Goal: Task Accomplishment & Management: Manage account settings

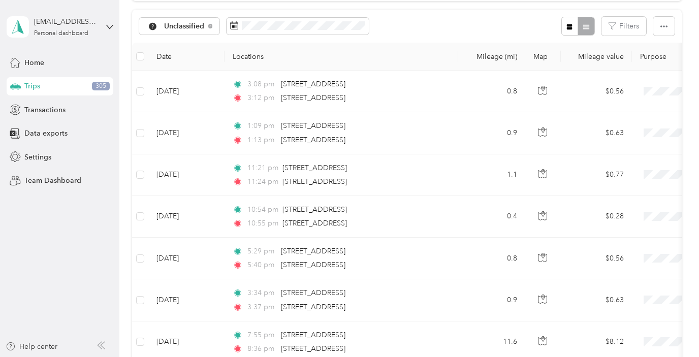
scroll to position [103, 0]
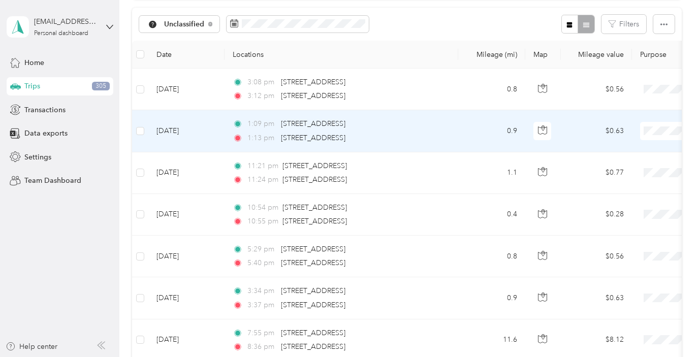
click at [207, 138] on td "[DATE]" at bounding box center [186, 131] width 76 height 42
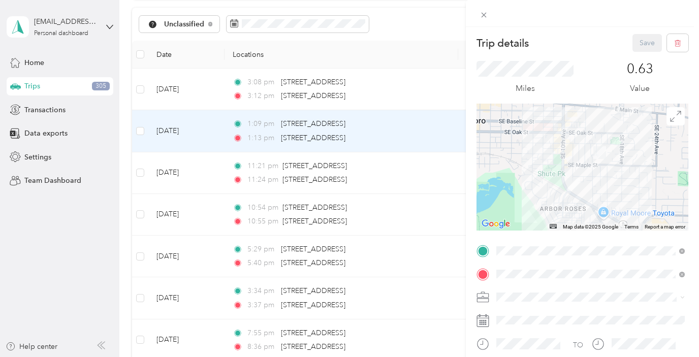
click at [199, 96] on div "Trip details Save This trip cannot be edited because it is either under review,…" at bounding box center [349, 178] width 699 height 357
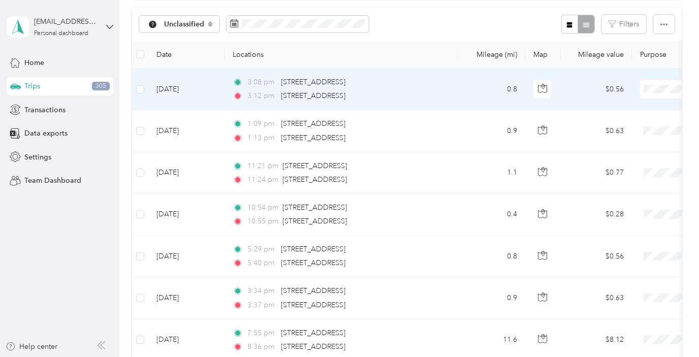
click at [199, 97] on td "[DATE]" at bounding box center [186, 90] width 76 height 42
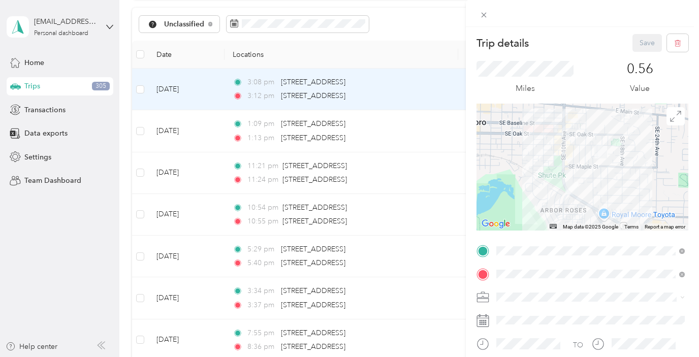
click at [139, 130] on div "Trip details Save This trip cannot be edited because it is either under review,…" at bounding box center [349, 178] width 699 height 357
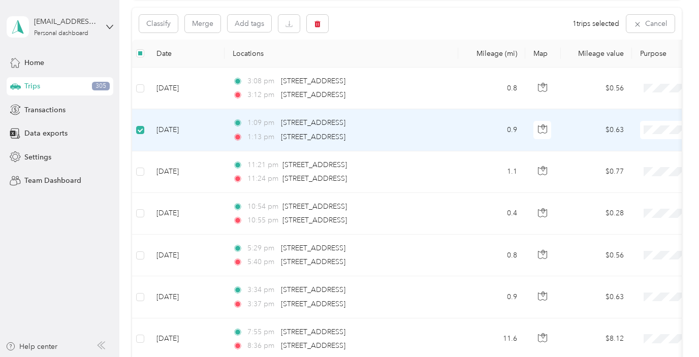
scroll to position [102, 0]
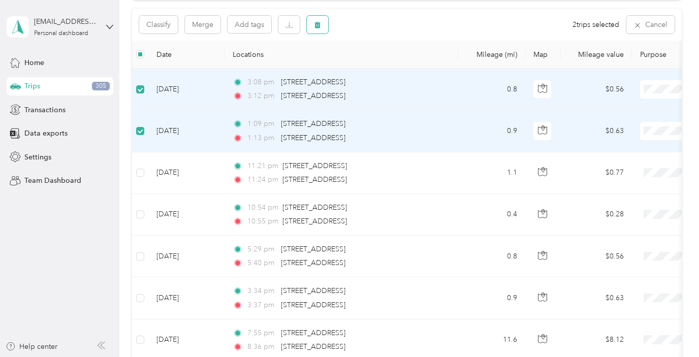
click at [327, 25] on button "button" at bounding box center [317, 25] width 21 height 18
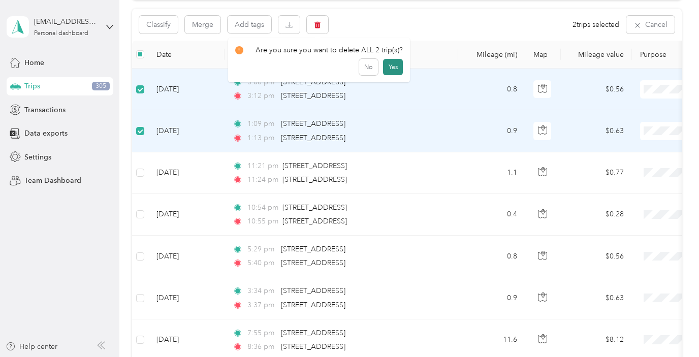
click at [388, 68] on button "Yes" at bounding box center [393, 67] width 20 height 16
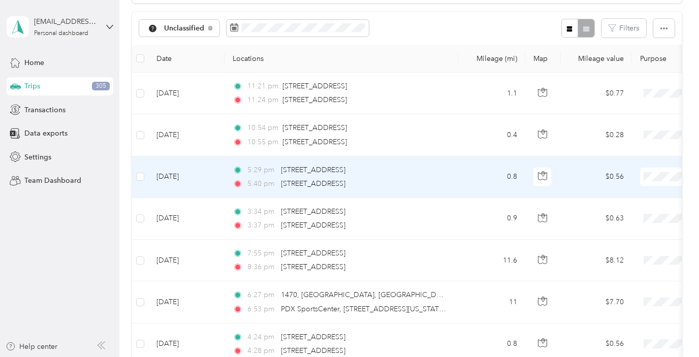
scroll to position [97, 0]
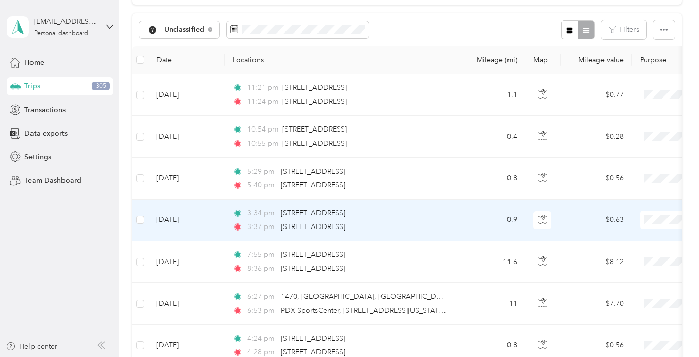
click at [218, 224] on td "[DATE]" at bounding box center [186, 221] width 76 height 42
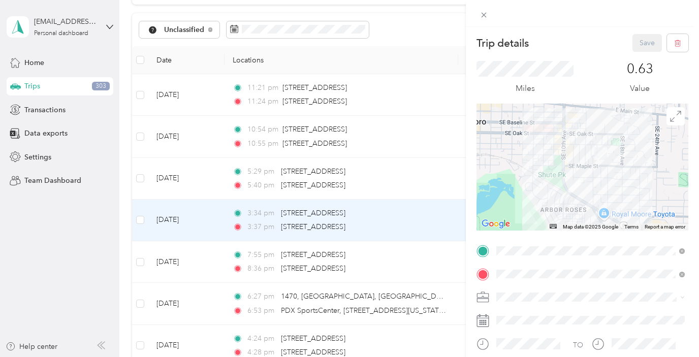
click at [216, 188] on div "Trip details Save This trip cannot be edited because it is either under review,…" at bounding box center [349, 178] width 699 height 357
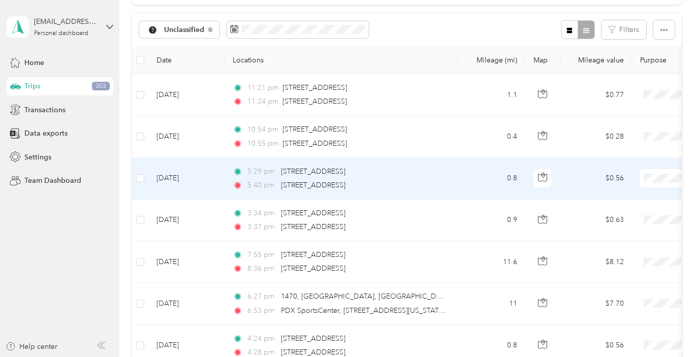
click at [216, 187] on td "[DATE]" at bounding box center [186, 179] width 76 height 42
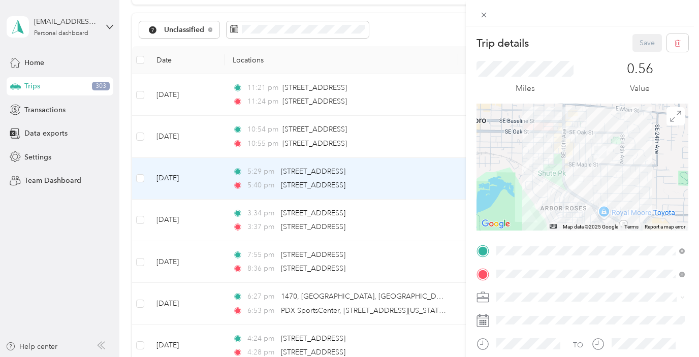
click at [211, 142] on div "Trip details Save This trip cannot be edited because it is either under review,…" at bounding box center [349, 178] width 699 height 357
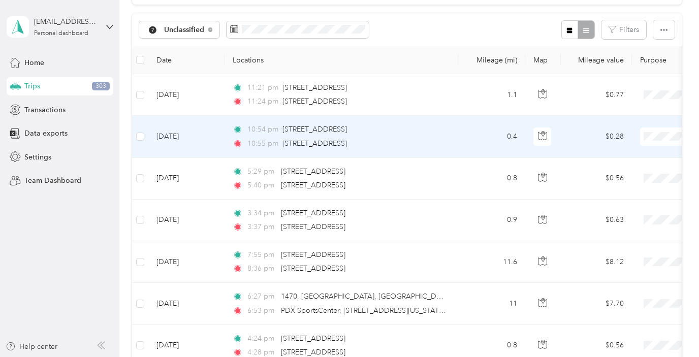
click at [211, 141] on td "[DATE]" at bounding box center [186, 137] width 76 height 42
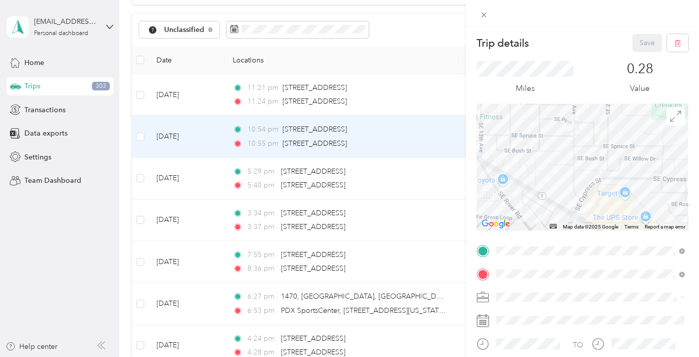
click at [211, 97] on div "Trip details Save This trip cannot be edited because it is either under review,…" at bounding box center [349, 178] width 699 height 357
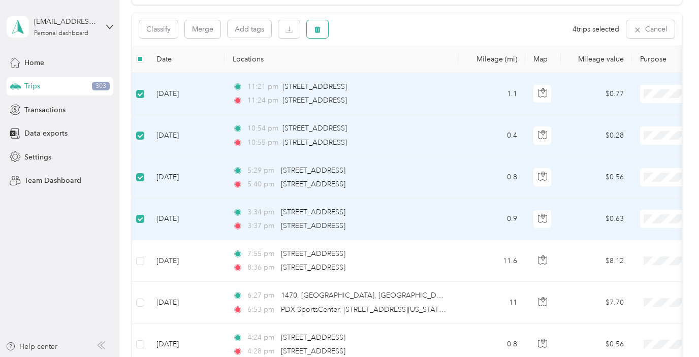
click at [318, 32] on icon "button" at bounding box center [318, 29] width 6 height 7
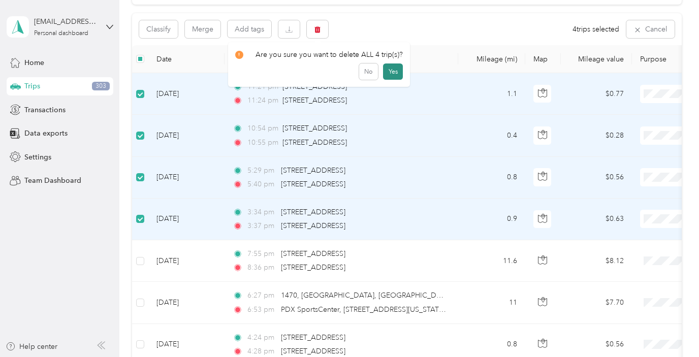
click at [393, 73] on button "Yes" at bounding box center [393, 72] width 20 height 16
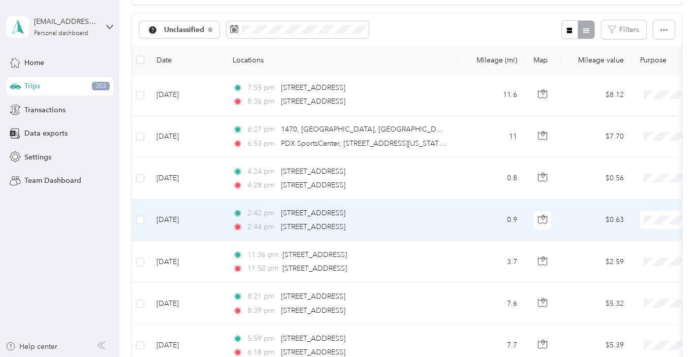
click at [209, 225] on td "[DATE]" at bounding box center [186, 221] width 76 height 42
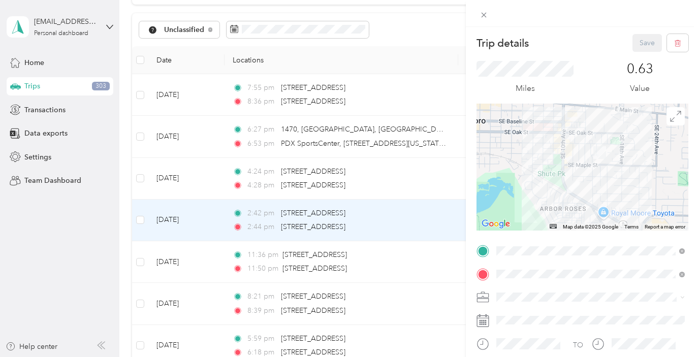
click at [207, 186] on div "Trip details Save This trip cannot be edited because it is either under review,…" at bounding box center [349, 178] width 699 height 357
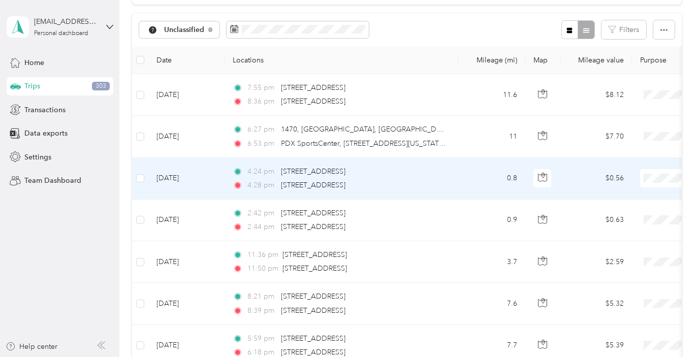
click at [207, 186] on td "[DATE]" at bounding box center [186, 179] width 76 height 42
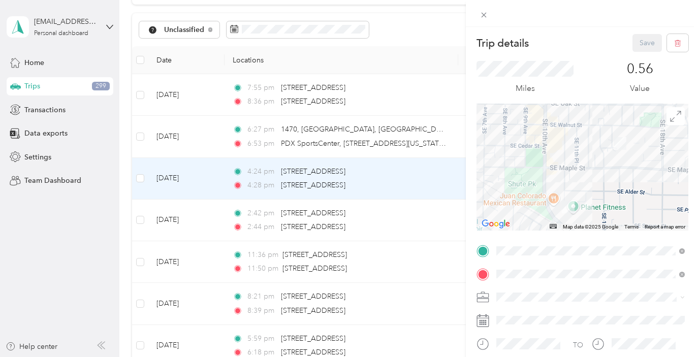
click at [208, 154] on div "Trip details Save This trip cannot be edited because it is either under review,…" at bounding box center [349, 178] width 699 height 357
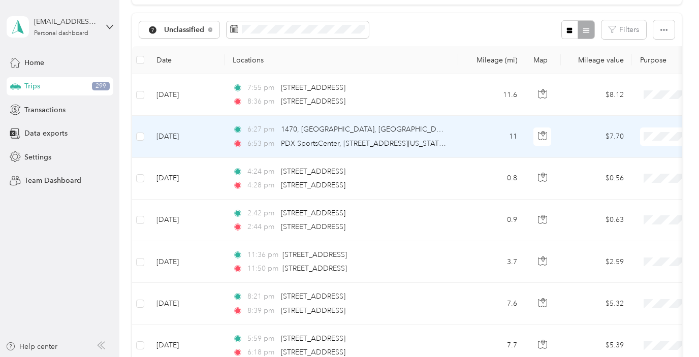
click at [207, 151] on td "[DATE]" at bounding box center [186, 137] width 76 height 42
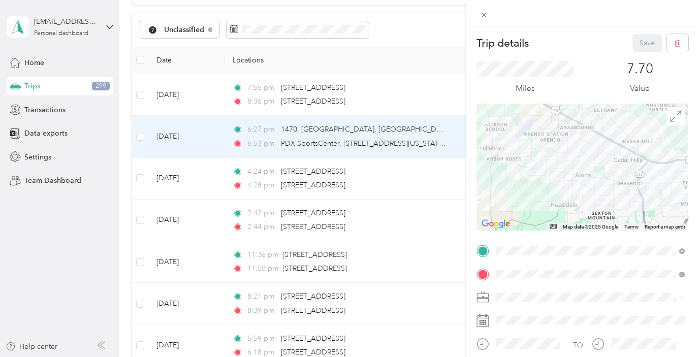
click at [208, 101] on div "Trip details Save This trip cannot be edited because it is either under review,…" at bounding box center [349, 178] width 699 height 357
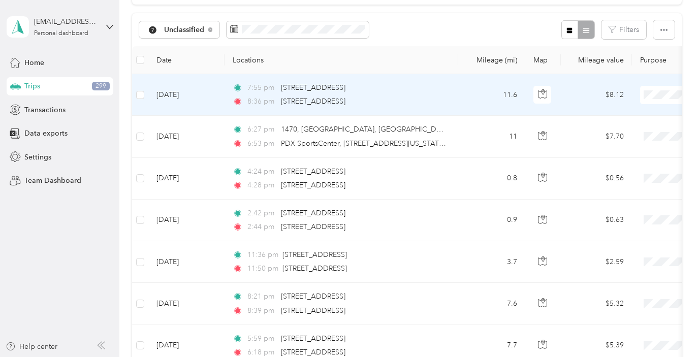
click at [208, 101] on td "[DATE]" at bounding box center [186, 95] width 76 height 42
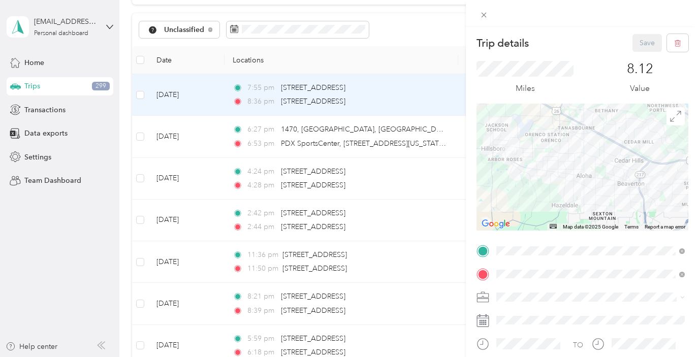
click at [136, 92] on div "Trip details Save This trip cannot be edited because it is either under review,…" at bounding box center [349, 178] width 699 height 357
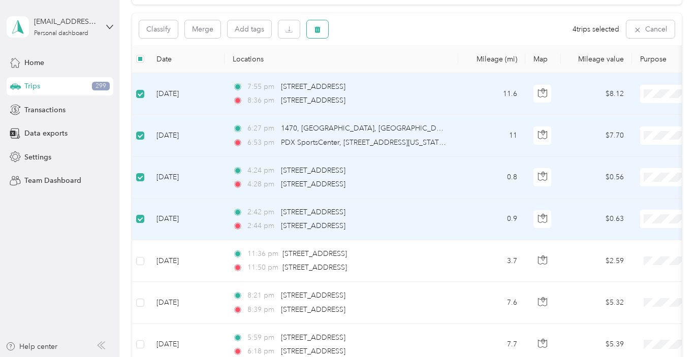
click at [321, 35] on button "button" at bounding box center [317, 29] width 21 height 18
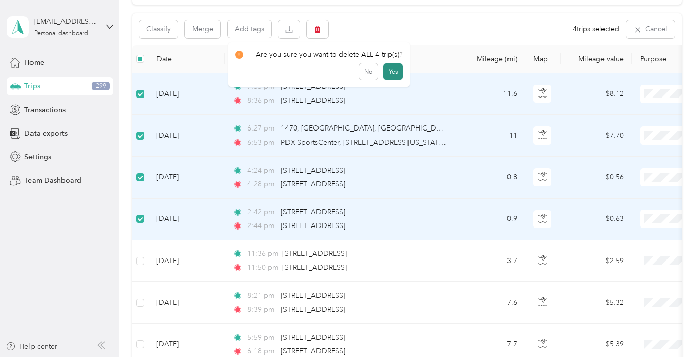
click at [386, 72] on button "Yes" at bounding box center [393, 72] width 20 height 16
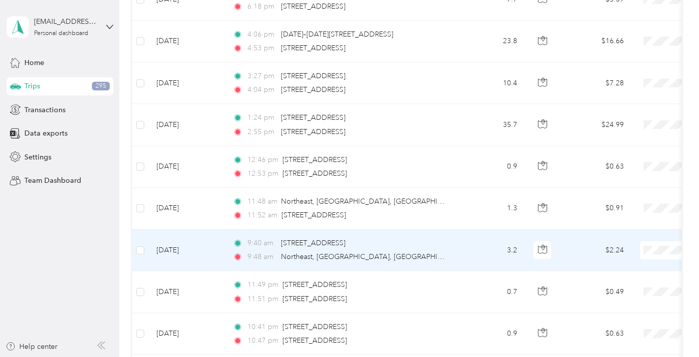
scroll to position [281, 0]
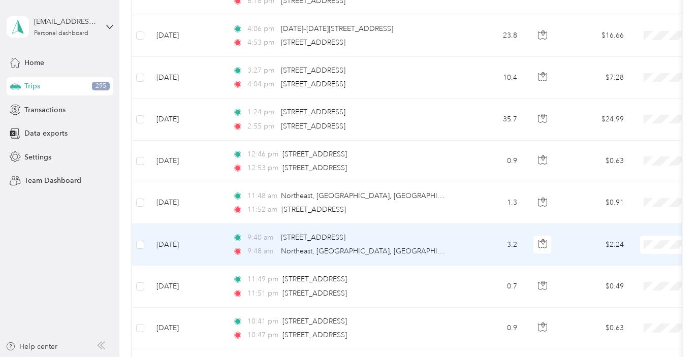
click at [205, 249] on td "[DATE]" at bounding box center [186, 245] width 76 height 42
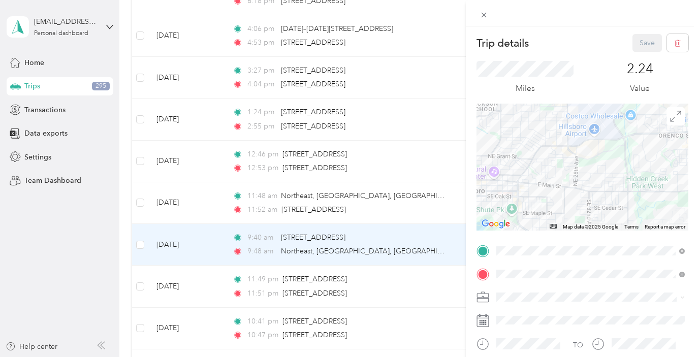
click at [203, 209] on div "Trip details Save This trip cannot be edited because it is either under review,…" at bounding box center [349, 178] width 699 height 357
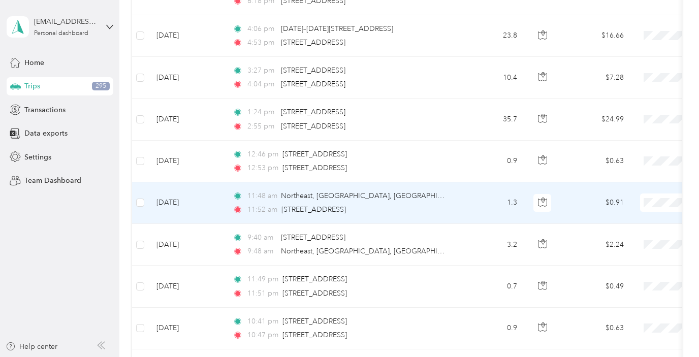
click at [202, 209] on td "[DATE]" at bounding box center [186, 203] width 76 height 42
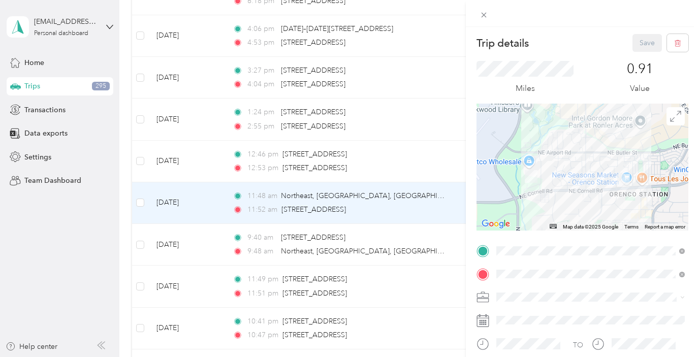
click at [202, 162] on div "Trip details Save This trip cannot be edited because it is either under review,…" at bounding box center [349, 178] width 699 height 357
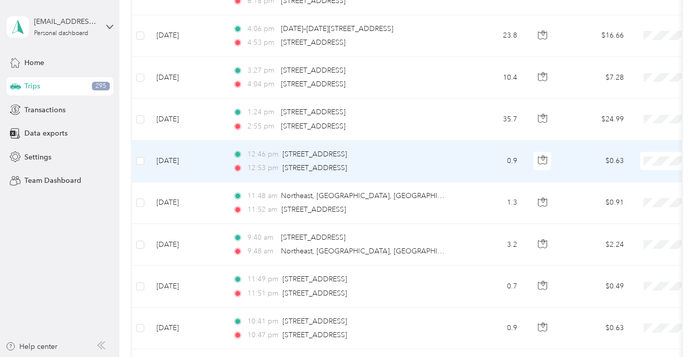
click at [200, 158] on td "[DATE]" at bounding box center [186, 162] width 76 height 42
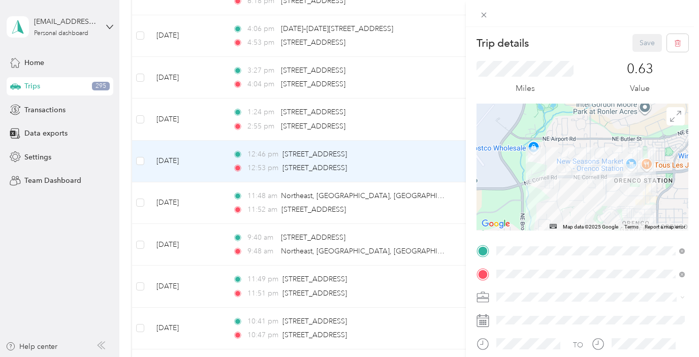
click at [185, 120] on div "Trip details Save This trip cannot be edited because it is either under review,…" at bounding box center [349, 178] width 699 height 357
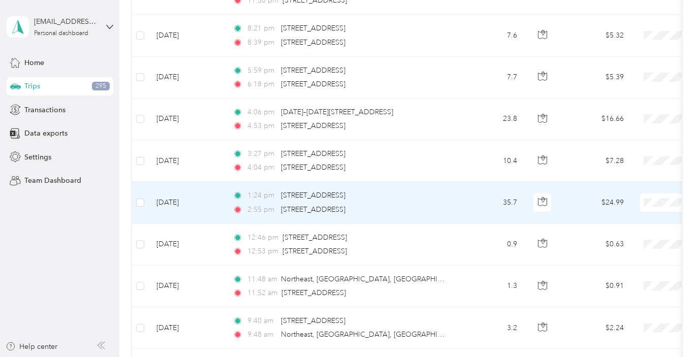
scroll to position [182, 0]
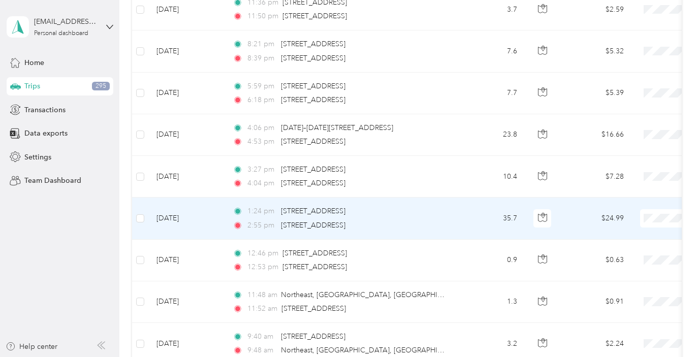
click at [192, 221] on td "[DATE]" at bounding box center [186, 219] width 76 height 42
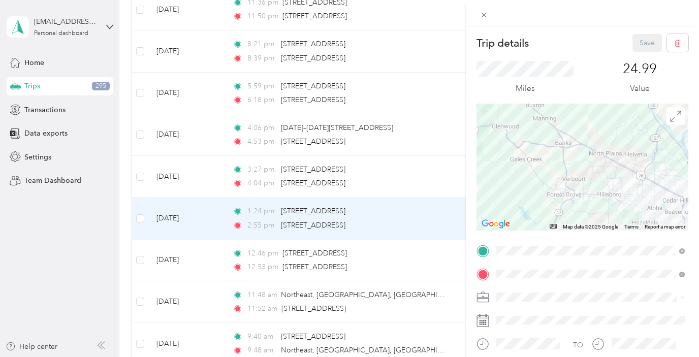
click at [182, 176] on div "Trip details Save This trip cannot be edited because it is either under review,…" at bounding box center [349, 178] width 699 height 357
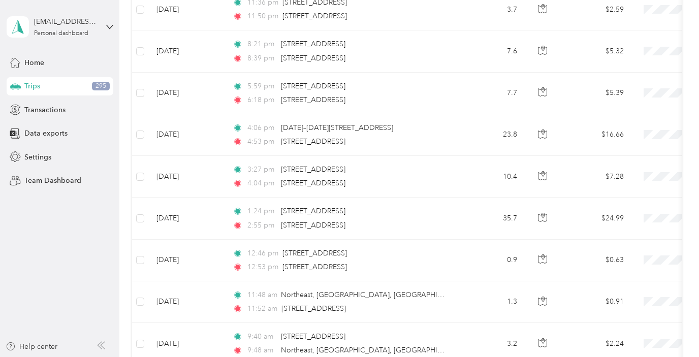
click at [182, 174] on td "[DATE]" at bounding box center [186, 177] width 76 height 42
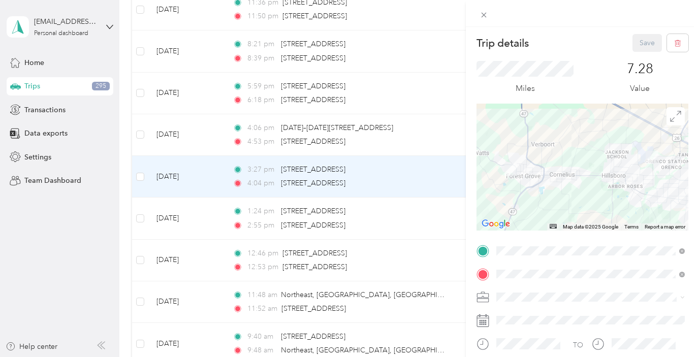
click at [173, 135] on div "Trip details Save This trip cannot be edited because it is either under review,…" at bounding box center [349, 178] width 699 height 357
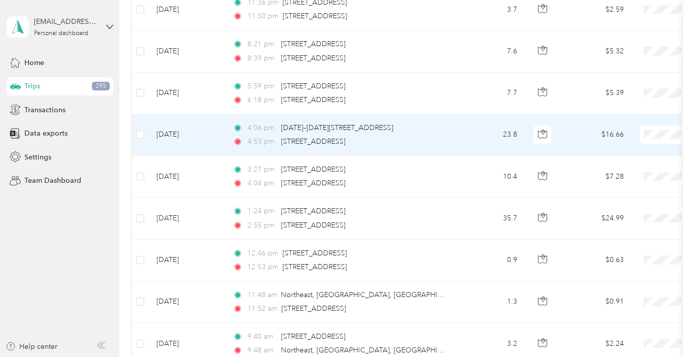
click at [173, 135] on td "[DATE]" at bounding box center [186, 135] width 76 height 42
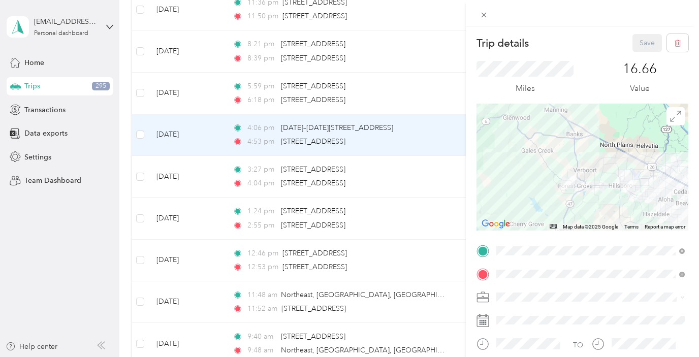
click at [170, 100] on div "Trip details Save This trip cannot be edited because it is either under review,…" at bounding box center [349, 178] width 699 height 357
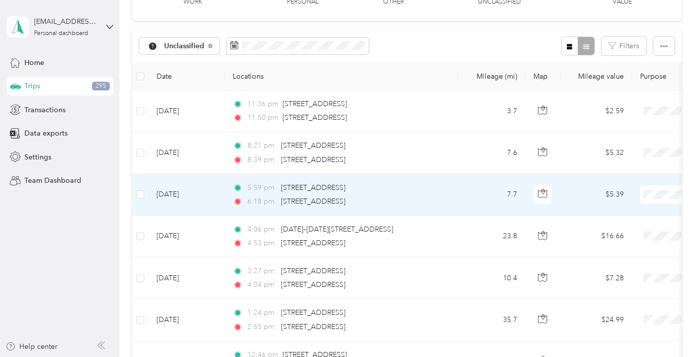
scroll to position [48, 0]
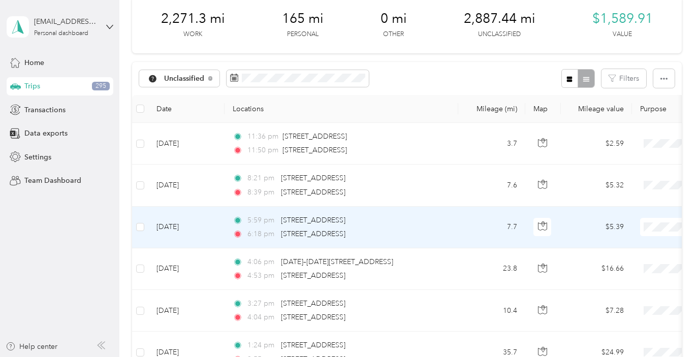
click at [178, 222] on td "[DATE]" at bounding box center [186, 228] width 76 height 42
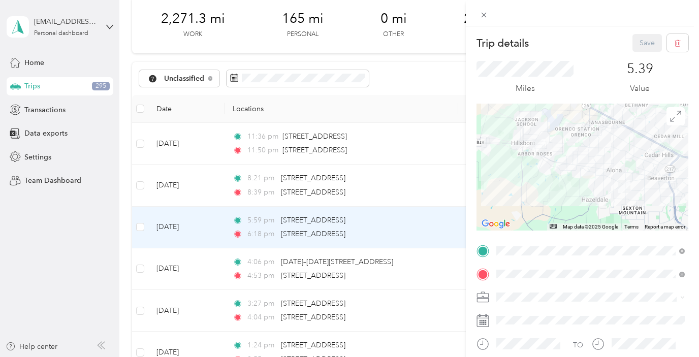
click at [179, 181] on div "Trip details Save This trip cannot be edited because it is either under review,…" at bounding box center [349, 178] width 699 height 357
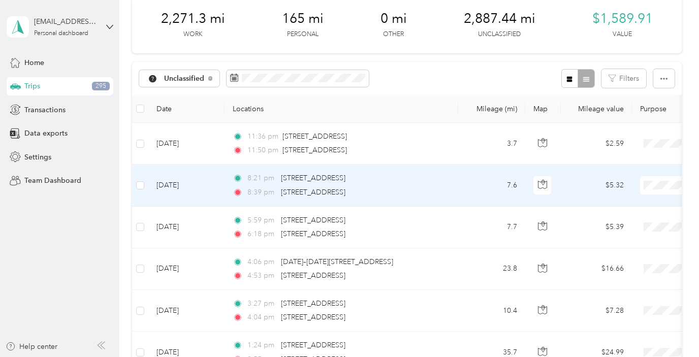
click at [179, 181] on td "[DATE]" at bounding box center [186, 186] width 76 height 42
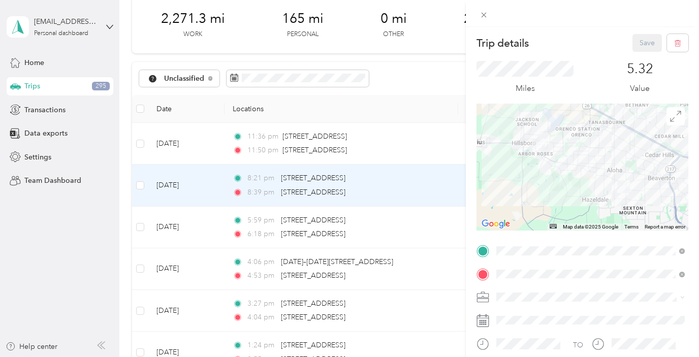
click at [169, 145] on div "Trip details Save This trip cannot be edited because it is either under review,…" at bounding box center [349, 178] width 699 height 357
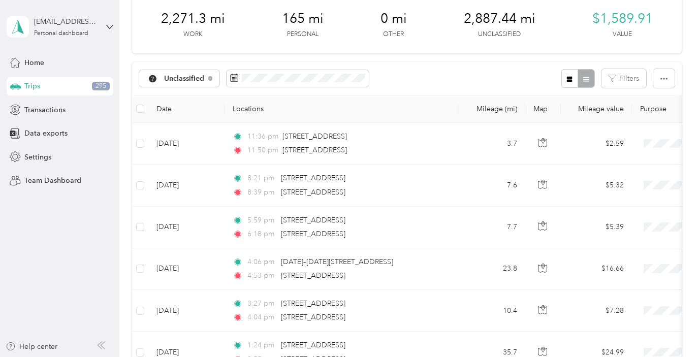
click at [169, 144] on td "[DATE]" at bounding box center [186, 144] width 76 height 42
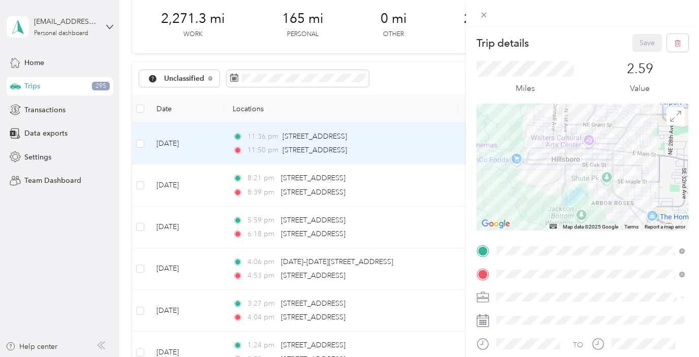
click at [139, 144] on div "Trip details Save This trip cannot be edited because it is either under review,…" at bounding box center [349, 178] width 699 height 357
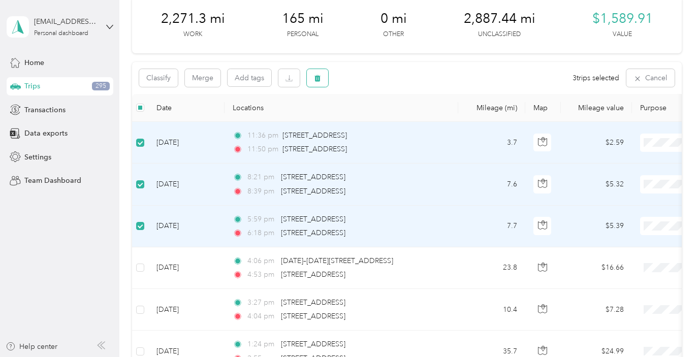
click at [312, 82] on button "button" at bounding box center [317, 78] width 21 height 18
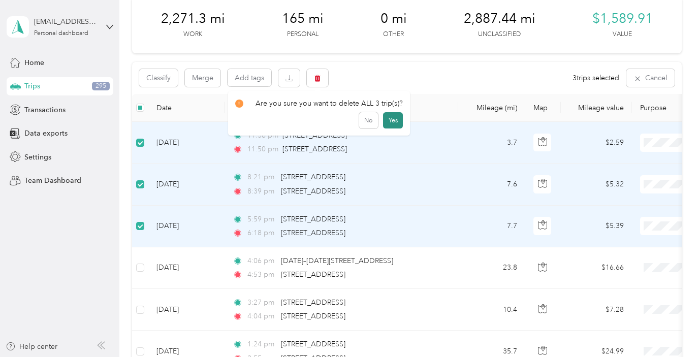
click at [397, 119] on button "Yes" at bounding box center [393, 120] width 20 height 16
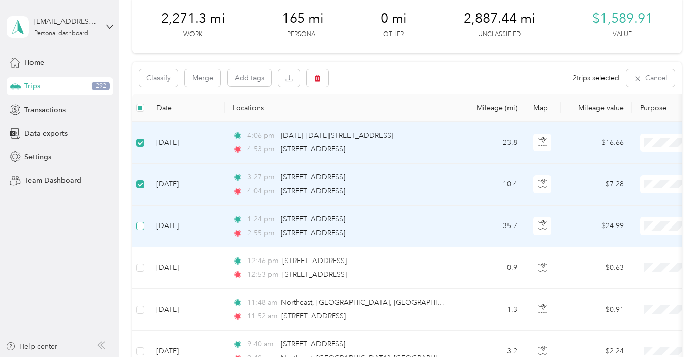
click at [142, 231] on label at bounding box center [140, 226] width 8 height 11
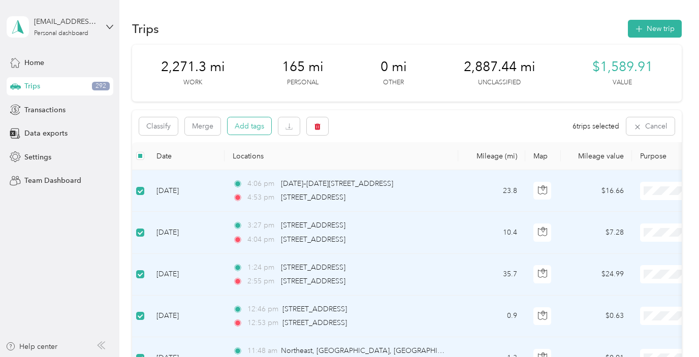
click at [232, 130] on button "Add tags" at bounding box center [250, 125] width 44 height 17
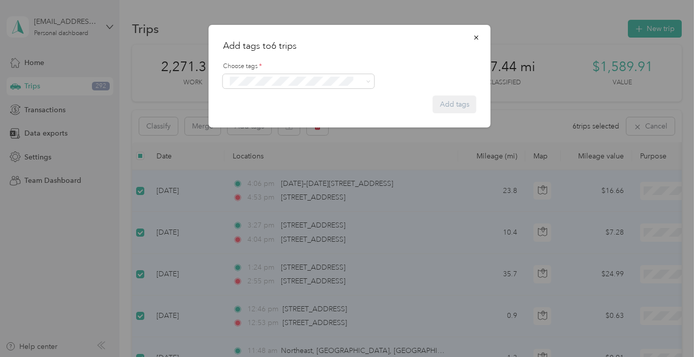
click at [258, 116] on span "Instacart" at bounding box center [249, 116] width 24 height 9
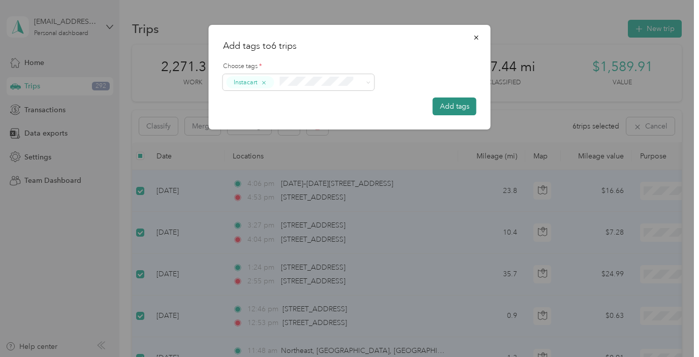
click at [450, 107] on button "Add tags" at bounding box center [455, 107] width 44 height 18
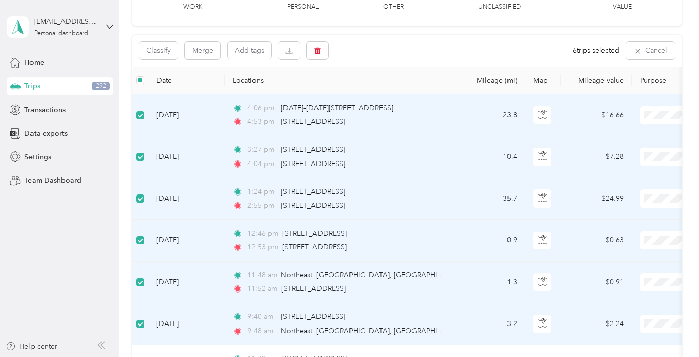
scroll to position [58, 0]
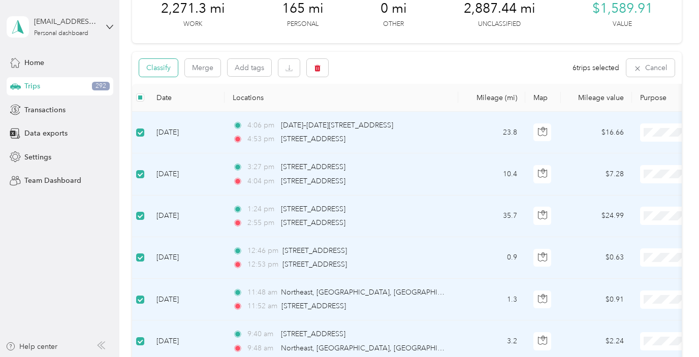
click at [167, 71] on button "Classify" at bounding box center [158, 68] width 39 height 18
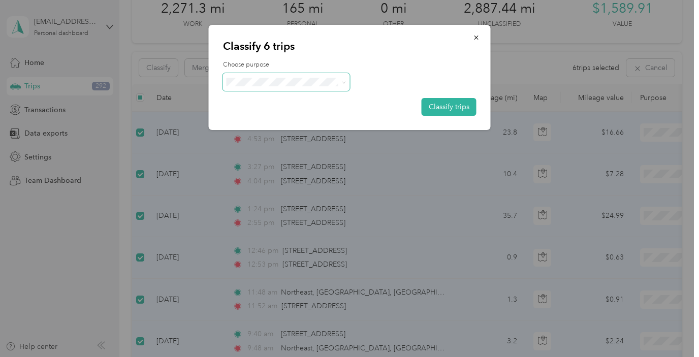
click at [232, 87] on span at bounding box center [286, 82] width 127 height 18
click at [251, 103] on span "Work" at bounding box center [295, 101] width 95 height 11
click at [440, 110] on button "Classify trips" at bounding box center [449, 107] width 55 height 18
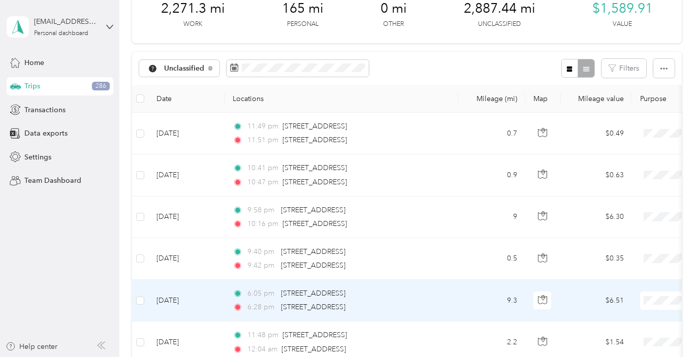
click at [192, 297] on td "[DATE]" at bounding box center [186, 301] width 76 height 42
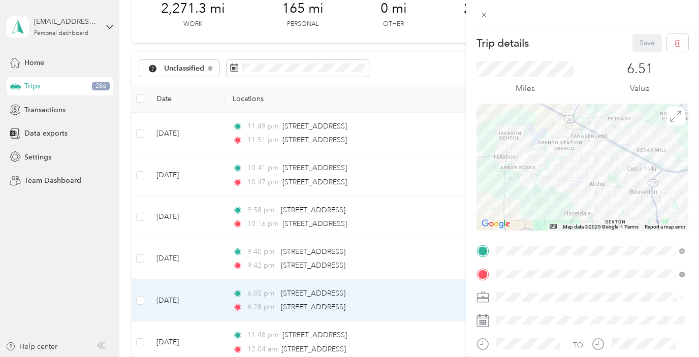
click at [185, 261] on div "Trip details Save This trip cannot be edited because it is either under review,…" at bounding box center [349, 178] width 699 height 357
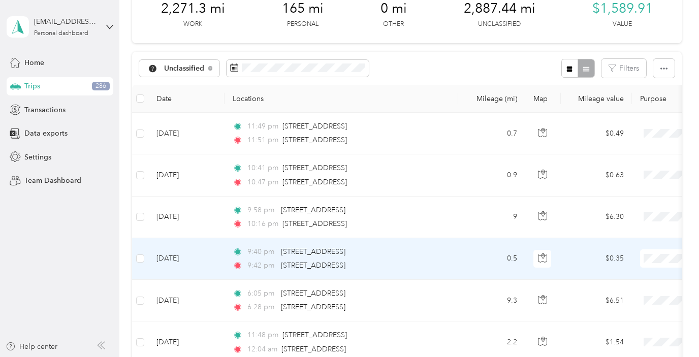
click at [185, 261] on td "[DATE]" at bounding box center [186, 259] width 76 height 42
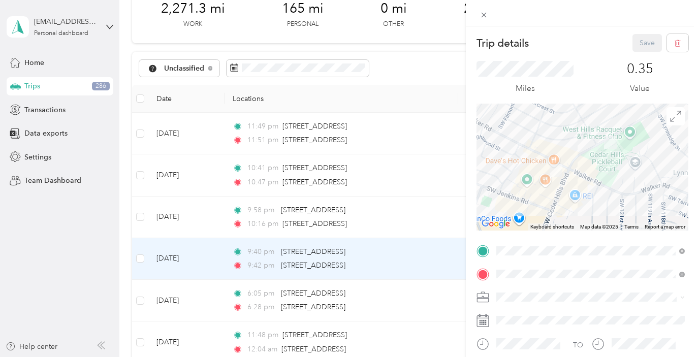
click at [181, 221] on div "Trip details Save This trip cannot be edited because it is either under review,…" at bounding box center [349, 178] width 699 height 357
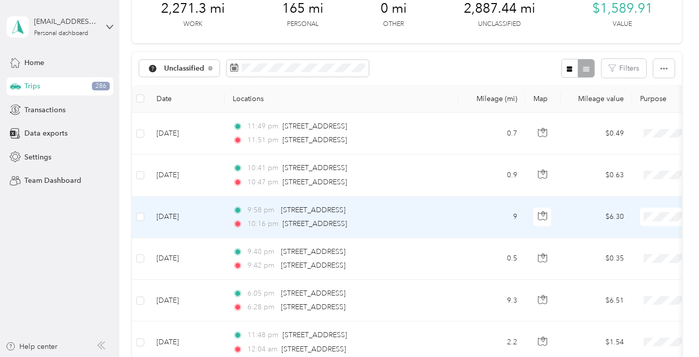
click at [181, 220] on td "[DATE]" at bounding box center [186, 218] width 76 height 42
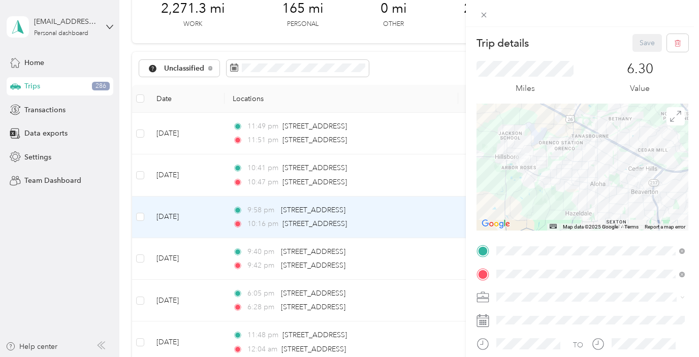
click at [177, 180] on div "Trip details Save This trip cannot be edited because it is either under review,…" at bounding box center [349, 178] width 699 height 357
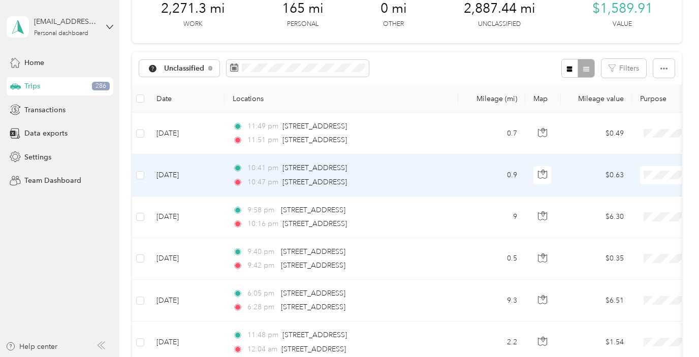
click at [177, 179] on td "[DATE]" at bounding box center [186, 175] width 76 height 42
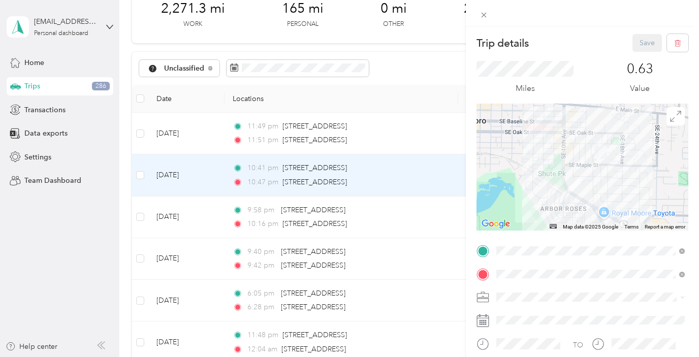
click at [175, 142] on div "Trip details Save This trip cannot be edited because it is either under review,…" at bounding box center [349, 178] width 699 height 357
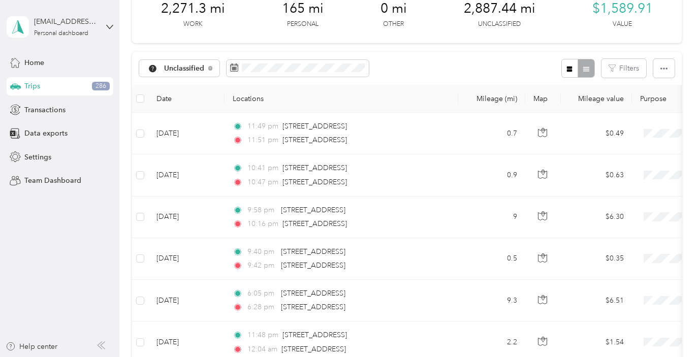
click at [175, 142] on td "[DATE]" at bounding box center [186, 134] width 76 height 42
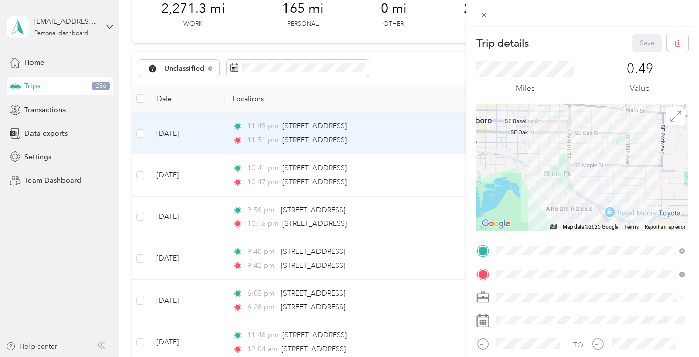
click at [136, 132] on div "Trip details Save This trip cannot be edited because it is either under review,…" at bounding box center [349, 178] width 699 height 357
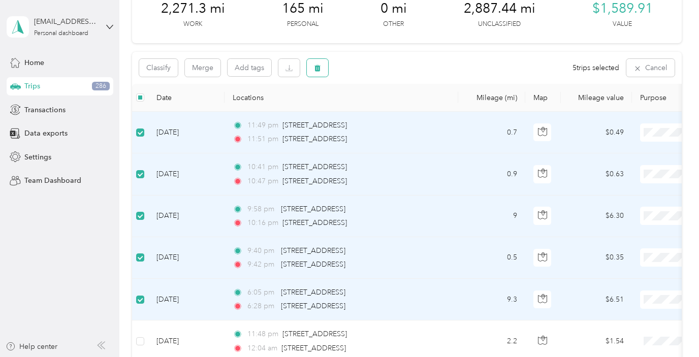
click at [313, 73] on button "button" at bounding box center [317, 68] width 21 height 18
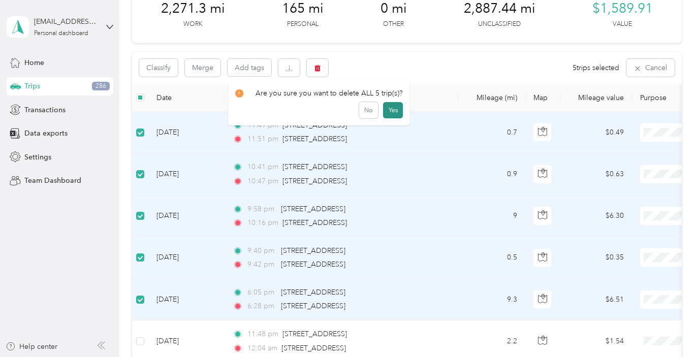
click at [385, 109] on button "Yes" at bounding box center [393, 110] width 20 height 16
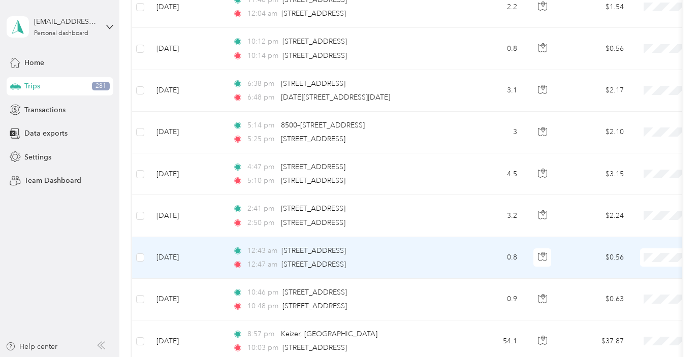
scroll to position [188, 0]
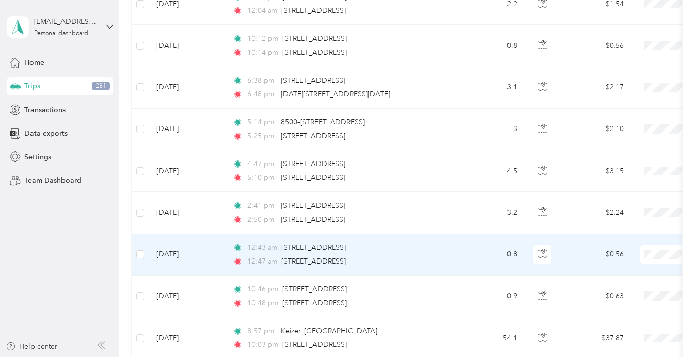
click at [211, 256] on td "[DATE]" at bounding box center [186, 255] width 76 height 42
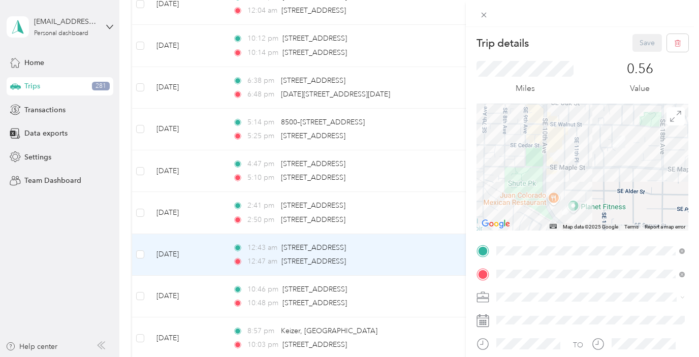
click at [170, 216] on div "Trip details Save This trip cannot be edited because it is either under review,…" at bounding box center [349, 178] width 699 height 357
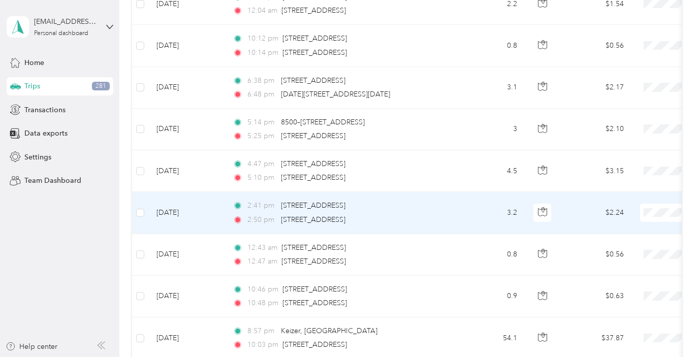
click at [169, 215] on td "[DATE]" at bounding box center [186, 213] width 76 height 42
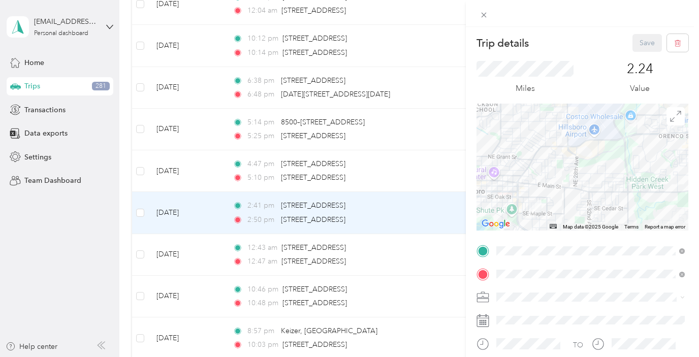
click at [199, 297] on div "Trip details Save This trip cannot be edited because it is either under review,…" at bounding box center [349, 178] width 699 height 357
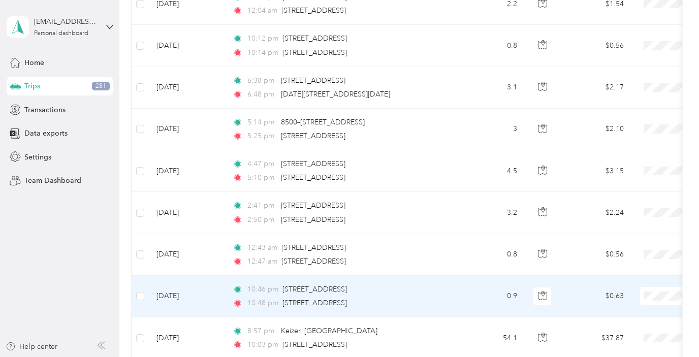
click at [199, 296] on td "[DATE]" at bounding box center [186, 297] width 76 height 42
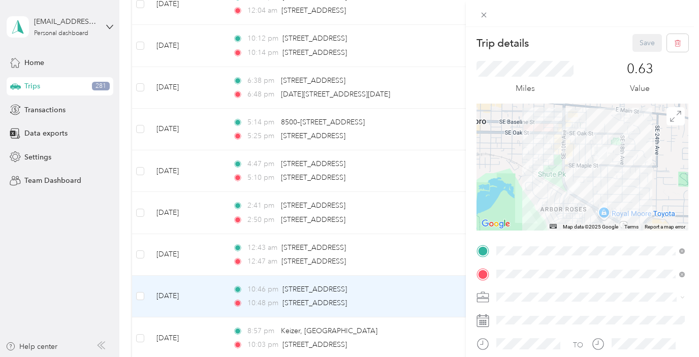
click at [187, 250] on div "Trip details Save This trip cannot be edited because it is either under review,…" at bounding box center [349, 178] width 699 height 357
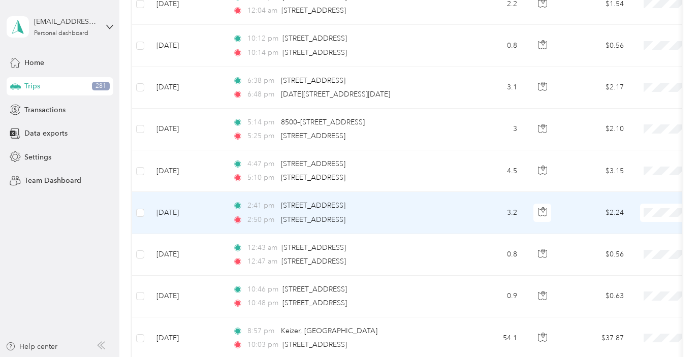
click at [173, 212] on td "[DATE]" at bounding box center [186, 213] width 76 height 42
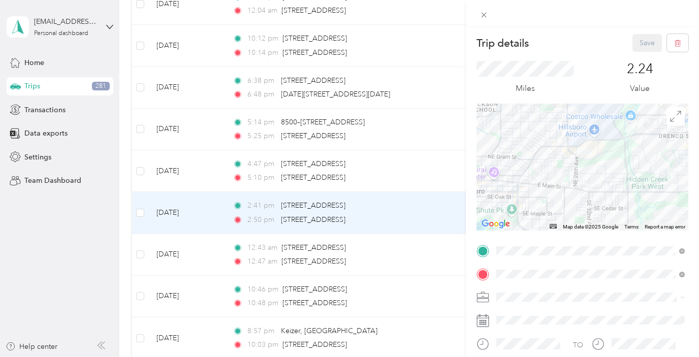
click at [182, 175] on div "Trip details Save This trip cannot be edited because it is either under review,…" at bounding box center [349, 178] width 699 height 357
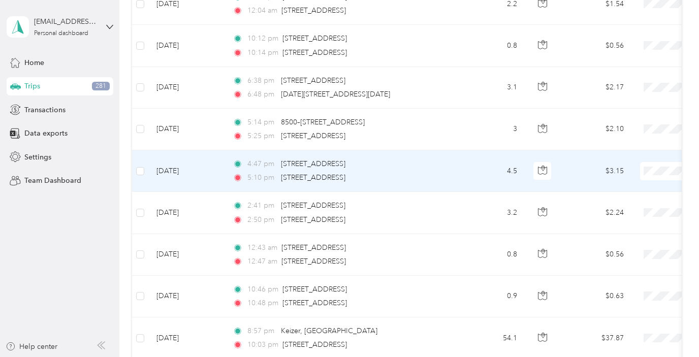
click at [181, 171] on td "[DATE]" at bounding box center [186, 171] width 76 height 42
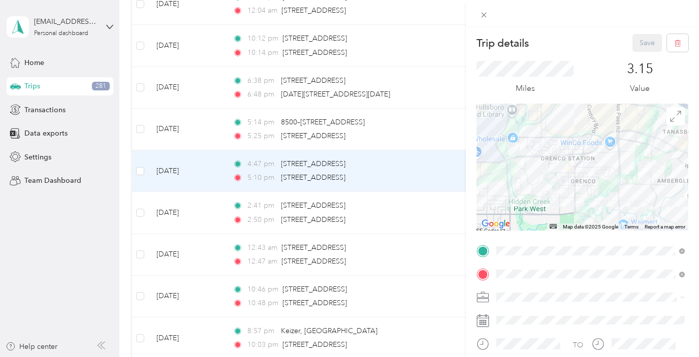
click at [180, 128] on div "Trip details Save This trip cannot be edited because it is either under review,…" at bounding box center [349, 178] width 699 height 357
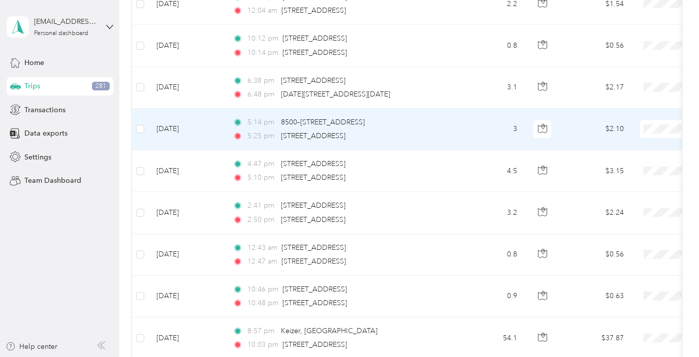
click at [179, 128] on td "[DATE]" at bounding box center [186, 130] width 76 height 42
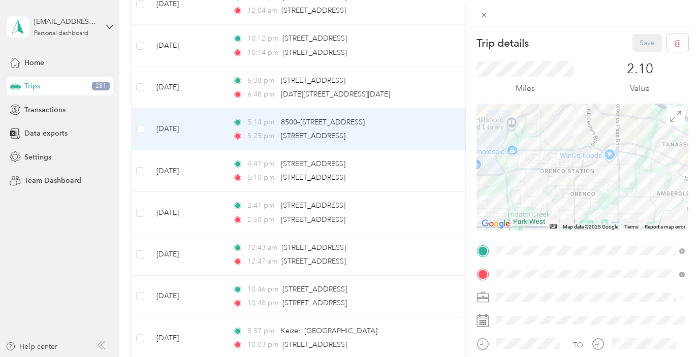
click at [176, 101] on div "Trip details Save This trip cannot be edited because it is either under review,…" at bounding box center [349, 178] width 699 height 357
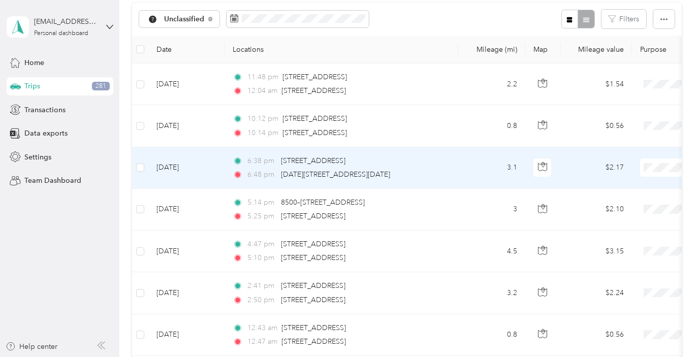
scroll to position [87, 0]
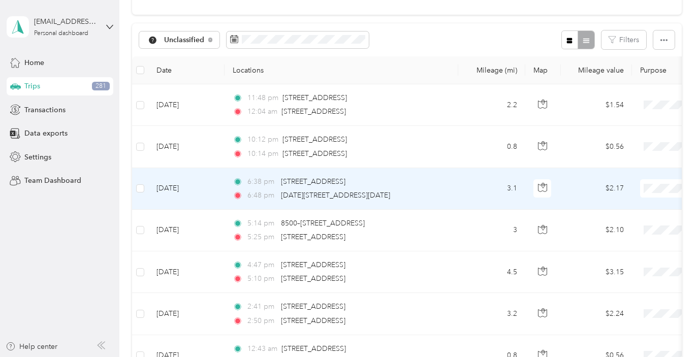
click at [179, 178] on td "[DATE]" at bounding box center [186, 189] width 76 height 42
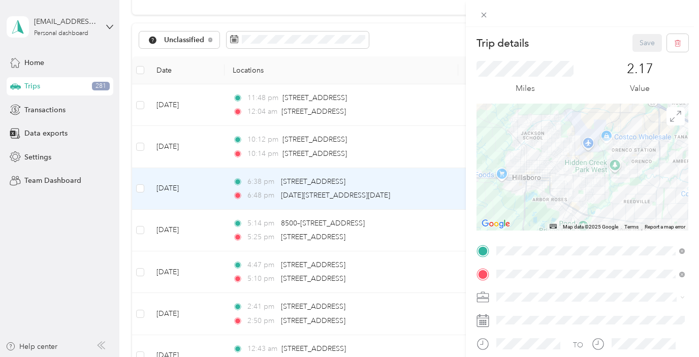
click at [188, 138] on div "Trip details Save This trip cannot be edited because it is either under review,…" at bounding box center [349, 178] width 699 height 357
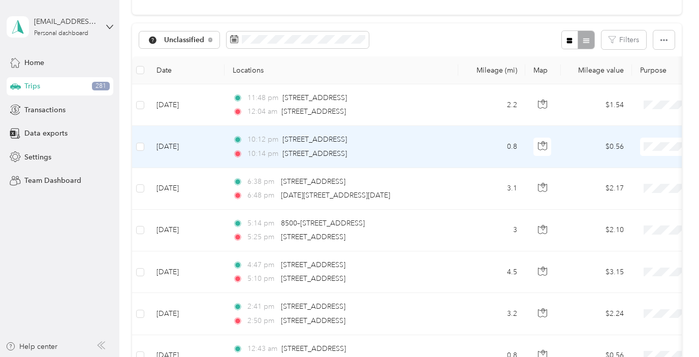
click at [186, 147] on td "[DATE]" at bounding box center [186, 147] width 76 height 42
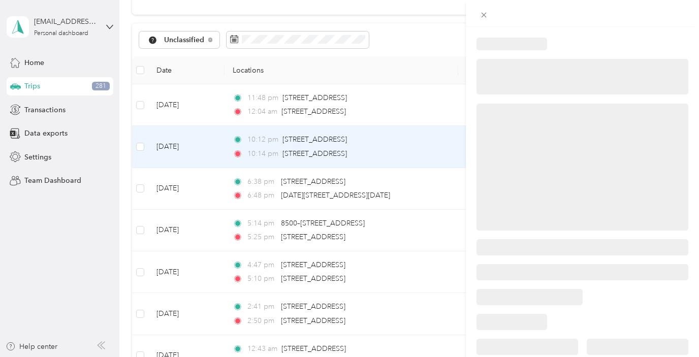
click at [187, 98] on div at bounding box center [349, 178] width 699 height 357
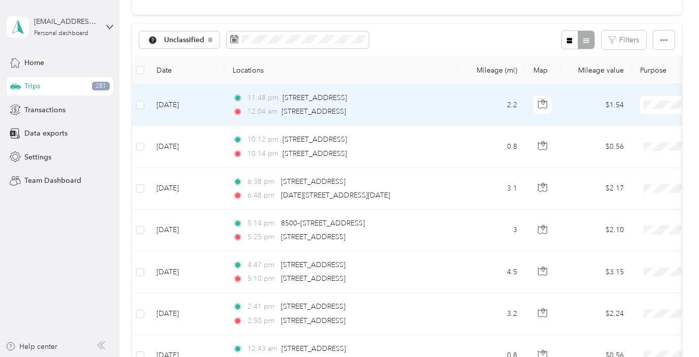
click at [186, 103] on td "[DATE]" at bounding box center [186, 105] width 76 height 42
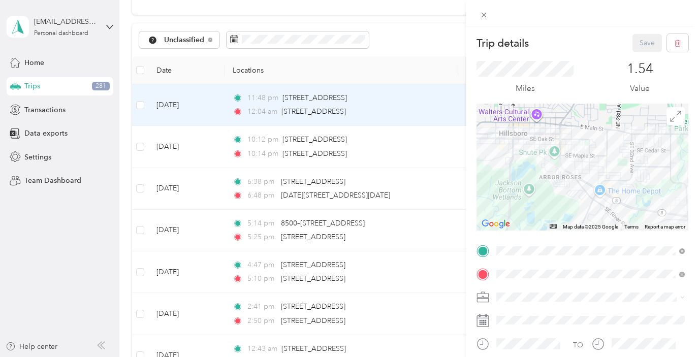
click at [172, 151] on div "Trip details Save This trip cannot be edited because it is either under review,…" at bounding box center [349, 178] width 699 height 357
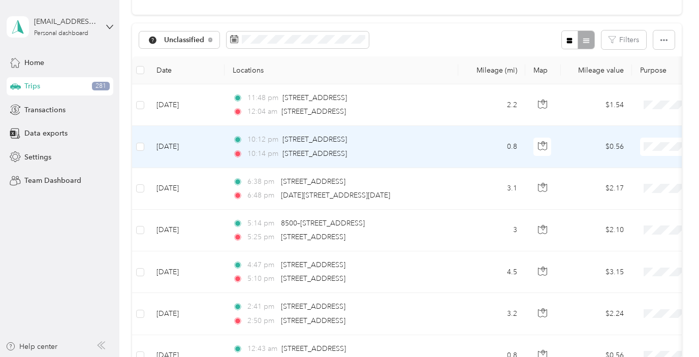
click at [171, 151] on td "[DATE]" at bounding box center [186, 147] width 76 height 42
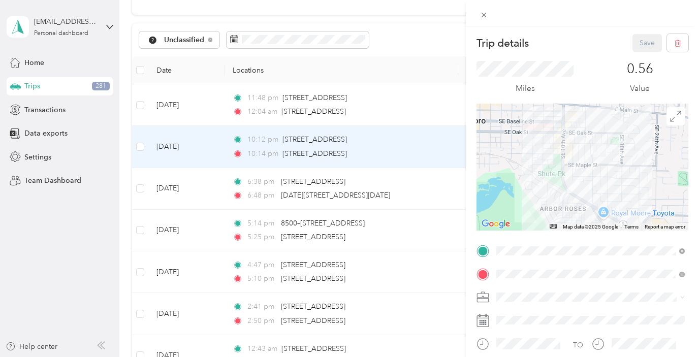
click at [137, 147] on div "Trip details Save This trip cannot be edited because it is either under review,…" at bounding box center [349, 178] width 699 height 357
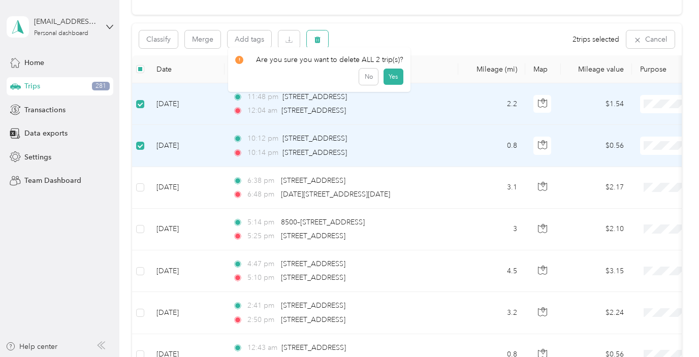
click at [321, 40] on icon "button" at bounding box center [317, 39] width 7 height 7
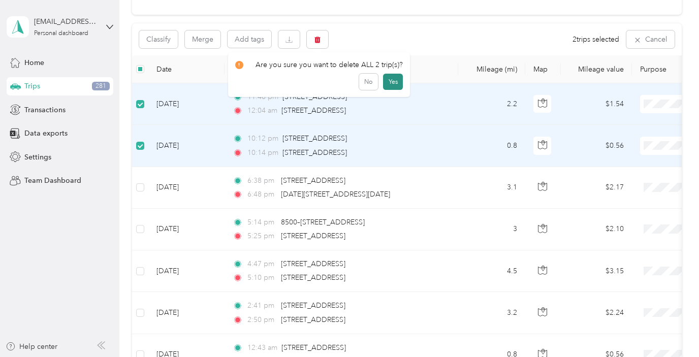
click at [398, 83] on button "Yes" at bounding box center [393, 82] width 20 height 16
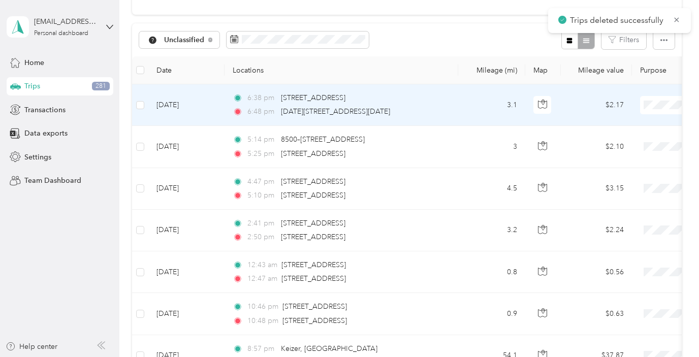
click at [181, 107] on td "[DATE]" at bounding box center [186, 105] width 76 height 42
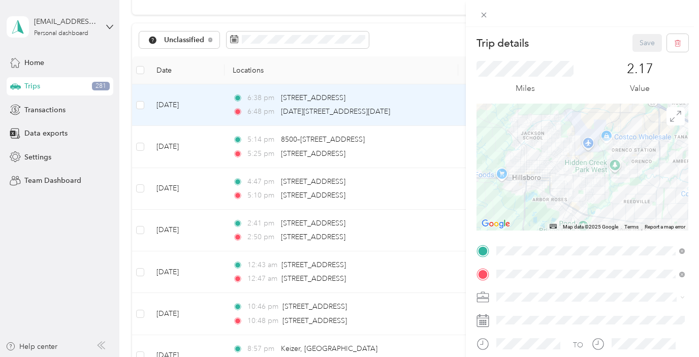
click at [161, 142] on div "Trip details Save This trip cannot be edited because it is either under review,…" at bounding box center [349, 178] width 699 height 357
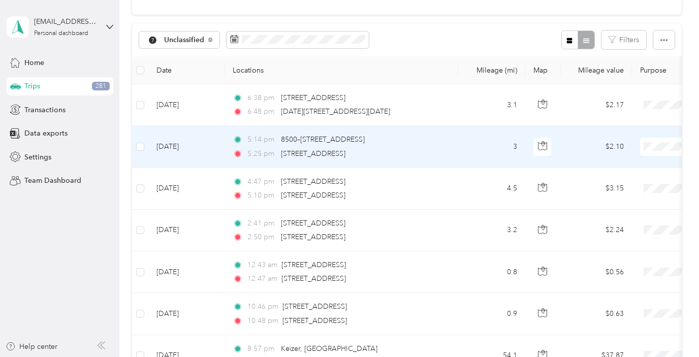
click at [165, 149] on td "[DATE]" at bounding box center [186, 147] width 76 height 42
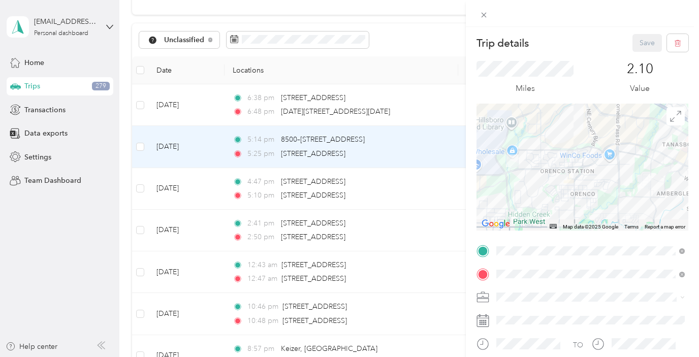
click at [173, 188] on div "Trip details Save This trip cannot be edited because it is either under review,…" at bounding box center [349, 178] width 699 height 357
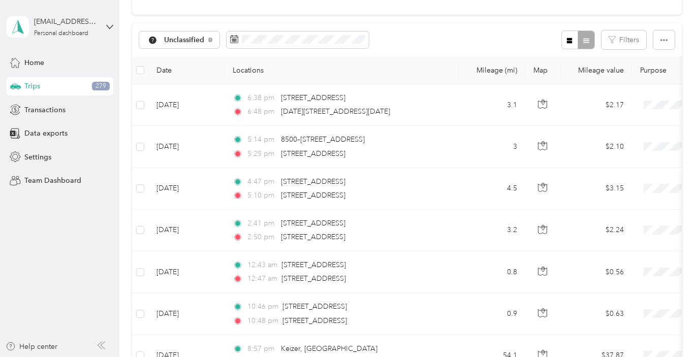
click at [172, 189] on td "[DATE]" at bounding box center [186, 189] width 76 height 42
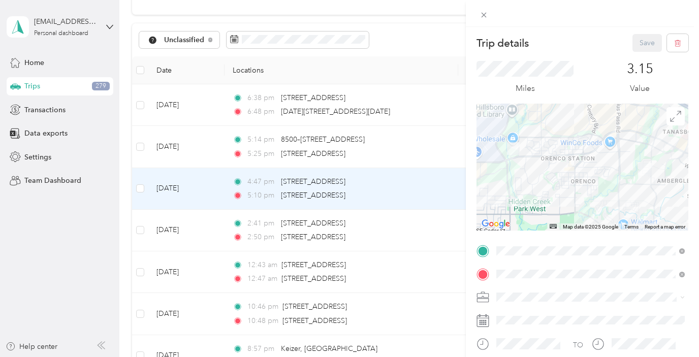
click at [171, 235] on div "Trip details Save This trip cannot be edited because it is either under review,…" at bounding box center [349, 178] width 699 height 357
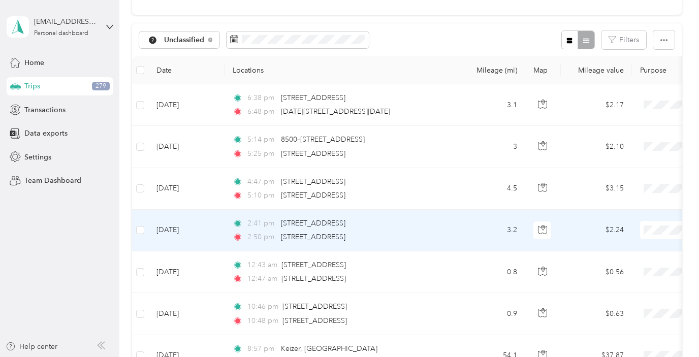
click at [171, 235] on td "[DATE]" at bounding box center [186, 231] width 76 height 42
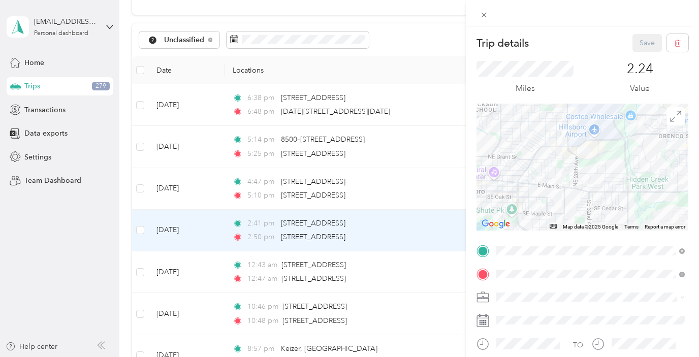
click at [139, 228] on div "Trip details Save This trip cannot be edited because it is either under review,…" at bounding box center [349, 178] width 699 height 357
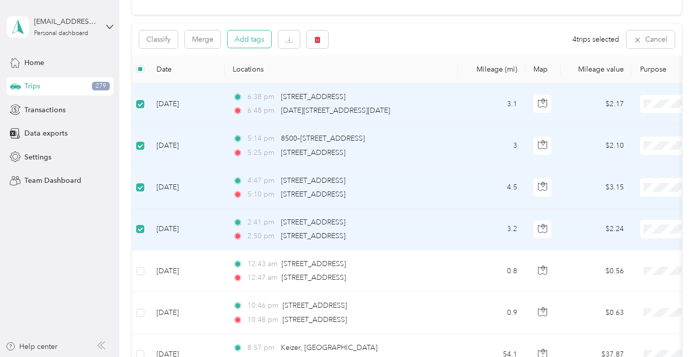
click at [261, 33] on button "Add tags" at bounding box center [250, 38] width 44 height 17
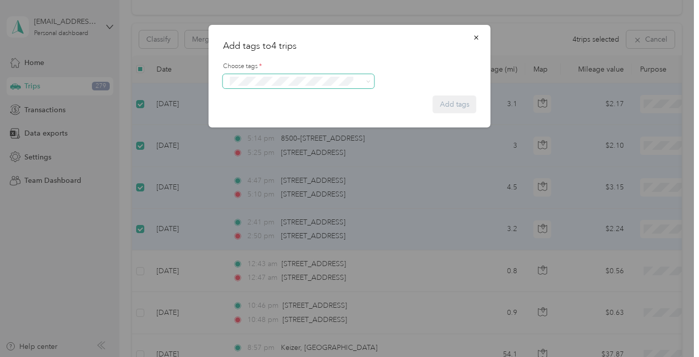
click at [286, 357] on div "Add tags to 4 trips Choose tags * Add tags" at bounding box center [347, 357] width 694 height 0
click at [263, 115] on button "Instacart" at bounding box center [249, 119] width 38 height 13
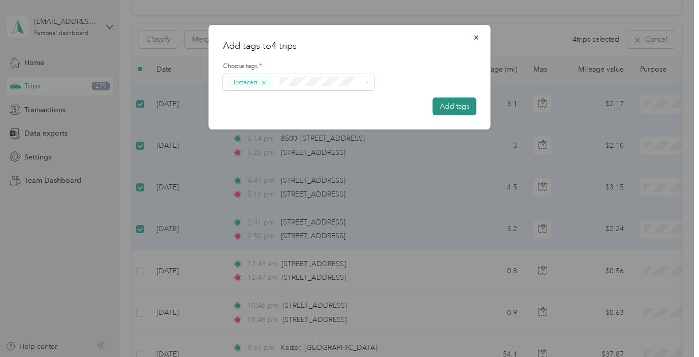
click at [460, 105] on button "Add tags" at bounding box center [455, 107] width 44 height 18
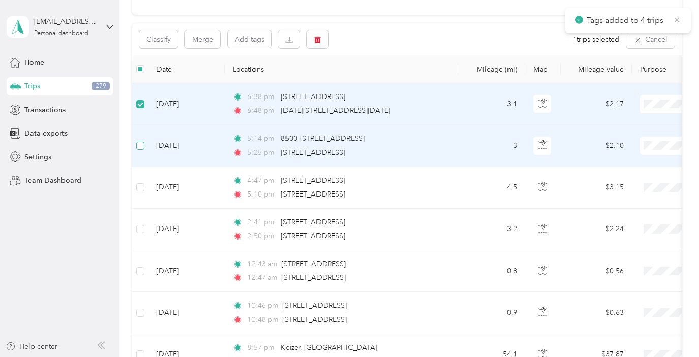
click at [139, 140] on label at bounding box center [140, 145] width 8 height 11
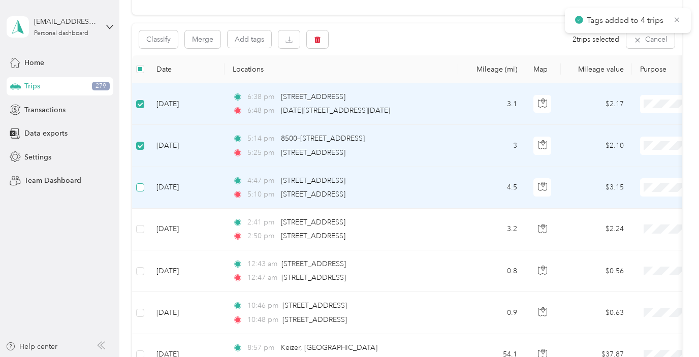
click at [139, 182] on label at bounding box center [140, 187] width 8 height 11
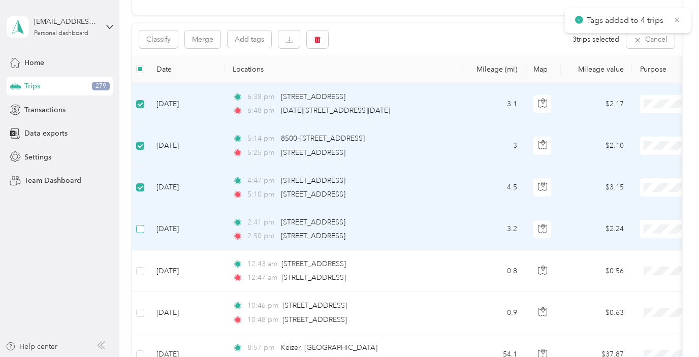
click at [141, 234] on label at bounding box center [140, 229] width 8 height 11
click at [164, 42] on button "Classify" at bounding box center [158, 39] width 39 height 18
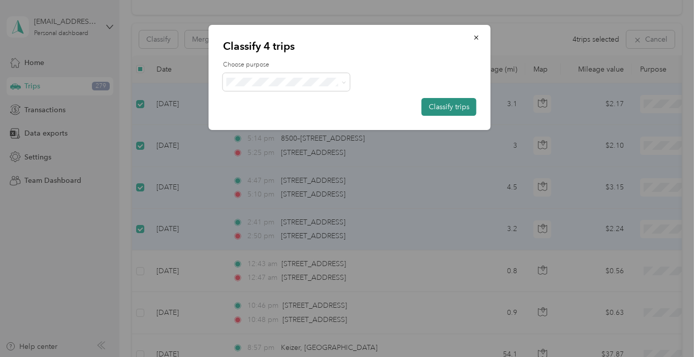
click at [467, 106] on button "Classify trips" at bounding box center [449, 107] width 55 height 18
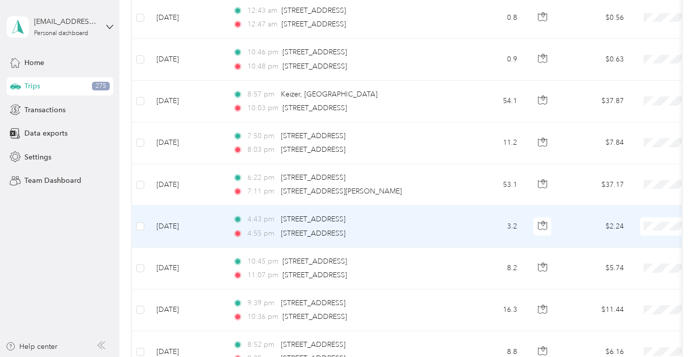
scroll to position [168, 0]
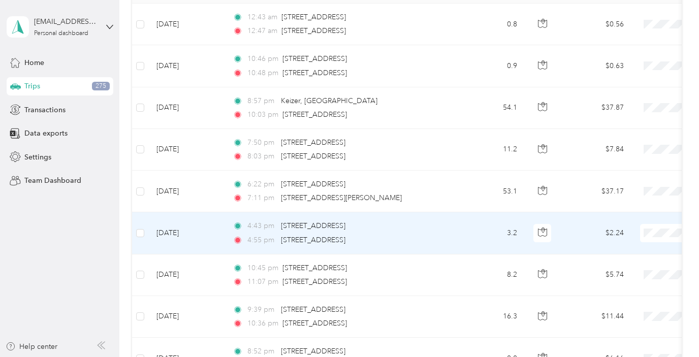
click at [210, 244] on td "[DATE]" at bounding box center [186, 233] width 76 height 42
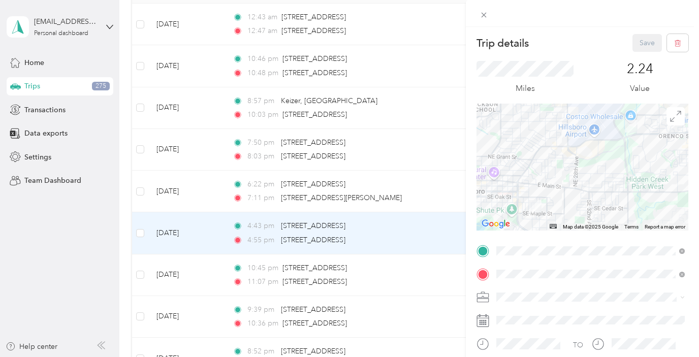
click at [203, 192] on div "Trip details Save This trip cannot be edited because it is either under review,…" at bounding box center [349, 178] width 699 height 357
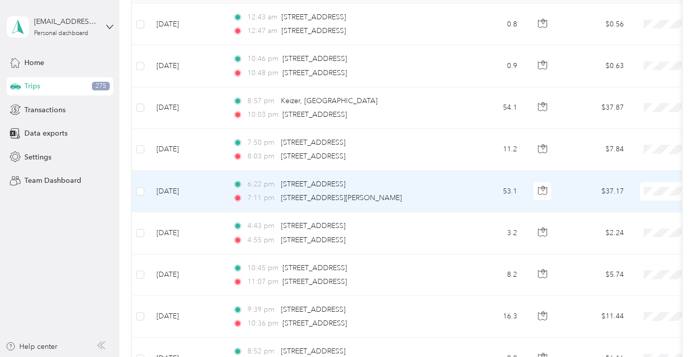
click at [200, 190] on td "[DATE]" at bounding box center [186, 192] width 76 height 42
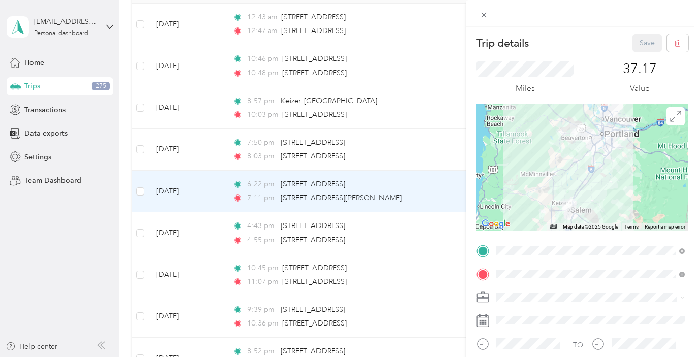
click at [186, 155] on div "Trip details Save This trip cannot be edited because it is either under review,…" at bounding box center [349, 178] width 699 height 357
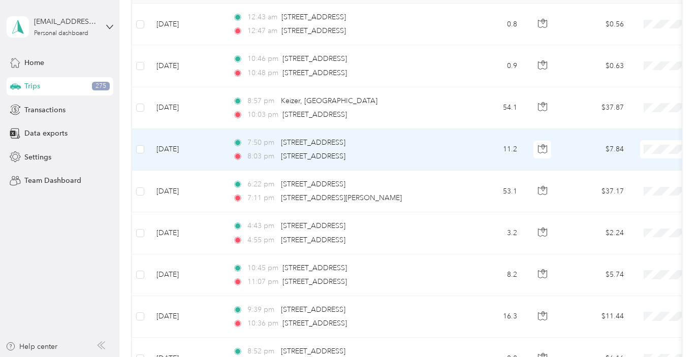
click at [183, 149] on td "[DATE]" at bounding box center [186, 150] width 76 height 42
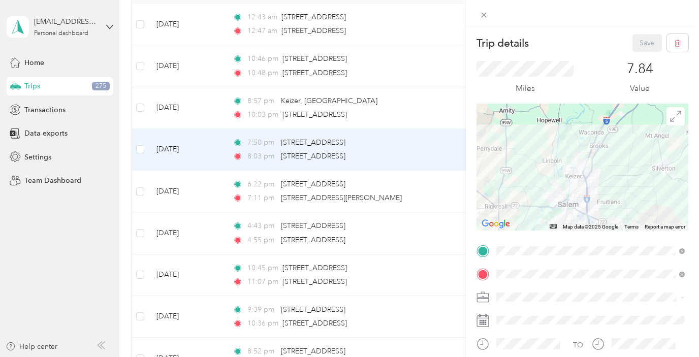
click at [181, 100] on div "Trip details Save This trip cannot be edited because it is either under review,…" at bounding box center [349, 178] width 699 height 357
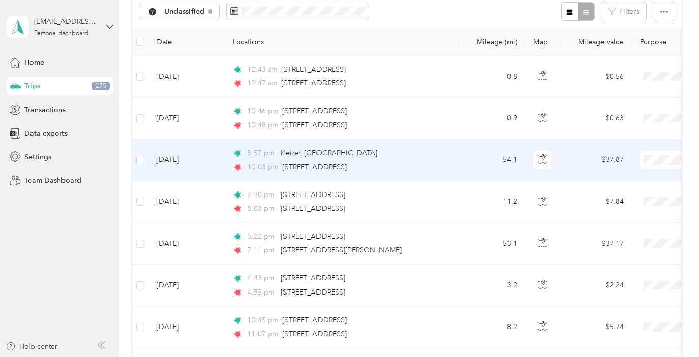
scroll to position [111, 0]
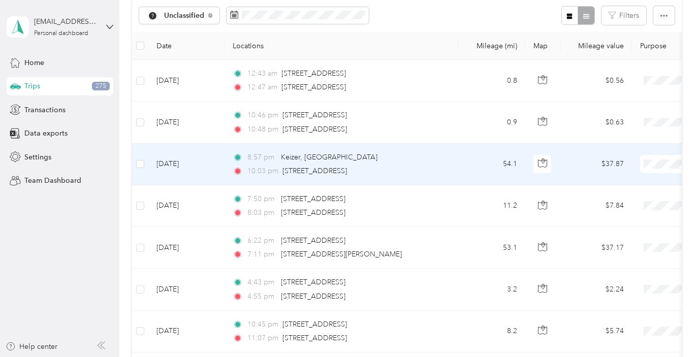
click at [176, 159] on td "[DATE]" at bounding box center [186, 165] width 76 height 42
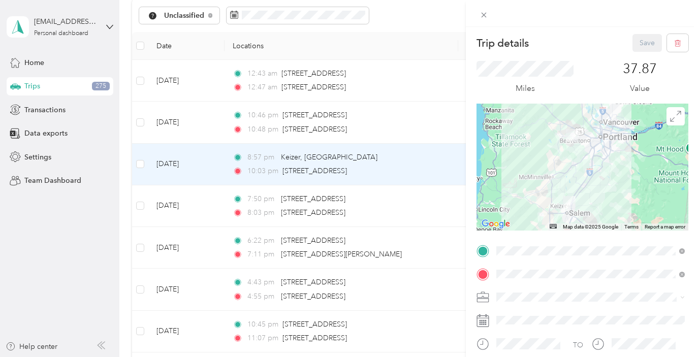
click at [179, 121] on div "Trip details Save This trip cannot be edited because it is either under review,…" at bounding box center [349, 178] width 699 height 357
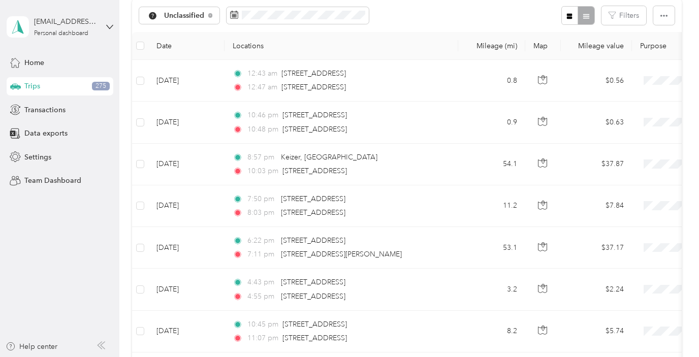
click at [179, 121] on div at bounding box center [349, 178] width 699 height 357
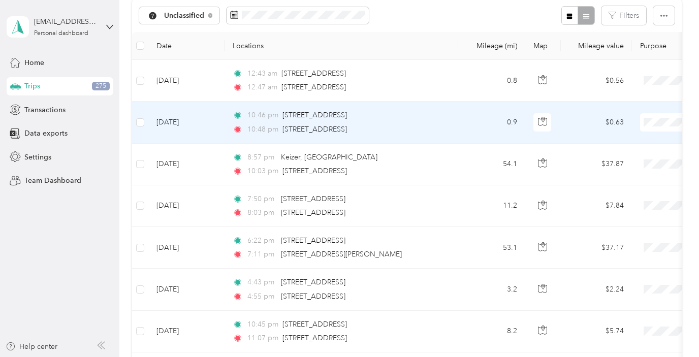
click at [178, 121] on td "[DATE]" at bounding box center [186, 123] width 76 height 42
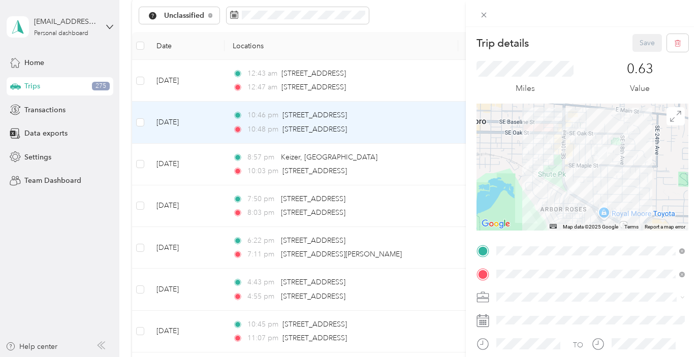
click at [180, 88] on div "Trip details Save This trip cannot be edited because it is either under review,…" at bounding box center [349, 178] width 699 height 357
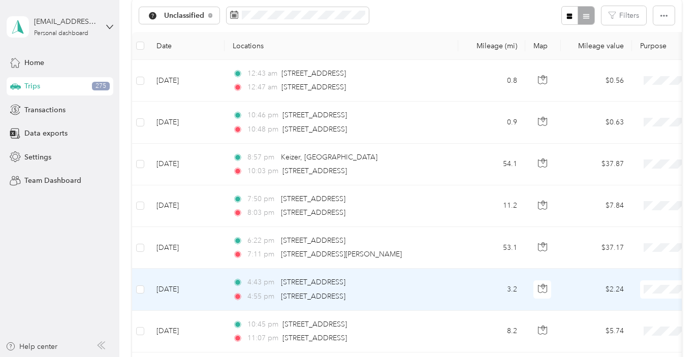
click at [183, 286] on td "[DATE]" at bounding box center [186, 290] width 76 height 42
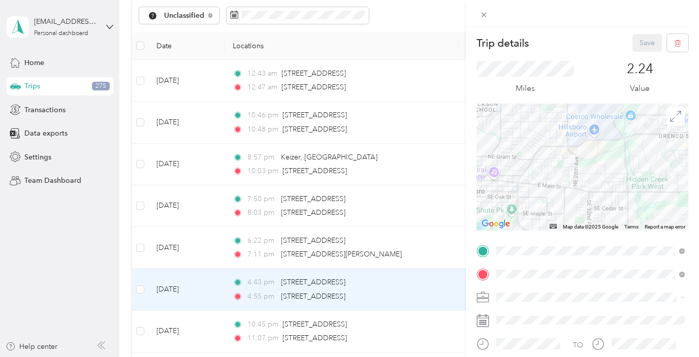
click at [138, 287] on div "Trip details Save This trip cannot be edited because it is either under review,…" at bounding box center [349, 178] width 699 height 357
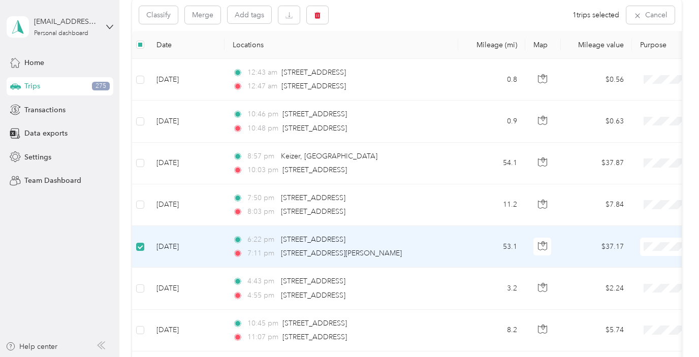
scroll to position [110, 0]
click at [143, 252] on label at bounding box center [140, 247] width 8 height 11
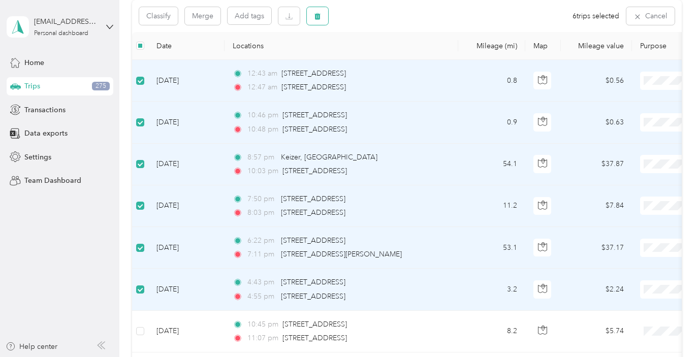
click at [325, 21] on button "button" at bounding box center [317, 16] width 21 height 18
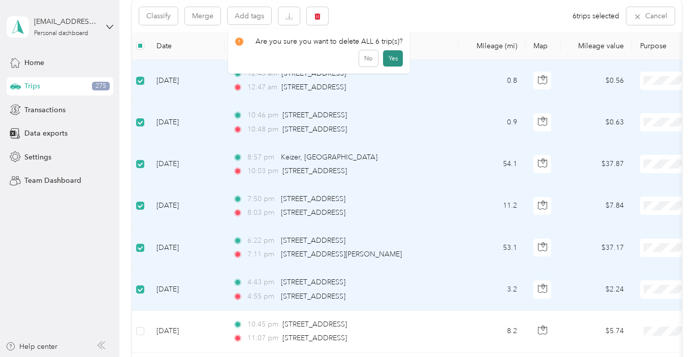
click at [394, 56] on button "Yes" at bounding box center [393, 58] width 20 height 16
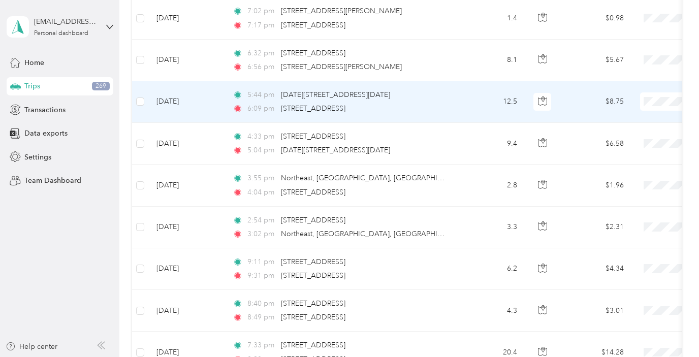
scroll to position [385, 0]
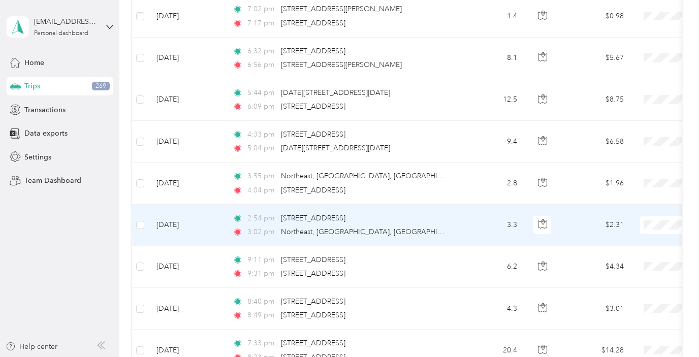
click at [198, 230] on td "[DATE]" at bounding box center [186, 226] width 76 height 42
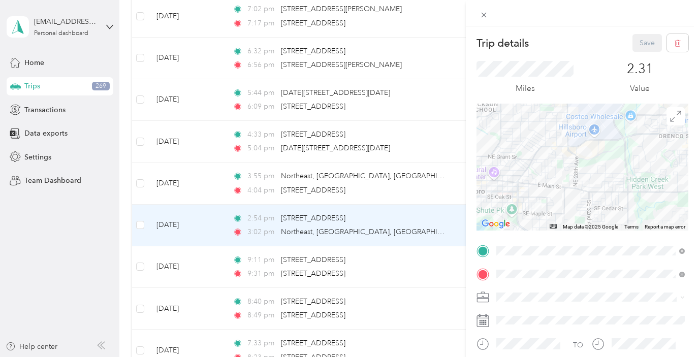
click at [179, 182] on div "Trip details Save This trip cannot be edited because it is either under review,…" at bounding box center [349, 178] width 699 height 357
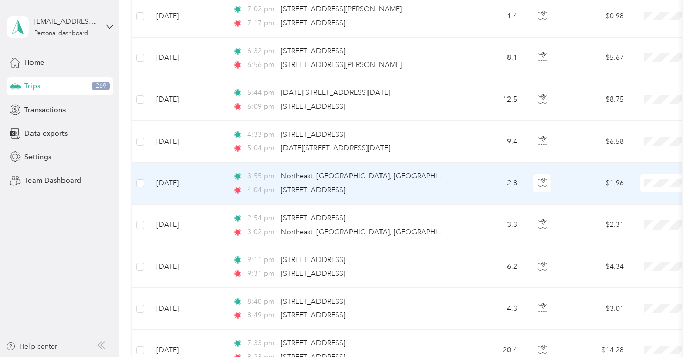
click at [179, 182] on td "[DATE]" at bounding box center [186, 184] width 76 height 42
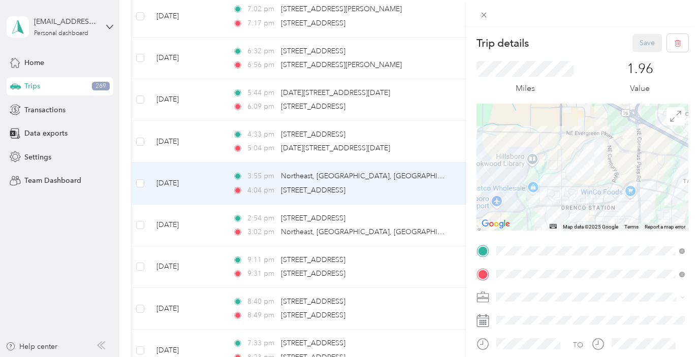
click at [186, 143] on div "Trip details Save This trip cannot be edited because it is either under review,…" at bounding box center [349, 178] width 699 height 357
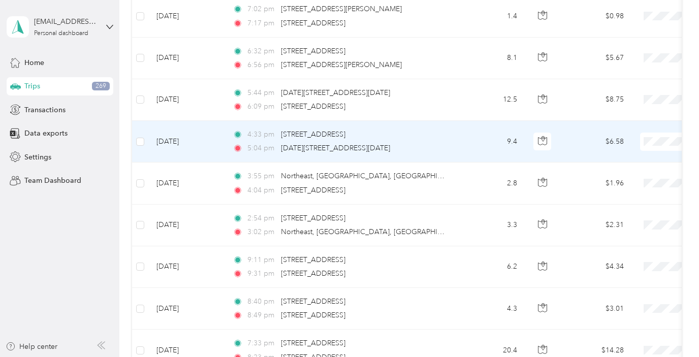
click at [186, 143] on td "[DATE]" at bounding box center [186, 142] width 76 height 42
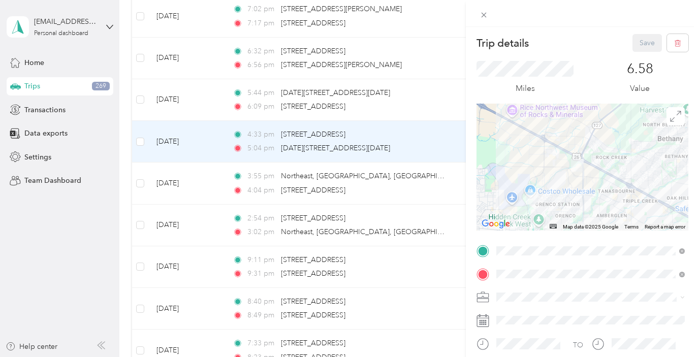
click at [184, 102] on div "Trip details Save This trip cannot be edited because it is either under review,…" at bounding box center [349, 178] width 699 height 357
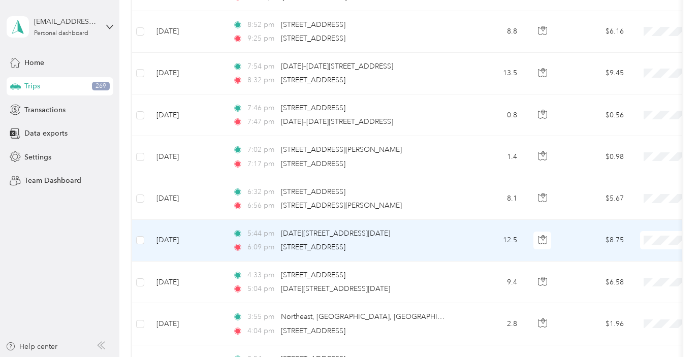
scroll to position [242, 0]
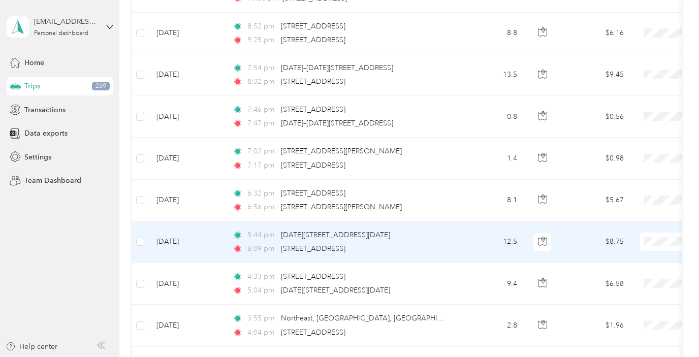
click at [201, 236] on td "[DATE]" at bounding box center [186, 243] width 76 height 42
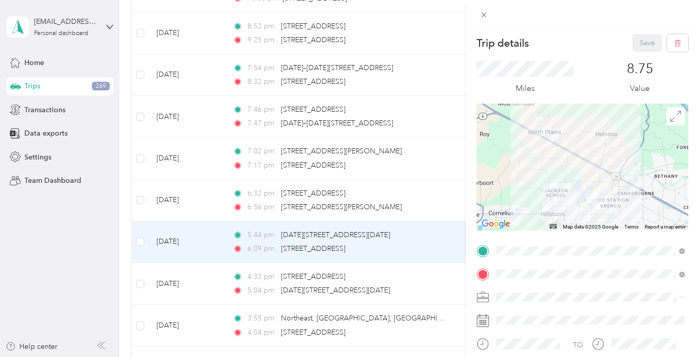
click at [196, 198] on div "Trip details Save This trip cannot be edited because it is either under review,…" at bounding box center [349, 178] width 699 height 357
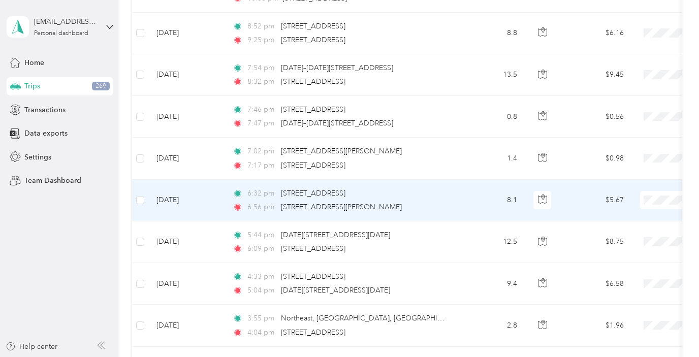
click at [195, 195] on td "[DATE]" at bounding box center [186, 201] width 76 height 42
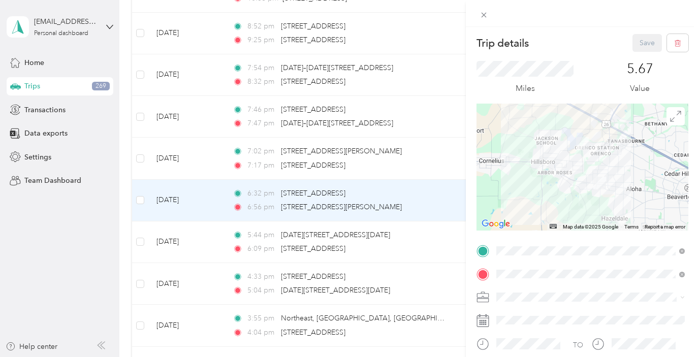
click at [183, 154] on div "Trip details Save This trip cannot be edited because it is either under review,…" at bounding box center [349, 178] width 699 height 357
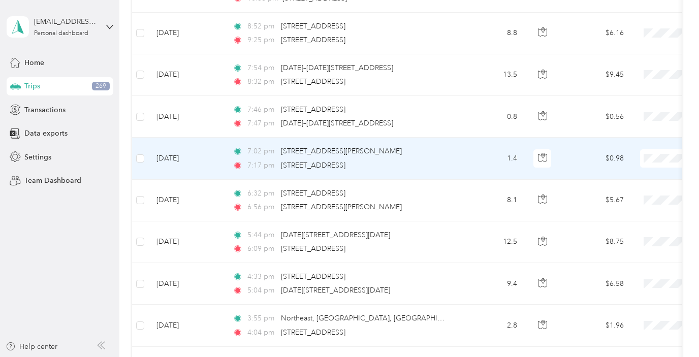
click at [183, 154] on td "[DATE]" at bounding box center [186, 159] width 76 height 42
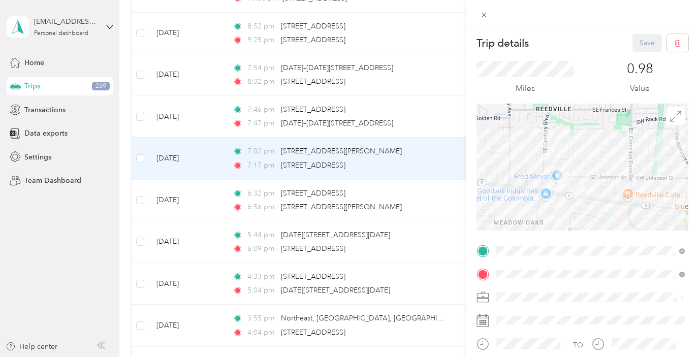
click at [179, 114] on div "Trip details Save This trip cannot be edited because it is either under review,…" at bounding box center [349, 178] width 699 height 357
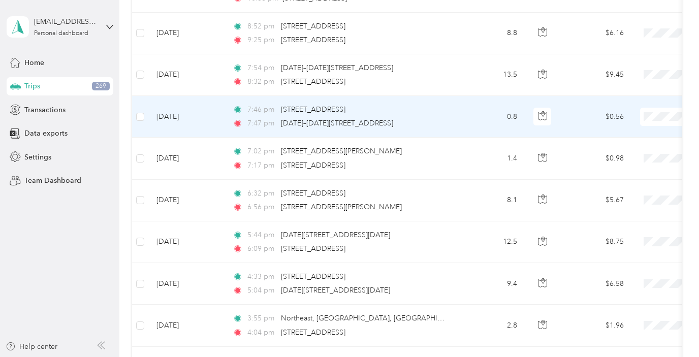
click at [179, 114] on td "[DATE]" at bounding box center [186, 117] width 76 height 42
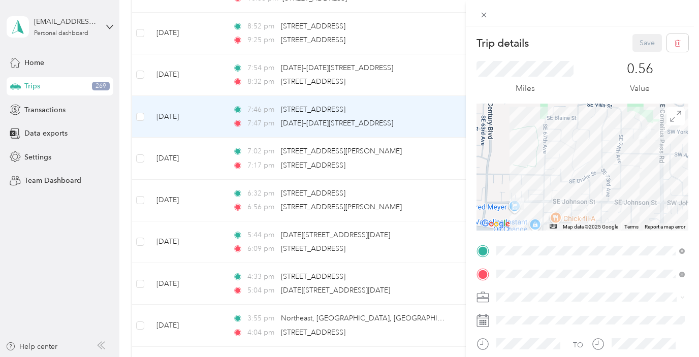
click at [189, 70] on div "Trip details Save This trip cannot be edited because it is either under review,…" at bounding box center [349, 178] width 699 height 357
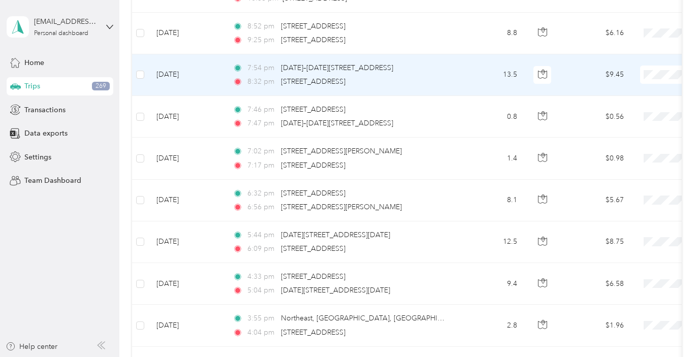
click at [189, 70] on td "[DATE]" at bounding box center [186, 75] width 76 height 42
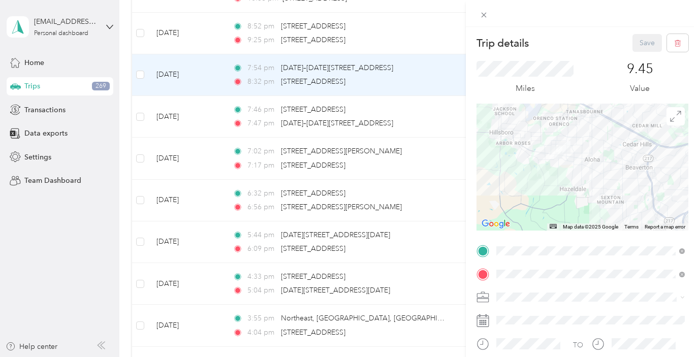
click at [178, 40] on div "Trip details Save This trip cannot be edited because it is either under review,…" at bounding box center [349, 178] width 699 height 357
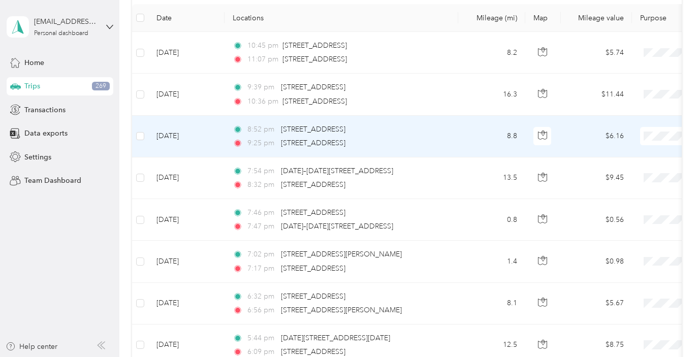
scroll to position [136, 0]
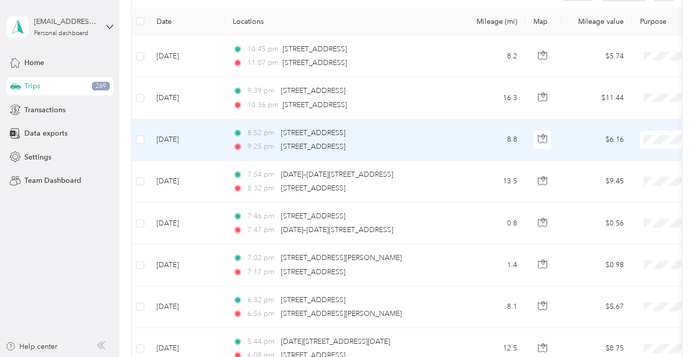
click at [186, 146] on td "[DATE]" at bounding box center [186, 140] width 76 height 42
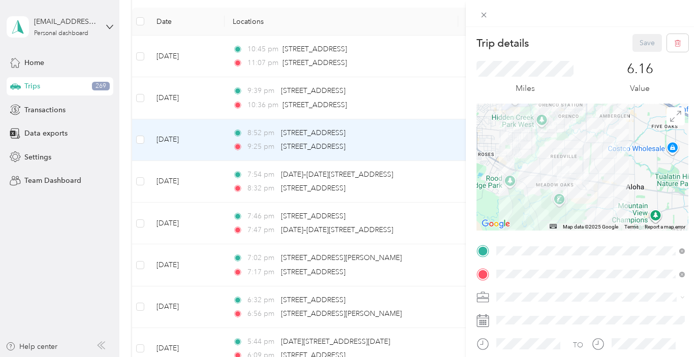
click at [177, 96] on div "Trip details Save This trip cannot be edited because it is either under review,…" at bounding box center [349, 178] width 699 height 357
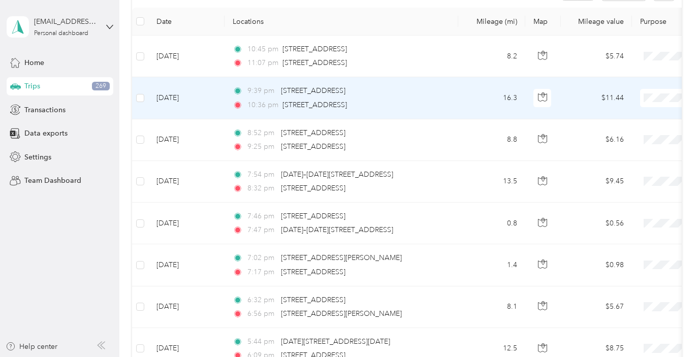
click at [177, 95] on td "[DATE]" at bounding box center [186, 98] width 76 height 42
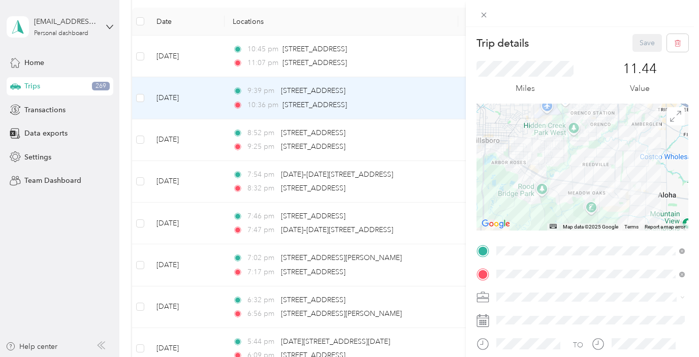
click at [180, 64] on div "Trip details Save This trip cannot be edited because it is either under review,…" at bounding box center [349, 178] width 699 height 357
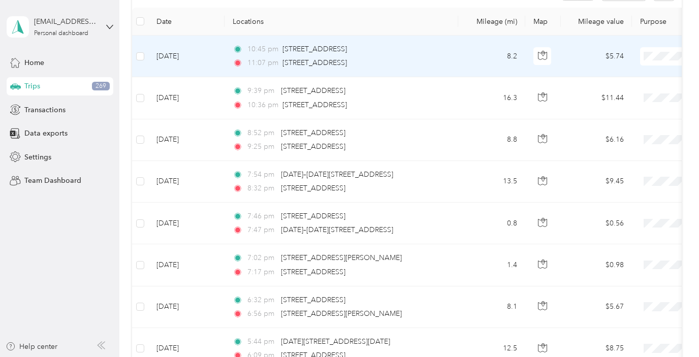
click at [179, 64] on td "[DATE]" at bounding box center [186, 57] width 76 height 42
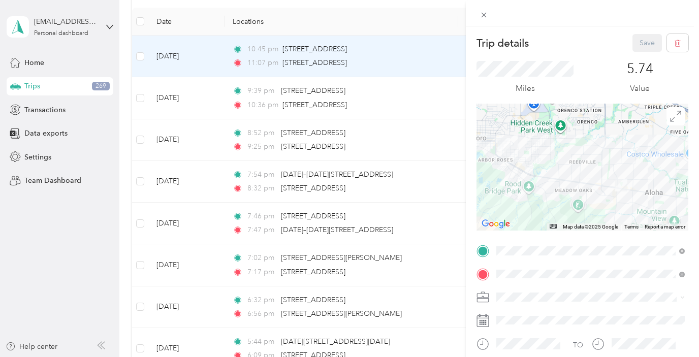
click at [138, 55] on div "Trip details Save This trip cannot be edited because it is either under review,…" at bounding box center [349, 178] width 699 height 357
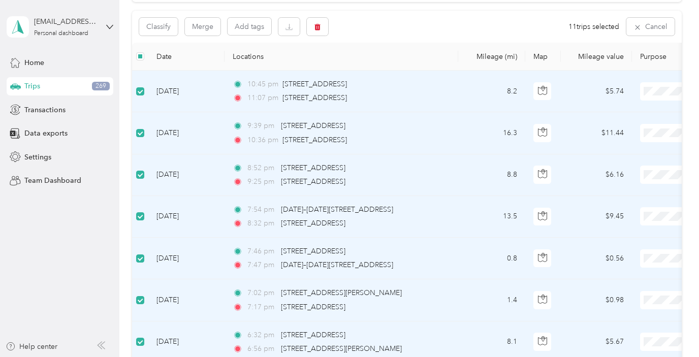
scroll to position [48, 0]
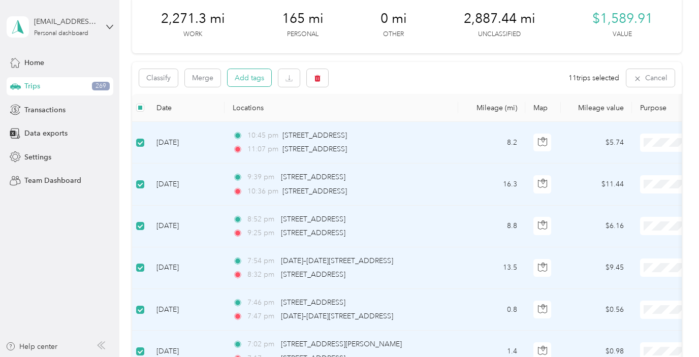
click at [258, 77] on button "Add tags" at bounding box center [250, 77] width 44 height 17
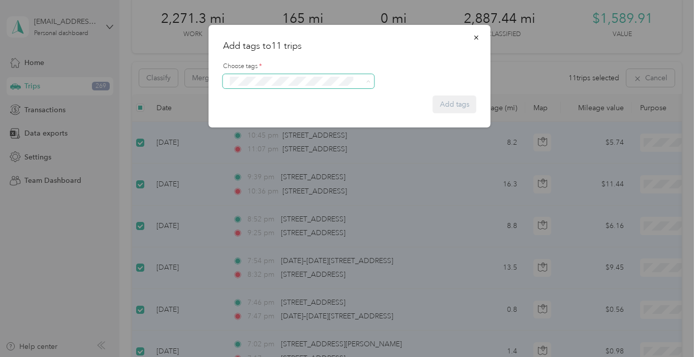
click at [280, 86] on span at bounding box center [292, 81] width 131 height 11
click at [253, 120] on span "Instacart" at bounding box center [249, 118] width 24 height 9
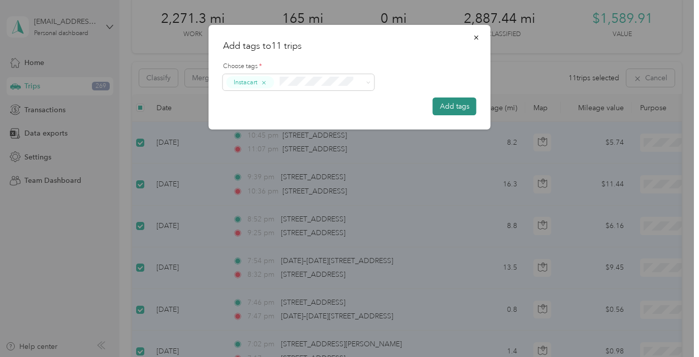
click at [443, 113] on button "Add tags" at bounding box center [455, 107] width 44 height 18
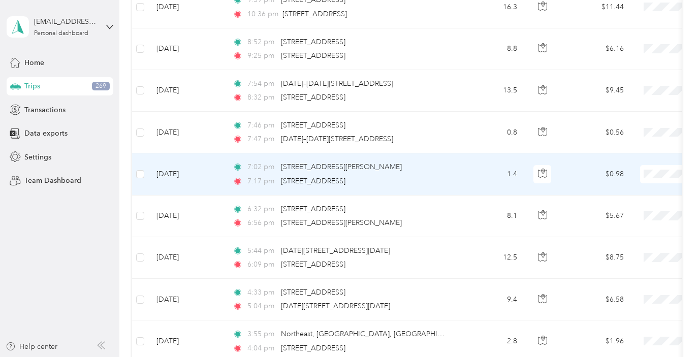
scroll to position [228, 0]
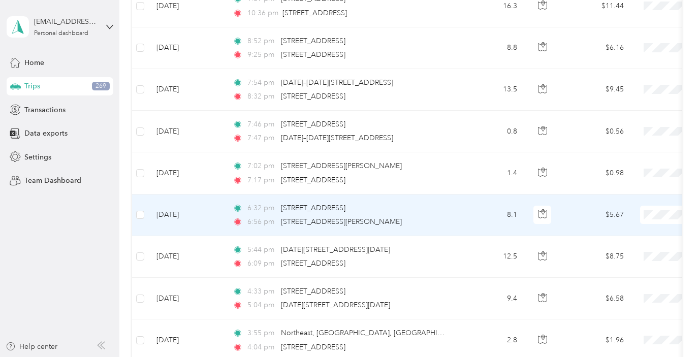
click at [224, 220] on td "[DATE]" at bounding box center [186, 216] width 76 height 42
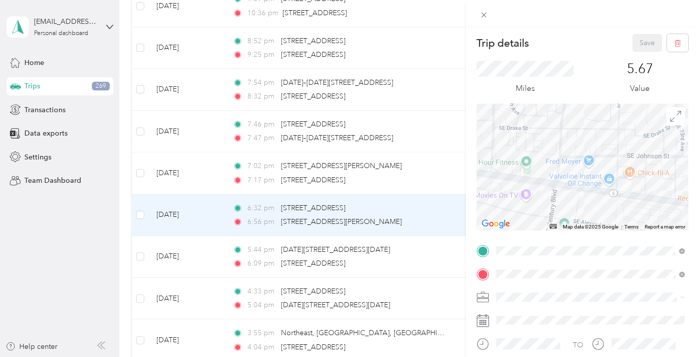
drag, startPoint x: 594, startPoint y: 149, endPoint x: 537, endPoint y: 143, distance: 57.7
click at [537, 143] on div at bounding box center [583, 167] width 212 height 127
click at [349, 179] on div "Trip details Save This trip cannot be edited because it is either under review,…" at bounding box center [349, 178] width 699 height 357
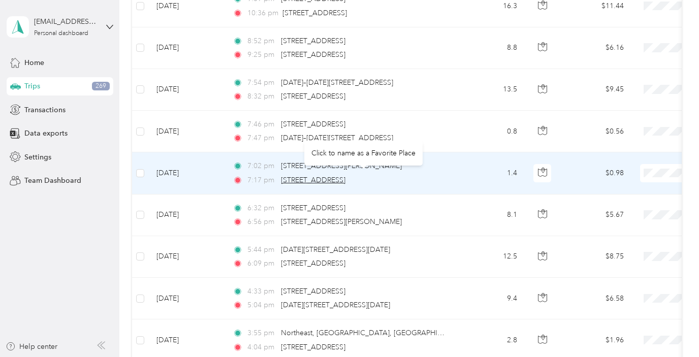
click at [345, 179] on span "[STREET_ADDRESS]" at bounding box center [313, 180] width 65 height 9
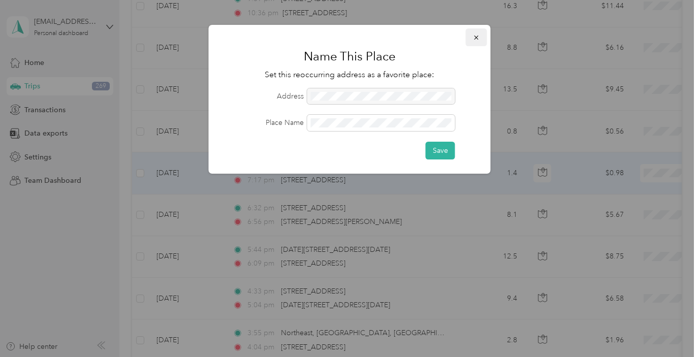
click at [480, 37] on button "button" at bounding box center [476, 37] width 21 height 18
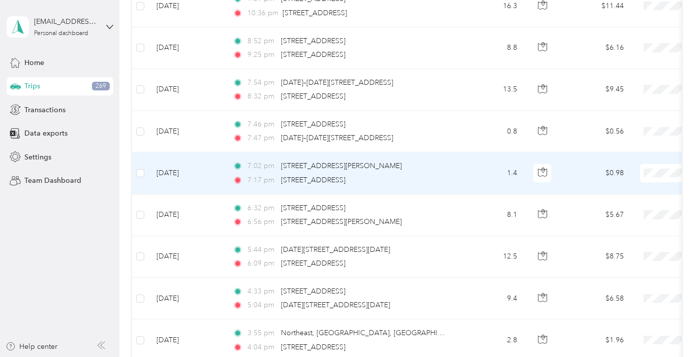
click at [219, 172] on td "[DATE]" at bounding box center [186, 173] width 76 height 42
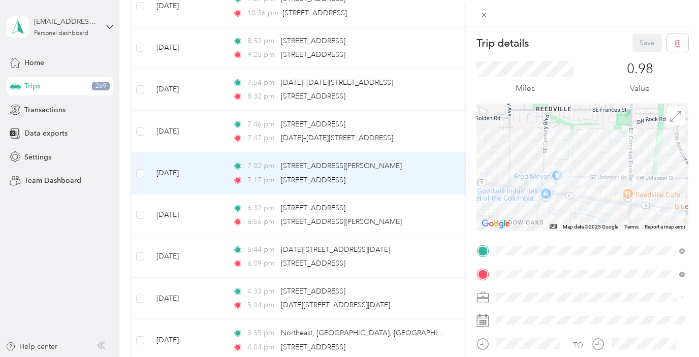
click at [140, 212] on div "Trip details Save This trip cannot be edited because it is either under review,…" at bounding box center [349, 178] width 699 height 357
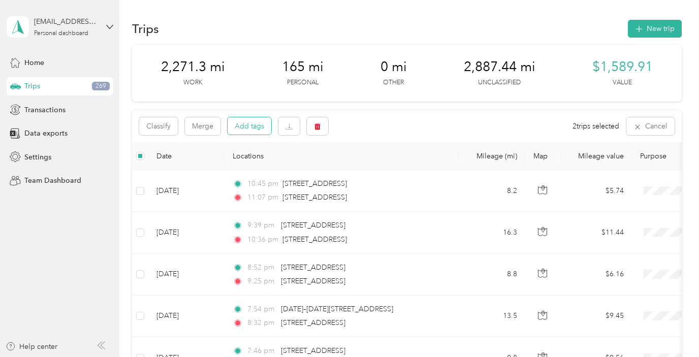
click at [254, 127] on button "Add tags" at bounding box center [250, 125] width 44 height 17
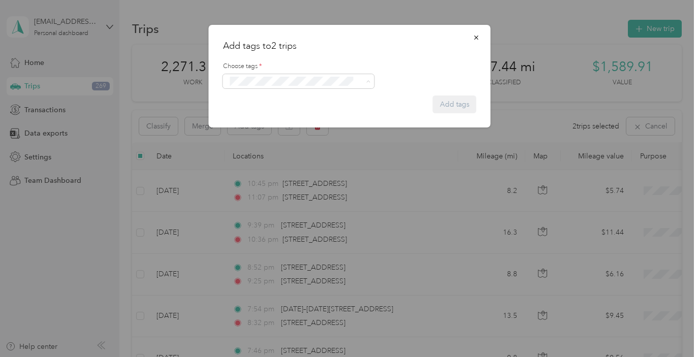
click at [248, 138] on span "Ubereats" at bounding box center [250, 138] width 26 height 9
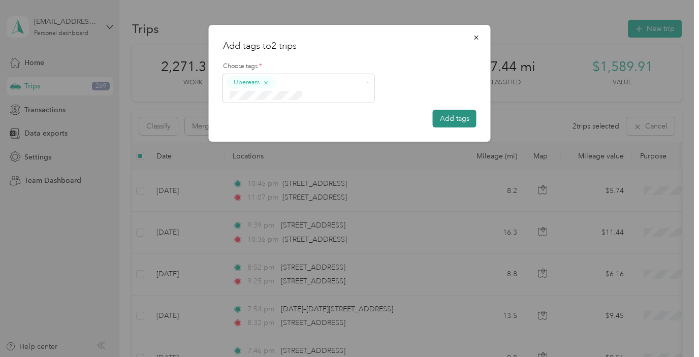
click at [438, 110] on button "Add tags" at bounding box center [455, 119] width 44 height 18
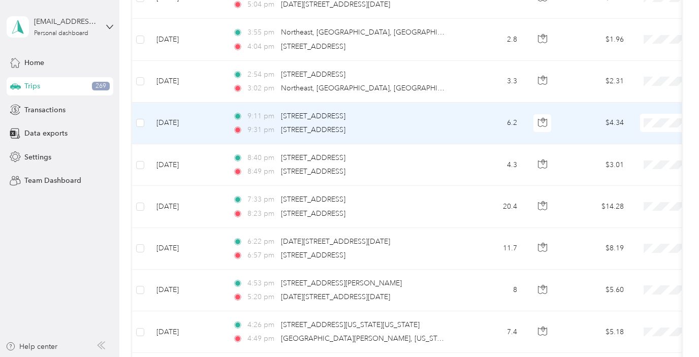
scroll to position [538, 0]
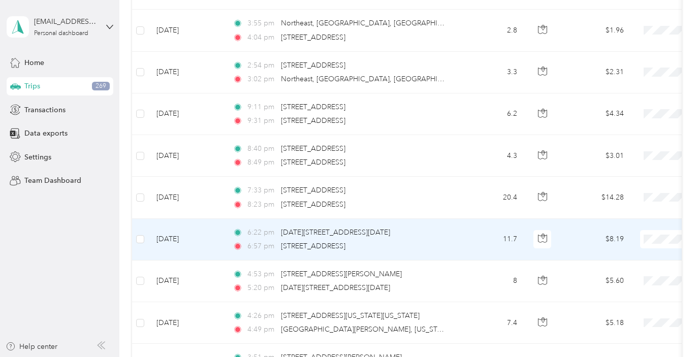
click at [196, 235] on td "[DATE]" at bounding box center [186, 240] width 76 height 42
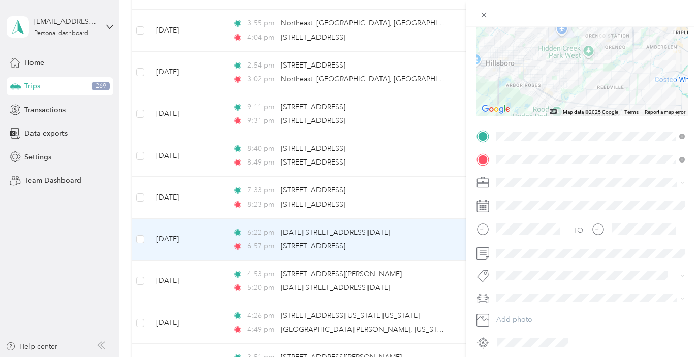
scroll to position [145, 0]
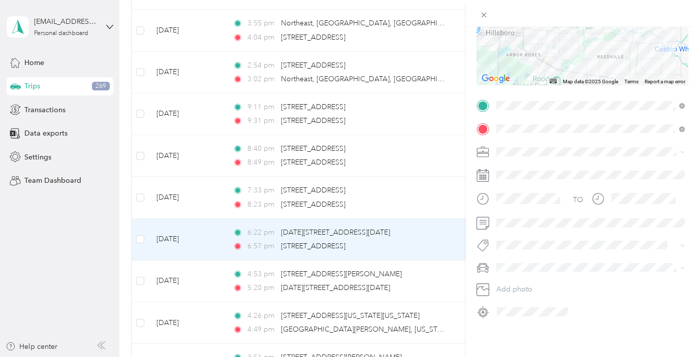
click at [201, 200] on div "Trip details Save This trip cannot be edited because it is either under review,…" at bounding box center [349, 178] width 699 height 357
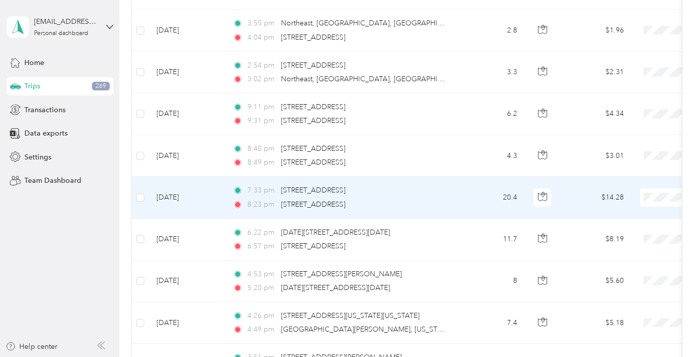
click at [199, 199] on td "[DATE]" at bounding box center [186, 198] width 76 height 42
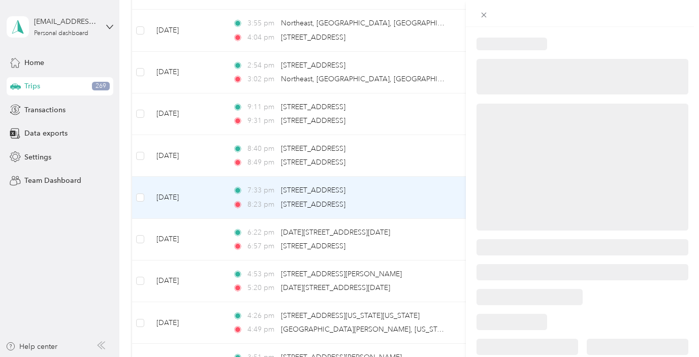
click at [208, 139] on div at bounding box center [349, 178] width 699 height 357
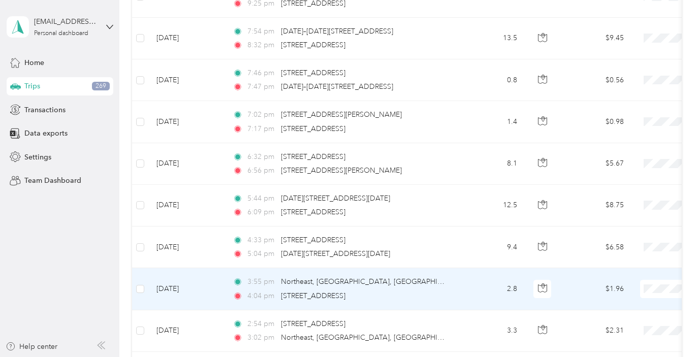
scroll to position [271, 0]
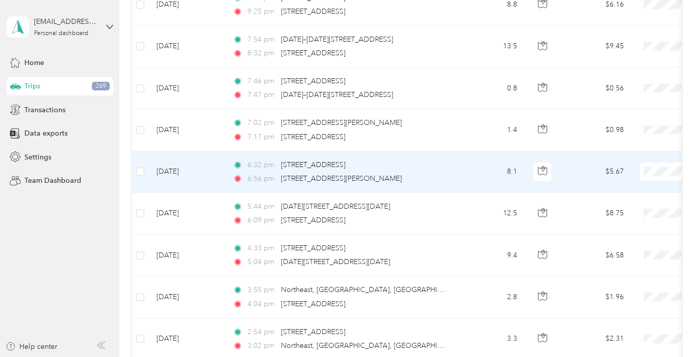
click at [209, 175] on td "[DATE]" at bounding box center [186, 172] width 76 height 42
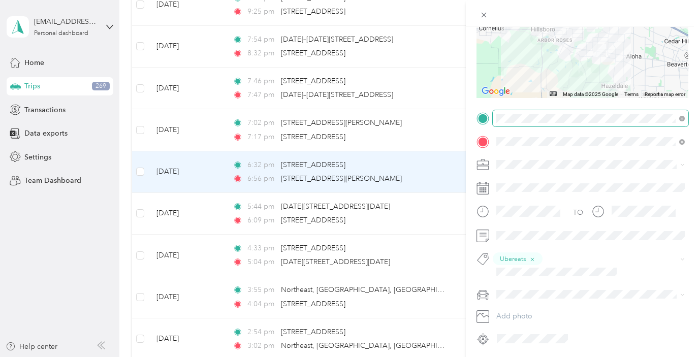
scroll to position [132, 0]
click at [215, 136] on div "Trip details Save This trip cannot be edited because it is either under review,…" at bounding box center [349, 178] width 699 height 357
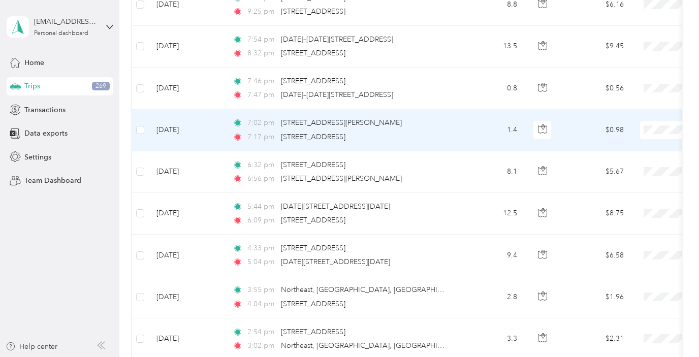
click at [209, 132] on td "[DATE]" at bounding box center [186, 130] width 76 height 42
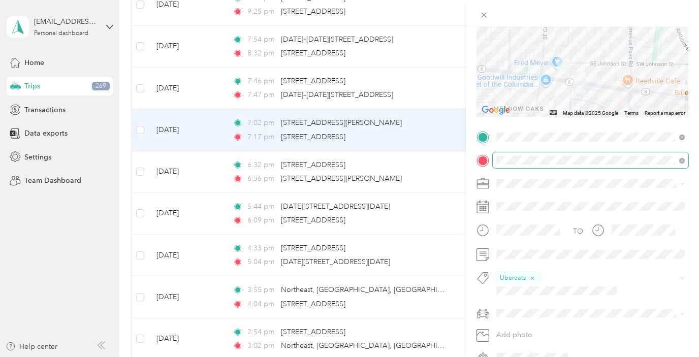
scroll to position [126, 0]
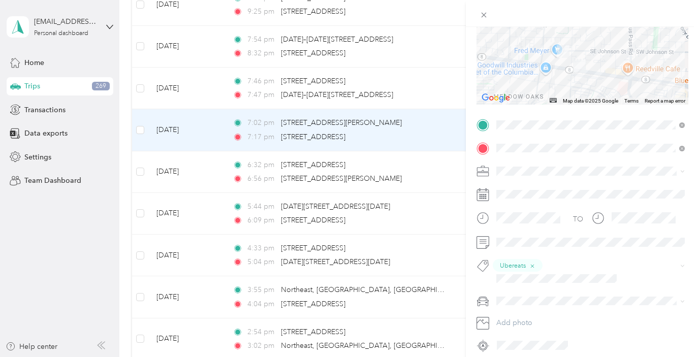
click at [202, 175] on div "Trip details Save This trip cannot be edited because it is either under review,…" at bounding box center [349, 178] width 699 height 357
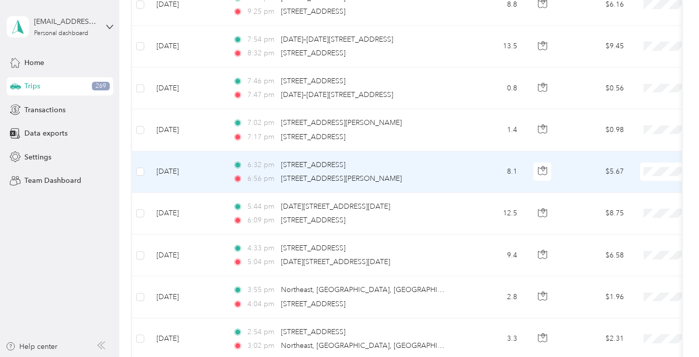
click at [202, 174] on td "[DATE]" at bounding box center [186, 172] width 76 height 42
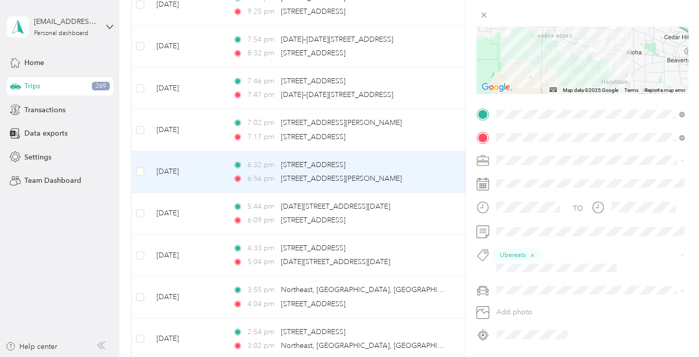
scroll to position [140, 0]
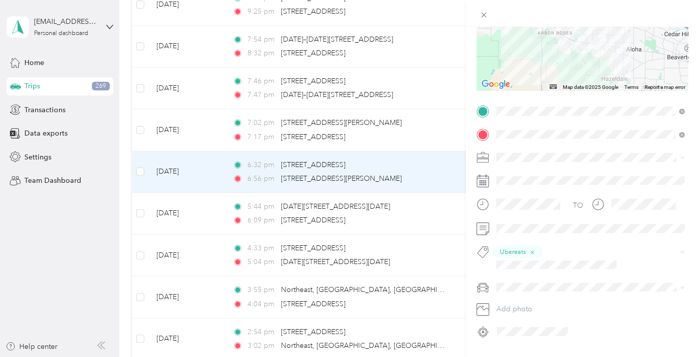
click at [194, 231] on div "Trip details Save This trip cannot be edited because it is either under review,…" at bounding box center [349, 178] width 699 height 357
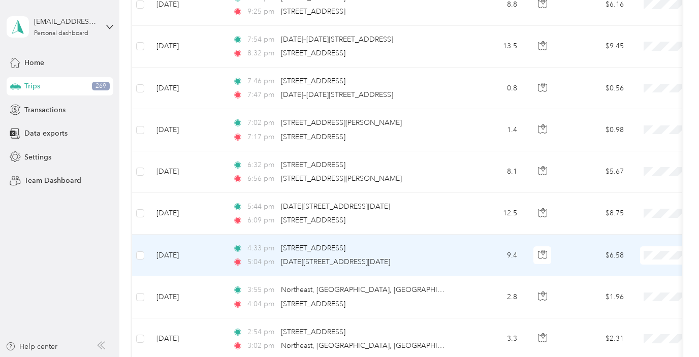
click at [194, 254] on td "[DATE]" at bounding box center [186, 256] width 76 height 42
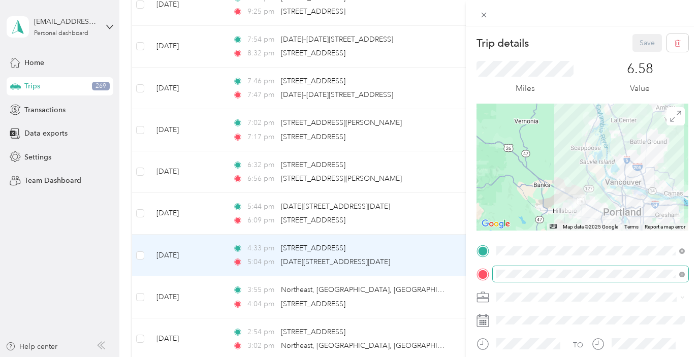
scroll to position [147, 0]
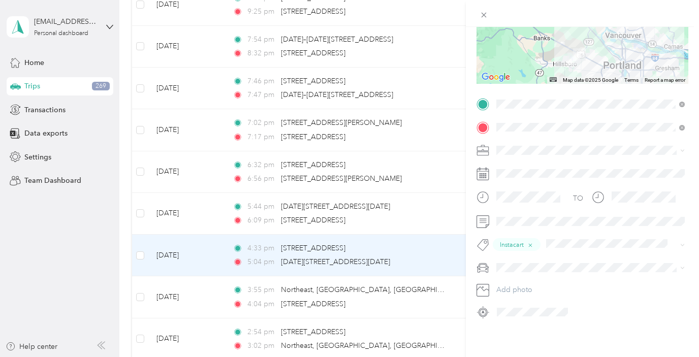
click at [188, 204] on div "Trip details Save This trip cannot be edited because it is either under review,…" at bounding box center [349, 178] width 699 height 357
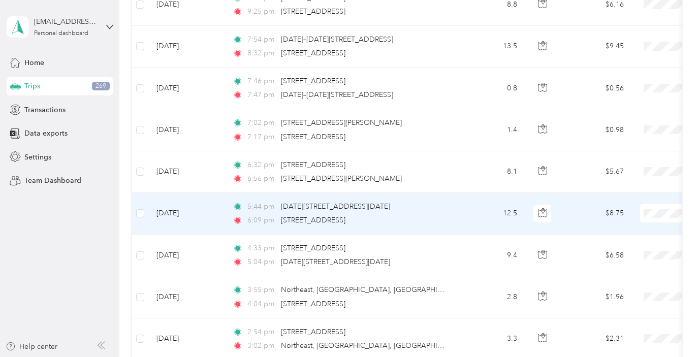
click at [188, 204] on td "[DATE]" at bounding box center [186, 214] width 76 height 42
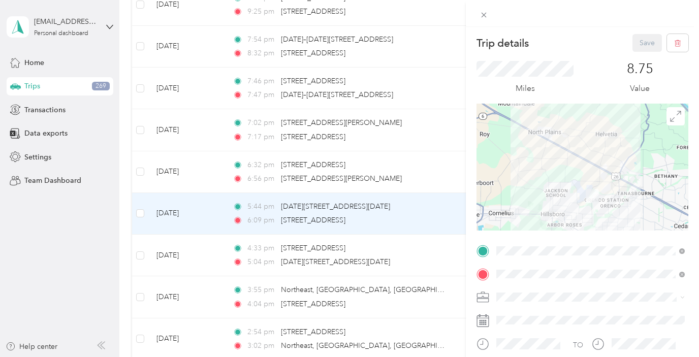
click at [187, 162] on div "Trip details Save This trip cannot be edited because it is either under review,…" at bounding box center [349, 178] width 699 height 357
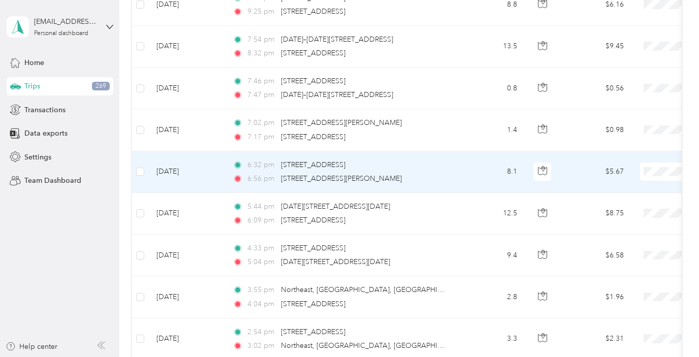
click at [187, 162] on td "[DATE]" at bounding box center [186, 172] width 76 height 42
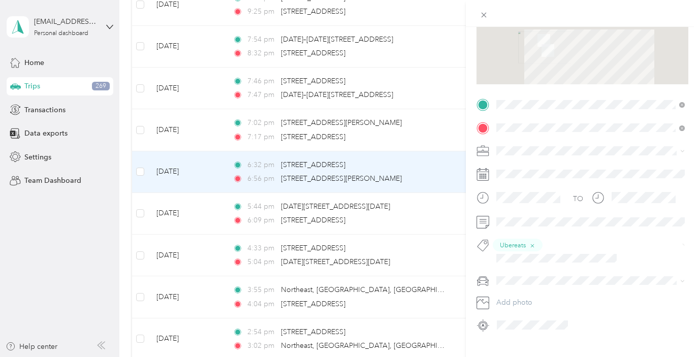
scroll to position [147, 0]
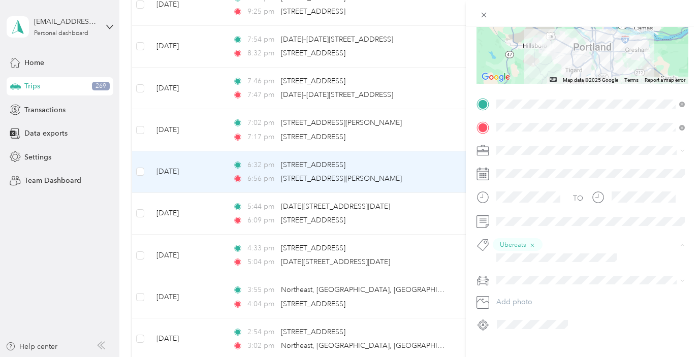
click at [526, 279] on span "Instacart" at bounding box center [519, 282] width 24 height 9
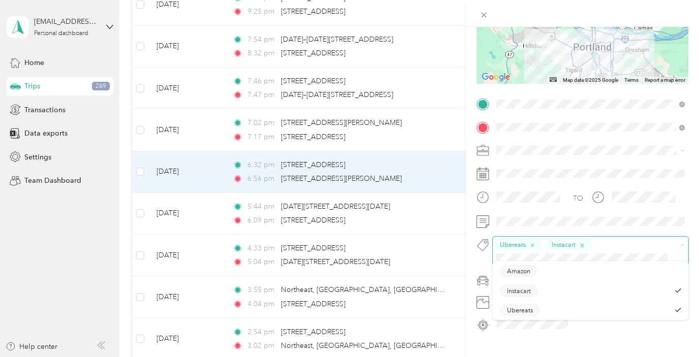
click at [580, 244] on icon "button" at bounding box center [582, 245] width 7 height 7
click at [205, 124] on div "Trip details Save This trip cannot be edited because it is either under review,…" at bounding box center [349, 178] width 699 height 357
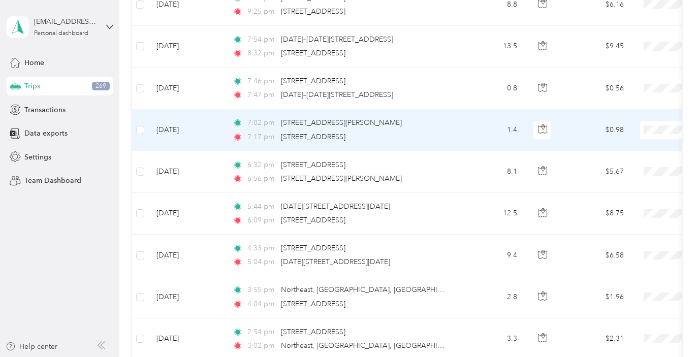
click at [205, 123] on td "[DATE]" at bounding box center [186, 130] width 76 height 42
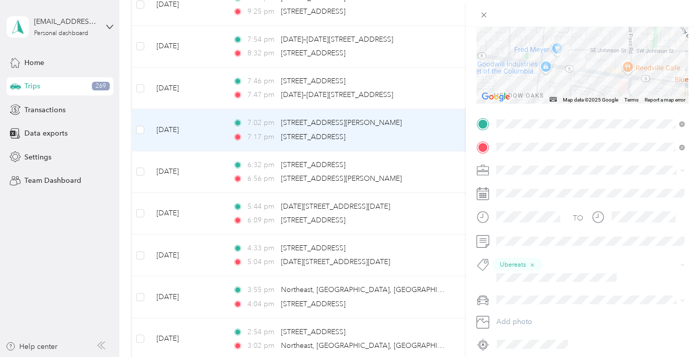
scroll to position [138, 0]
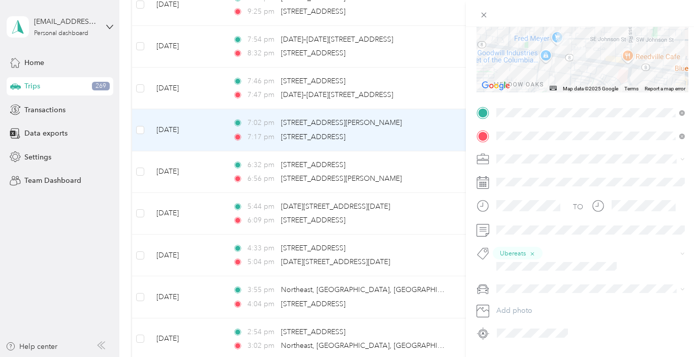
click at [218, 90] on div "Trip details Save This trip cannot be edited because it is either under review,…" at bounding box center [349, 178] width 699 height 357
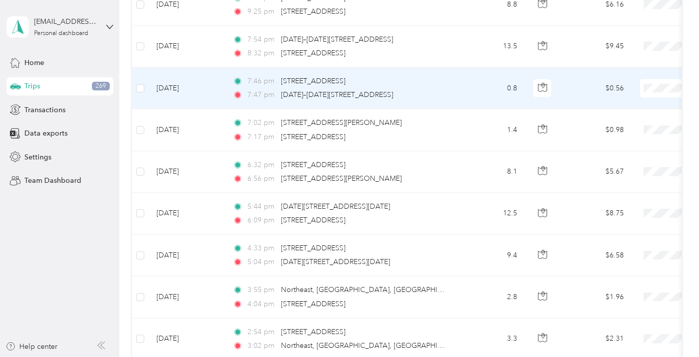
click at [218, 89] on td "[DATE]" at bounding box center [186, 89] width 76 height 42
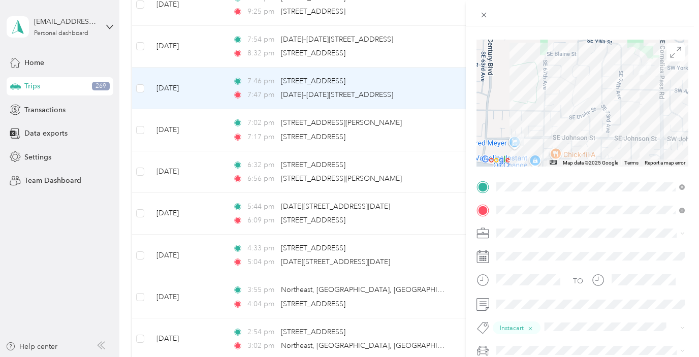
scroll to position [111, 0]
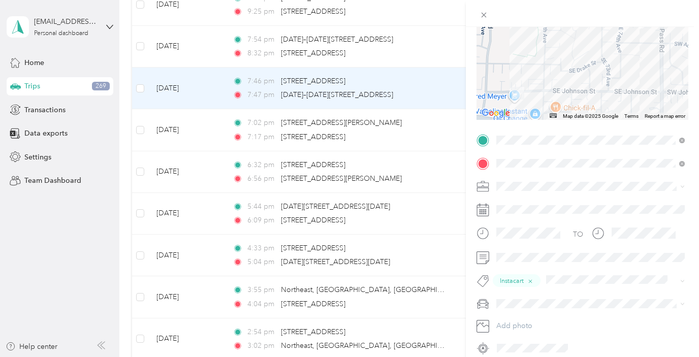
click at [204, 62] on div "Trip details Save This trip cannot be edited because it is either under review,…" at bounding box center [349, 178] width 699 height 357
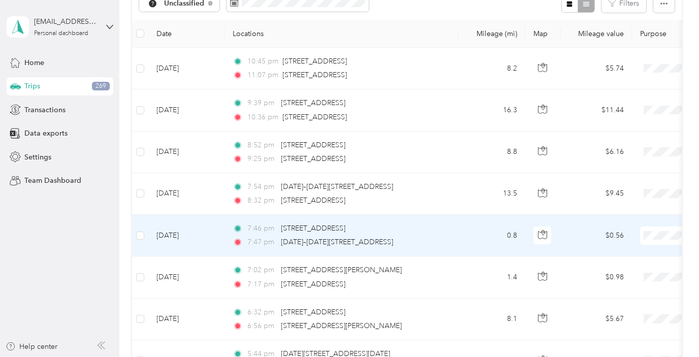
scroll to position [121, 0]
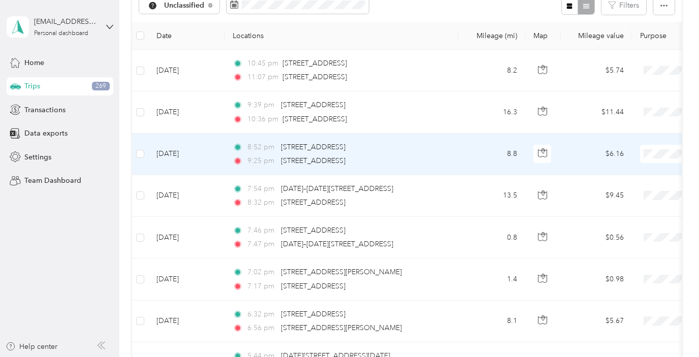
click at [214, 167] on td "[DATE]" at bounding box center [186, 155] width 76 height 42
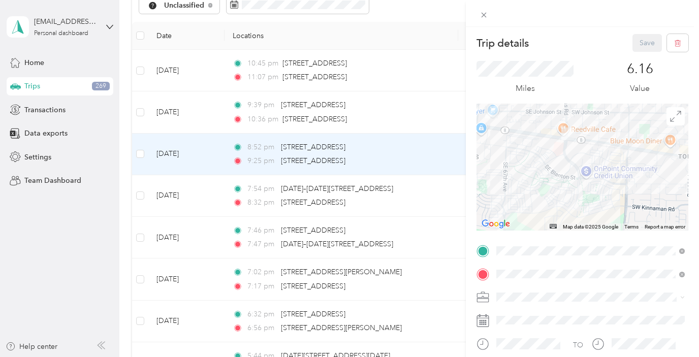
drag, startPoint x: 593, startPoint y: 195, endPoint x: 582, endPoint y: 149, distance: 47.0
click at [582, 149] on div at bounding box center [583, 167] width 212 height 127
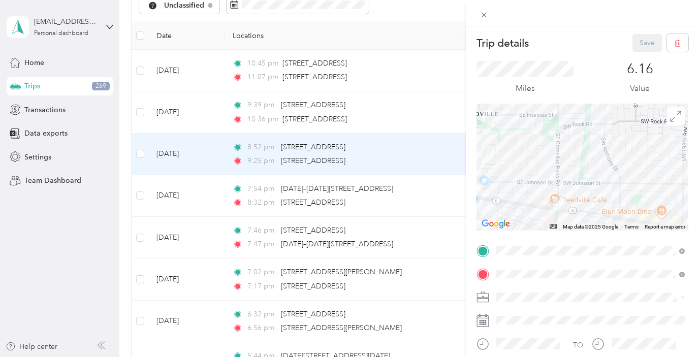
drag, startPoint x: 582, startPoint y: 154, endPoint x: 574, endPoint y: 222, distance: 67.6
click at [574, 222] on div at bounding box center [583, 167] width 212 height 127
click at [200, 123] on div "Trip details Save This trip cannot be edited because it is either under review,…" at bounding box center [349, 178] width 699 height 357
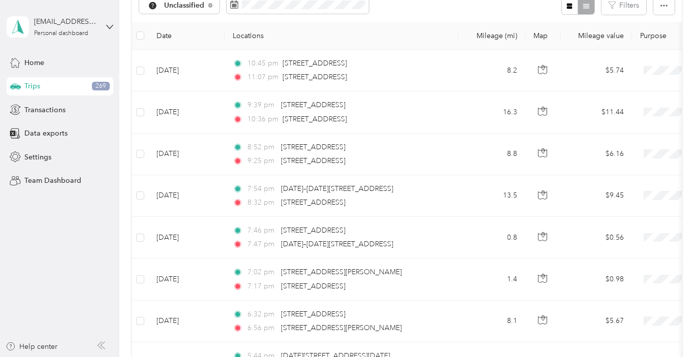
click at [202, 121] on td "[DATE]" at bounding box center [186, 112] width 76 height 42
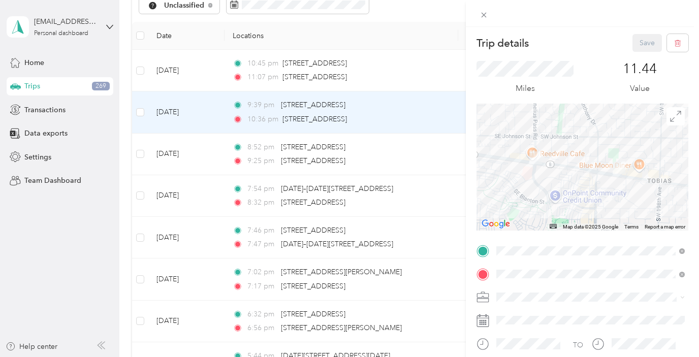
drag, startPoint x: 570, startPoint y: 191, endPoint x: 495, endPoint y: 173, distance: 76.9
click at [495, 173] on div at bounding box center [583, 167] width 212 height 127
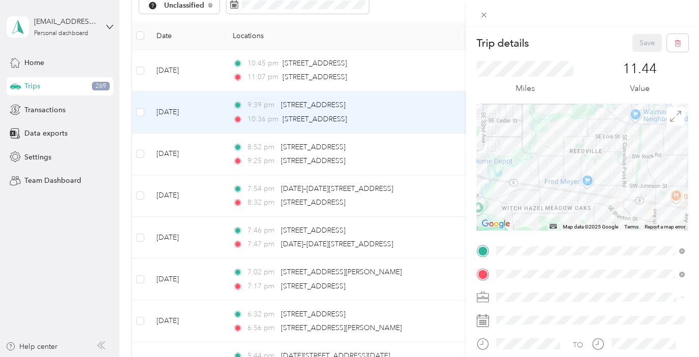
drag, startPoint x: 514, startPoint y: 183, endPoint x: 566, endPoint y: 217, distance: 62.0
click at [566, 217] on div at bounding box center [583, 167] width 212 height 127
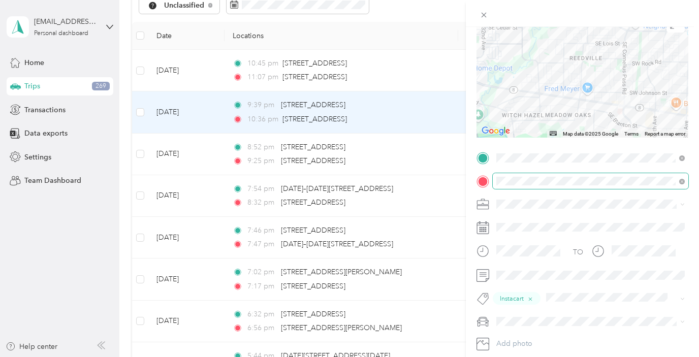
scroll to position [97, 0]
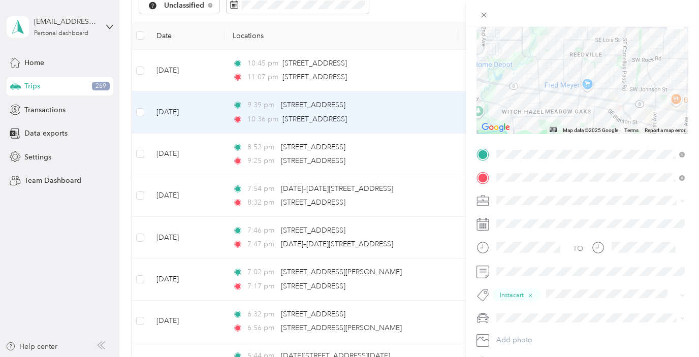
click at [205, 159] on div "Trip details Save This trip cannot be edited because it is either under review,…" at bounding box center [349, 178] width 699 height 357
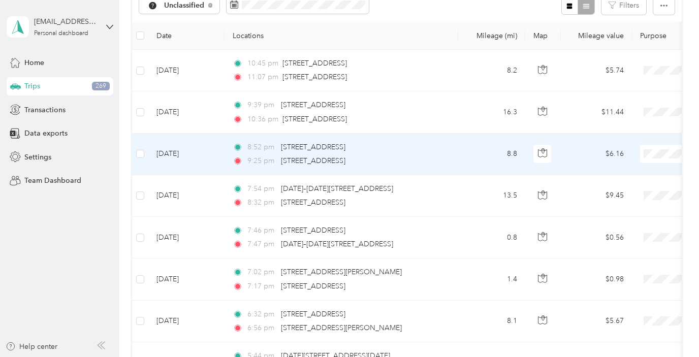
click at [209, 152] on td "[DATE]" at bounding box center [186, 155] width 76 height 42
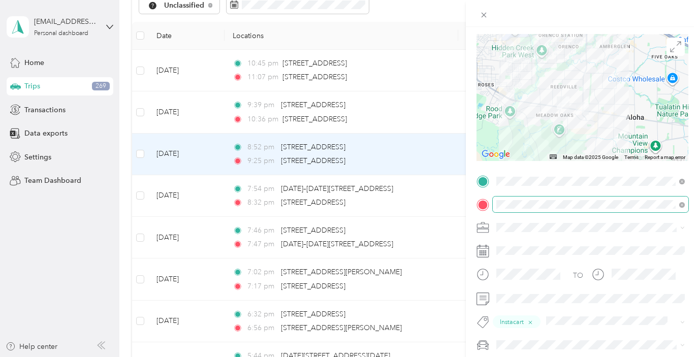
scroll to position [68, 0]
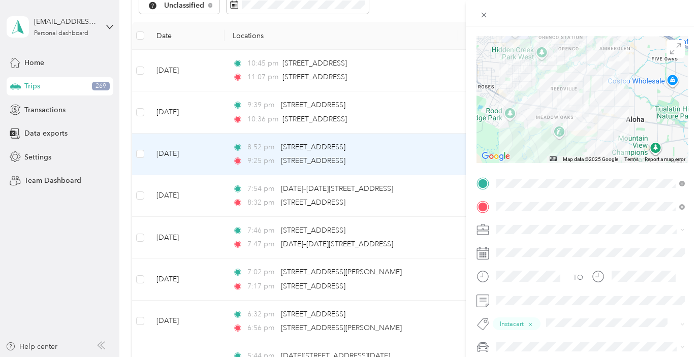
click at [141, 149] on div "Trip details Save This trip cannot be edited because it is either under review,…" at bounding box center [349, 178] width 699 height 357
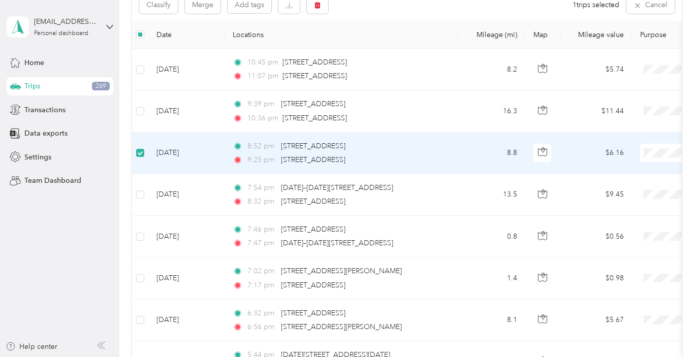
scroll to position [120, 0]
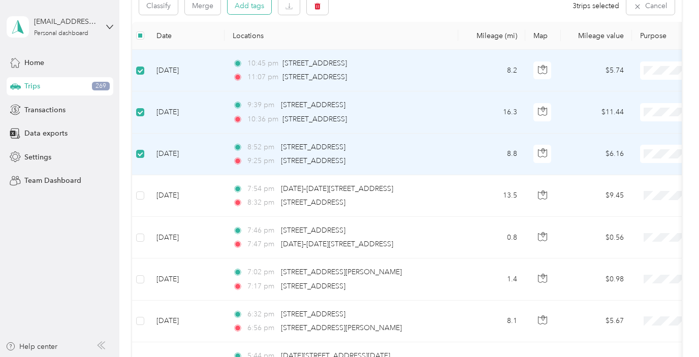
click at [254, 11] on button "Add tags" at bounding box center [250, 5] width 44 height 17
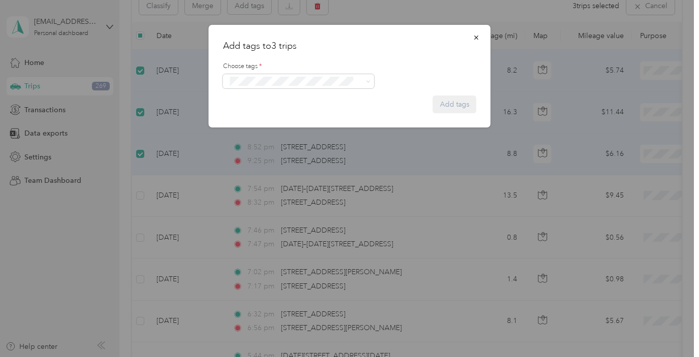
click at [253, 137] on span "Ubereats" at bounding box center [250, 138] width 26 height 9
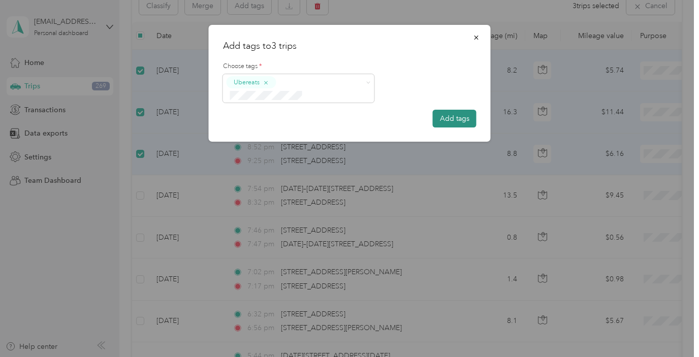
click at [450, 110] on button "Add tags" at bounding box center [455, 119] width 44 height 18
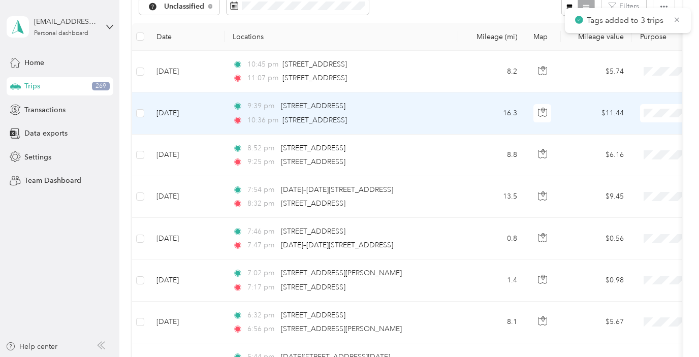
scroll to position [121, 0]
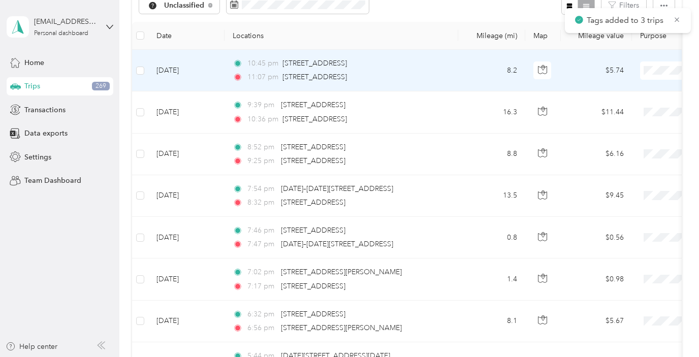
click at [211, 74] on td "[DATE]" at bounding box center [186, 71] width 76 height 42
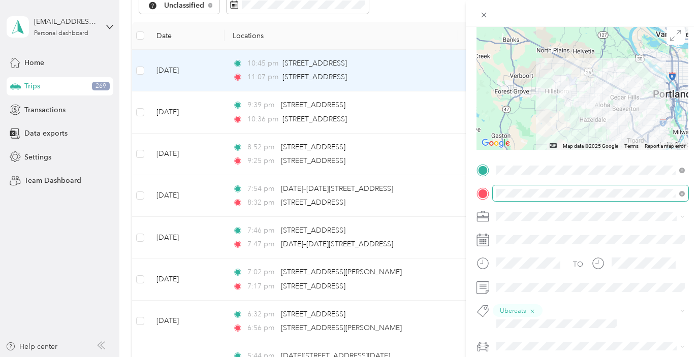
scroll to position [147, 0]
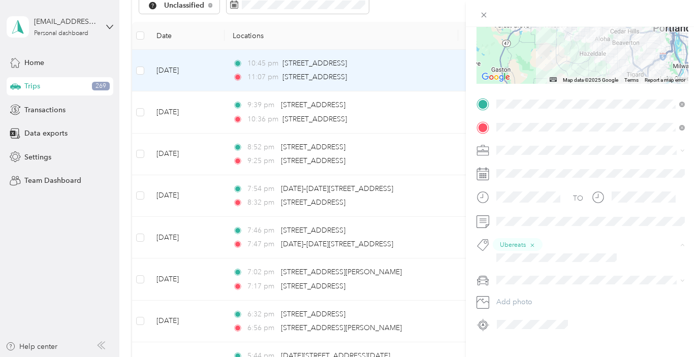
click at [532, 282] on button "Instacart" at bounding box center [519, 283] width 38 height 13
click at [217, 200] on div "Trip details Save This trip cannot be edited because it is either under review,…" at bounding box center [349, 178] width 699 height 357
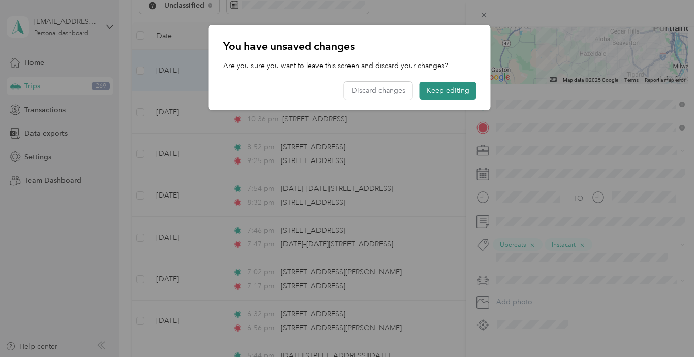
click at [442, 88] on button "Keep editing" at bounding box center [448, 91] width 57 height 18
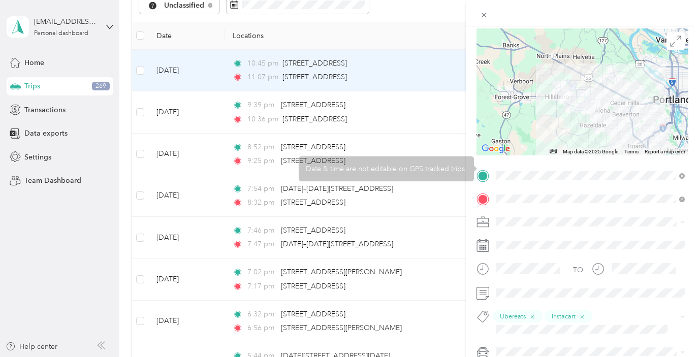
scroll to position [0, 0]
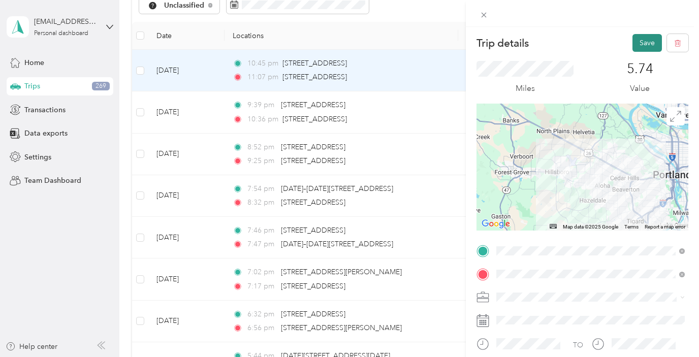
click at [651, 42] on button "Save" at bounding box center [647, 43] width 29 height 18
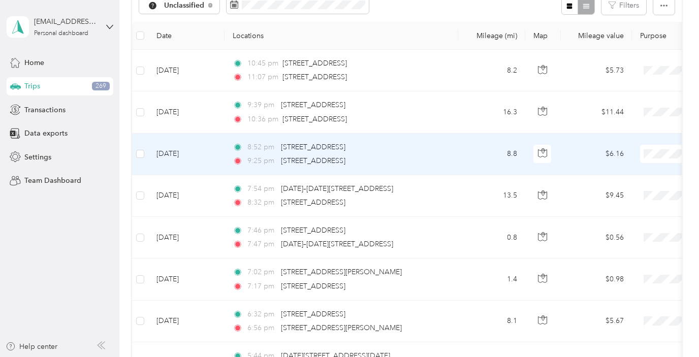
click at [202, 162] on td "[DATE]" at bounding box center [186, 155] width 76 height 42
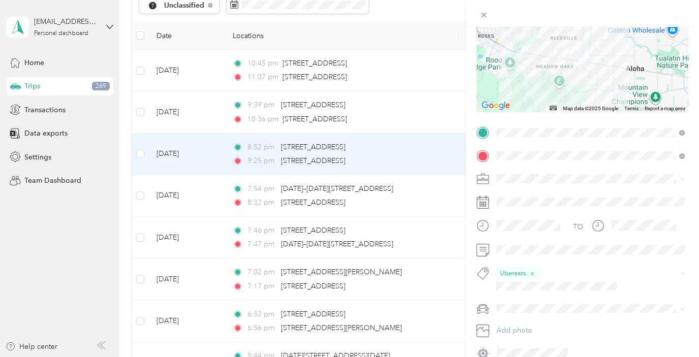
scroll to position [122, 0]
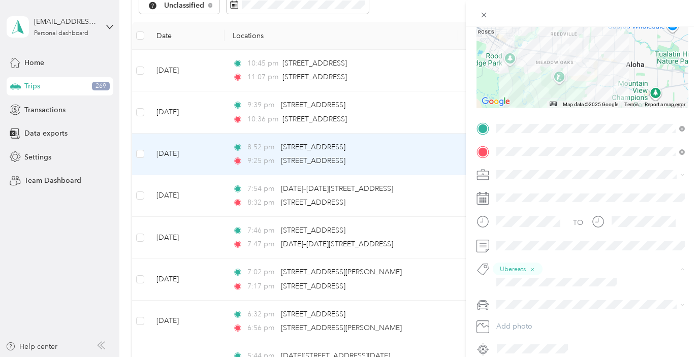
click at [521, 304] on span "Instacart" at bounding box center [519, 307] width 24 height 9
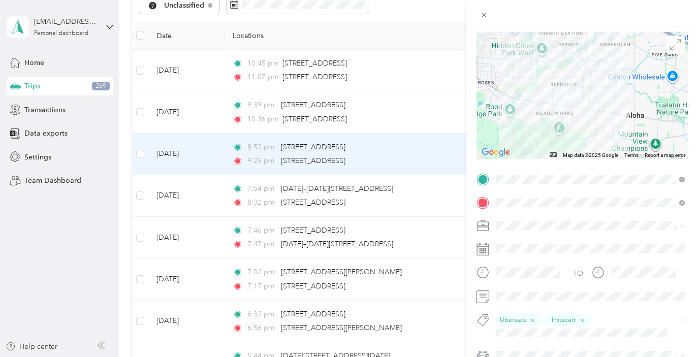
scroll to position [0, 0]
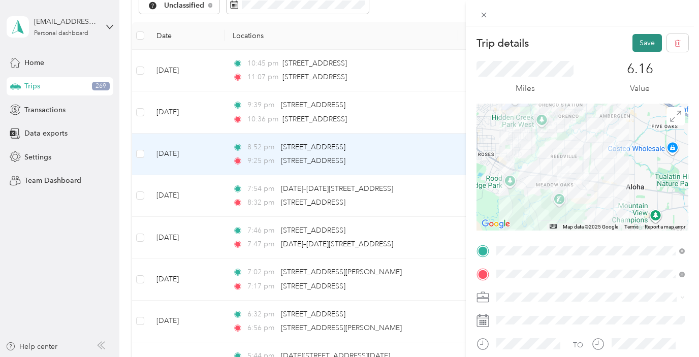
click at [646, 49] on button "Save" at bounding box center [647, 43] width 29 height 18
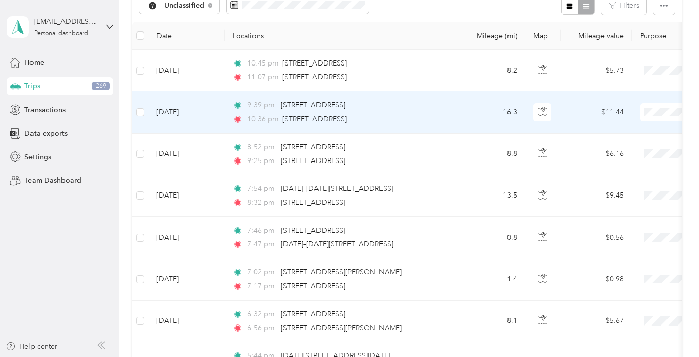
click at [206, 131] on td "[DATE]" at bounding box center [186, 112] width 76 height 42
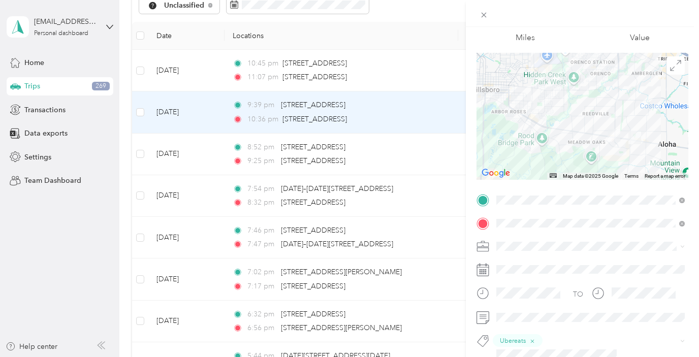
scroll to position [53, 0]
click at [185, 80] on div "Trip details Save This trip cannot be edited because it is either under review,…" at bounding box center [349, 178] width 699 height 357
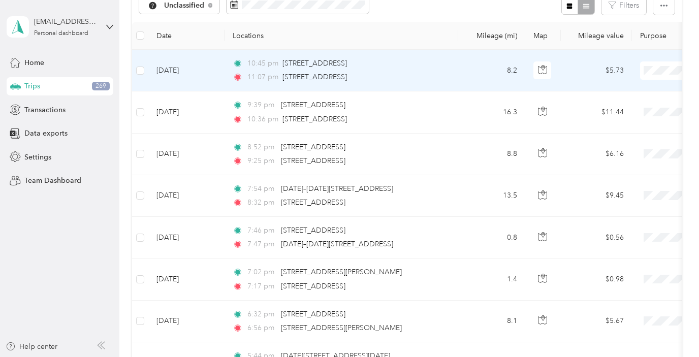
click at [185, 80] on td "[DATE]" at bounding box center [186, 71] width 76 height 42
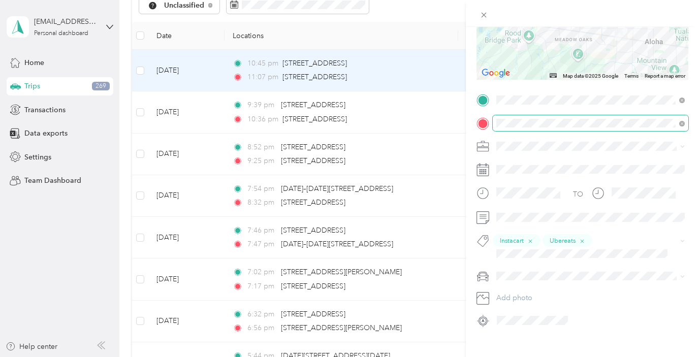
scroll to position [159, 0]
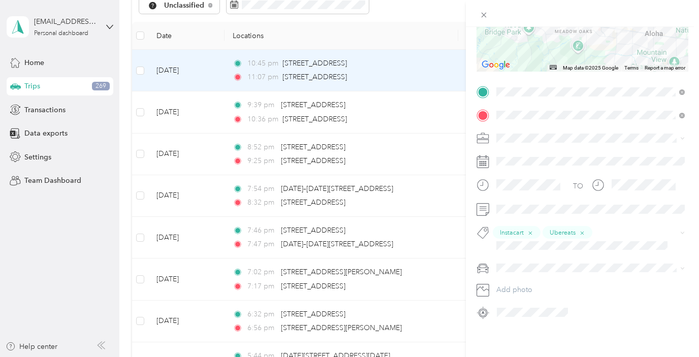
click at [200, 110] on div "Trip details Save This trip cannot be edited because it is either under review,…" at bounding box center [349, 178] width 699 height 357
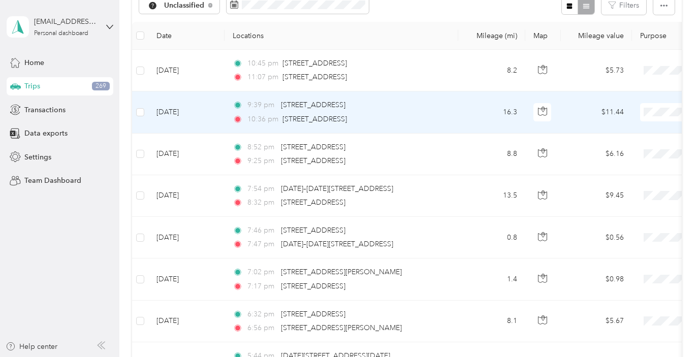
click at [199, 109] on td "[DATE]" at bounding box center [186, 112] width 76 height 42
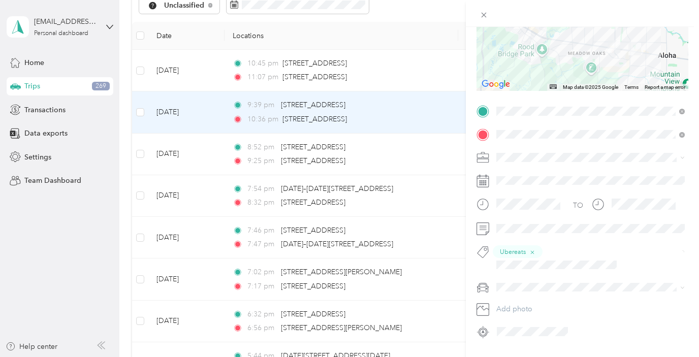
scroll to position [142, 0]
click at [214, 160] on div "Trip details Save This trip cannot be edited because it is either under review,…" at bounding box center [349, 178] width 699 height 357
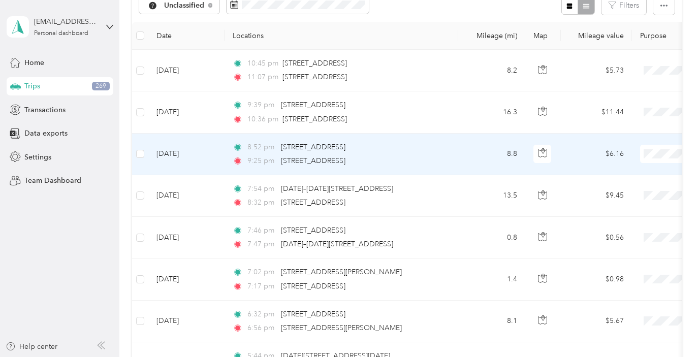
click at [213, 159] on td "[DATE]" at bounding box center [186, 155] width 76 height 42
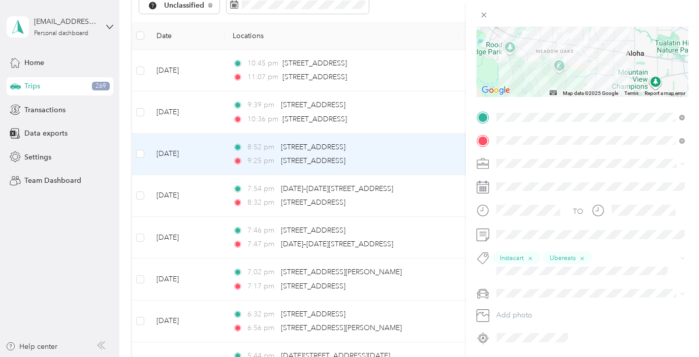
scroll to position [138, 0]
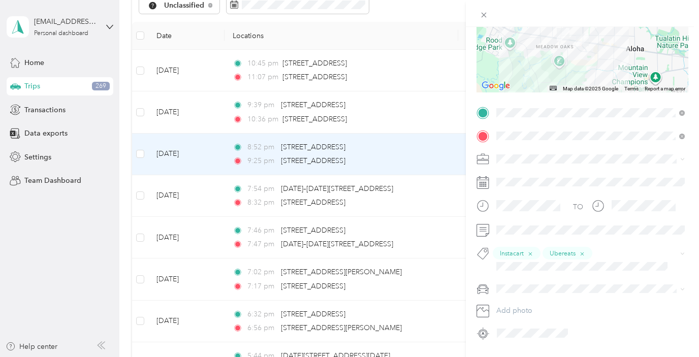
click at [199, 187] on div "Trip details Save This trip cannot be edited because it is either under review,…" at bounding box center [349, 178] width 699 height 357
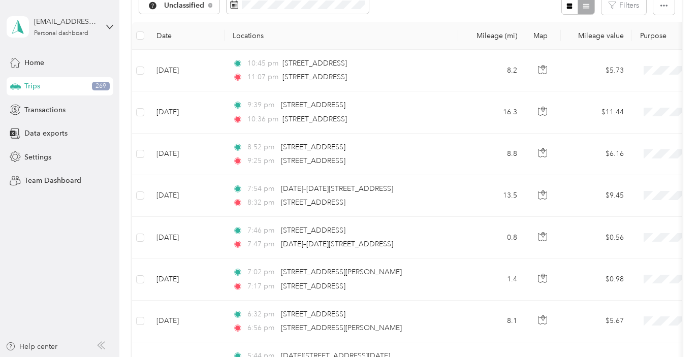
click at [199, 193] on td "[DATE]" at bounding box center [186, 196] width 76 height 42
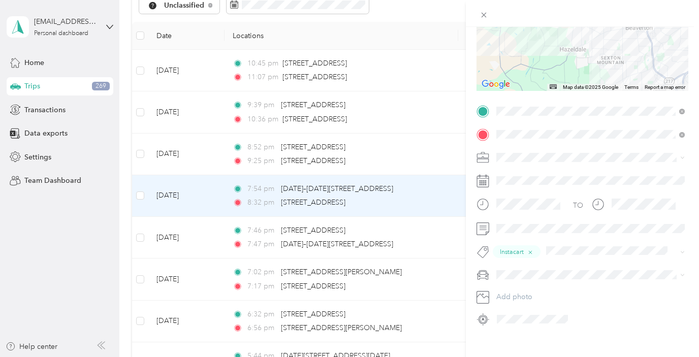
scroll to position [141, 0]
click at [193, 174] on div "Trip details Save This trip cannot be edited because it is either under review,…" at bounding box center [349, 178] width 699 height 357
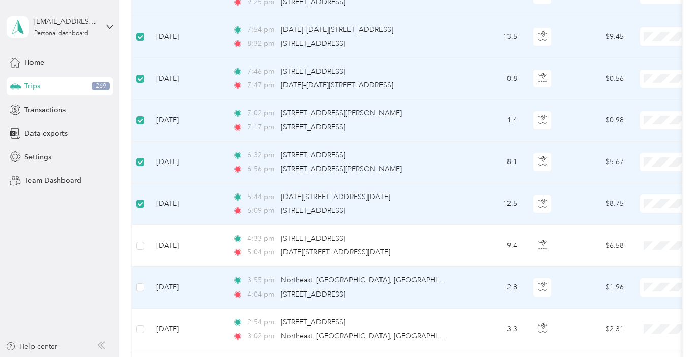
scroll to position [281, 0]
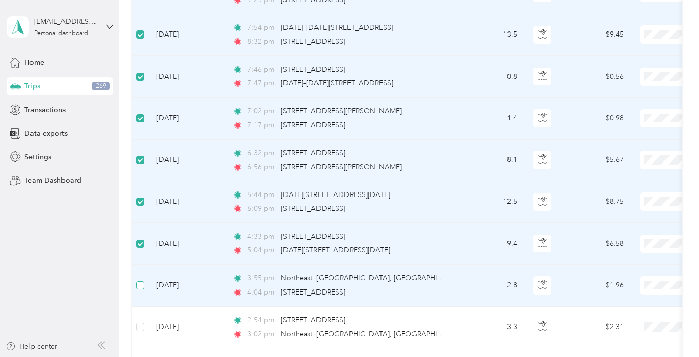
click at [140, 290] on label at bounding box center [140, 285] width 8 height 11
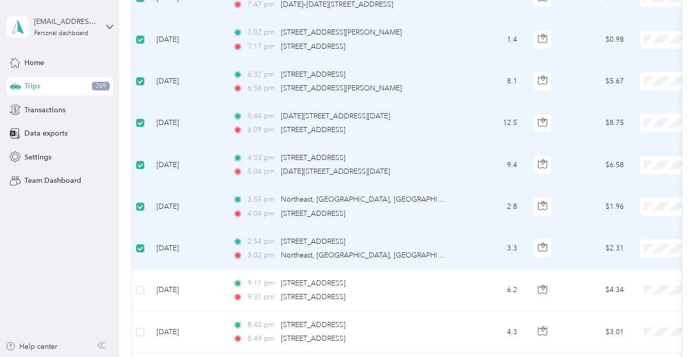
scroll to position [0, 0]
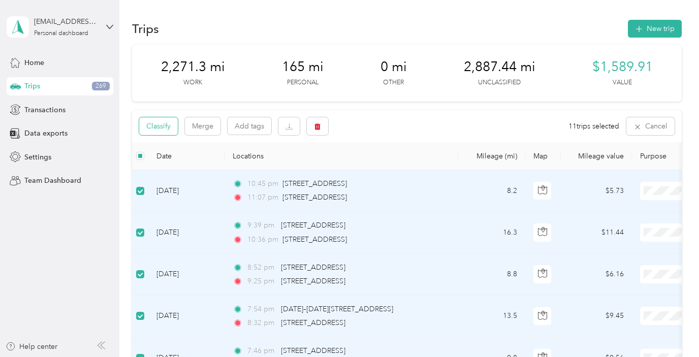
click at [154, 125] on button "Classify" at bounding box center [158, 126] width 39 height 18
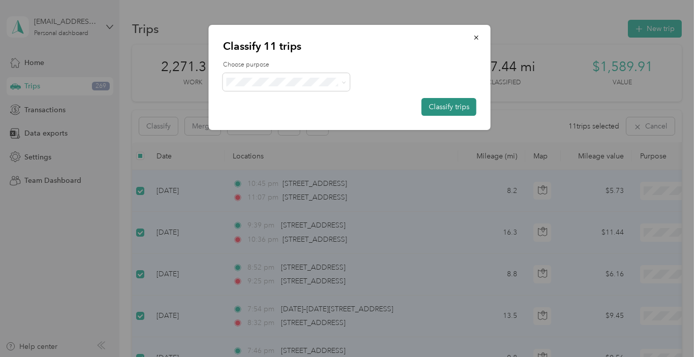
click at [439, 106] on button "Classify trips" at bounding box center [449, 107] width 55 height 18
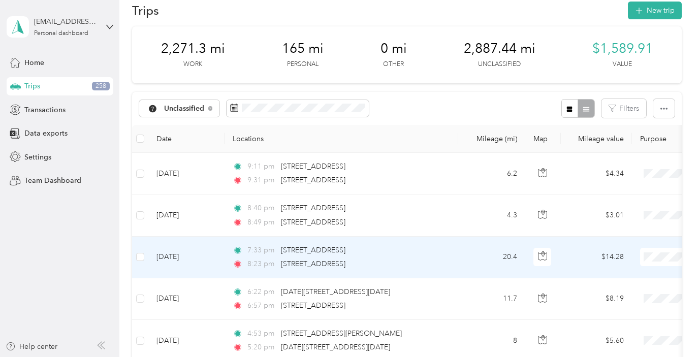
scroll to position [19, 0]
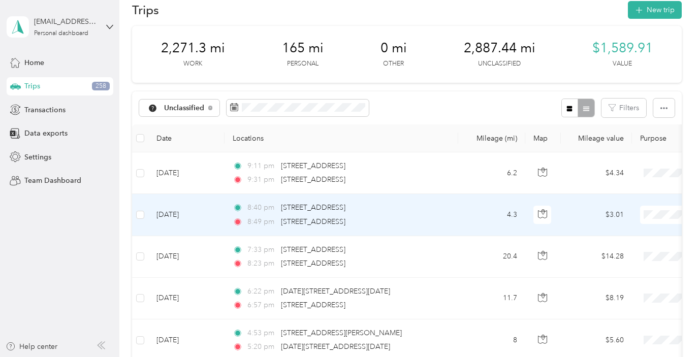
click at [212, 218] on td "[DATE]" at bounding box center [186, 215] width 76 height 42
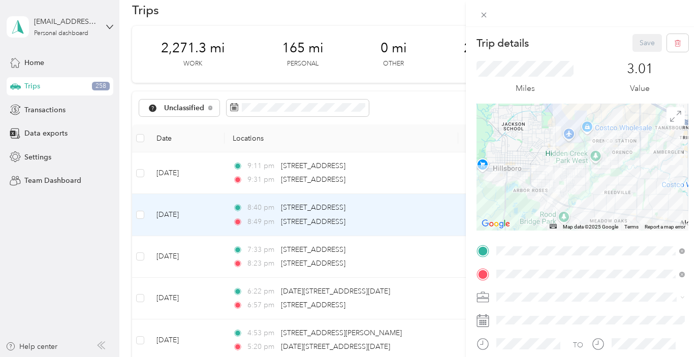
click at [208, 266] on div "Trip details Save This trip cannot be edited because it is either under review,…" at bounding box center [349, 178] width 699 height 357
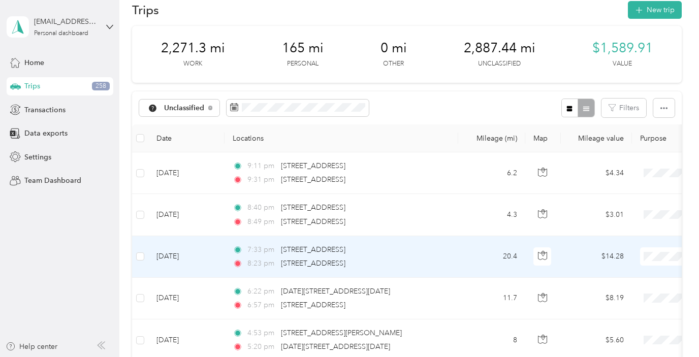
click at [208, 266] on td "[DATE]" at bounding box center [186, 257] width 76 height 42
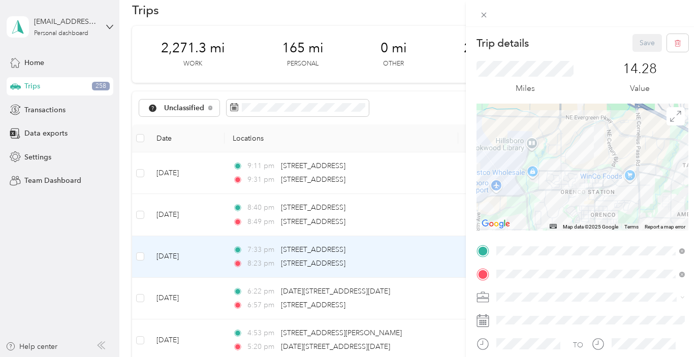
drag, startPoint x: 626, startPoint y: 153, endPoint x: 558, endPoint y: 230, distance: 102.6
click at [558, 230] on div "Map Data Map data ©2025 Google Map data ©2025 Google 1 km Click to toggle betwe…" at bounding box center [583, 167] width 212 height 127
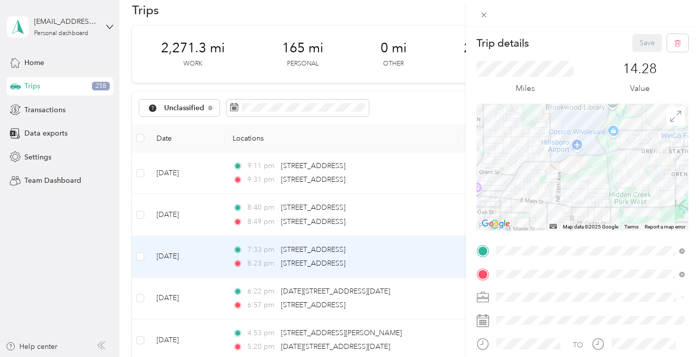
drag, startPoint x: 519, startPoint y: 169, endPoint x: 632, endPoint y: 153, distance: 113.4
click at [632, 153] on div at bounding box center [583, 167] width 212 height 127
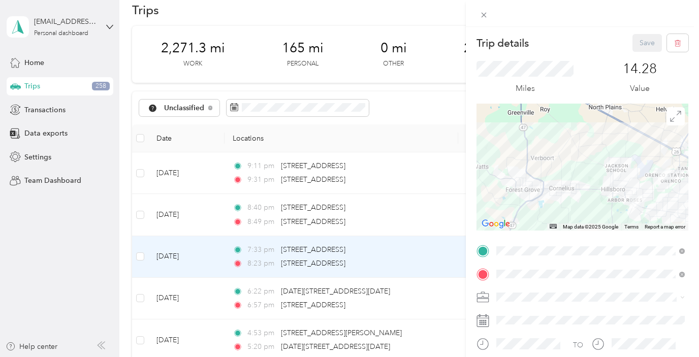
drag, startPoint x: 506, startPoint y: 176, endPoint x: 627, endPoint y: 178, distance: 121.4
click at [627, 178] on div at bounding box center [583, 167] width 212 height 127
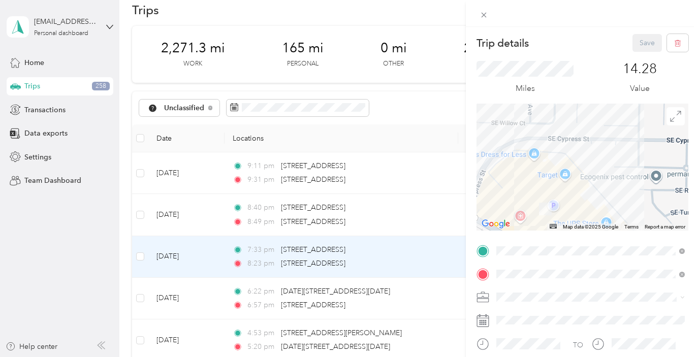
click at [218, 208] on div "Trip details Save This trip cannot be edited because it is either under review,…" at bounding box center [349, 178] width 699 height 357
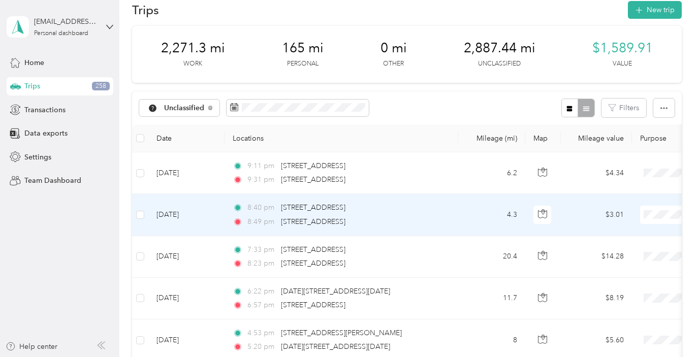
click at [212, 210] on td "[DATE]" at bounding box center [186, 215] width 76 height 42
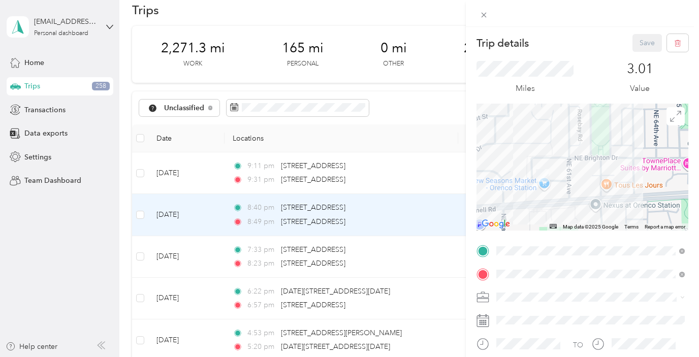
click at [201, 182] on div "Trip details Save This trip cannot be edited because it is either under review,…" at bounding box center [349, 178] width 699 height 357
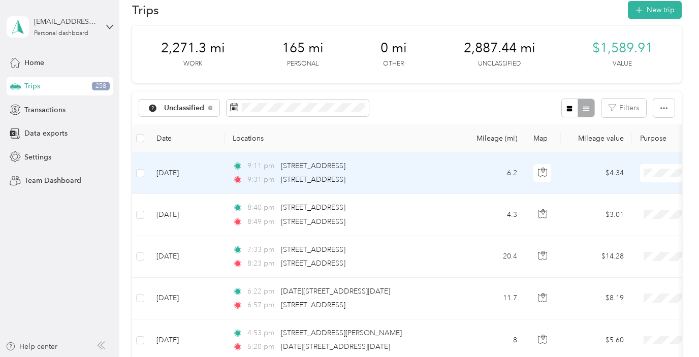
click at [221, 172] on td "[DATE]" at bounding box center [186, 173] width 76 height 42
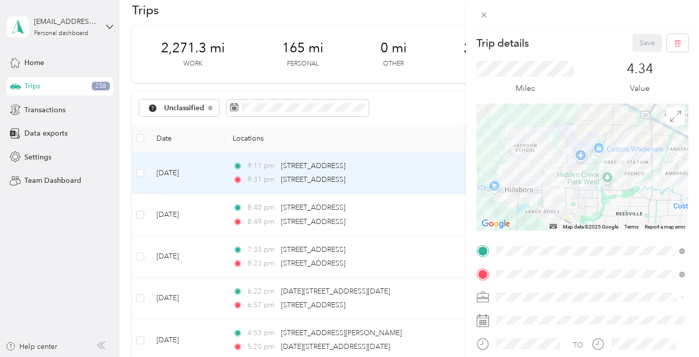
click at [138, 215] on div "Trip details Save This trip cannot be edited because it is either under review,…" at bounding box center [349, 178] width 699 height 357
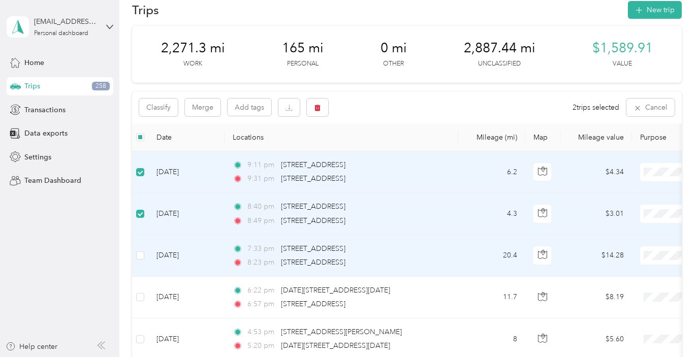
click at [139, 262] on td at bounding box center [140, 256] width 16 height 42
click at [252, 109] on button "Add tags" at bounding box center [250, 107] width 44 height 17
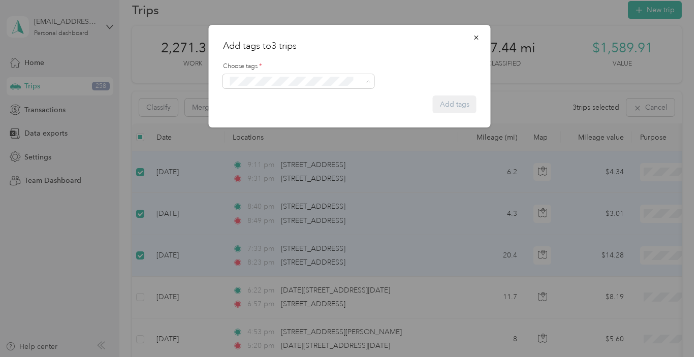
click at [253, 134] on span "Ubereats" at bounding box center [250, 138] width 26 height 9
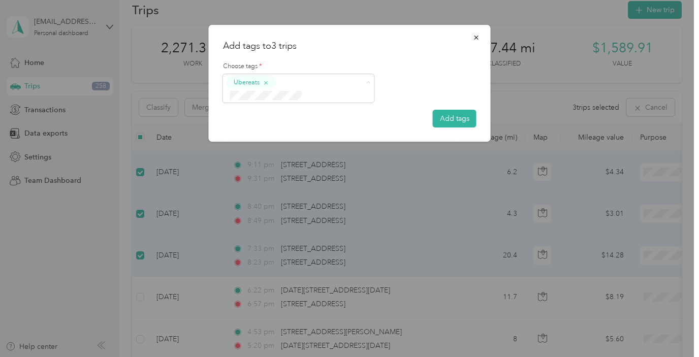
click at [464, 75] on div "Ubereats" at bounding box center [350, 88] width 254 height 28
click at [452, 110] on button "Add tags" at bounding box center [455, 119] width 44 height 18
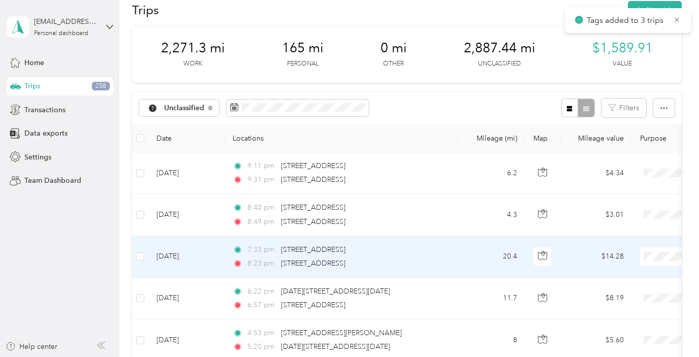
click at [195, 259] on td "[DATE]" at bounding box center [186, 257] width 76 height 42
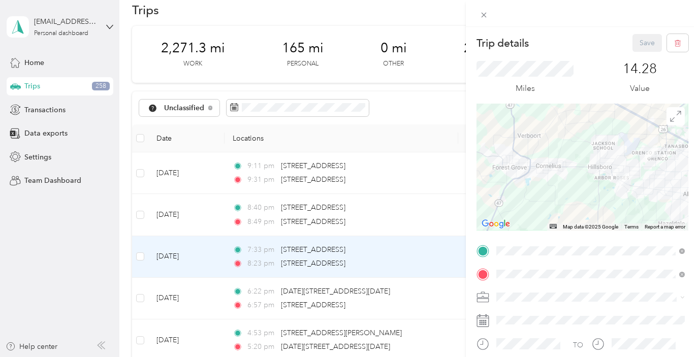
click at [195, 210] on div "Trip details Save This trip cannot be edited because it is either under review,…" at bounding box center [349, 178] width 699 height 357
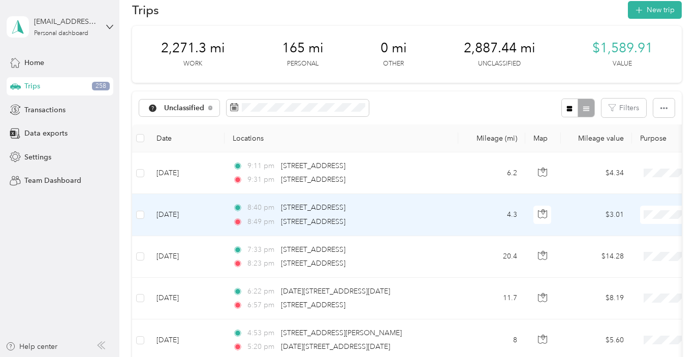
click at [194, 213] on td "[DATE]" at bounding box center [186, 215] width 76 height 42
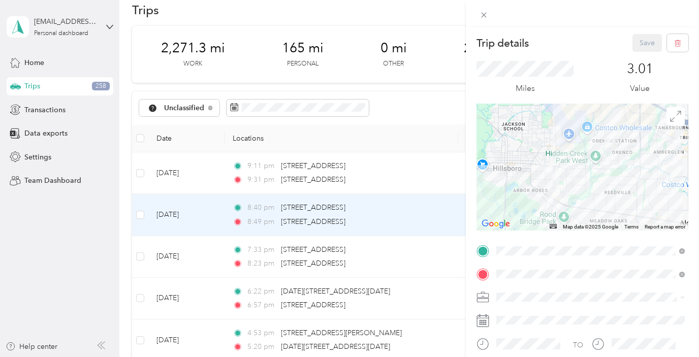
click at [186, 264] on div "Trip details Save This trip cannot be edited because it is either under review,…" at bounding box center [349, 178] width 699 height 357
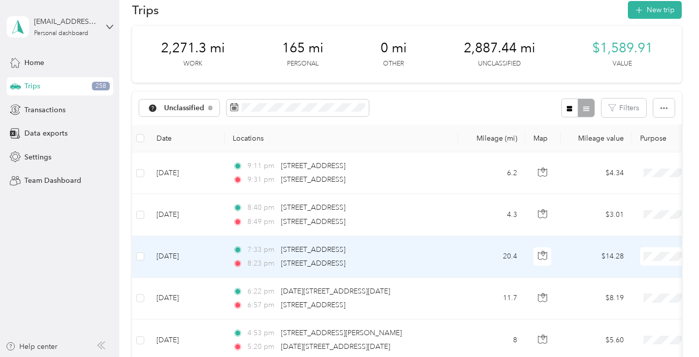
click at [186, 263] on td "[DATE]" at bounding box center [186, 257] width 76 height 42
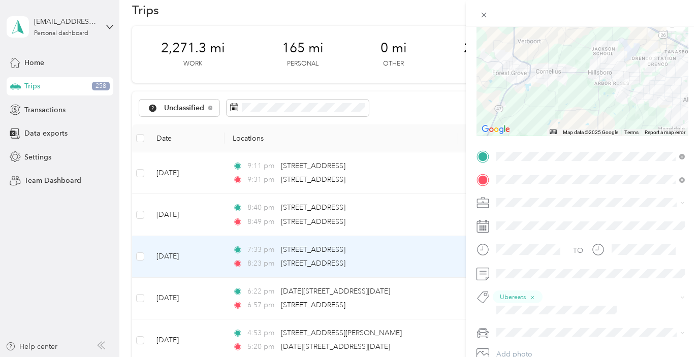
scroll to position [137, 0]
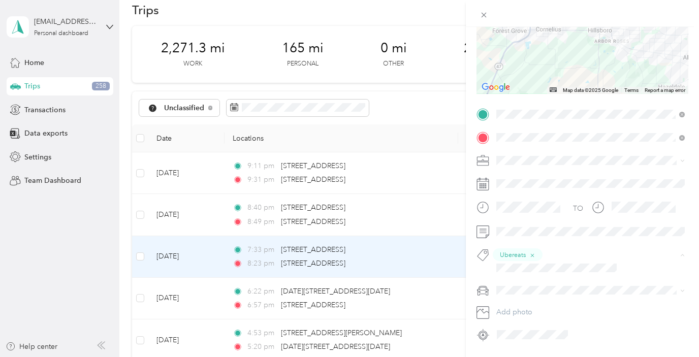
click at [541, 291] on div "Instacart" at bounding box center [590, 293] width 181 height 13
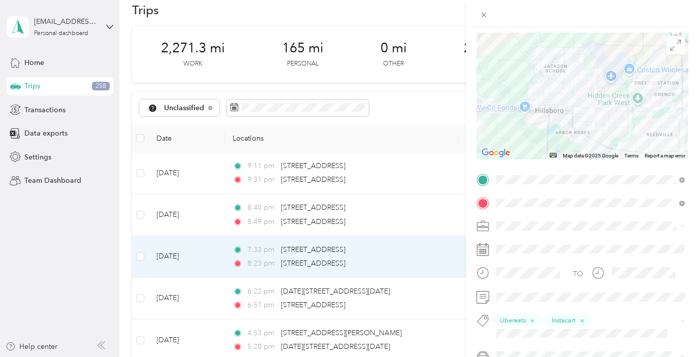
scroll to position [0, 0]
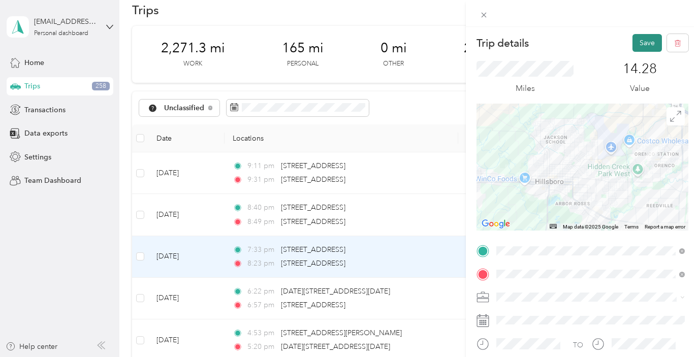
click at [643, 38] on button "Save" at bounding box center [647, 43] width 29 height 18
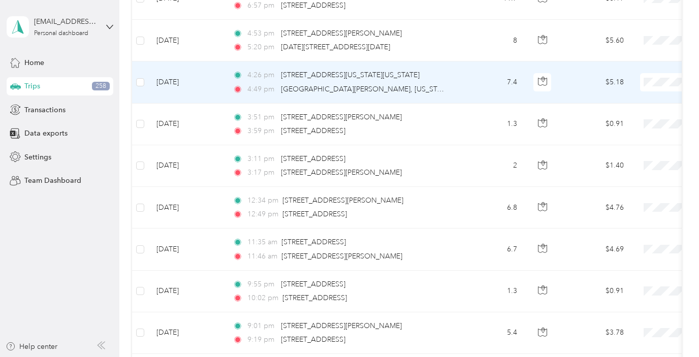
scroll to position [322, 0]
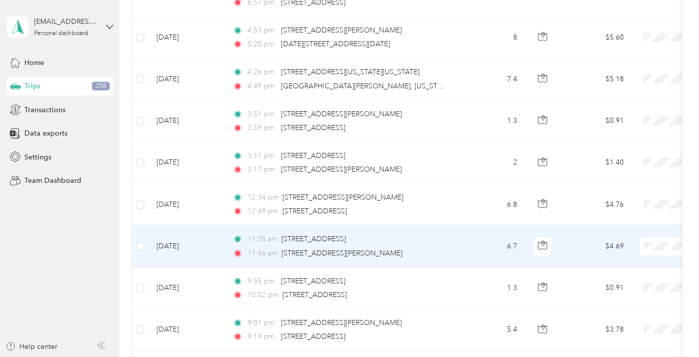
click at [208, 249] on td "[DATE]" at bounding box center [186, 247] width 76 height 42
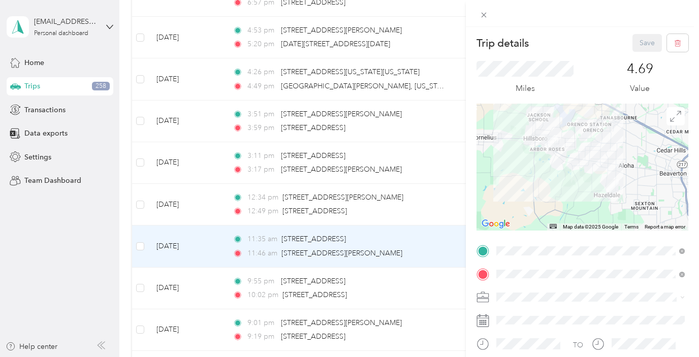
click at [191, 211] on div "Trip details Save This trip cannot be edited because it is either under review,…" at bounding box center [349, 178] width 699 height 357
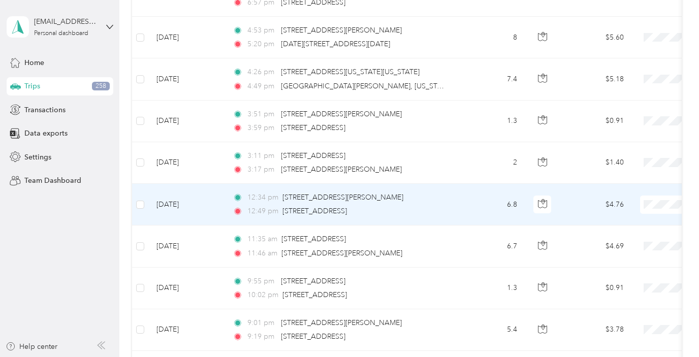
click at [186, 205] on td "[DATE]" at bounding box center [186, 205] width 76 height 42
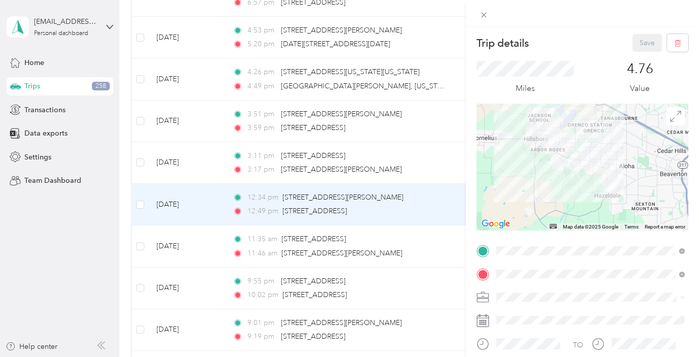
click at [189, 170] on div "Trip details Save This trip cannot be edited because it is either under review,…" at bounding box center [349, 178] width 699 height 357
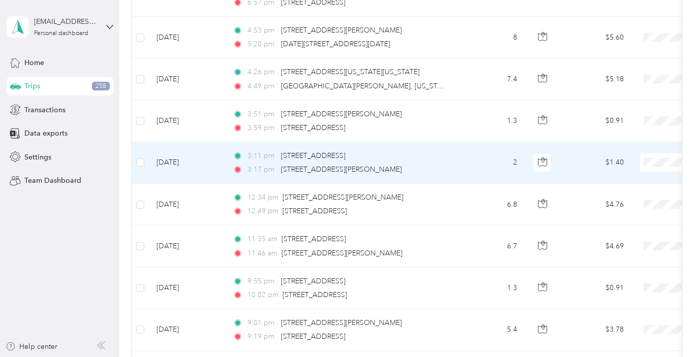
click at [186, 166] on td "[DATE]" at bounding box center [186, 163] width 76 height 42
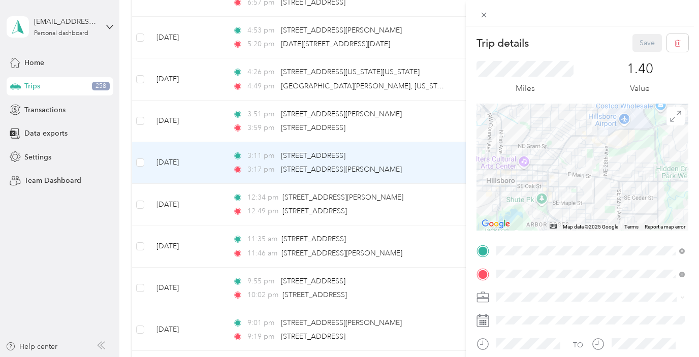
click at [191, 124] on div "Trip details Save This trip cannot be edited because it is either under review,…" at bounding box center [349, 178] width 699 height 357
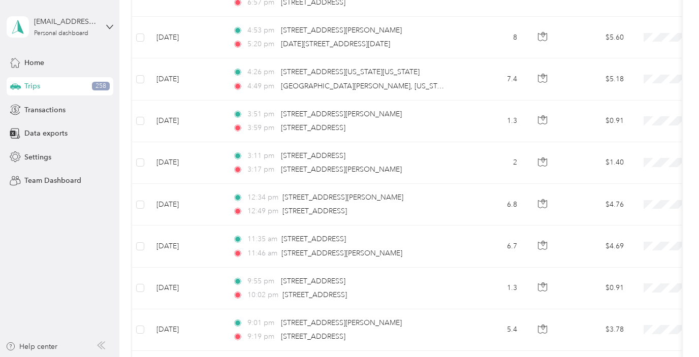
click at [191, 124] on td "[DATE]" at bounding box center [186, 122] width 76 height 42
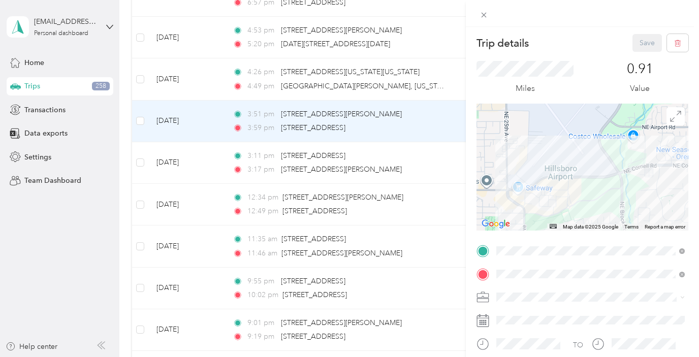
click at [138, 205] on div "Trip details Save This trip cannot be edited because it is either under review,…" at bounding box center [349, 178] width 699 height 357
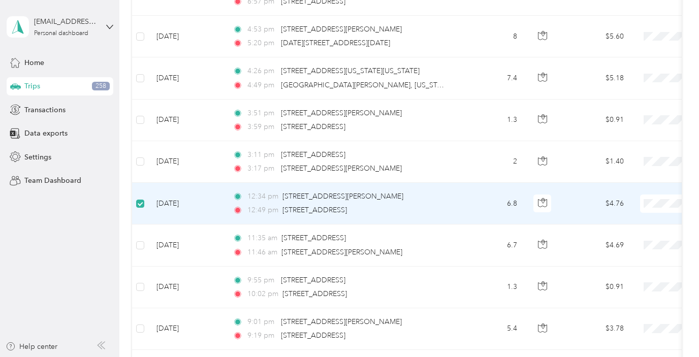
scroll to position [321, 0]
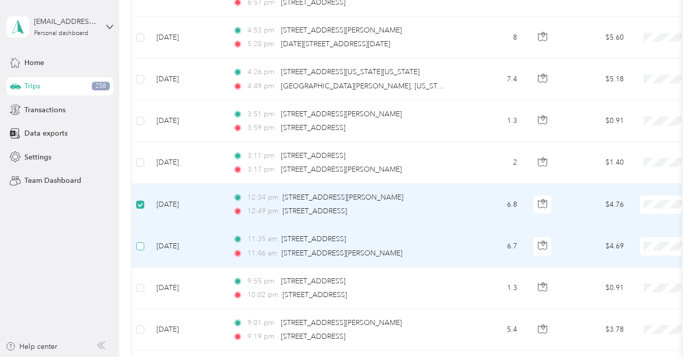
click at [140, 251] on label at bounding box center [140, 246] width 8 height 11
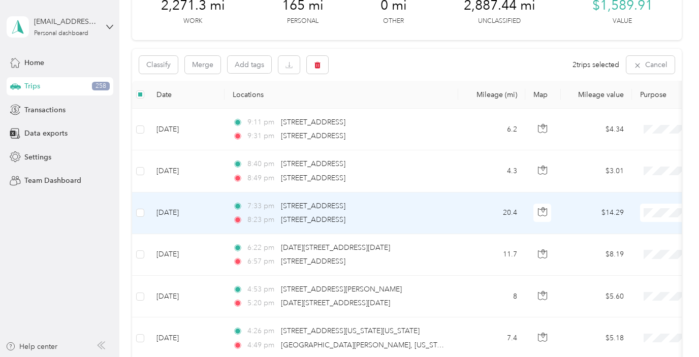
scroll to position [41, 0]
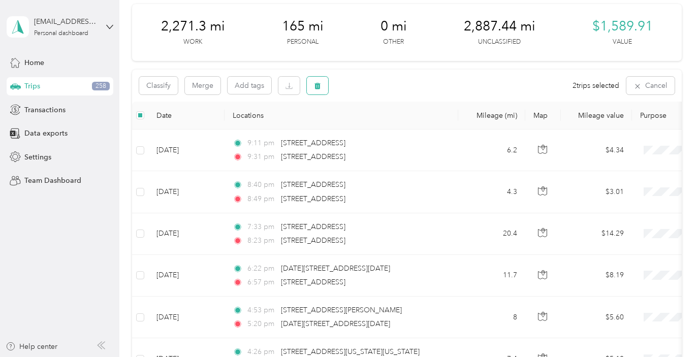
click at [314, 88] on icon "button" at bounding box center [317, 85] width 7 height 7
click at [392, 131] on button "Yes" at bounding box center [393, 128] width 20 height 16
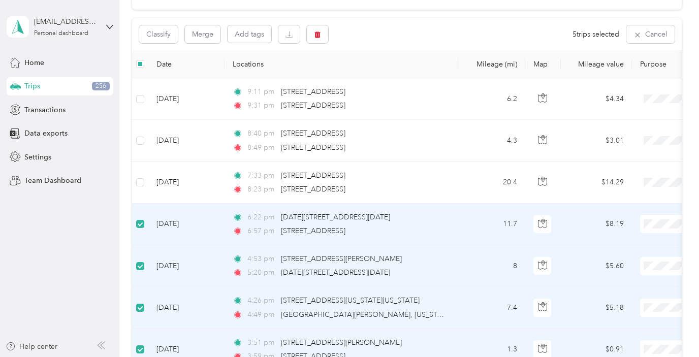
scroll to position [87, 0]
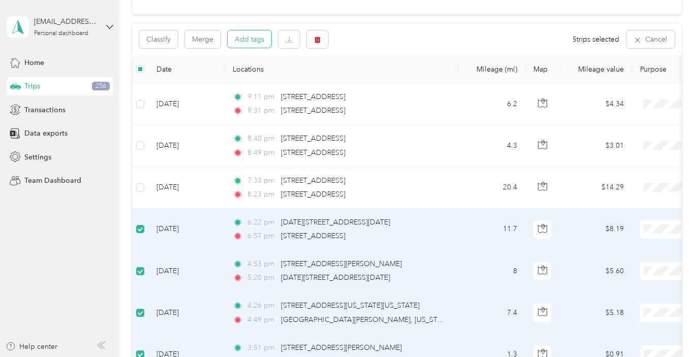
click at [250, 45] on button "Add tags" at bounding box center [250, 38] width 44 height 17
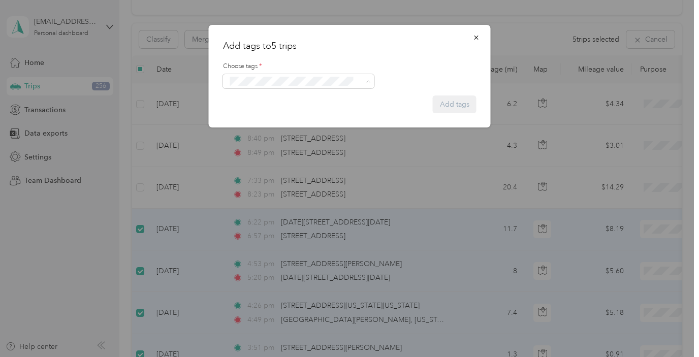
click at [256, 119] on span "Instacart" at bounding box center [249, 118] width 24 height 9
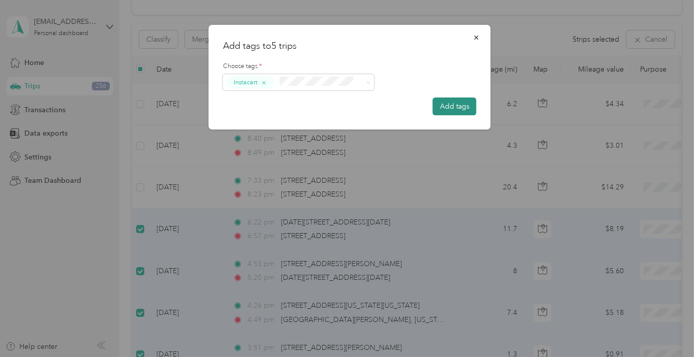
click at [450, 105] on button "Add tags" at bounding box center [455, 107] width 44 height 18
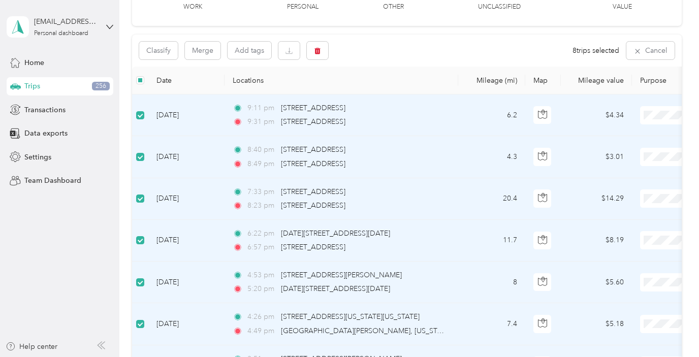
scroll to position [0, 0]
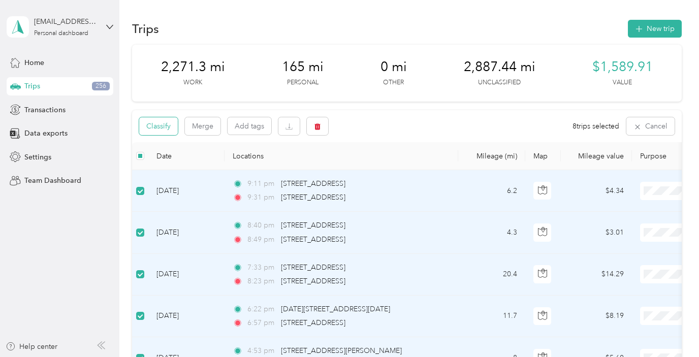
click at [162, 132] on button "Classify" at bounding box center [158, 126] width 39 height 18
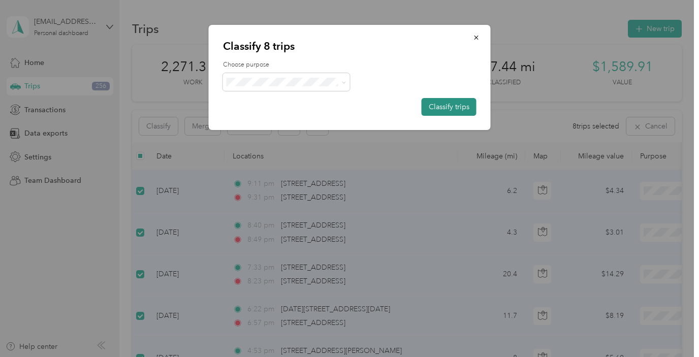
click at [430, 105] on button "Classify trips" at bounding box center [449, 107] width 55 height 18
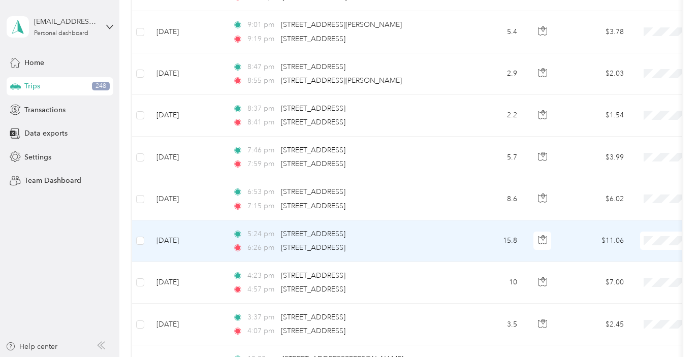
scroll to position [200, 0]
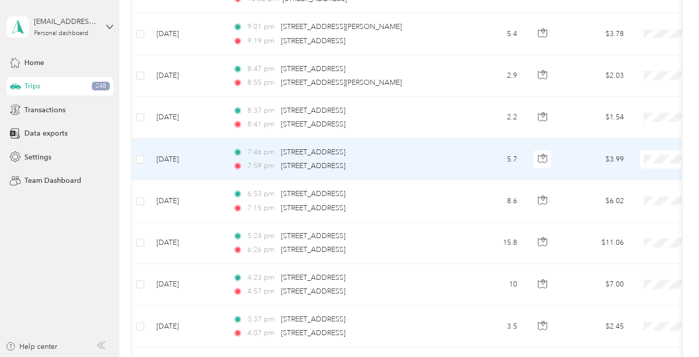
click at [209, 165] on td "[DATE]" at bounding box center [186, 160] width 76 height 42
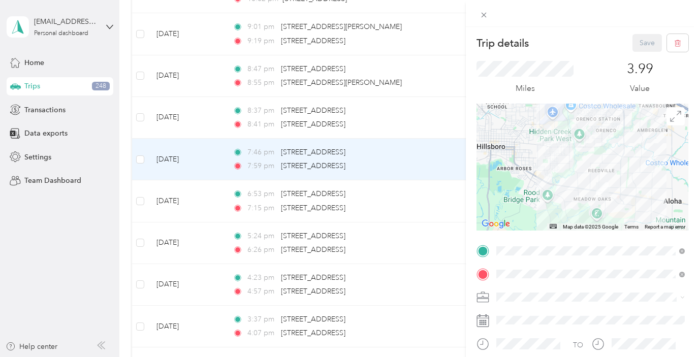
click at [198, 119] on div "Trip details Save This trip cannot be edited because it is either under review,…" at bounding box center [349, 178] width 699 height 357
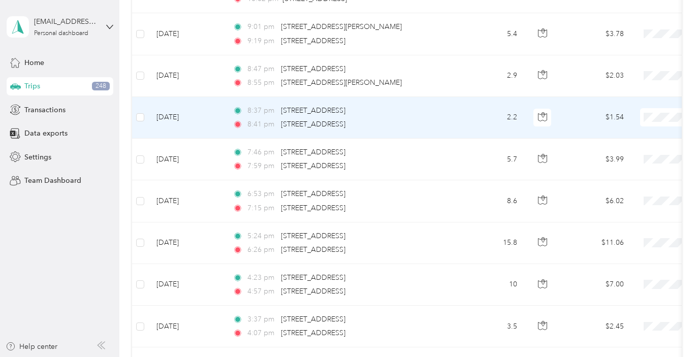
click at [197, 119] on td "[DATE]" at bounding box center [186, 118] width 76 height 42
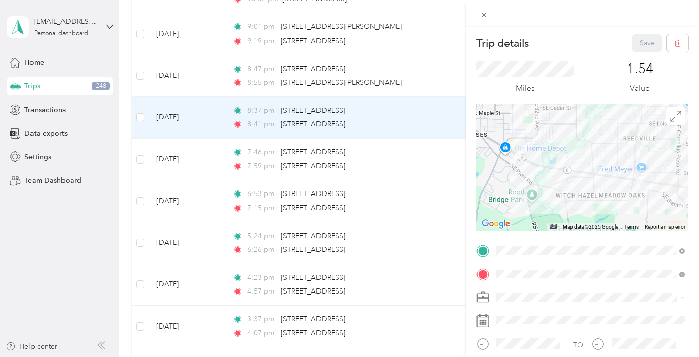
click at [196, 74] on div "Trip details Save This trip cannot be edited because it is either under review,…" at bounding box center [349, 178] width 699 height 357
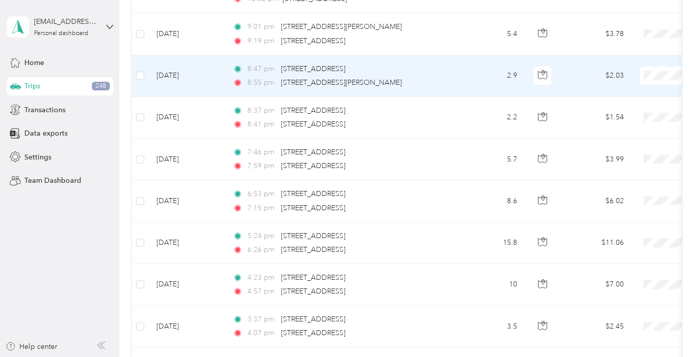
click at [196, 74] on td "[DATE]" at bounding box center [186, 76] width 76 height 42
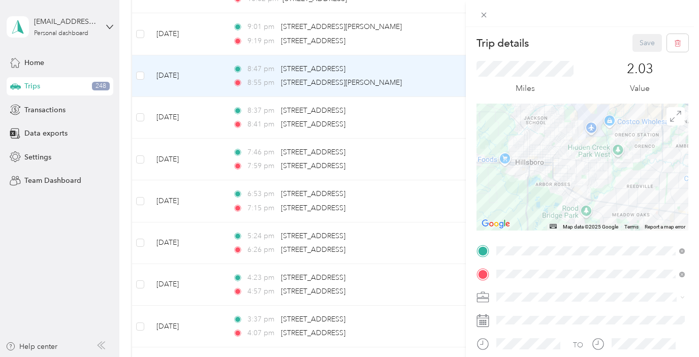
click at [202, 109] on div "Trip details Save This trip cannot be edited because it is either under review,…" at bounding box center [349, 178] width 699 height 357
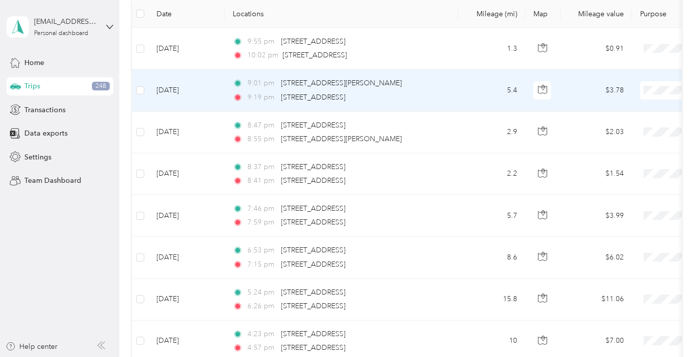
scroll to position [122, 0]
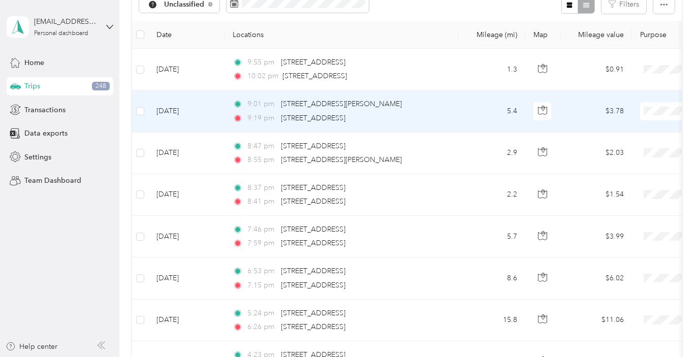
click at [206, 111] on td "[DATE]" at bounding box center [186, 111] width 76 height 42
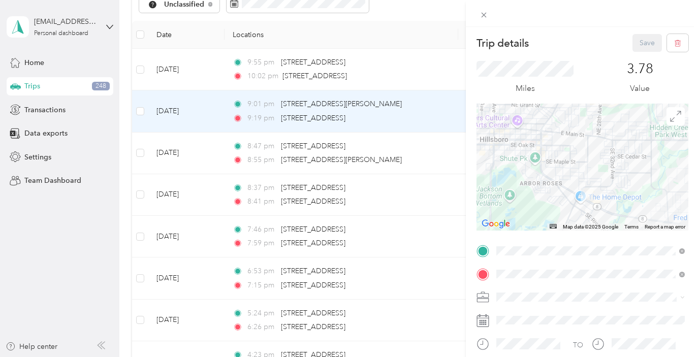
drag, startPoint x: 596, startPoint y: 171, endPoint x: 588, endPoint y: 111, distance: 60.5
click at [588, 111] on div at bounding box center [583, 167] width 212 height 127
click at [199, 67] on div "Trip details Save This trip cannot be edited because it is either under review,…" at bounding box center [349, 178] width 699 height 357
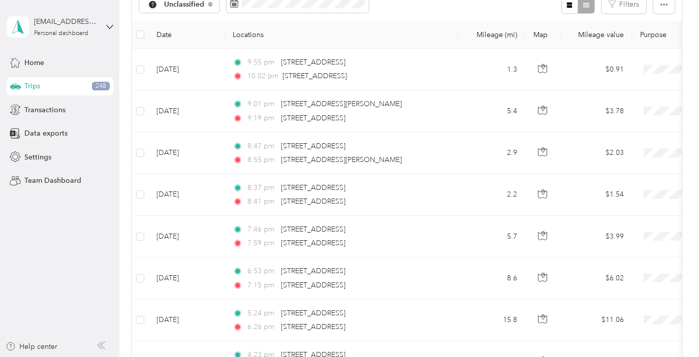
click at [199, 67] on td "[DATE]" at bounding box center [186, 70] width 76 height 42
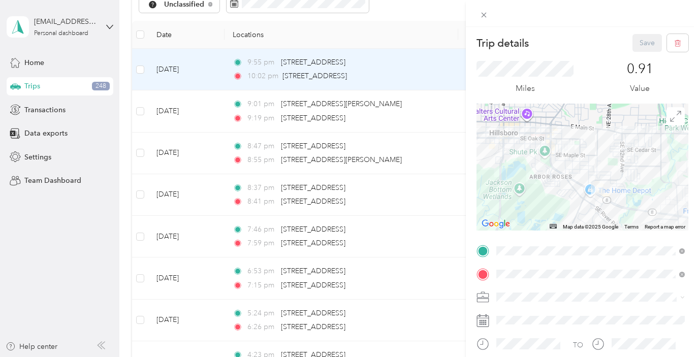
click at [178, 195] on div "Trip details Save This trip cannot be edited because it is either under review,…" at bounding box center [349, 178] width 699 height 357
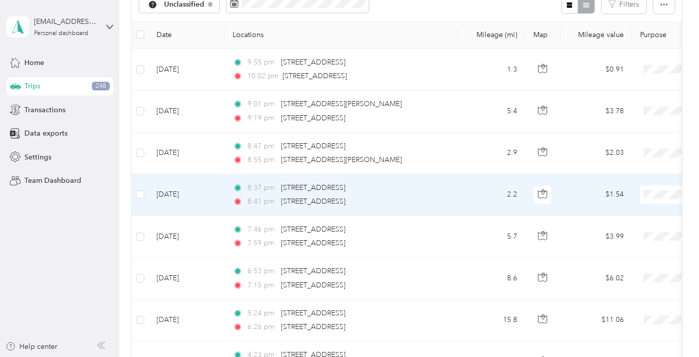
click at [171, 194] on td "[DATE]" at bounding box center [186, 195] width 76 height 42
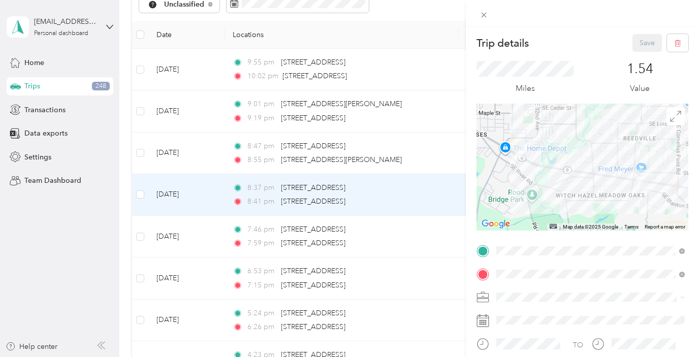
click at [138, 194] on div "Trip details Save This trip cannot be edited because it is either under review,…" at bounding box center [349, 178] width 699 height 357
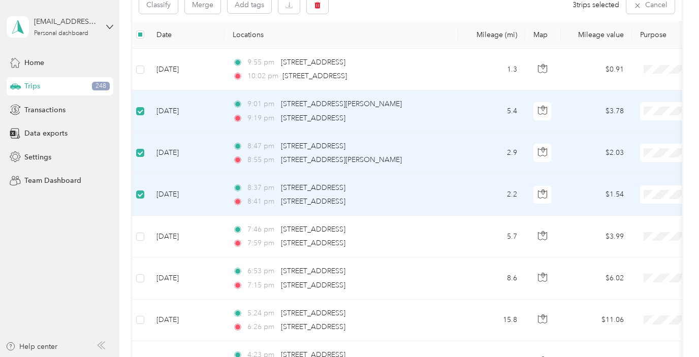
scroll to position [109, 0]
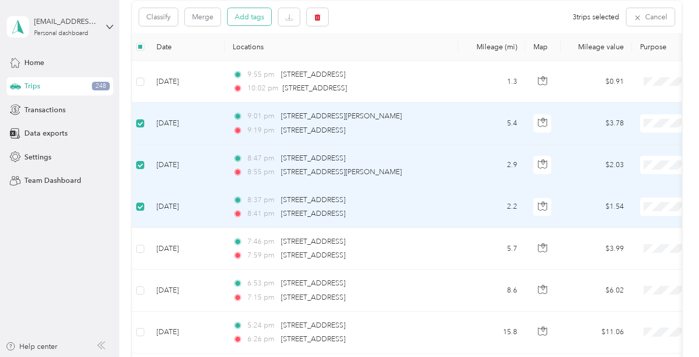
click at [253, 16] on button "Add tags" at bounding box center [250, 16] width 44 height 17
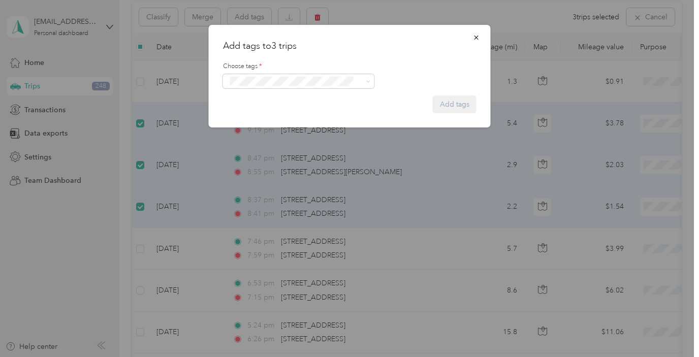
click at [260, 357] on div "Add tags to 3 trips Choose tags * Add tags Amazon Instacart Ubereats" at bounding box center [347, 357] width 694 height 0
click at [258, 138] on span "Ubereats" at bounding box center [250, 138] width 26 height 9
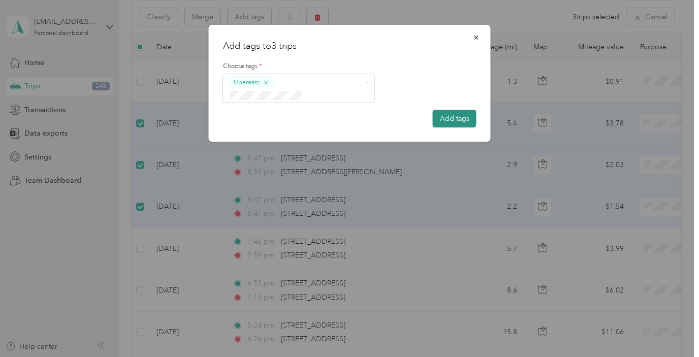
click at [446, 110] on button "Add tags" at bounding box center [455, 119] width 44 height 18
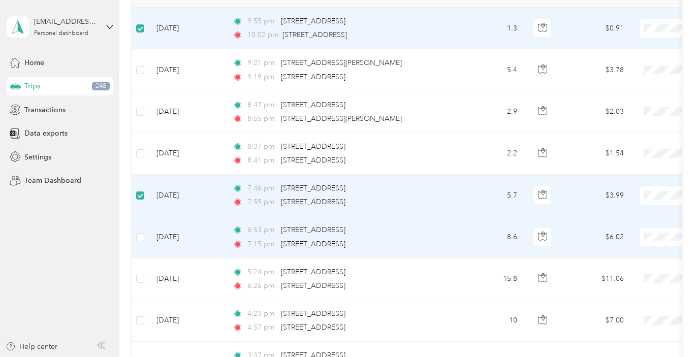
scroll to position [177, 0]
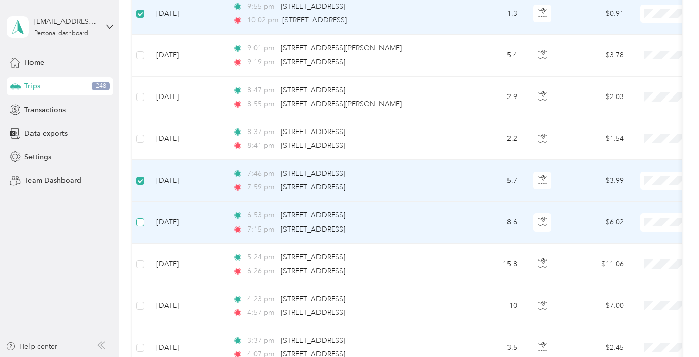
click at [141, 227] on label at bounding box center [140, 222] width 8 height 11
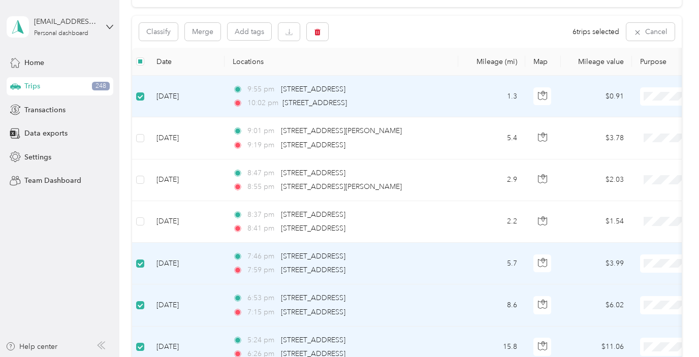
scroll to position [43, 0]
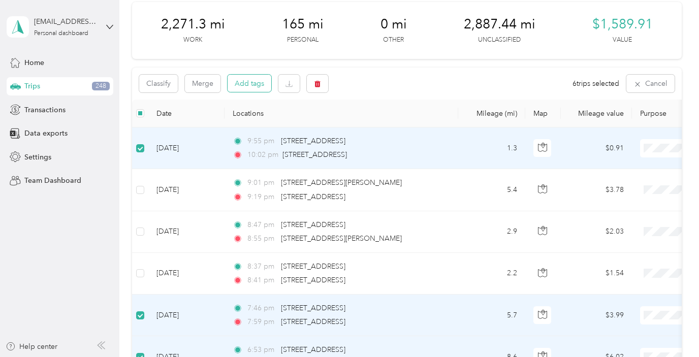
click at [246, 76] on button "Add tags" at bounding box center [250, 83] width 44 height 17
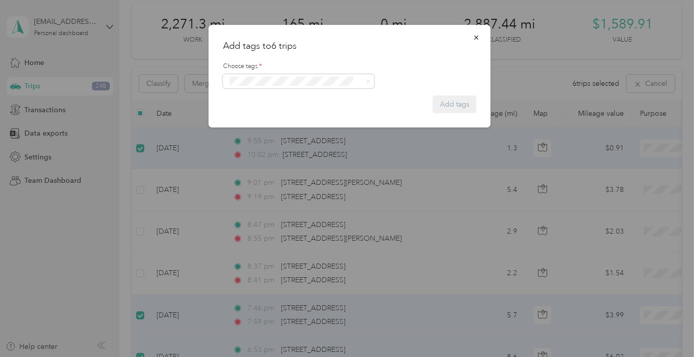
click at [265, 117] on button "Instacart" at bounding box center [249, 119] width 38 height 13
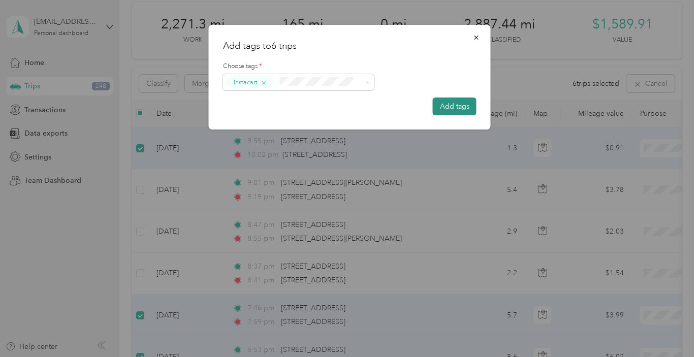
click at [453, 107] on button "Add tags" at bounding box center [455, 107] width 44 height 18
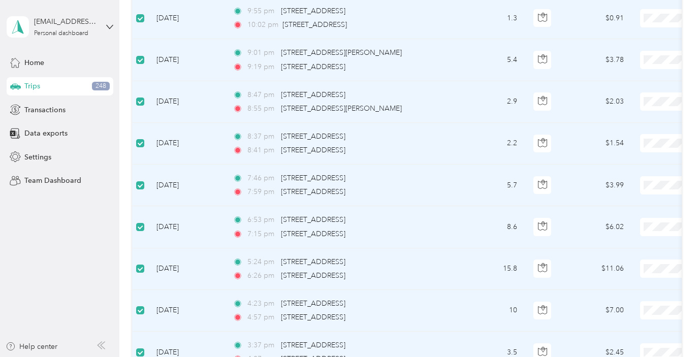
scroll to position [0, 0]
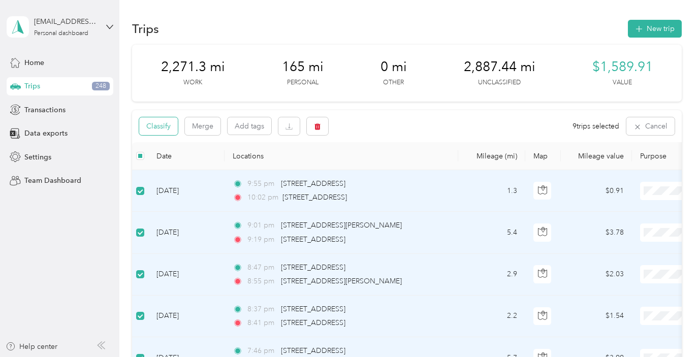
click at [160, 130] on button "Classify" at bounding box center [158, 126] width 39 height 18
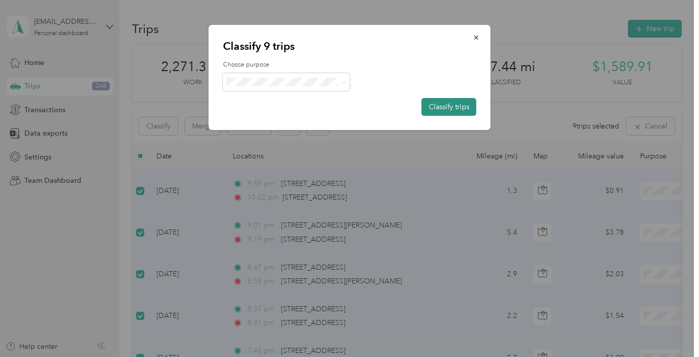
click at [442, 109] on button "Classify trips" at bounding box center [449, 107] width 55 height 18
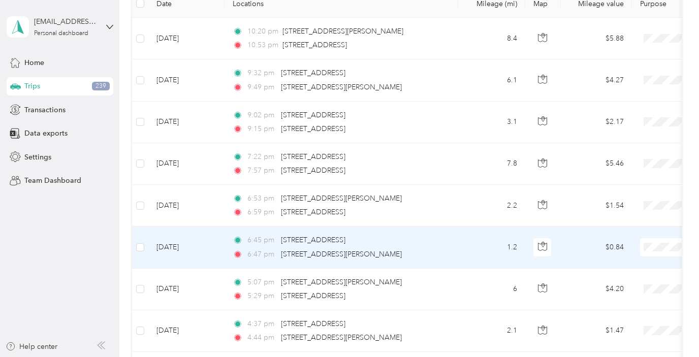
scroll to position [152, 0]
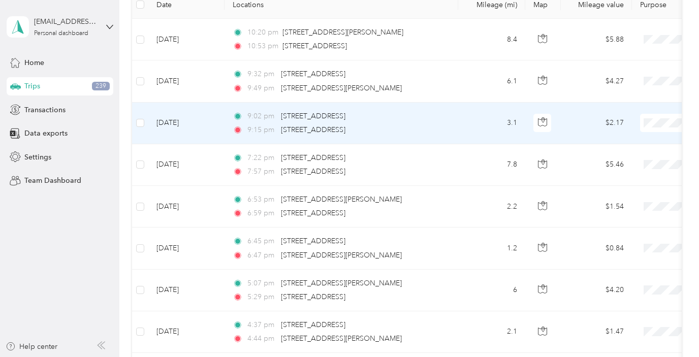
click at [214, 117] on td "[DATE]" at bounding box center [186, 124] width 76 height 42
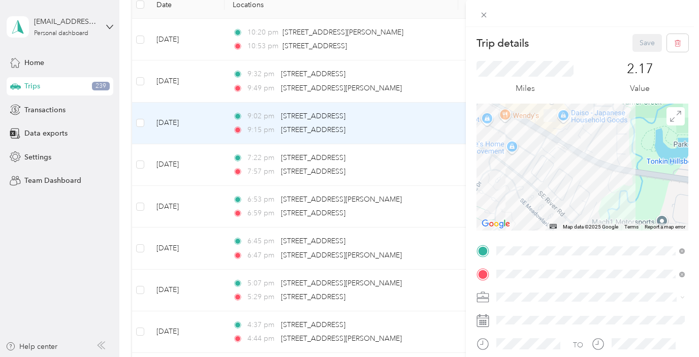
click at [213, 163] on div "Trip details Save This trip cannot be edited because it is either under review,…" at bounding box center [349, 178] width 699 height 357
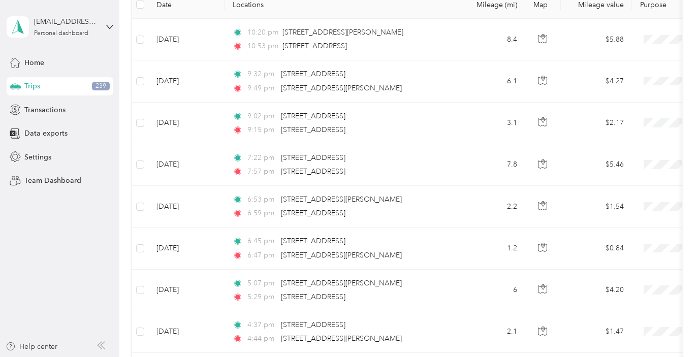
click at [213, 163] on td "[DATE]" at bounding box center [186, 165] width 76 height 42
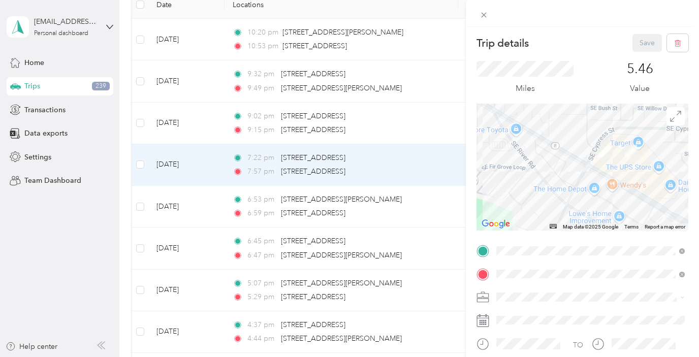
drag, startPoint x: 607, startPoint y: 184, endPoint x: 623, endPoint y: 103, distance: 82.3
click at [623, 103] on div "Trip details Save This trip cannot be edited because it is either under review,…" at bounding box center [583, 249] width 212 height 431
click at [206, 122] on div "Trip details Save This trip cannot be edited because it is either under review,…" at bounding box center [349, 178] width 699 height 357
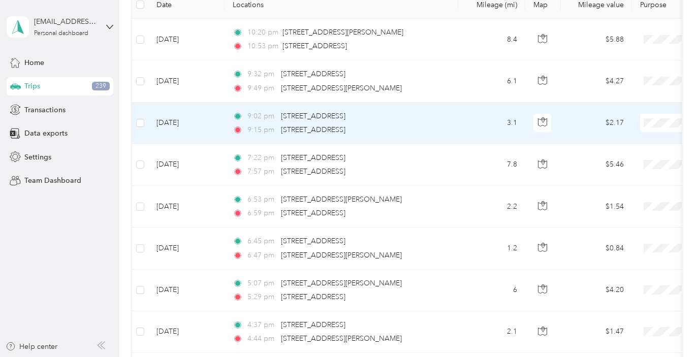
click at [206, 122] on td "[DATE]" at bounding box center [186, 124] width 76 height 42
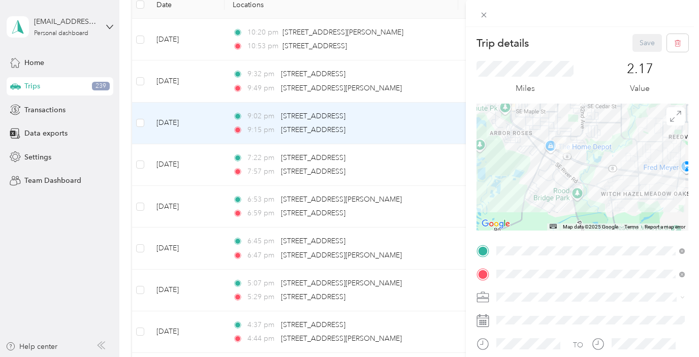
click at [208, 88] on div "Trip details Save This trip cannot be edited because it is either under review,…" at bounding box center [349, 178] width 699 height 357
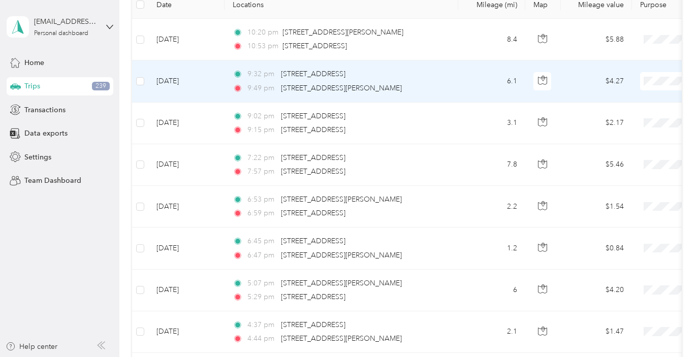
click at [208, 88] on td "[DATE]" at bounding box center [186, 81] width 76 height 42
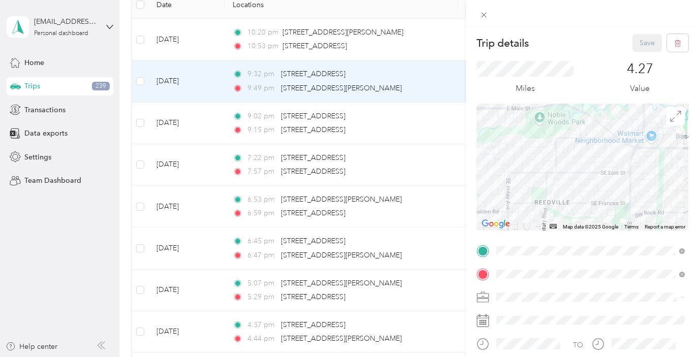
click at [191, 178] on div "Trip details Save This trip cannot be edited because it is either under review,…" at bounding box center [349, 178] width 699 height 357
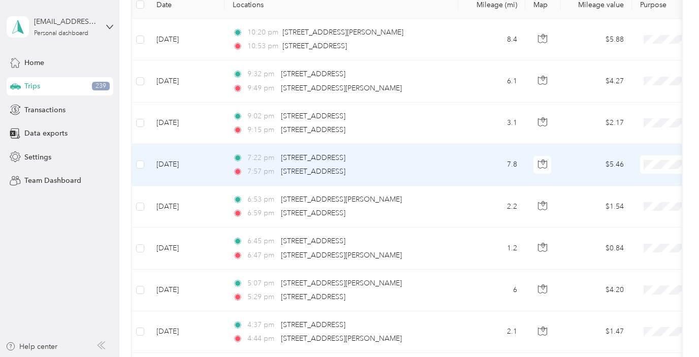
click at [188, 175] on td "[DATE]" at bounding box center [186, 165] width 76 height 42
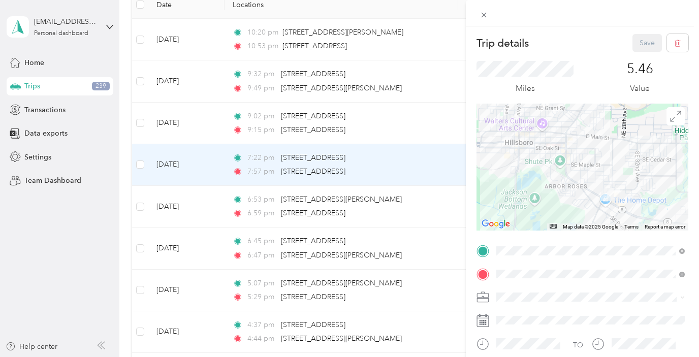
click at [204, 128] on div "Trip details Save This trip cannot be edited because it is either under review,…" at bounding box center [349, 178] width 699 height 357
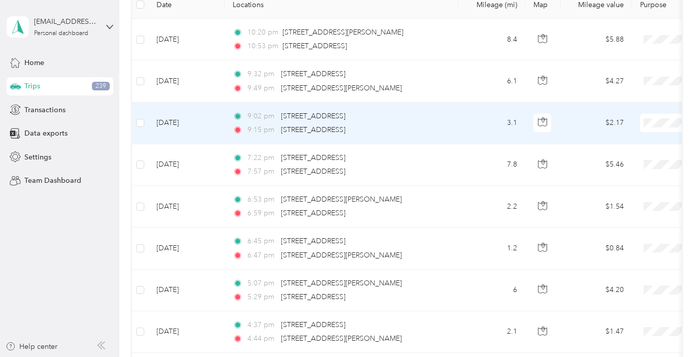
click at [204, 128] on td "[DATE]" at bounding box center [186, 124] width 76 height 42
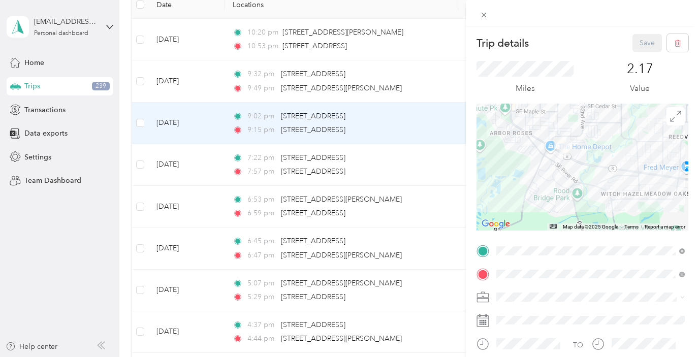
click at [139, 122] on div "Trip details Save This trip cannot be edited because it is either under review,…" at bounding box center [349, 178] width 699 height 357
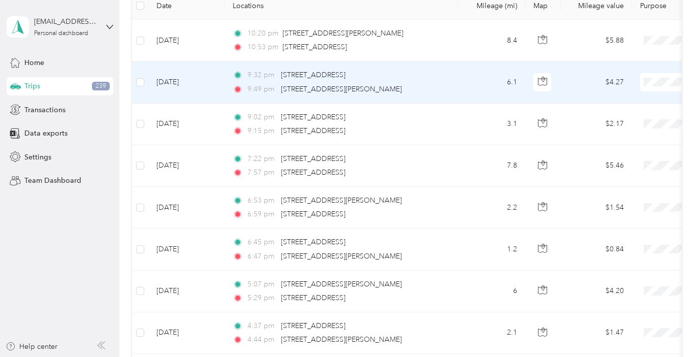
scroll to position [152, 0]
click at [216, 81] on td "[DATE]" at bounding box center [186, 81] width 76 height 42
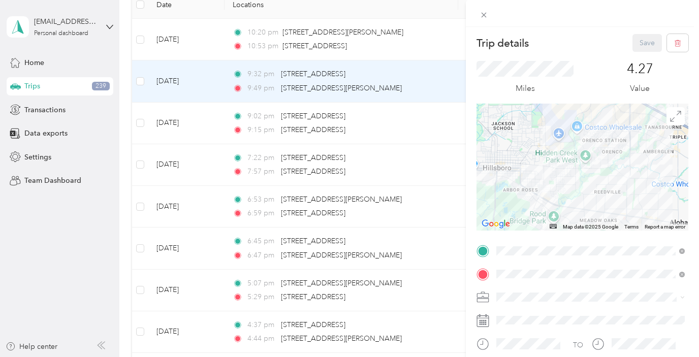
click at [141, 120] on div "Trip details Save This trip cannot be edited because it is either under review,…" at bounding box center [349, 178] width 699 height 357
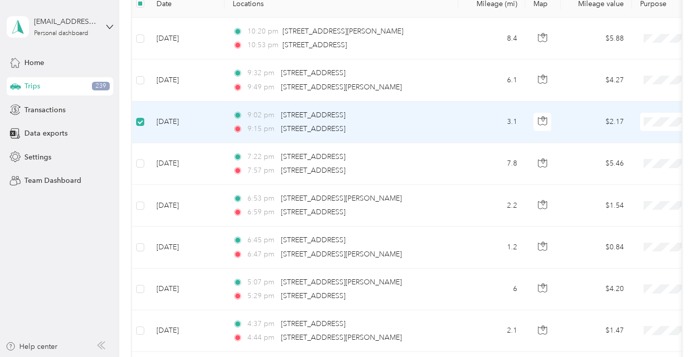
scroll to position [151, 0]
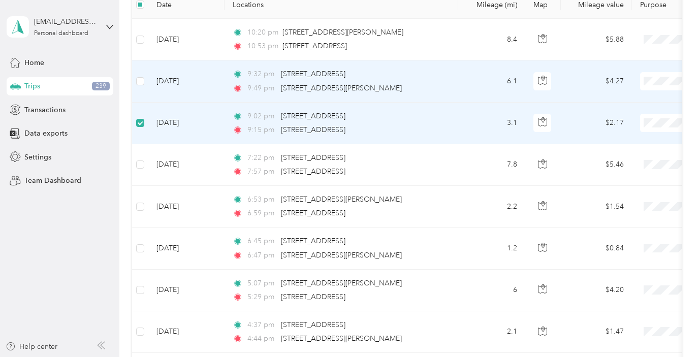
click at [178, 83] on td "[DATE]" at bounding box center [186, 81] width 76 height 42
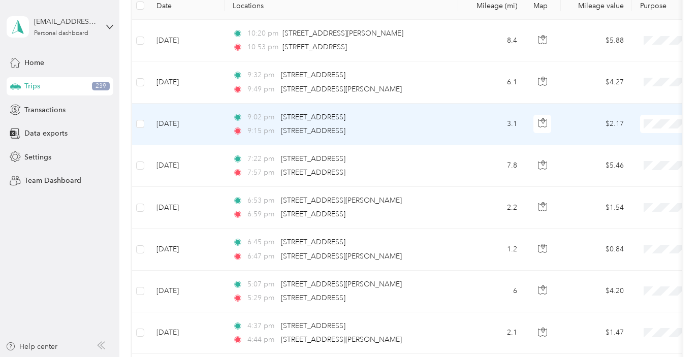
scroll to position [152, 0]
click at [200, 119] on td "[DATE]" at bounding box center [186, 124] width 76 height 42
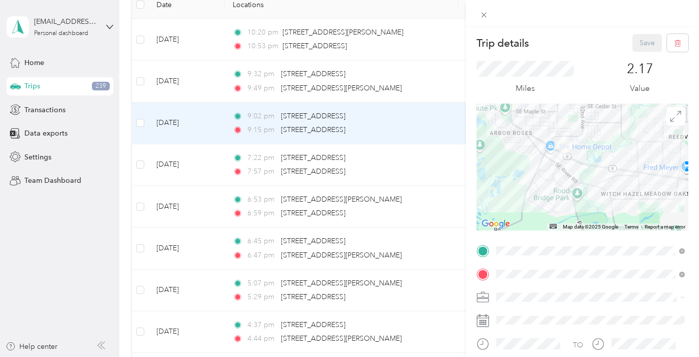
click at [192, 79] on div "Trip details Save This trip cannot be edited because it is either under review,…" at bounding box center [349, 178] width 699 height 357
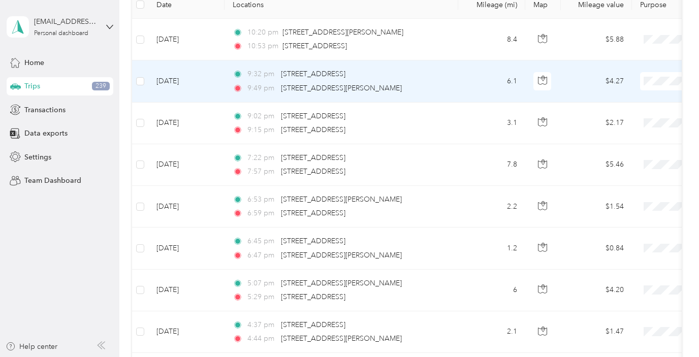
click at [191, 80] on td "[DATE]" at bounding box center [186, 81] width 76 height 42
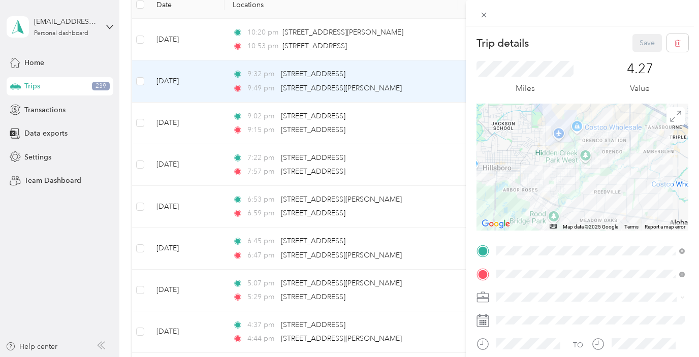
click at [185, 43] on div "Trip details Save This trip cannot be edited because it is either under review,…" at bounding box center [349, 178] width 699 height 357
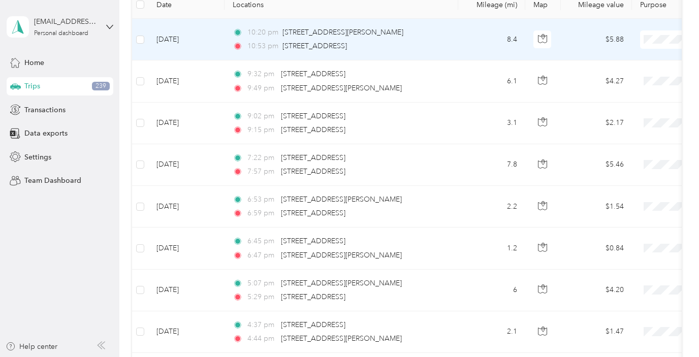
click at [185, 43] on td "[DATE]" at bounding box center [186, 40] width 76 height 42
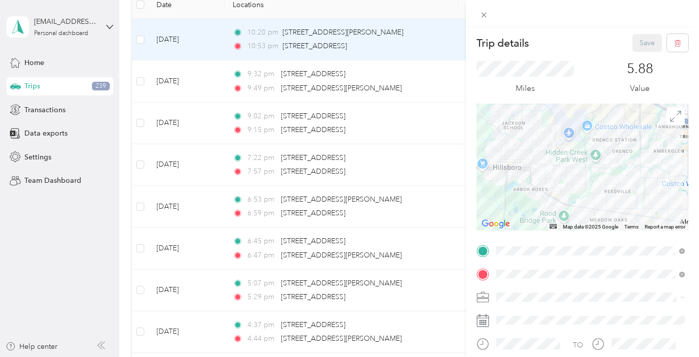
click at [140, 38] on div "Trip details Save This trip cannot be edited because it is either under review,…" at bounding box center [349, 178] width 699 height 357
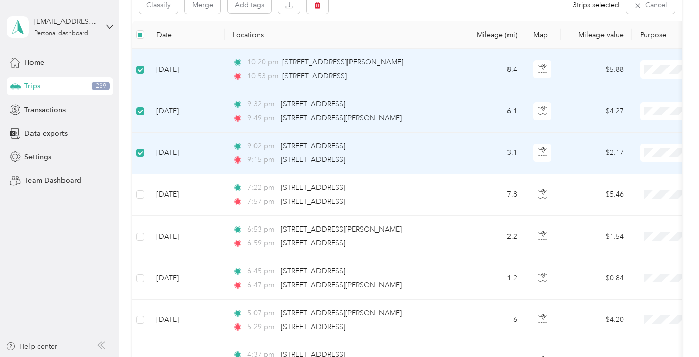
scroll to position [108, 0]
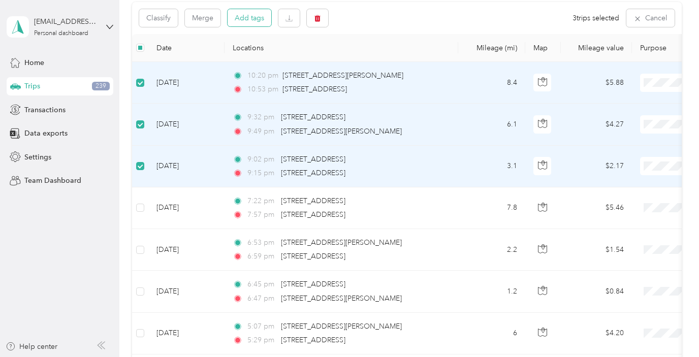
click at [244, 21] on button "Add tags" at bounding box center [250, 17] width 44 height 17
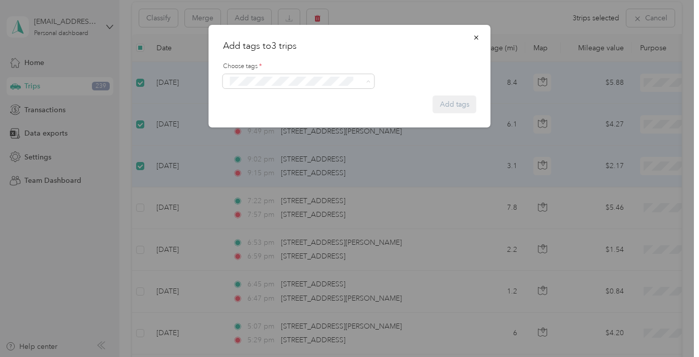
click at [264, 135] on button "Ubereats" at bounding box center [250, 138] width 40 height 13
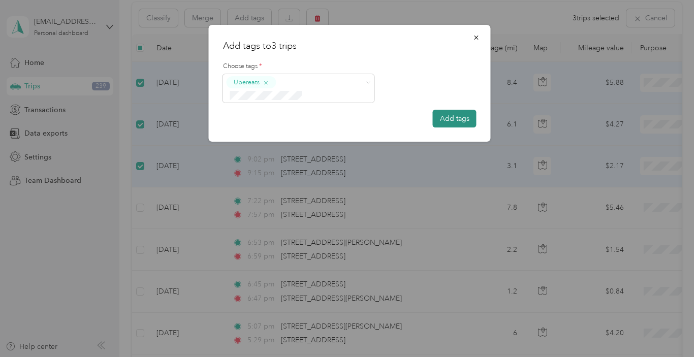
click at [442, 110] on button "Add tags" at bounding box center [455, 119] width 44 height 18
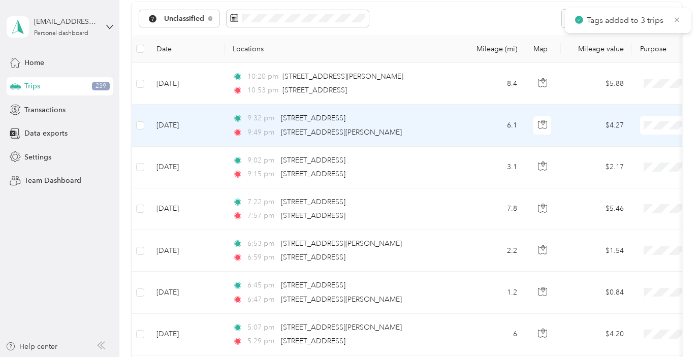
scroll to position [109, 0]
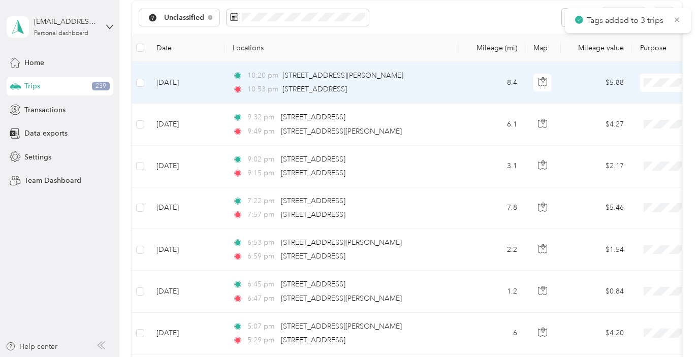
click at [222, 90] on td "[DATE]" at bounding box center [186, 83] width 76 height 42
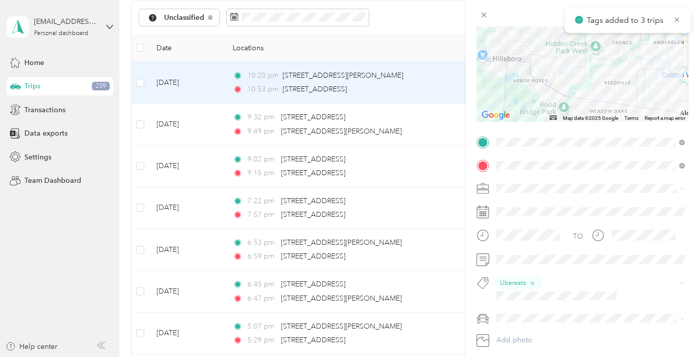
scroll to position [147, 0]
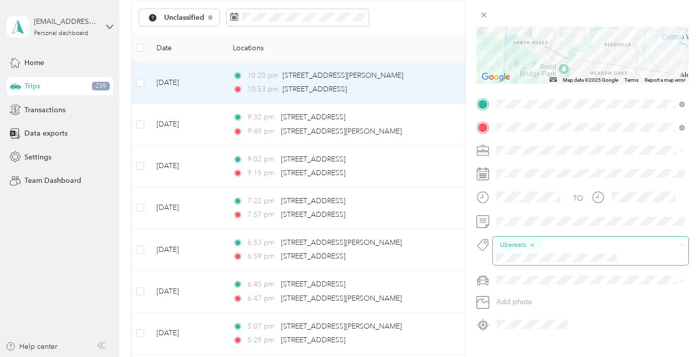
click at [566, 253] on span at bounding box center [582, 258] width 178 height 11
click at [544, 282] on div "Instacart" at bounding box center [590, 283] width 181 height 13
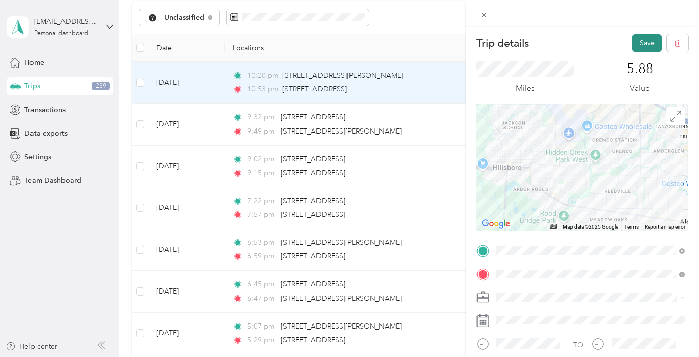
click at [639, 48] on button "Save" at bounding box center [647, 43] width 29 height 18
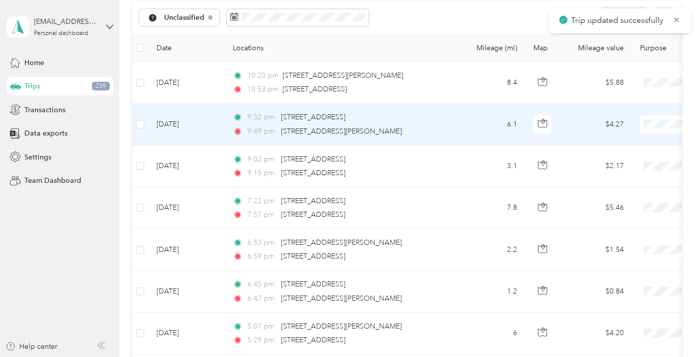
click at [209, 114] on td "[DATE]" at bounding box center [186, 125] width 76 height 42
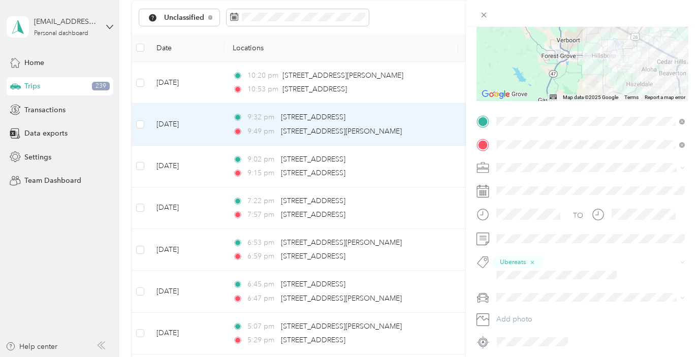
scroll to position [147, 0]
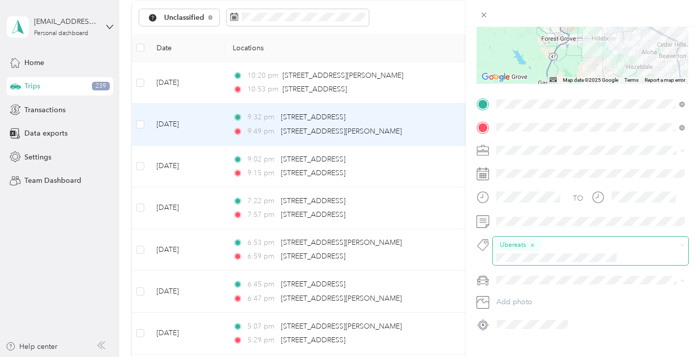
click at [570, 357] on div "Trip details Save This trip cannot be edited because it is either under review,…" at bounding box center [347, 357] width 694 height 0
click at [564, 253] on span at bounding box center [582, 258] width 178 height 11
click at [523, 282] on span "Instacart" at bounding box center [519, 282] width 24 height 9
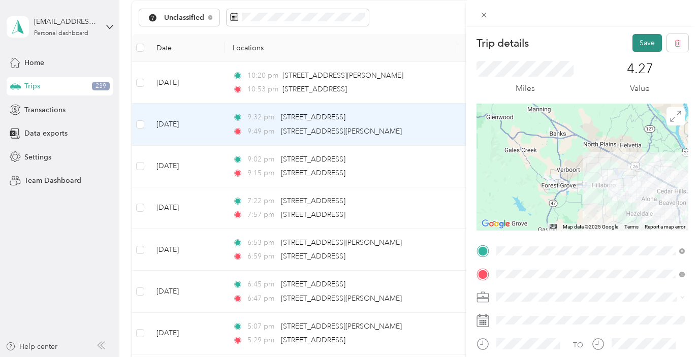
click at [647, 40] on button "Save" at bounding box center [647, 43] width 29 height 18
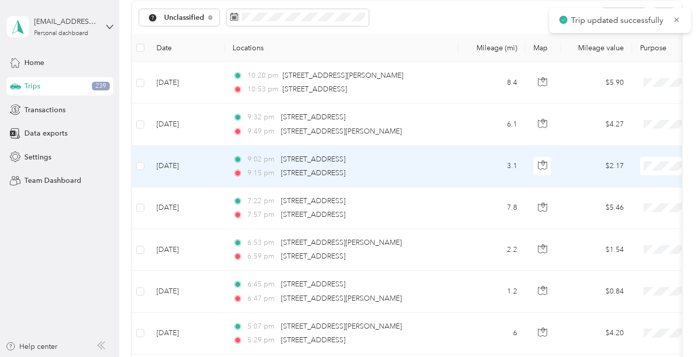
click at [221, 164] on td "[DATE]" at bounding box center [186, 167] width 76 height 42
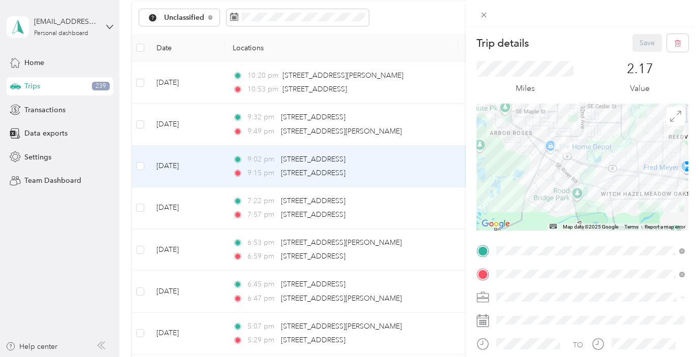
click at [206, 207] on div "Trip details Save This trip cannot be edited because it is either under review,…" at bounding box center [349, 178] width 699 height 357
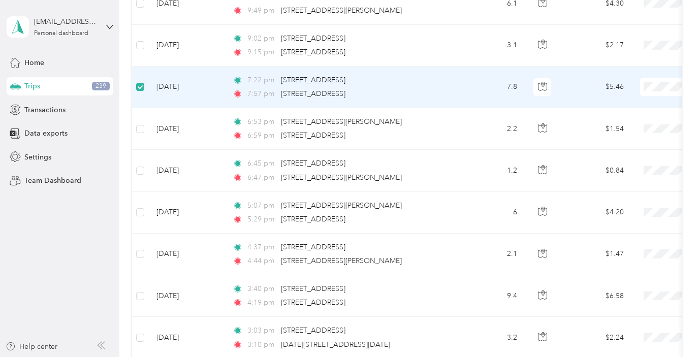
scroll to position [228, 0]
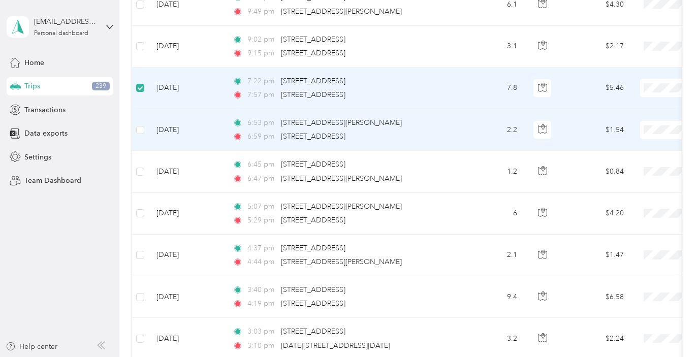
click at [139, 136] on td at bounding box center [140, 130] width 16 height 42
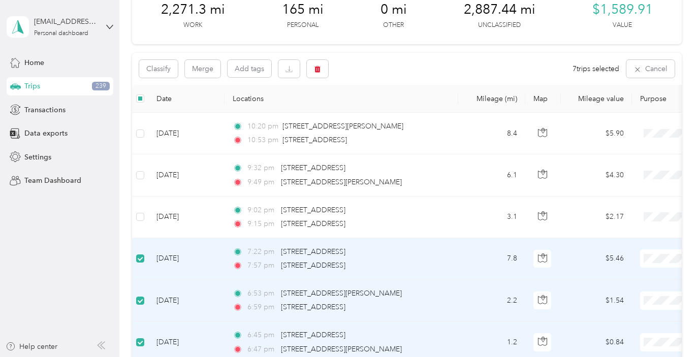
scroll to position [0, 0]
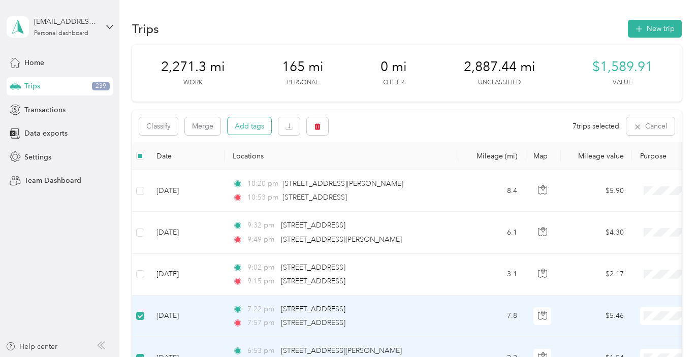
click at [245, 124] on button "Add tags" at bounding box center [250, 125] width 44 height 17
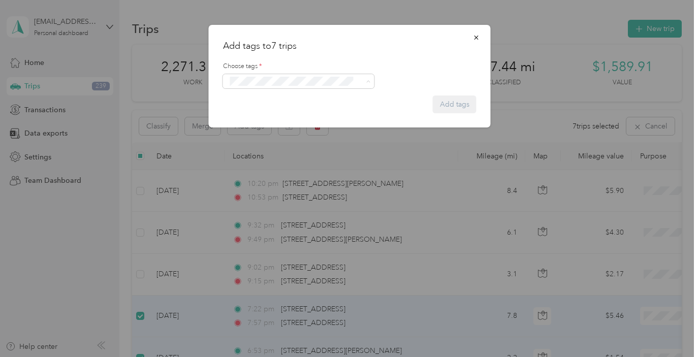
click at [269, 124] on li "Instacart" at bounding box center [298, 119] width 151 height 20
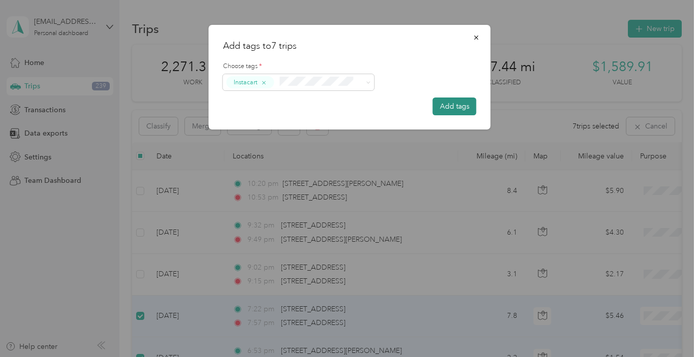
click at [442, 108] on button "Add tags" at bounding box center [455, 107] width 44 height 18
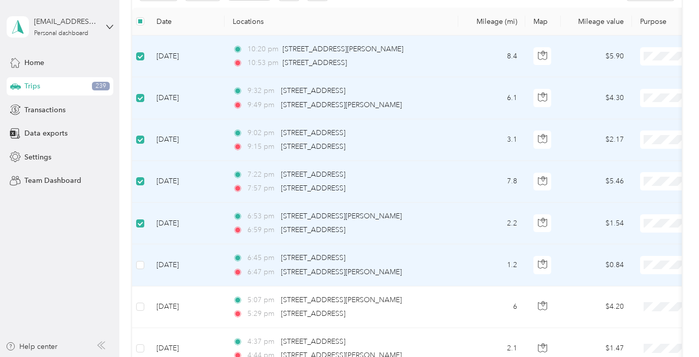
scroll to position [159, 0]
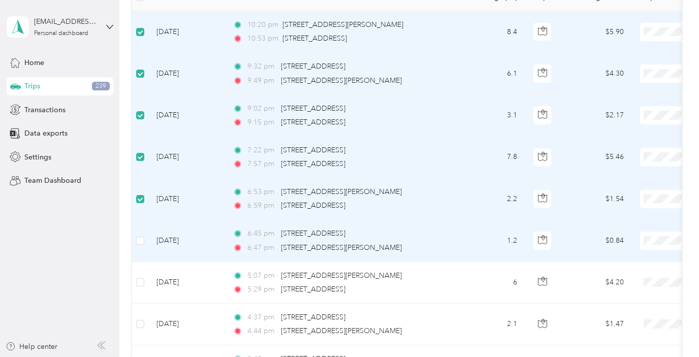
click at [141, 246] on td at bounding box center [140, 241] width 16 height 42
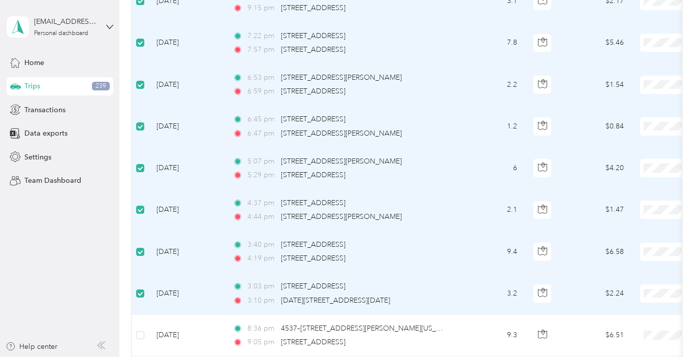
scroll to position [0, 0]
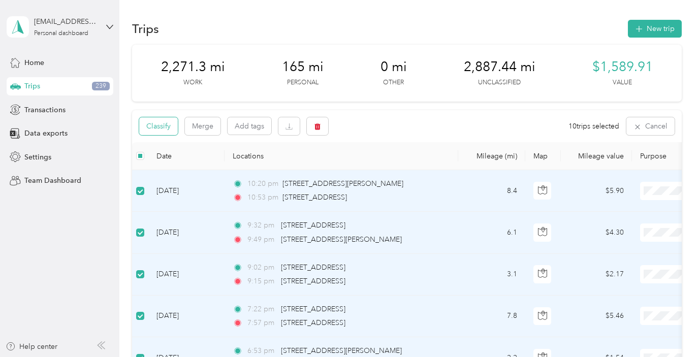
click at [164, 130] on button "Classify" at bounding box center [158, 126] width 39 height 18
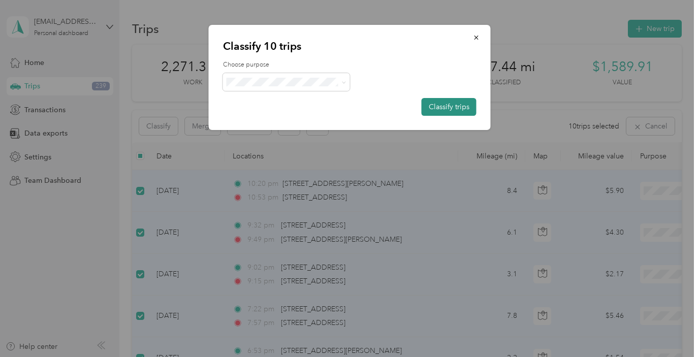
click at [433, 108] on button "Classify trips" at bounding box center [449, 107] width 55 height 18
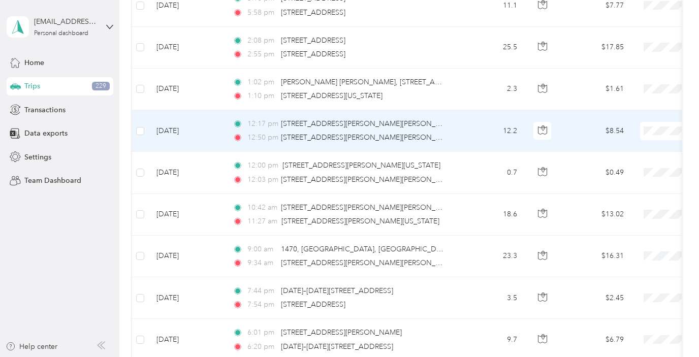
scroll to position [231, 0]
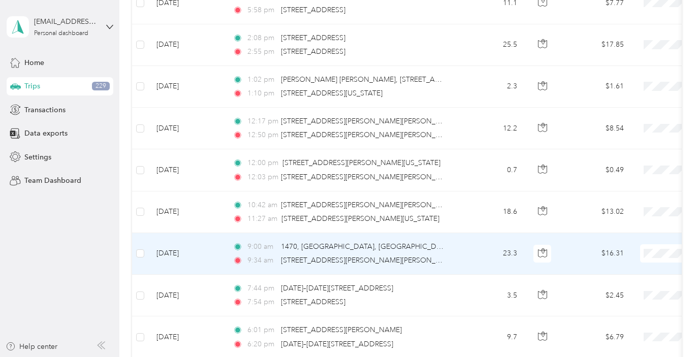
click at [203, 248] on td "[DATE]" at bounding box center [186, 254] width 76 height 42
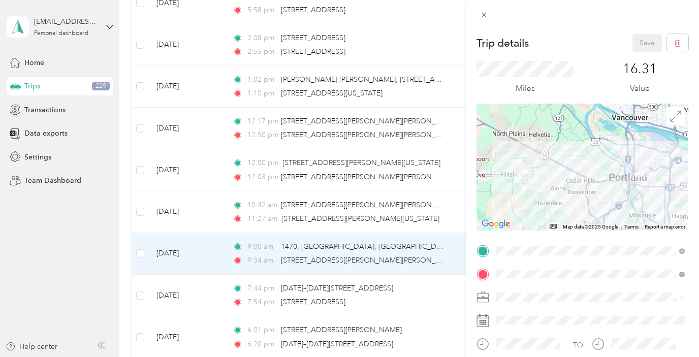
click at [208, 217] on div "Trip details Save This trip cannot be edited because it is either under review,…" at bounding box center [349, 178] width 699 height 357
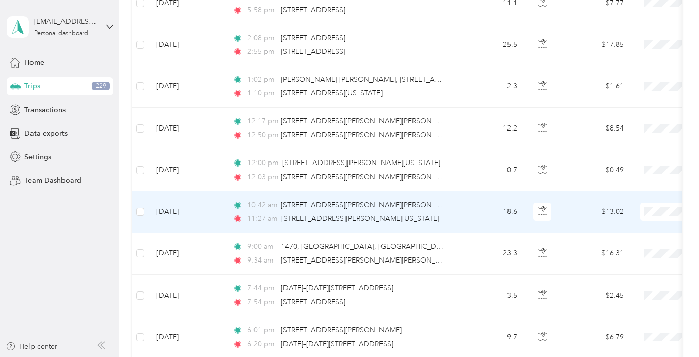
click at [207, 216] on td "[DATE]" at bounding box center [186, 213] width 76 height 42
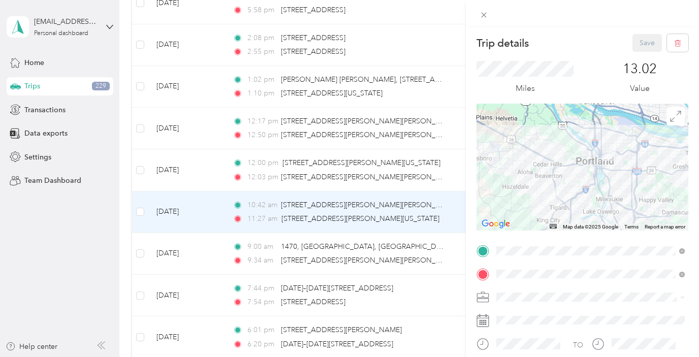
click at [200, 177] on div "Trip details Save This trip cannot be edited because it is either under review,…" at bounding box center [349, 178] width 699 height 357
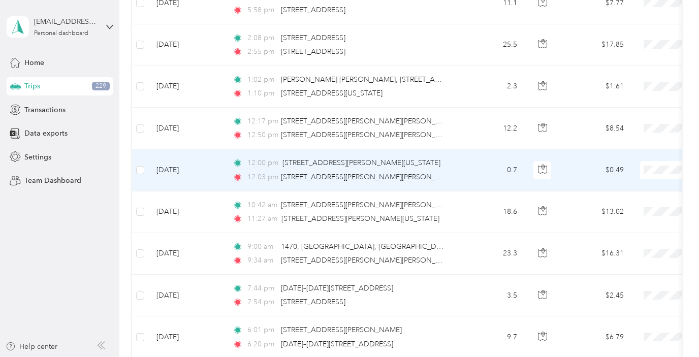
click at [199, 176] on td "[DATE]" at bounding box center [186, 170] width 76 height 42
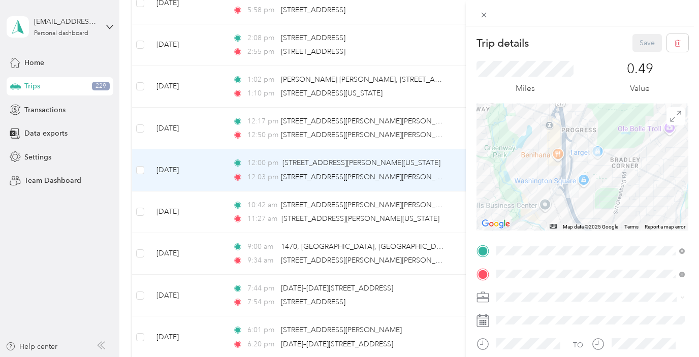
click at [195, 132] on div "Trip details Save This trip cannot be edited because it is either under review,…" at bounding box center [349, 178] width 699 height 357
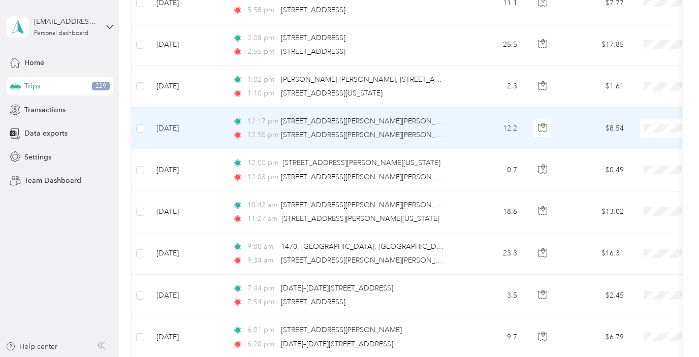
click at [194, 118] on td "[DATE]" at bounding box center [186, 129] width 76 height 42
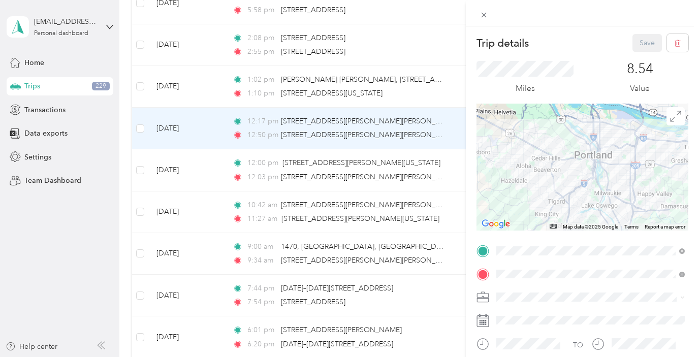
click at [194, 87] on div "Trip details Save This trip cannot be edited because it is either under review,…" at bounding box center [349, 178] width 699 height 357
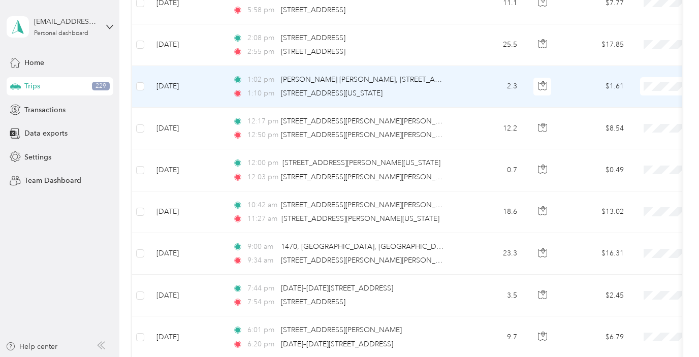
click at [194, 87] on td "[DATE]" at bounding box center [186, 87] width 76 height 42
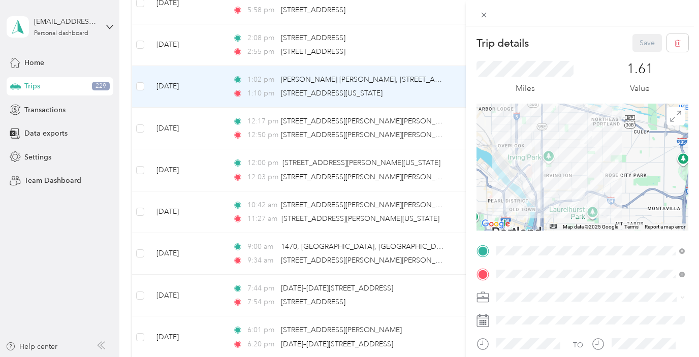
click at [194, 86] on div "Trip details Save This trip cannot be edited because it is either under review,…" at bounding box center [349, 178] width 699 height 357
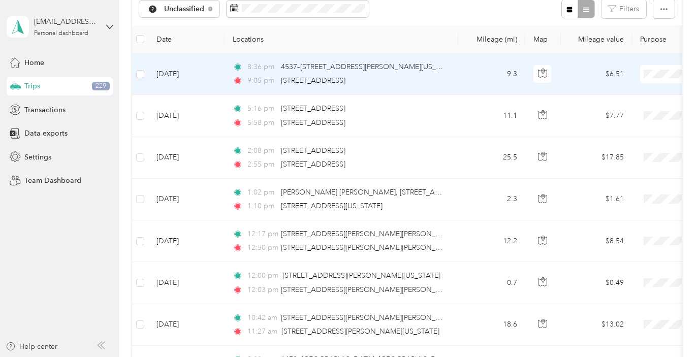
scroll to position [112, 0]
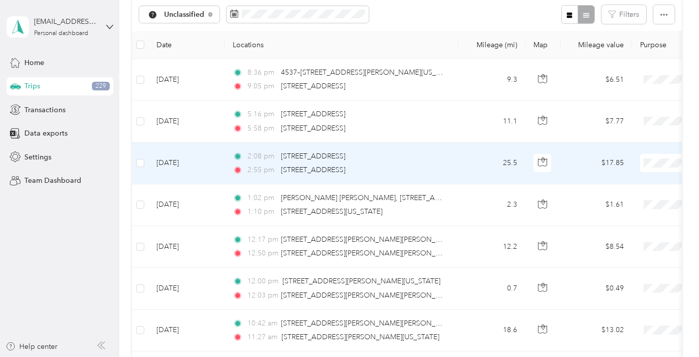
click at [191, 162] on td "[DATE]" at bounding box center [186, 164] width 76 height 42
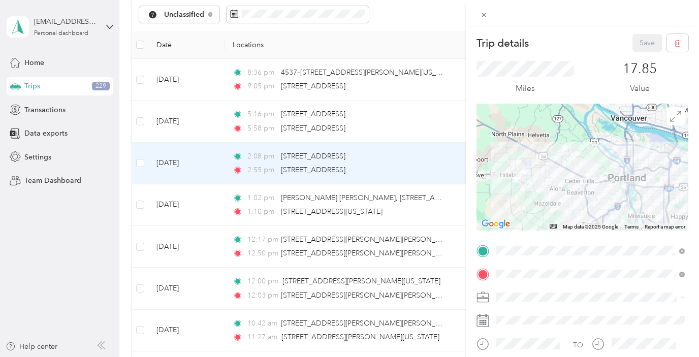
click at [190, 123] on div "Trip details Save This trip cannot be edited because it is either under review,…" at bounding box center [349, 178] width 699 height 357
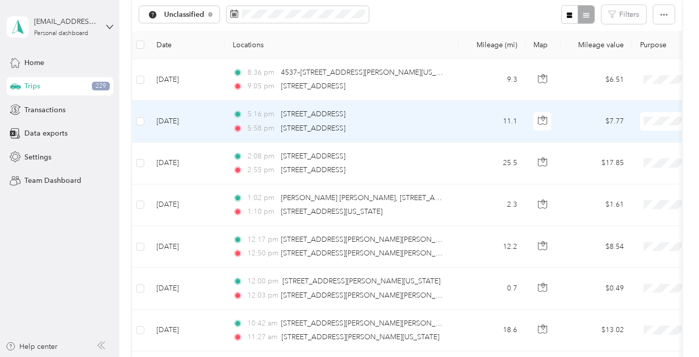
click at [190, 123] on td "[DATE]" at bounding box center [186, 122] width 76 height 42
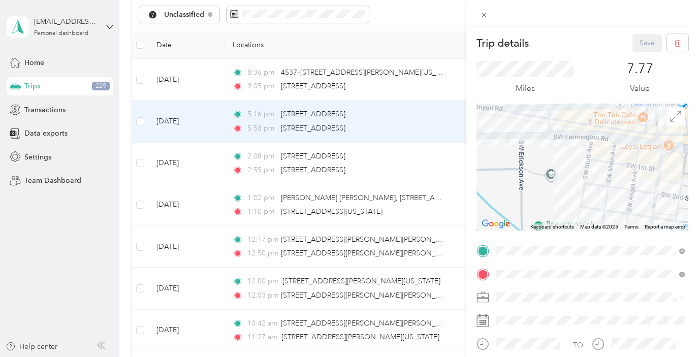
drag, startPoint x: 641, startPoint y: 175, endPoint x: 604, endPoint y: 61, distance: 119.9
click at [604, 62] on div "Trip details Save This trip cannot be edited because it is either under review,…" at bounding box center [583, 249] width 212 height 431
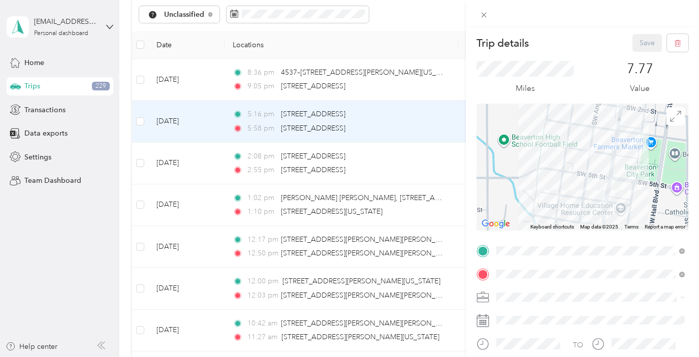
drag, startPoint x: 616, startPoint y: 167, endPoint x: 605, endPoint y: 172, distance: 12.3
click at [605, 171] on div at bounding box center [583, 167] width 212 height 127
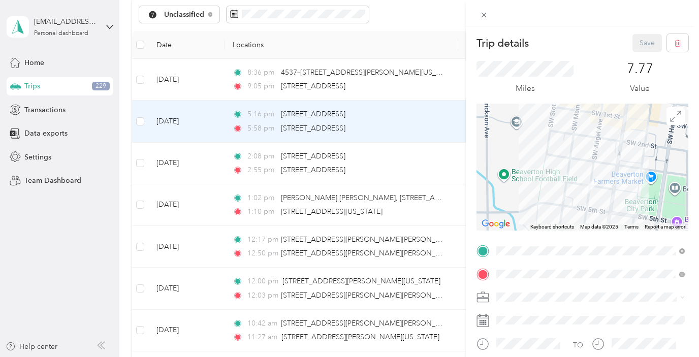
click at [206, 78] on div "Trip details Save This trip cannot be edited because it is either under review,…" at bounding box center [349, 178] width 699 height 357
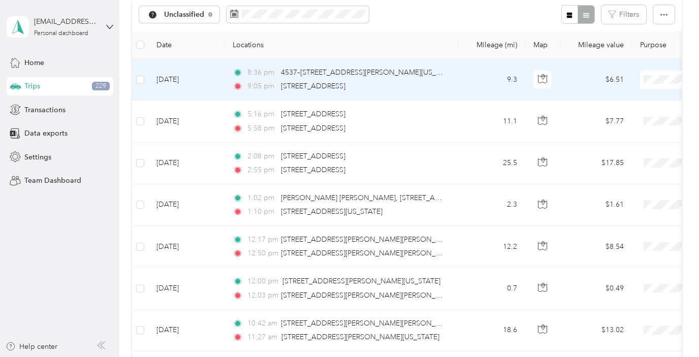
click at [205, 78] on td "[DATE]" at bounding box center [186, 80] width 76 height 42
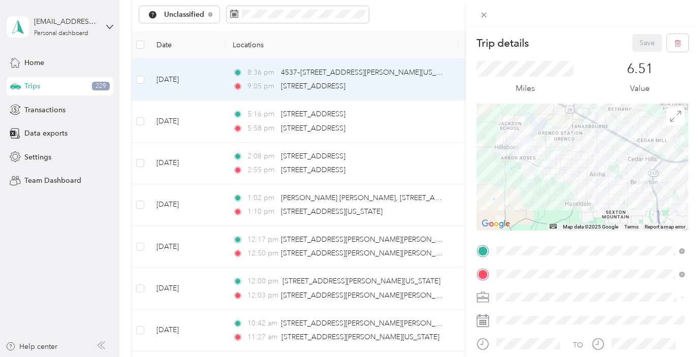
click at [143, 79] on div "Trip details Save This trip cannot be edited because it is either under review,…" at bounding box center [349, 178] width 699 height 357
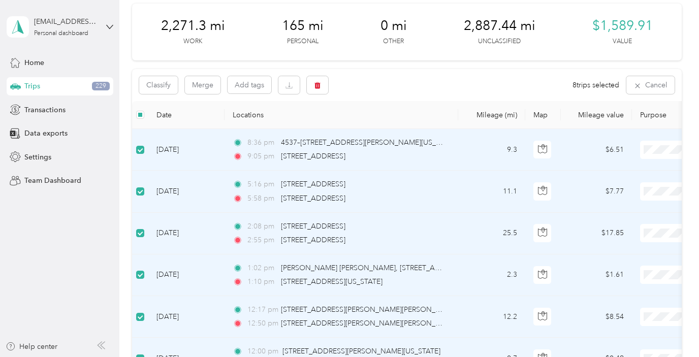
scroll to position [25, 0]
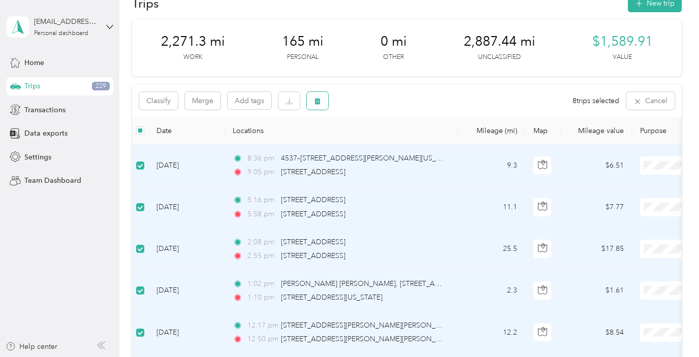
click at [313, 105] on button "button" at bounding box center [317, 101] width 21 height 18
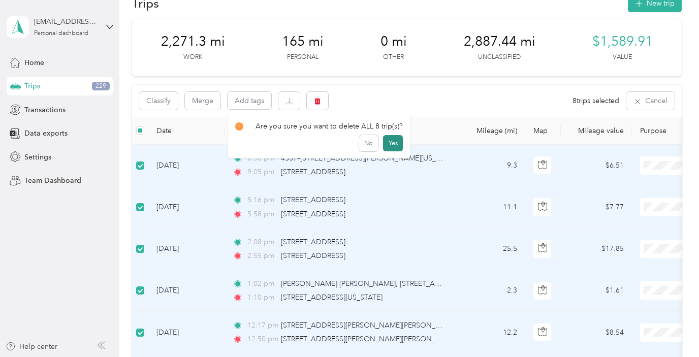
click at [389, 144] on button "Yes" at bounding box center [393, 143] width 20 height 16
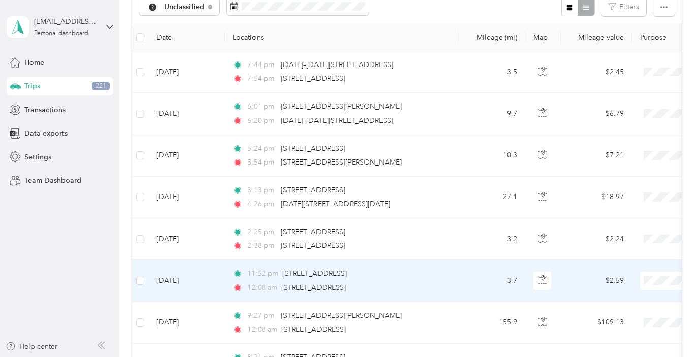
scroll to position [114, 0]
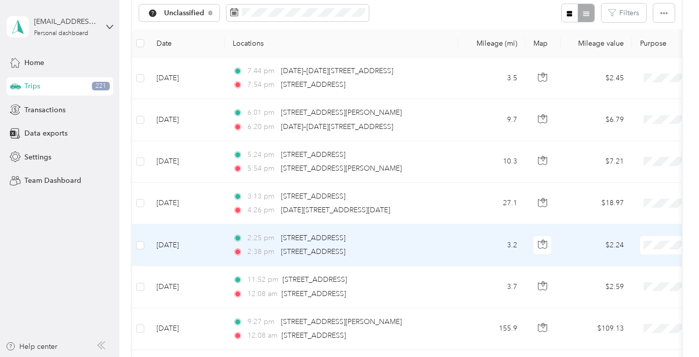
click at [187, 251] on td "[DATE]" at bounding box center [186, 246] width 76 height 42
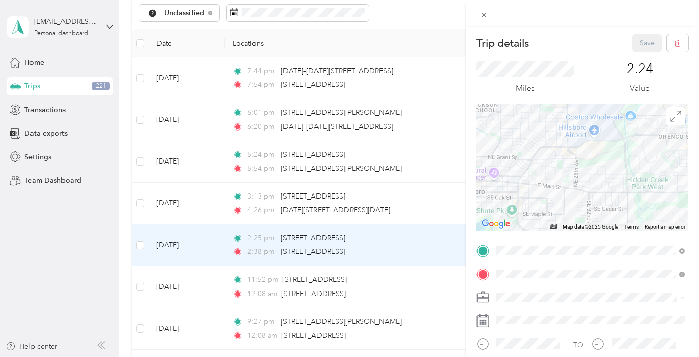
click at [191, 214] on div "Trip details Save This trip cannot be edited because it is either under review,…" at bounding box center [349, 178] width 699 height 357
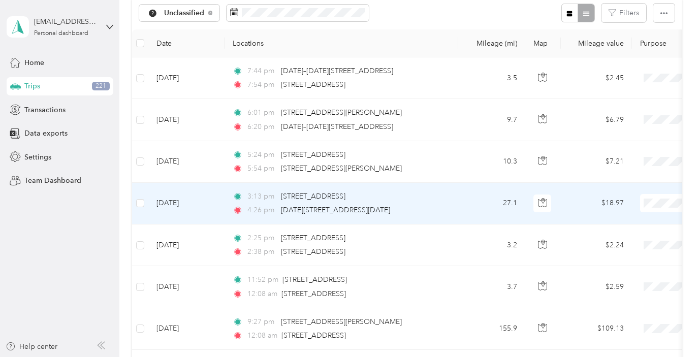
click at [187, 209] on td "[DATE]" at bounding box center [186, 204] width 76 height 42
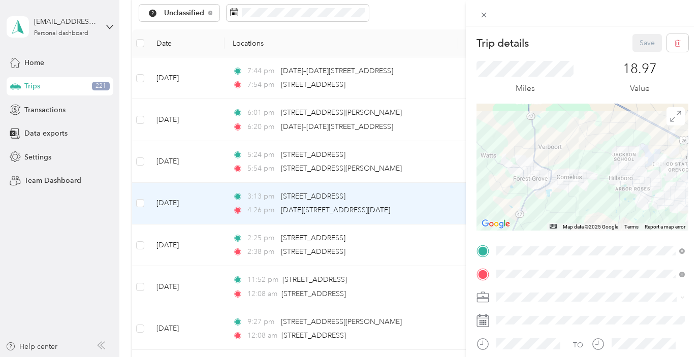
click at [186, 161] on div "Trip details Save This trip cannot be edited because it is either under review,…" at bounding box center [349, 178] width 699 height 357
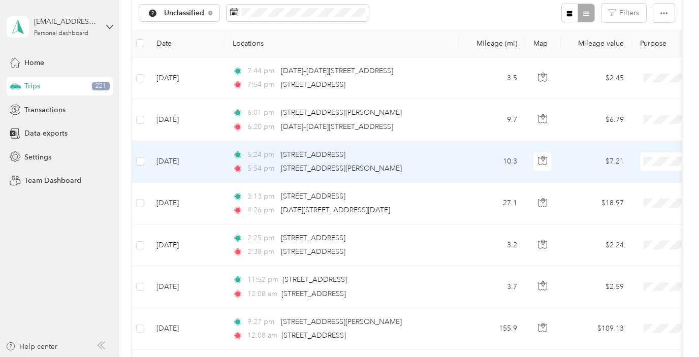
click at [186, 161] on td "[DATE]" at bounding box center [186, 162] width 76 height 42
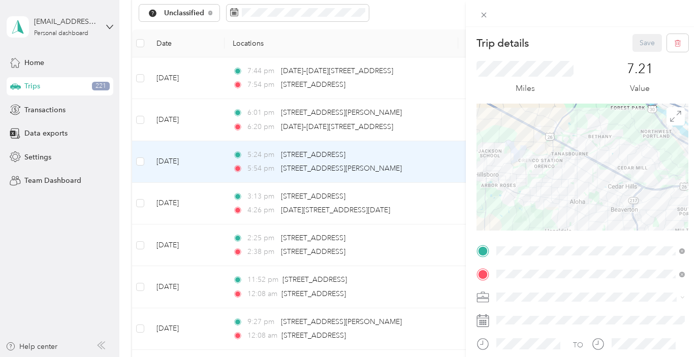
click at [186, 124] on div "Trip details Save This trip cannot be edited because it is either under review,…" at bounding box center [349, 178] width 699 height 357
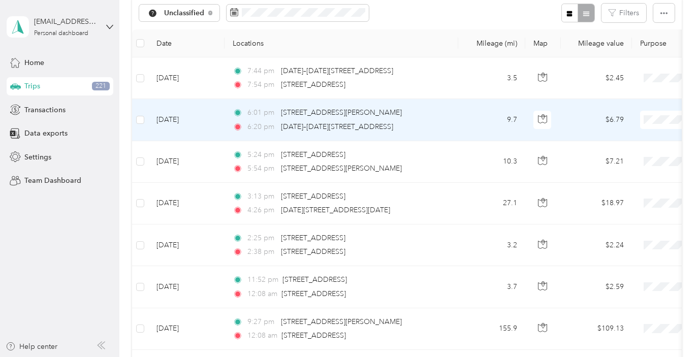
click at [185, 124] on td "[DATE]" at bounding box center [186, 120] width 76 height 42
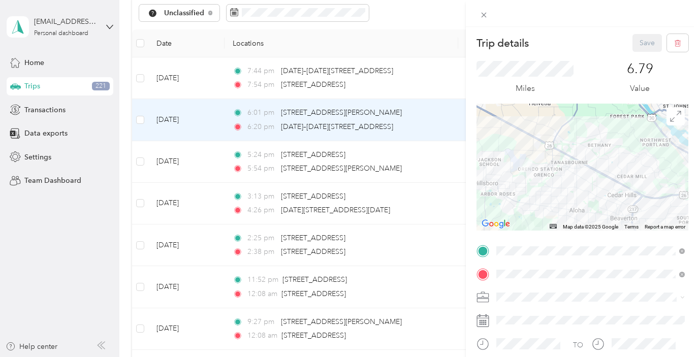
click at [184, 78] on div "Trip details Save This trip cannot be edited because it is either under review,…" at bounding box center [349, 178] width 699 height 357
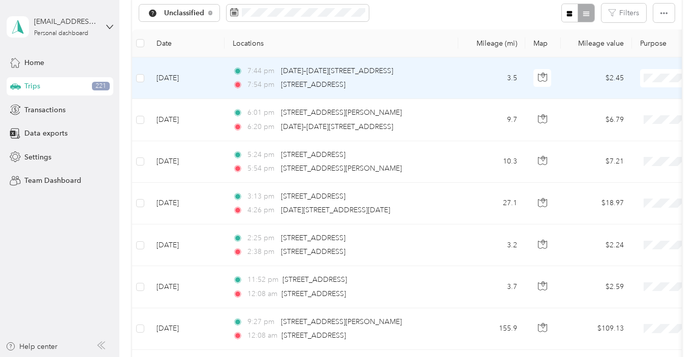
click at [184, 78] on td "[DATE]" at bounding box center [186, 78] width 76 height 42
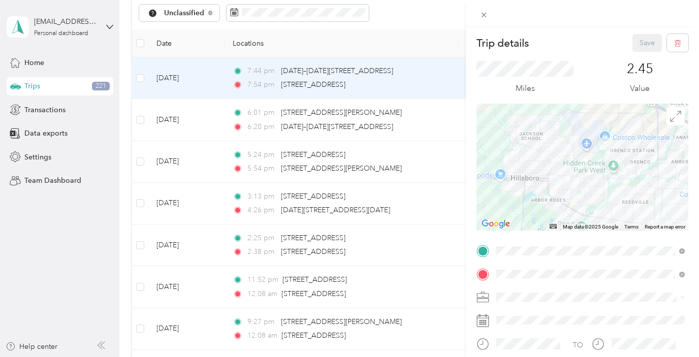
click at [142, 78] on div "Trip details Save This trip cannot be edited because it is either under review,…" at bounding box center [349, 178] width 699 height 357
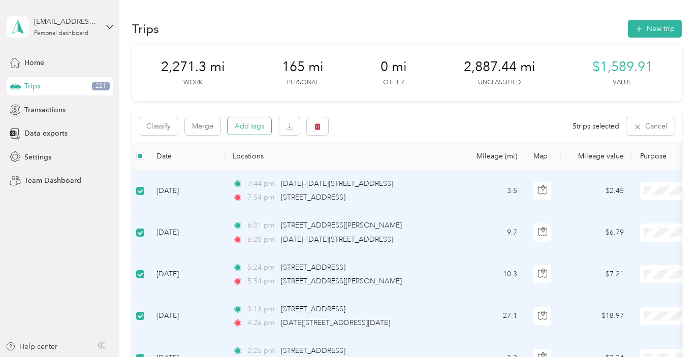
click at [258, 130] on button "Add tags" at bounding box center [250, 125] width 44 height 17
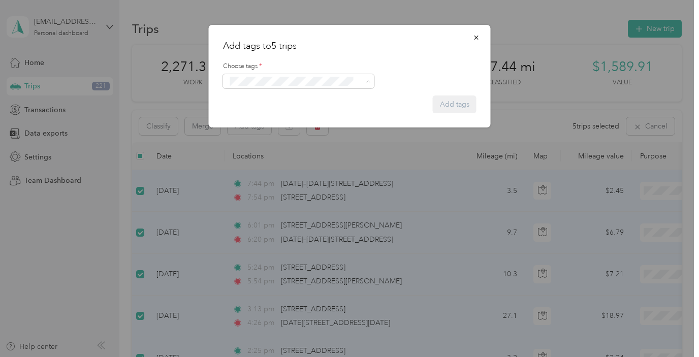
click at [263, 124] on li "Instacart" at bounding box center [298, 119] width 151 height 20
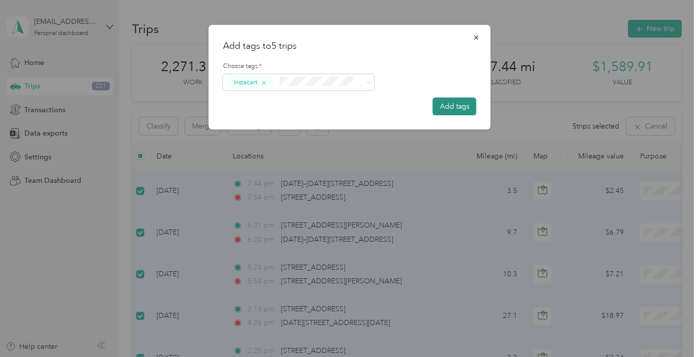
click at [467, 106] on button "Add tags" at bounding box center [455, 107] width 44 height 18
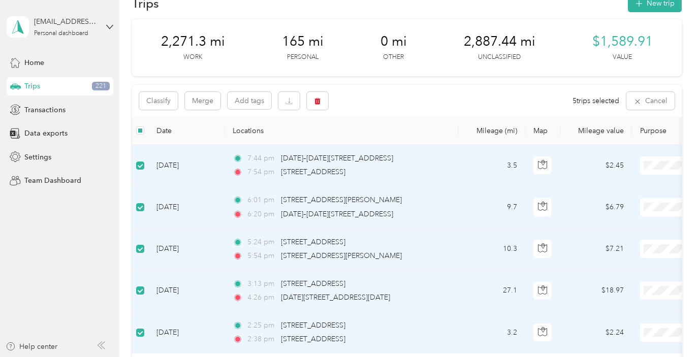
scroll to position [24, 0]
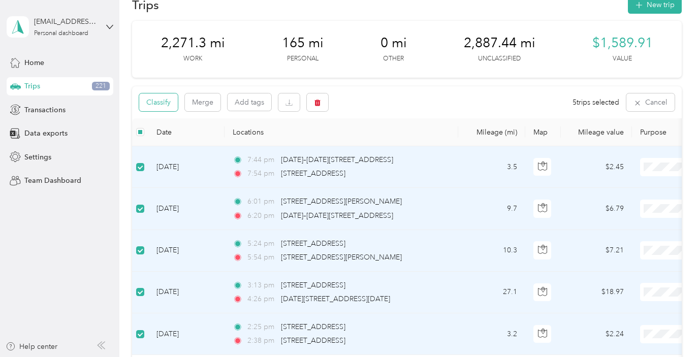
click at [167, 104] on button "Classify" at bounding box center [158, 102] width 39 height 18
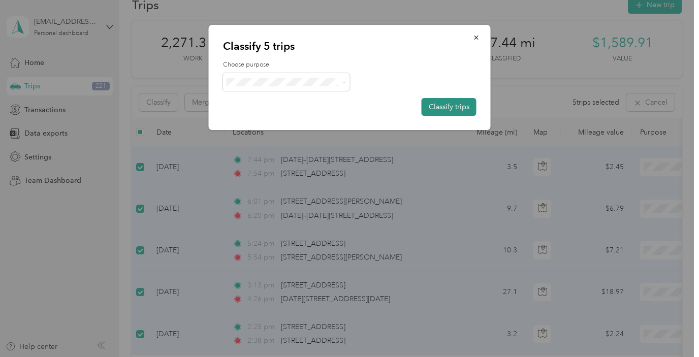
click at [434, 112] on button "Classify trips" at bounding box center [449, 107] width 55 height 18
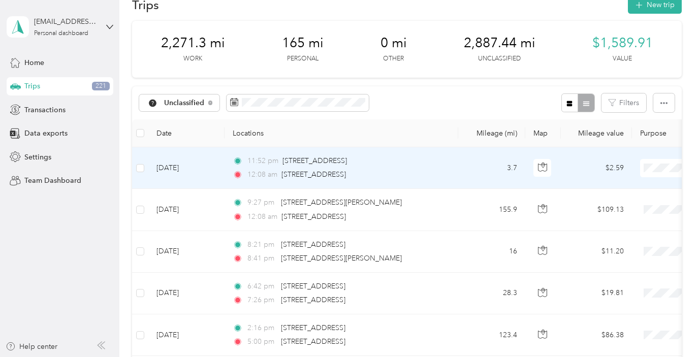
click at [202, 179] on td "[DATE]" at bounding box center [186, 168] width 76 height 42
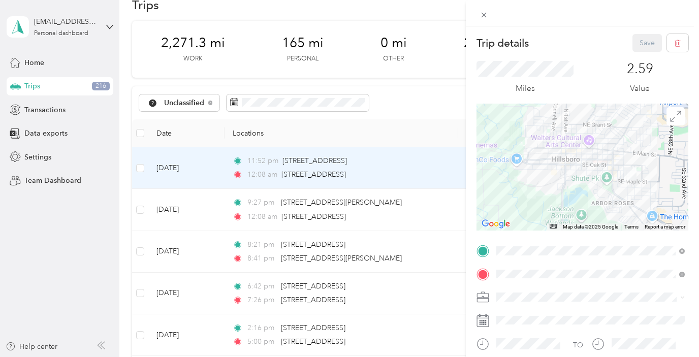
click at [139, 168] on div "Trip details Save This trip cannot be edited because it is either under review,…" at bounding box center [349, 178] width 699 height 357
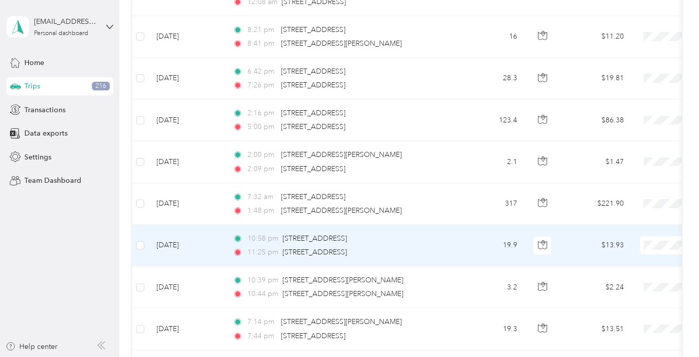
scroll to position [237, 0]
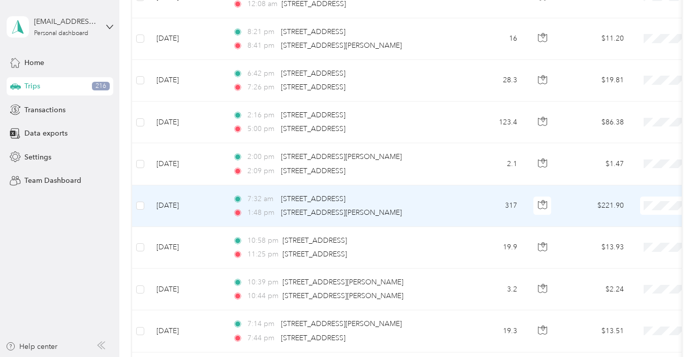
click at [177, 206] on td "[DATE]" at bounding box center [186, 206] width 76 height 42
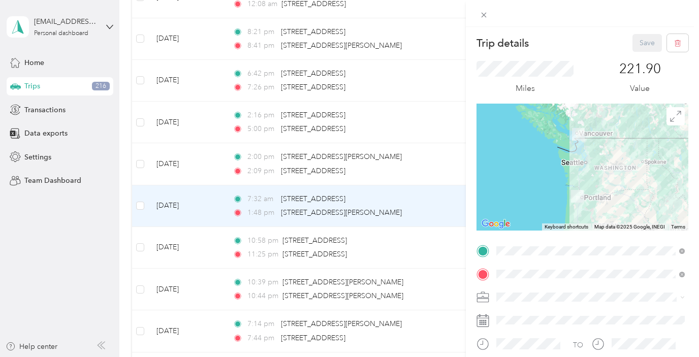
click at [183, 164] on div "Trip details Save This trip cannot be edited because it is either under review,…" at bounding box center [349, 178] width 699 height 357
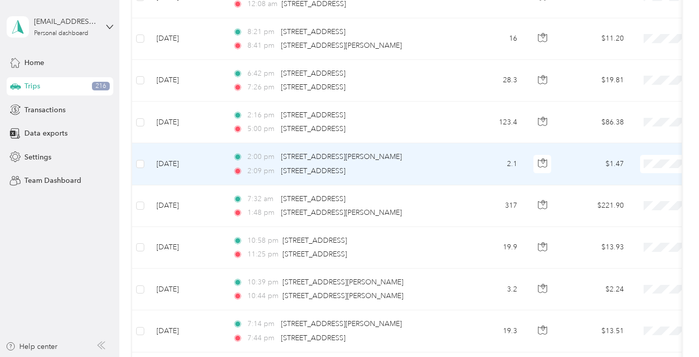
click at [183, 164] on td "[DATE]" at bounding box center [186, 164] width 76 height 42
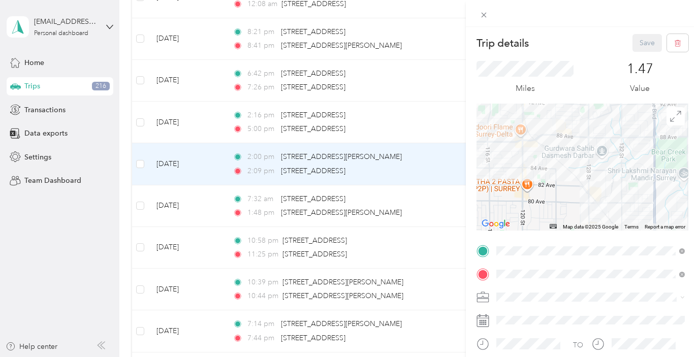
click at [186, 129] on div "Trip details Save This trip cannot be edited because it is either under review,…" at bounding box center [349, 178] width 699 height 357
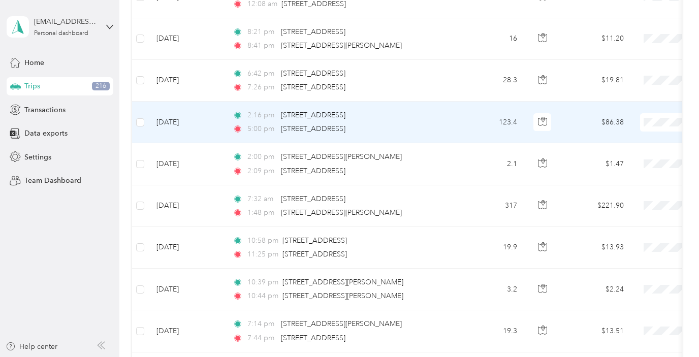
click at [186, 129] on td "[DATE]" at bounding box center [186, 123] width 76 height 42
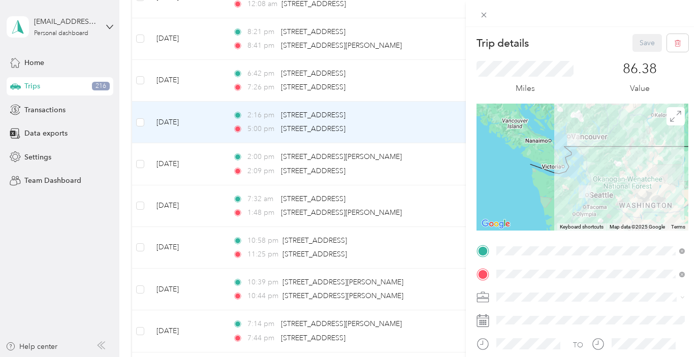
click at [197, 75] on div "Trip details Save This trip cannot be edited because it is either under review,…" at bounding box center [349, 178] width 699 height 357
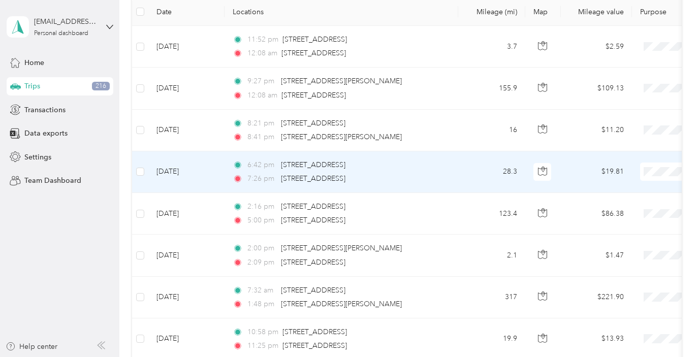
scroll to position [140, 0]
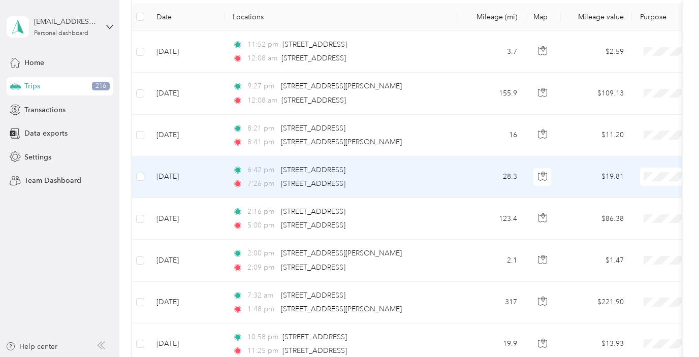
click at [185, 178] on td "[DATE]" at bounding box center [186, 177] width 76 height 42
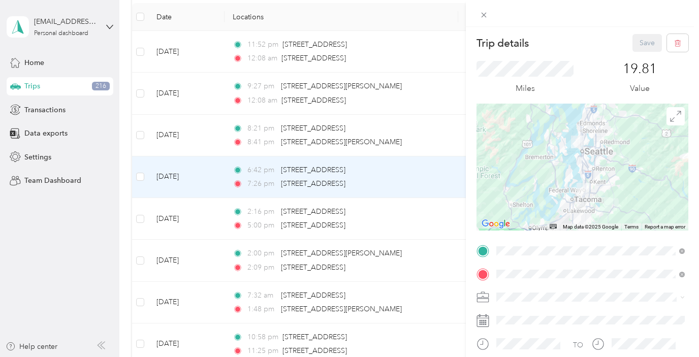
click at [181, 134] on div "Trip details Save This trip cannot be edited because it is either under review,…" at bounding box center [349, 178] width 699 height 357
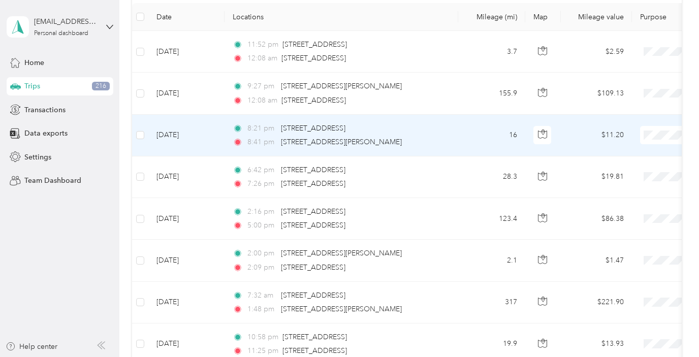
click at [181, 134] on td "[DATE]" at bounding box center [186, 136] width 76 height 42
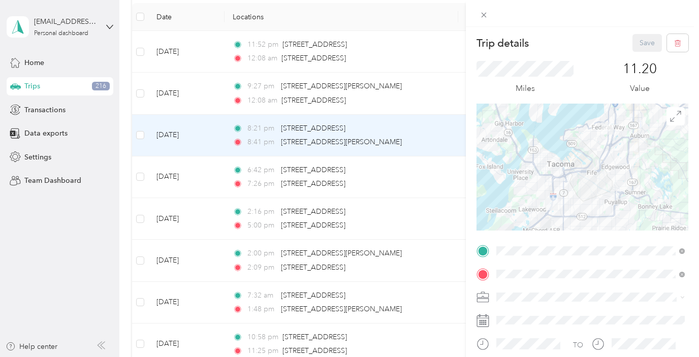
click at [182, 99] on div "Trip details Save This trip cannot be edited because it is either under review,…" at bounding box center [349, 178] width 699 height 357
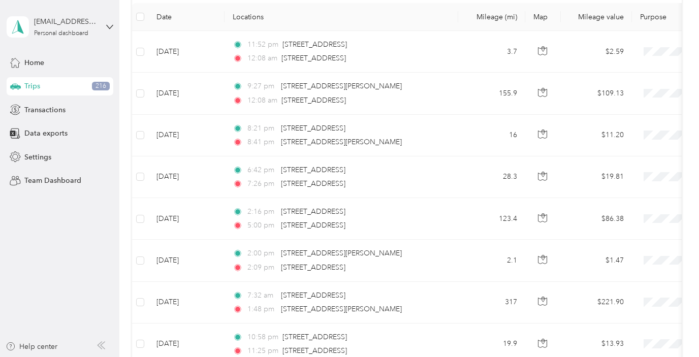
click at [182, 99] on td "[DATE]" at bounding box center [186, 94] width 76 height 42
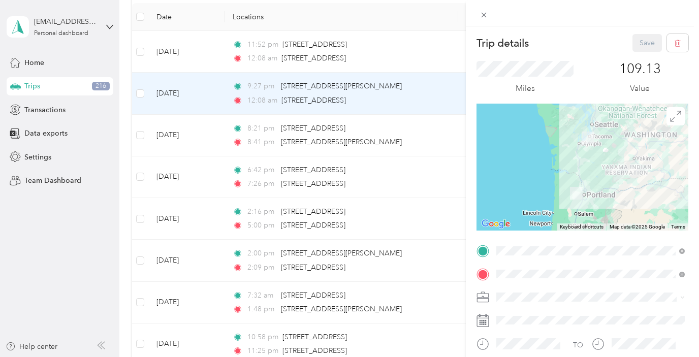
click at [187, 59] on div "Trip details Save This trip cannot be edited because it is either under review,…" at bounding box center [349, 178] width 699 height 357
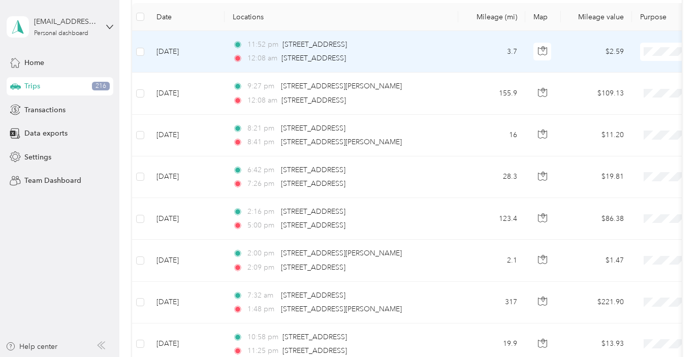
click at [187, 59] on td "[DATE]" at bounding box center [186, 52] width 76 height 42
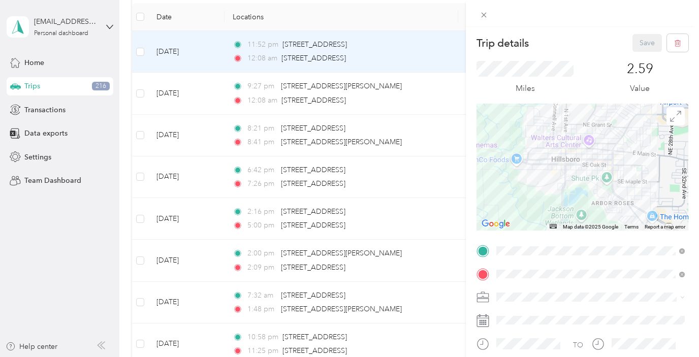
click at [139, 52] on div "Trip details Save This trip cannot be edited because it is either under review,…" at bounding box center [349, 178] width 699 height 357
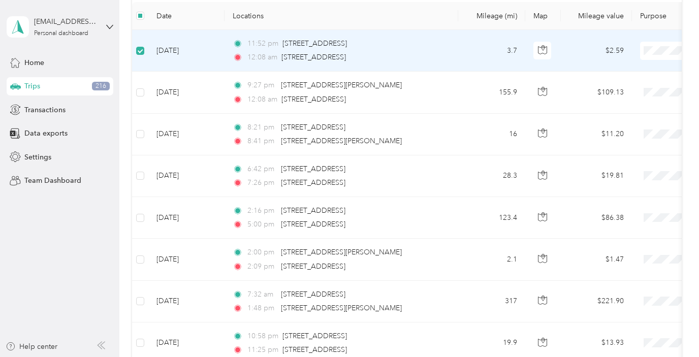
scroll to position [139, 0]
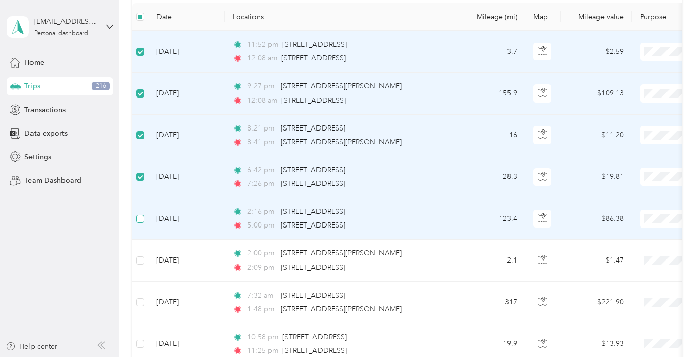
click at [141, 223] on label at bounding box center [140, 218] width 8 height 11
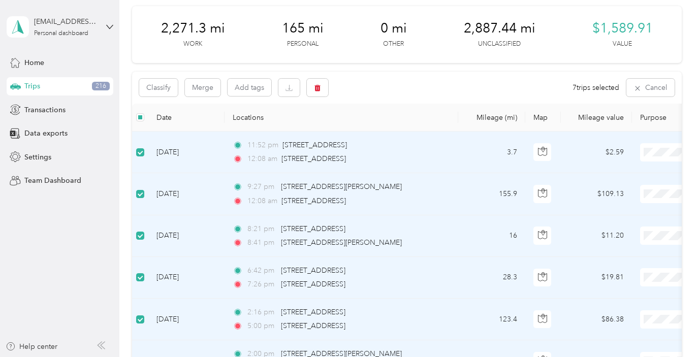
scroll to position [29, 0]
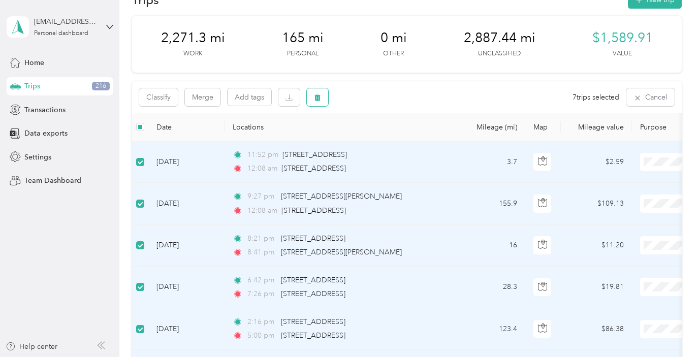
click at [310, 100] on button "button" at bounding box center [317, 97] width 21 height 18
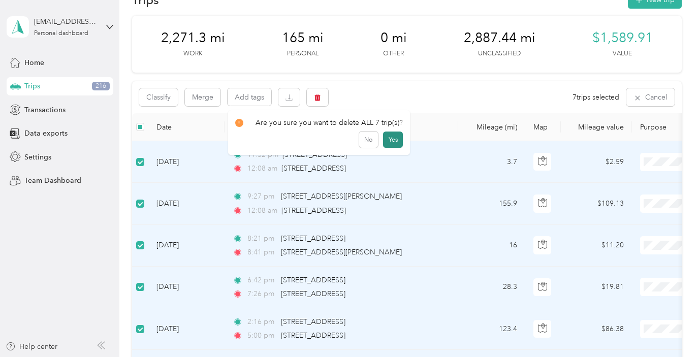
click at [391, 142] on button "Yes" at bounding box center [393, 140] width 20 height 16
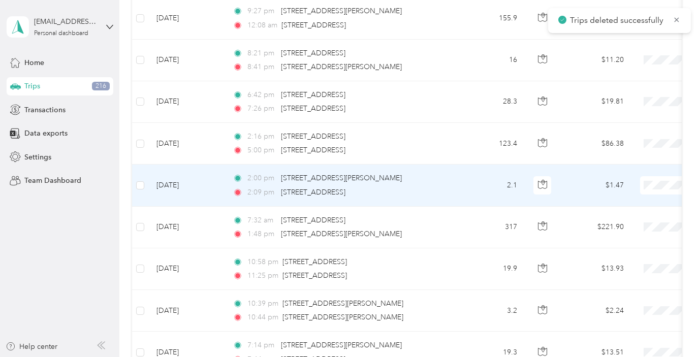
scroll to position [217, 0]
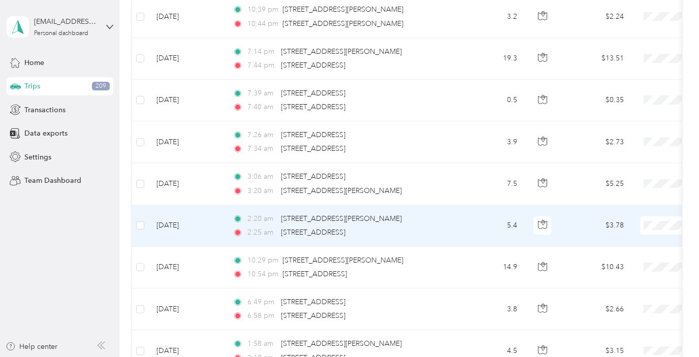
click at [208, 238] on td "[DATE]" at bounding box center [186, 226] width 76 height 42
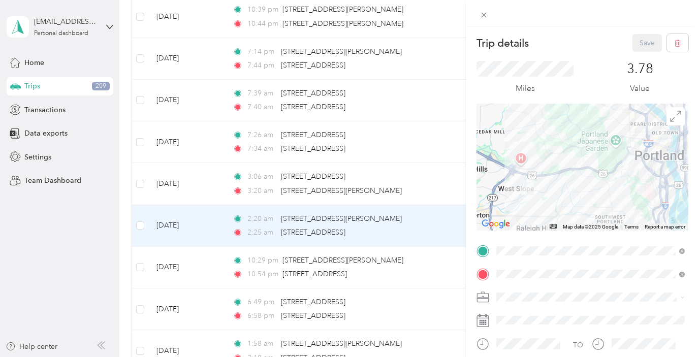
click at [200, 148] on div "Trip details Save This trip cannot be edited because it is either under review,…" at bounding box center [349, 178] width 699 height 357
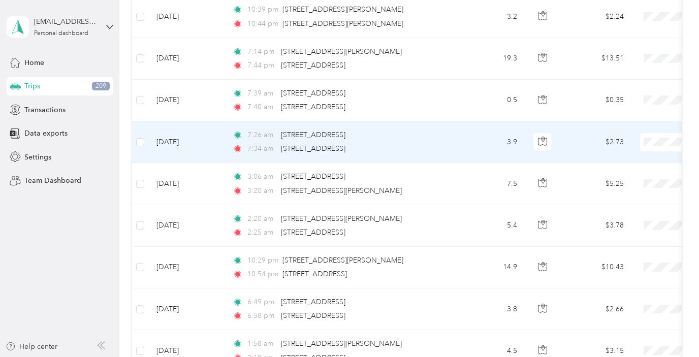
click at [199, 147] on td "[DATE]" at bounding box center [186, 142] width 76 height 42
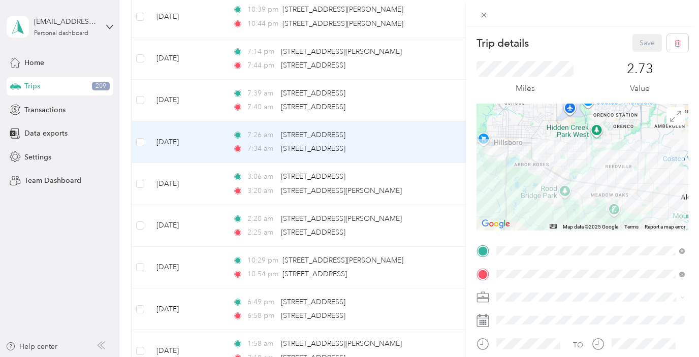
click at [199, 111] on div "Trip details Save This trip cannot be edited because it is either under review,…" at bounding box center [349, 178] width 699 height 357
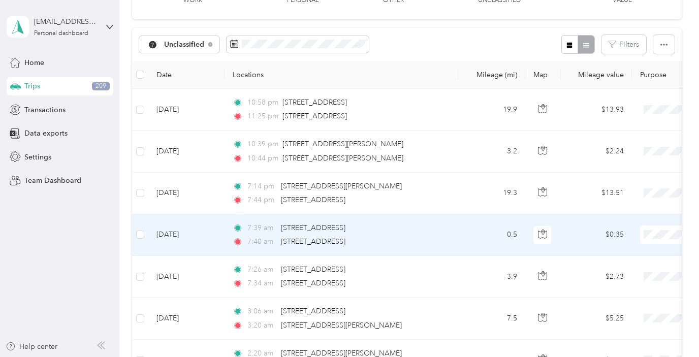
scroll to position [53, 0]
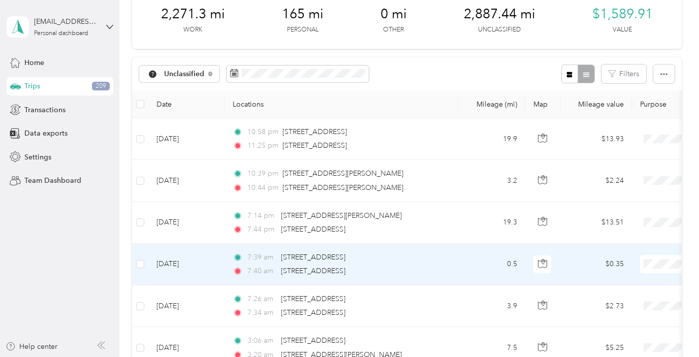
click at [200, 267] on td "[DATE]" at bounding box center [186, 265] width 76 height 42
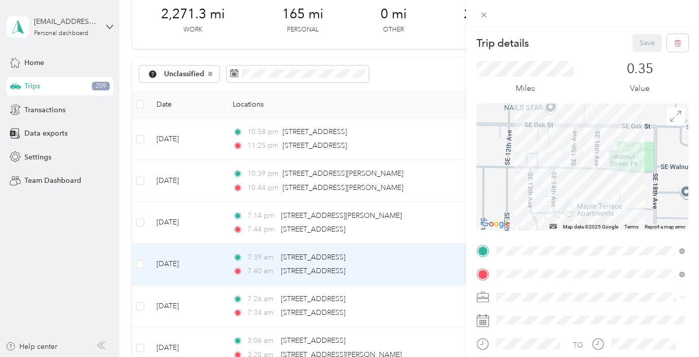
click at [194, 218] on div "Trip details Save This trip cannot be edited because it is either under review,…" at bounding box center [349, 178] width 699 height 357
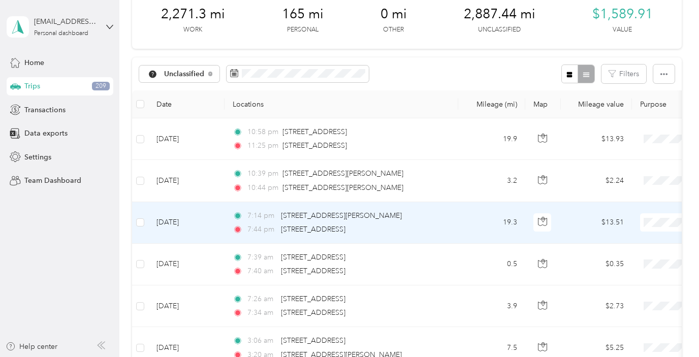
click at [194, 219] on td "[DATE]" at bounding box center [186, 223] width 76 height 42
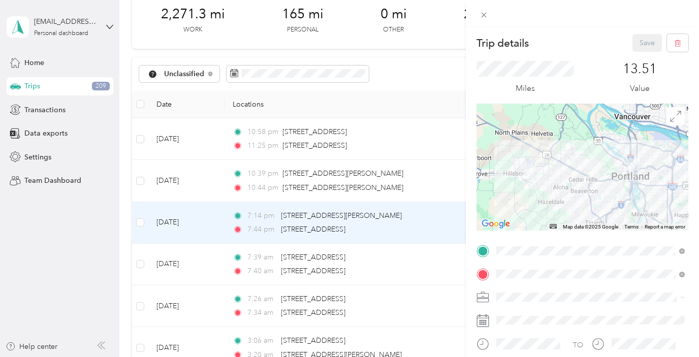
click at [203, 184] on div "Trip details Save This trip cannot be edited because it is either under review,…" at bounding box center [349, 178] width 699 height 357
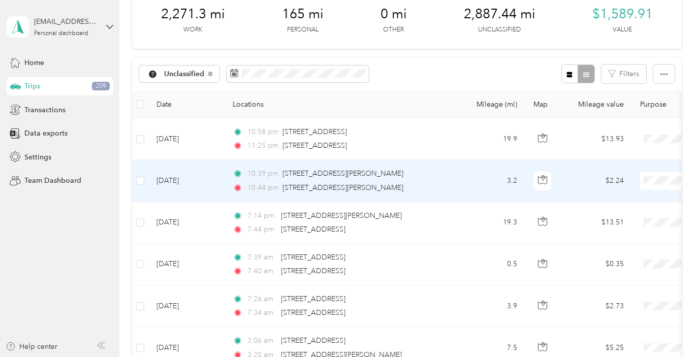
click at [203, 185] on td "[DATE]" at bounding box center [186, 181] width 76 height 42
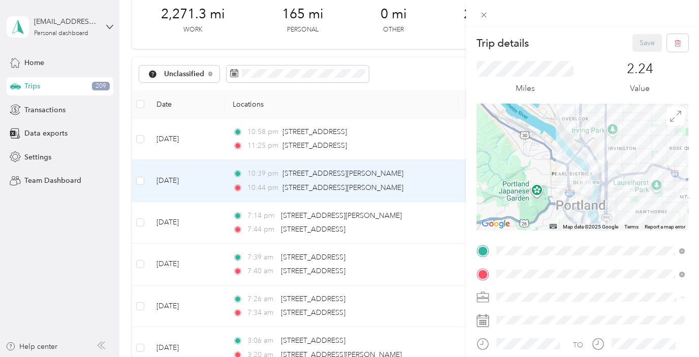
click at [200, 141] on div "Trip details Save This trip cannot be edited because it is either under review,…" at bounding box center [349, 178] width 699 height 357
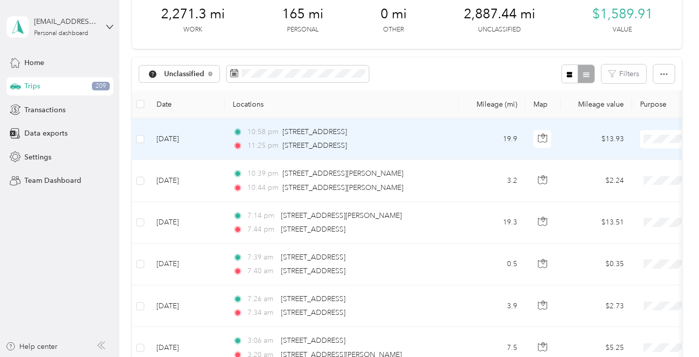
click at [200, 141] on td "[DATE]" at bounding box center [186, 139] width 76 height 42
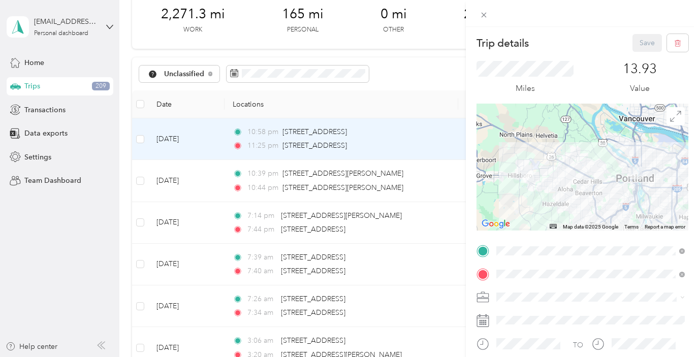
click at [209, 286] on div "Trip details Save This trip cannot be edited because it is either under review,…" at bounding box center [349, 178] width 699 height 357
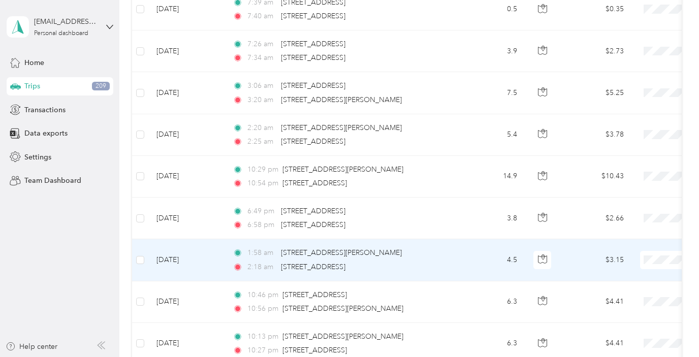
scroll to position [299, 0]
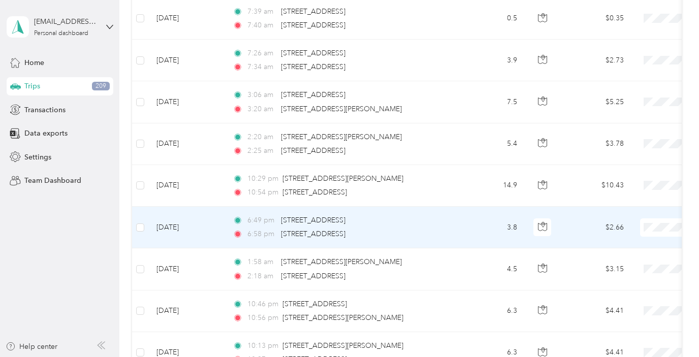
click at [186, 227] on td "[DATE]" at bounding box center [186, 228] width 76 height 42
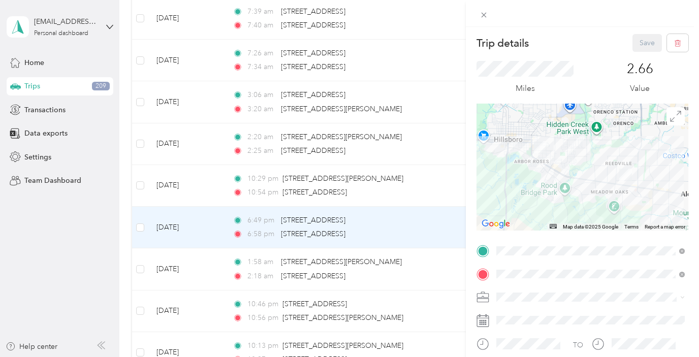
click at [181, 192] on div "Trip details Save This trip cannot be edited because it is either under review,…" at bounding box center [349, 178] width 699 height 357
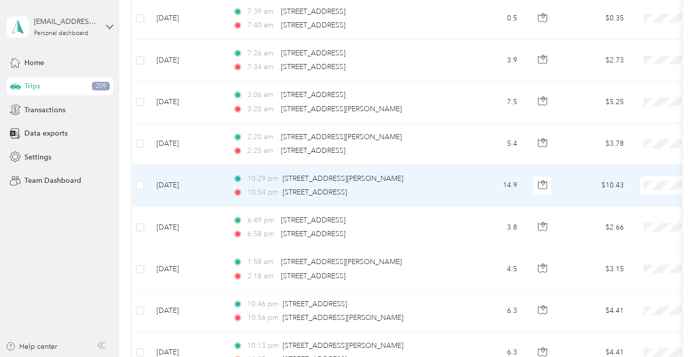
click at [180, 185] on td "[DATE]" at bounding box center [186, 186] width 76 height 42
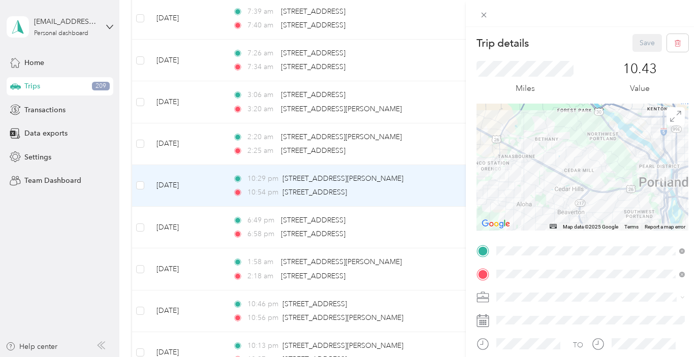
click at [184, 142] on div "Trip details Save This trip cannot be edited because it is either under review,…" at bounding box center [349, 178] width 699 height 357
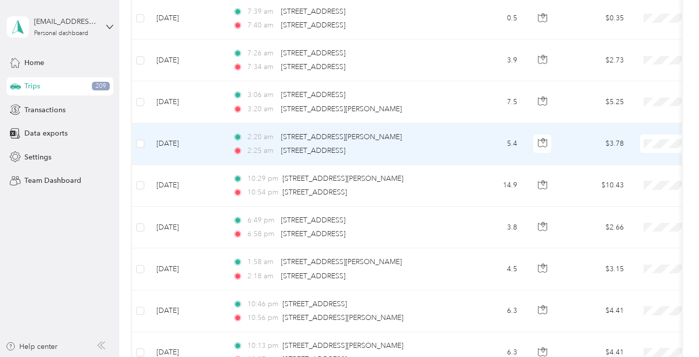
click at [184, 142] on td "[DATE]" at bounding box center [186, 144] width 76 height 42
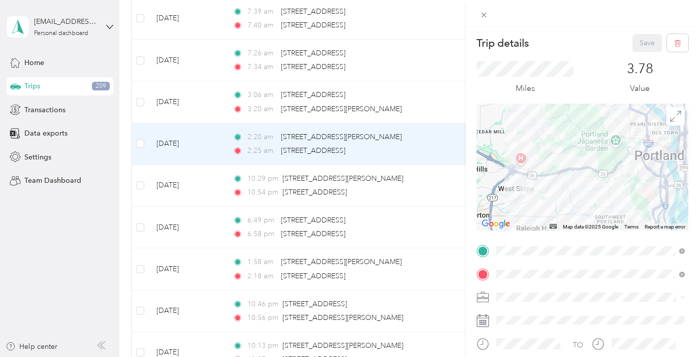
click at [181, 107] on div "Trip details Save This trip cannot be edited because it is either under review,…" at bounding box center [349, 178] width 699 height 357
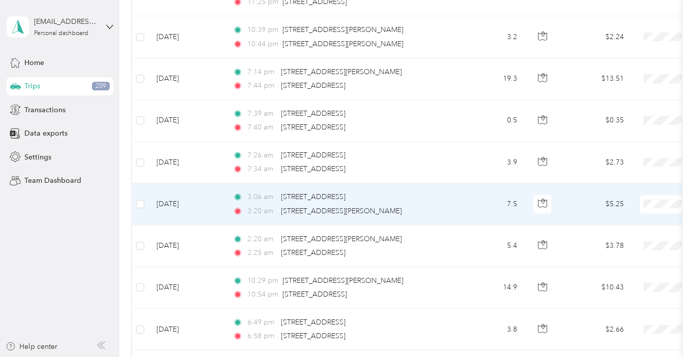
scroll to position [182, 0]
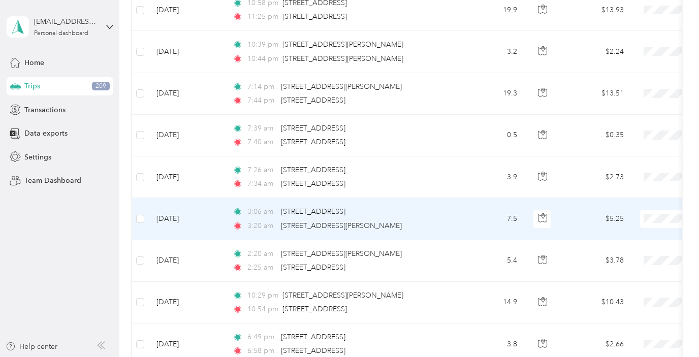
click at [179, 225] on td "[DATE]" at bounding box center [186, 219] width 76 height 42
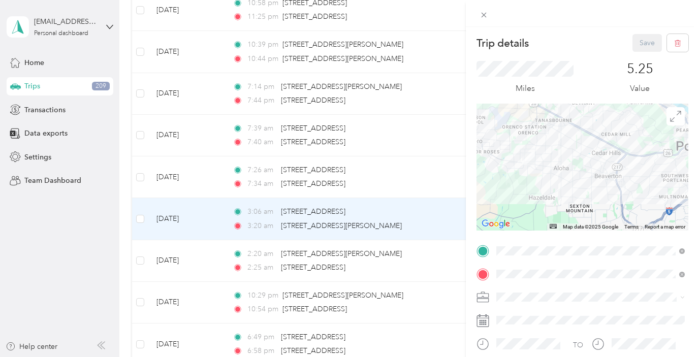
click at [177, 182] on div "Trip details Save This trip cannot be edited because it is either under review,…" at bounding box center [349, 178] width 699 height 357
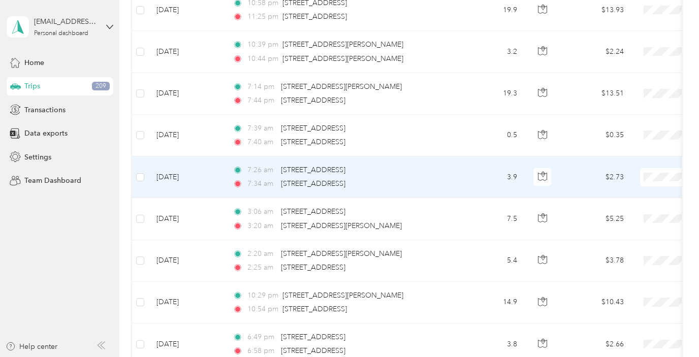
click at [177, 181] on td "[DATE]" at bounding box center [186, 177] width 76 height 42
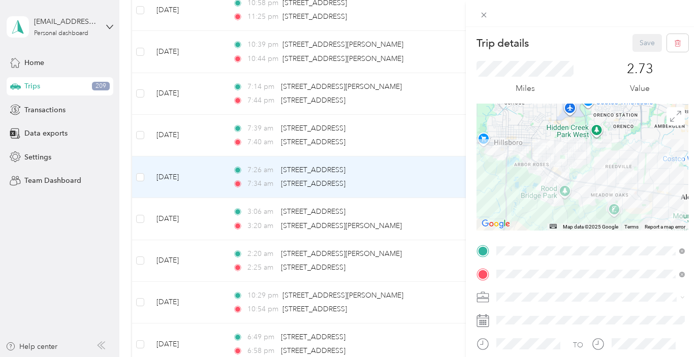
click at [185, 127] on div "Trip details Save This trip cannot be edited because it is either under review,…" at bounding box center [349, 178] width 699 height 357
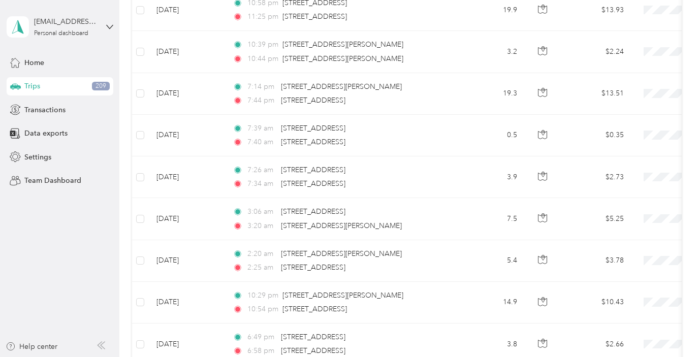
click at [185, 127] on td "[DATE]" at bounding box center [186, 136] width 76 height 42
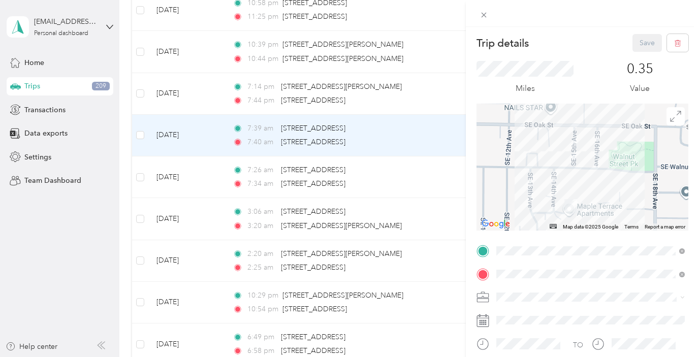
click at [185, 97] on div "Trip details Save This trip cannot be edited because it is either under review,…" at bounding box center [349, 178] width 699 height 357
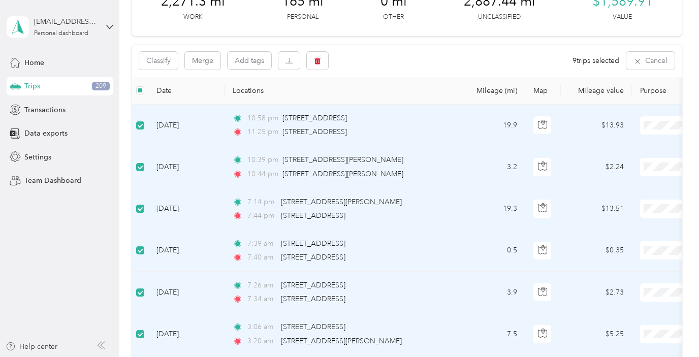
scroll to position [47, 0]
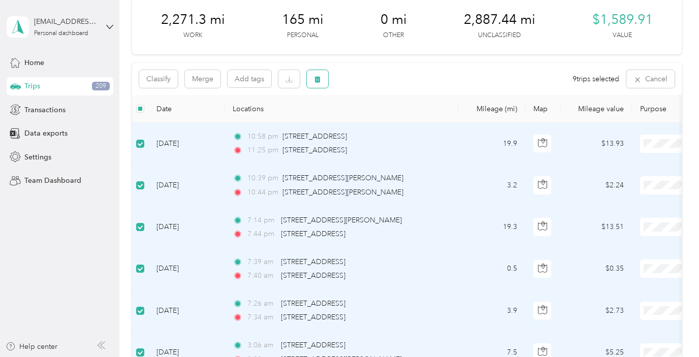
click at [313, 79] on button "button" at bounding box center [317, 79] width 21 height 18
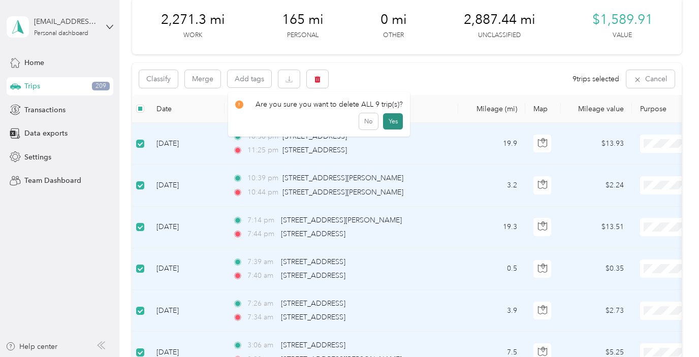
click at [389, 118] on button "Yes" at bounding box center [393, 121] width 20 height 16
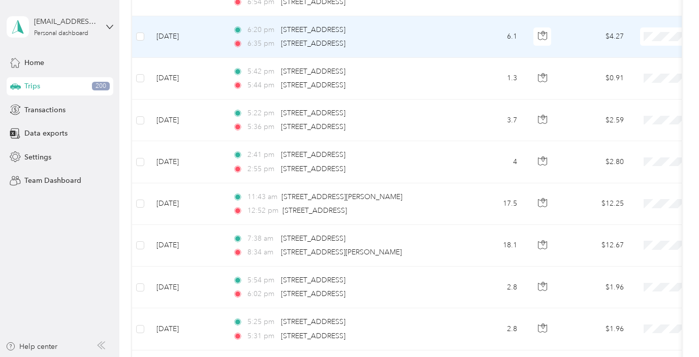
scroll to position [408, 0]
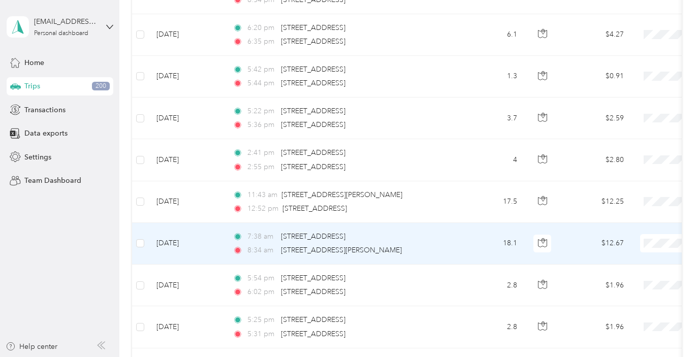
click at [215, 239] on td "[DATE]" at bounding box center [186, 244] width 76 height 42
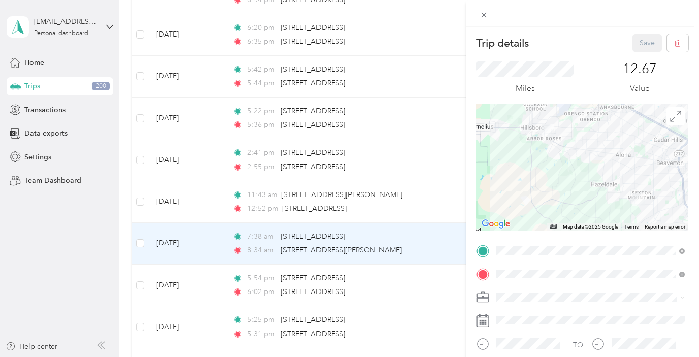
click at [209, 207] on div "Trip details Save This trip cannot be edited because it is either under review,…" at bounding box center [349, 178] width 699 height 357
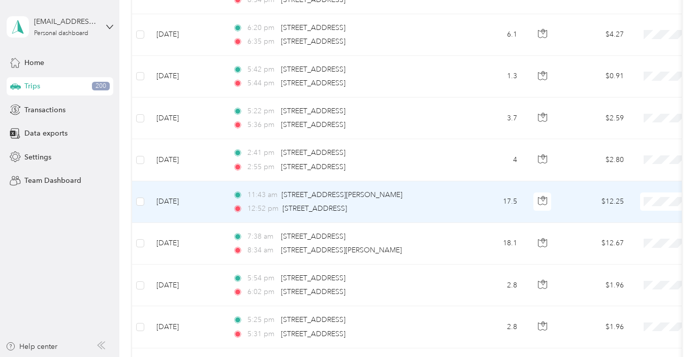
click at [196, 207] on td "[DATE]" at bounding box center [186, 202] width 76 height 42
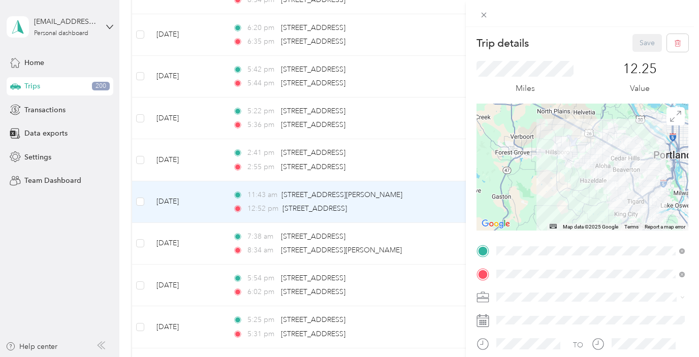
click at [195, 151] on div "Trip details Save This trip cannot be edited because it is either under review,…" at bounding box center [349, 178] width 699 height 357
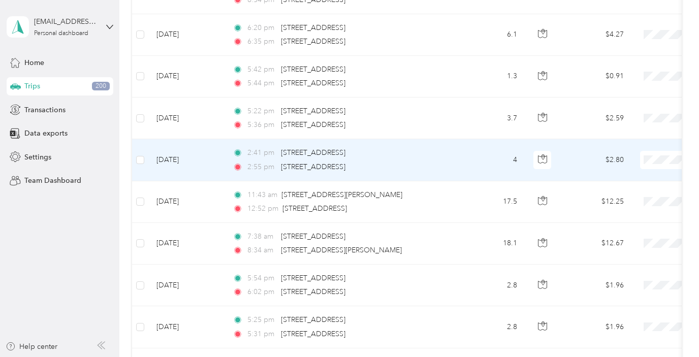
click at [195, 151] on td "[DATE]" at bounding box center [186, 160] width 76 height 42
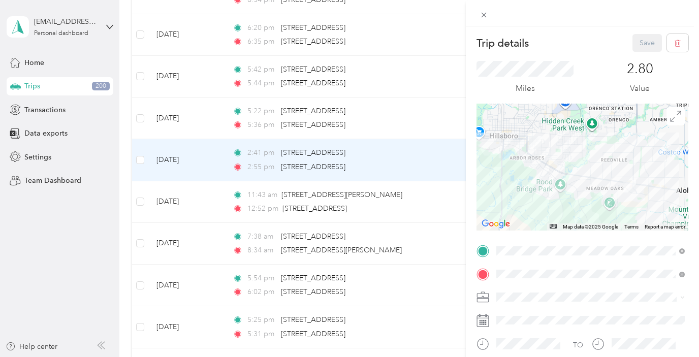
click at [192, 117] on div "Trip details Save This trip cannot be edited because it is either under review,…" at bounding box center [349, 178] width 699 height 357
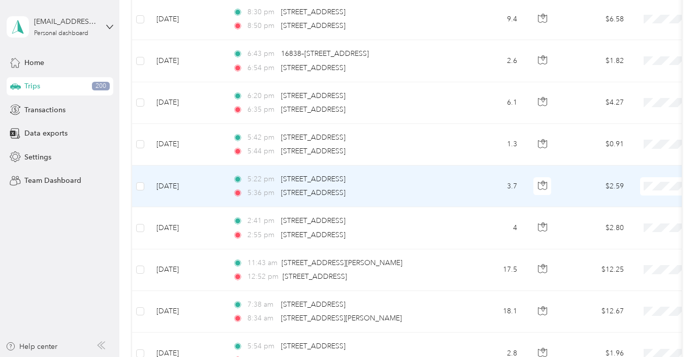
scroll to position [324, 0]
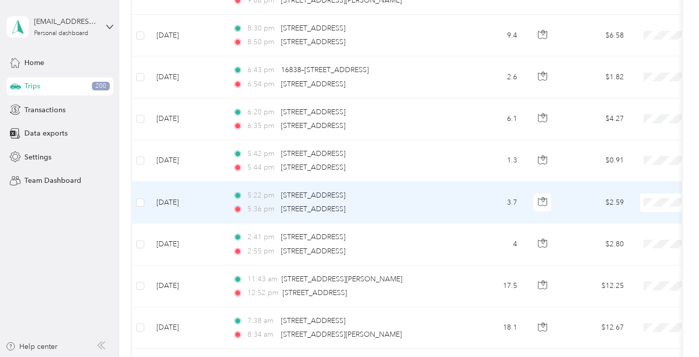
click at [196, 192] on td "[DATE]" at bounding box center [186, 203] width 76 height 42
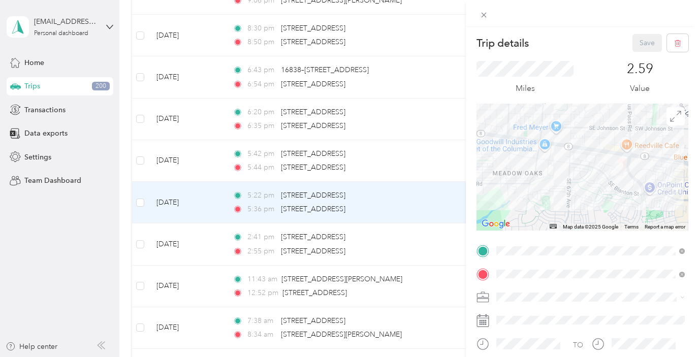
click at [175, 153] on div "Trip details Save This trip cannot be edited because it is either under review,…" at bounding box center [349, 178] width 699 height 357
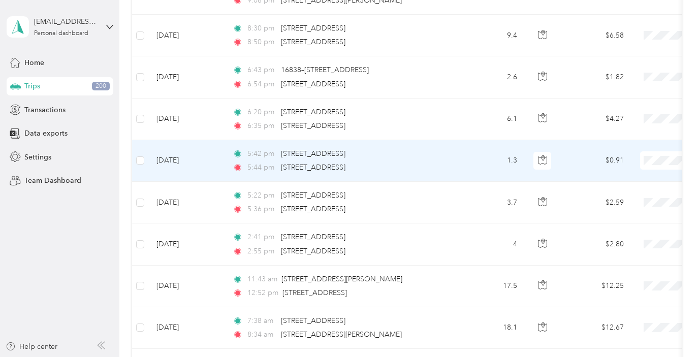
click at [178, 158] on td "[DATE]" at bounding box center [186, 161] width 76 height 42
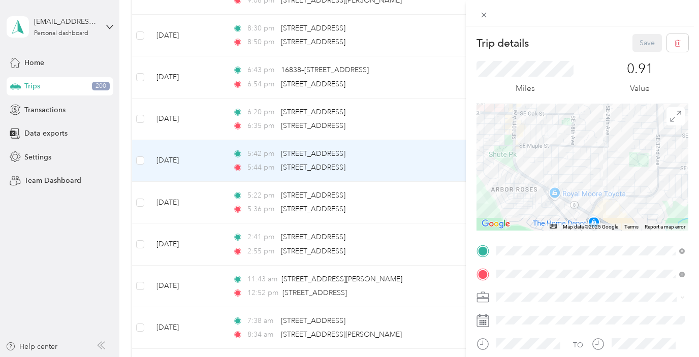
click at [184, 118] on div "Trip details Save This trip cannot be edited because it is either under review,…" at bounding box center [349, 178] width 699 height 357
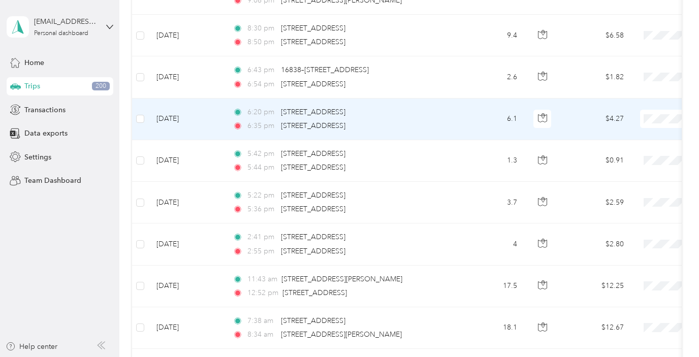
click at [184, 118] on td "[DATE]" at bounding box center [186, 120] width 76 height 42
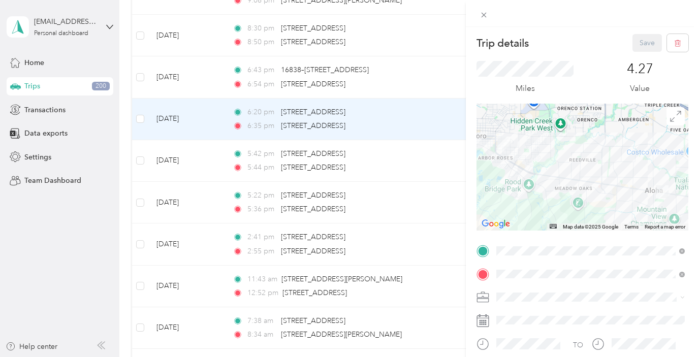
click at [190, 77] on div "Trip details Save This trip cannot be edited because it is either under review,…" at bounding box center [349, 178] width 699 height 357
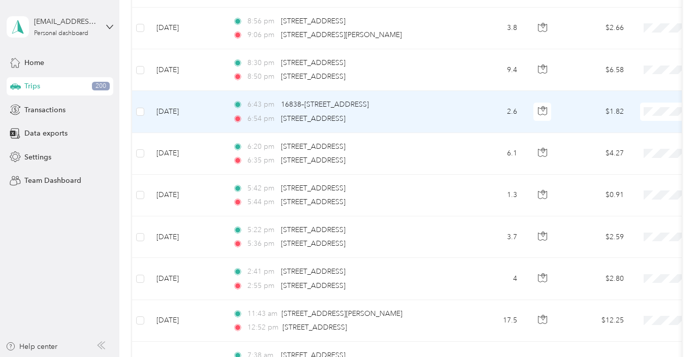
scroll to position [262, 0]
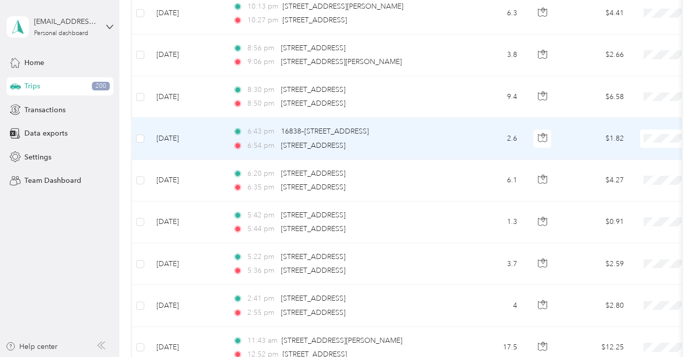
click at [187, 146] on td "[DATE]" at bounding box center [186, 139] width 76 height 42
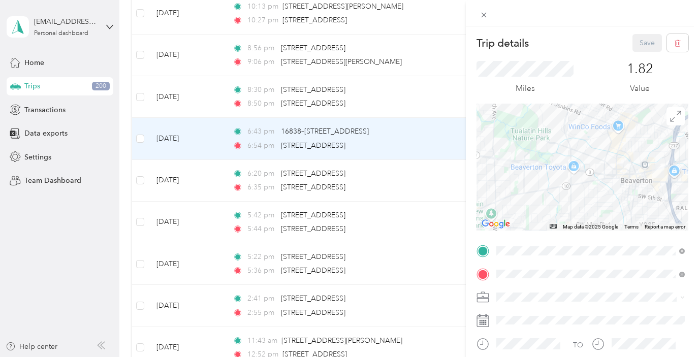
click at [190, 94] on div "Trip details Save This trip cannot be edited because it is either under review,…" at bounding box center [349, 178] width 699 height 357
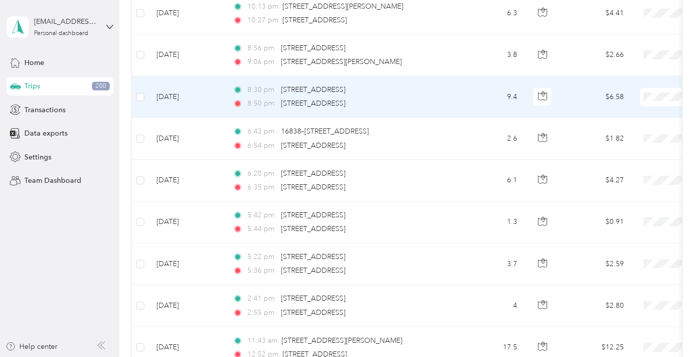
click at [190, 94] on td "[DATE]" at bounding box center [186, 97] width 76 height 42
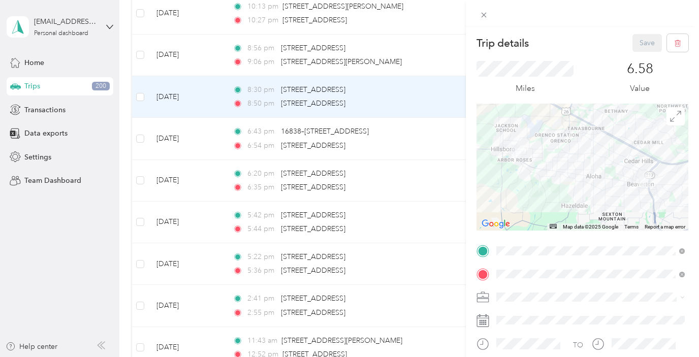
click at [181, 60] on div "Trip details Save This trip cannot be edited because it is either under review,…" at bounding box center [349, 178] width 699 height 357
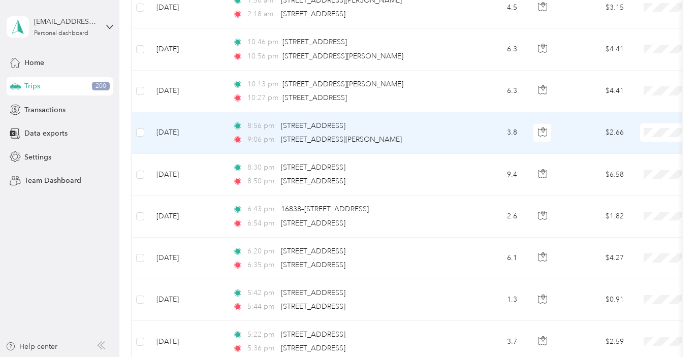
scroll to position [173, 0]
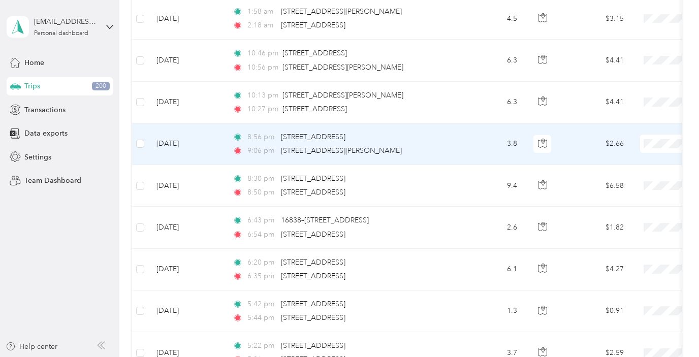
click at [180, 138] on td "[DATE]" at bounding box center [186, 144] width 76 height 42
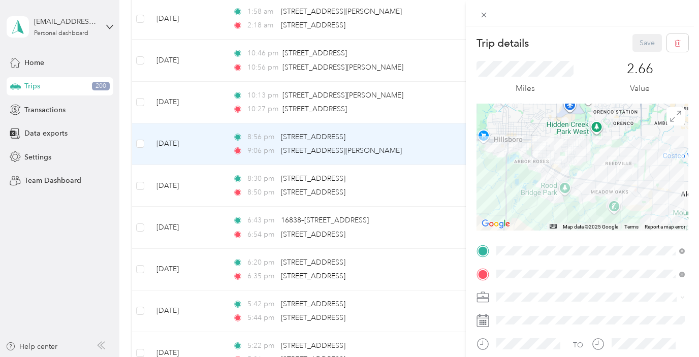
click at [181, 107] on div "Trip details Save This trip cannot be edited because it is either under review,…" at bounding box center [349, 178] width 699 height 357
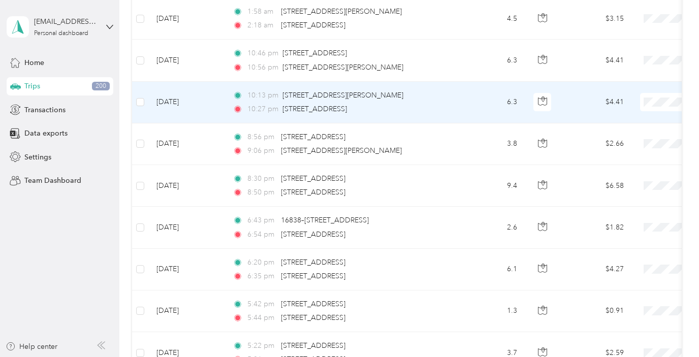
click at [180, 101] on td "[DATE]" at bounding box center [186, 103] width 76 height 42
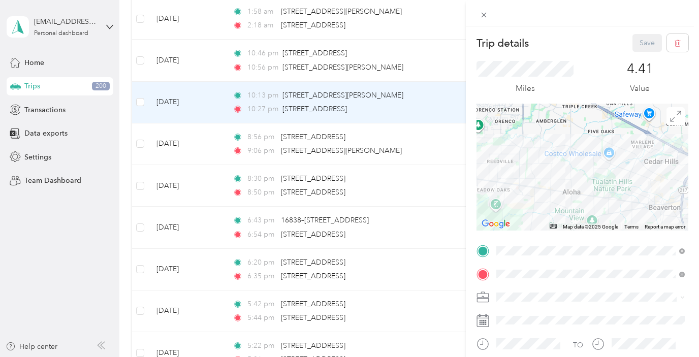
click at [184, 62] on div "Trip details Save This trip cannot be edited because it is either under review,…" at bounding box center [349, 178] width 699 height 357
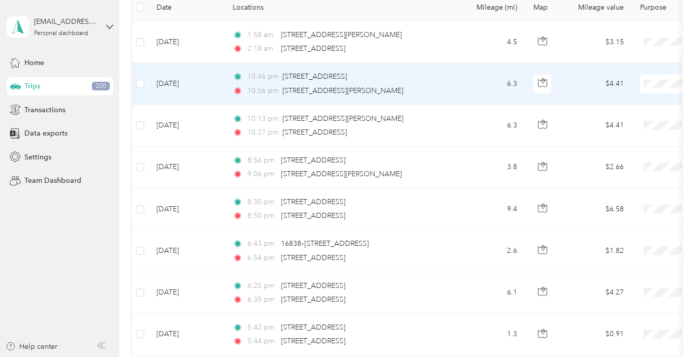
scroll to position [110, 0]
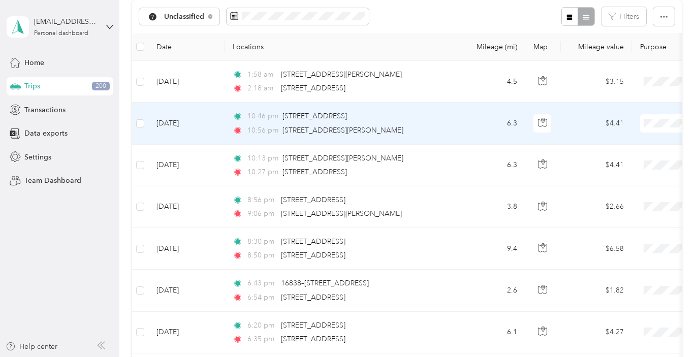
click at [184, 125] on td "[DATE]" at bounding box center [186, 124] width 76 height 42
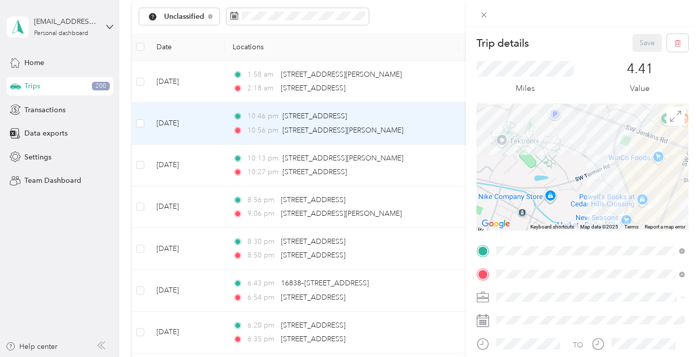
click at [138, 85] on div "Trip details Save This trip cannot be edited because it is either under review,…" at bounding box center [349, 178] width 699 height 357
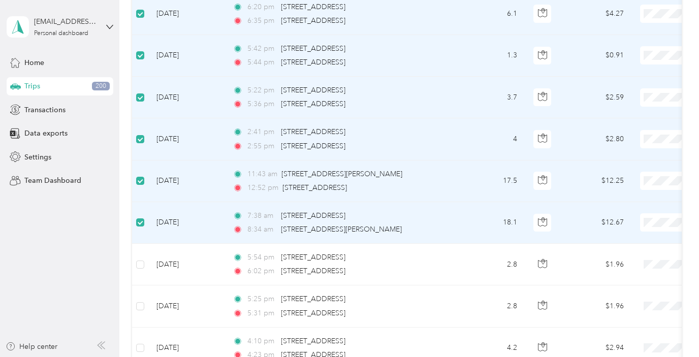
scroll to position [429, 0]
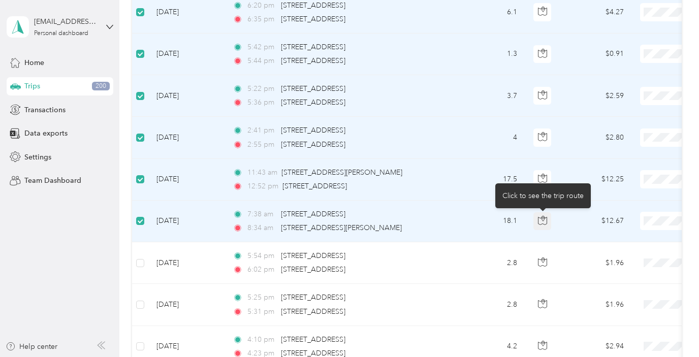
click at [546, 226] on button "button" at bounding box center [542, 221] width 18 height 18
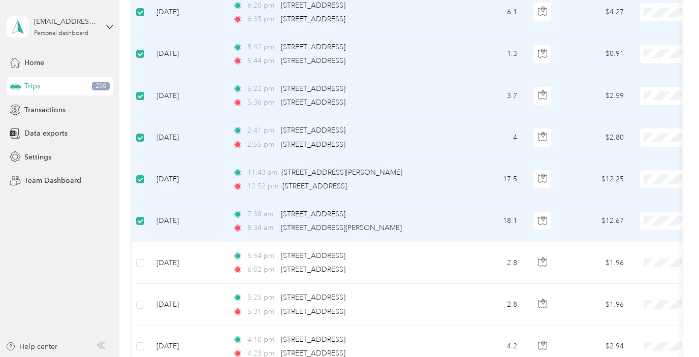
click at [410, 220] on div "7:38 am [STREET_ADDRESS] 8:34 am [STREET_ADDRESS][PERSON_NAME]" at bounding box center [339, 221] width 213 height 25
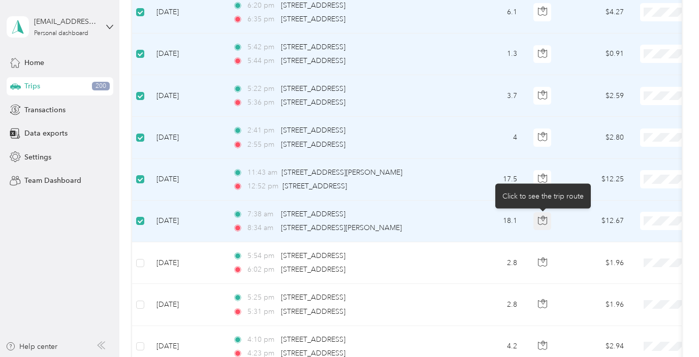
click at [536, 222] on button "button" at bounding box center [542, 221] width 18 height 18
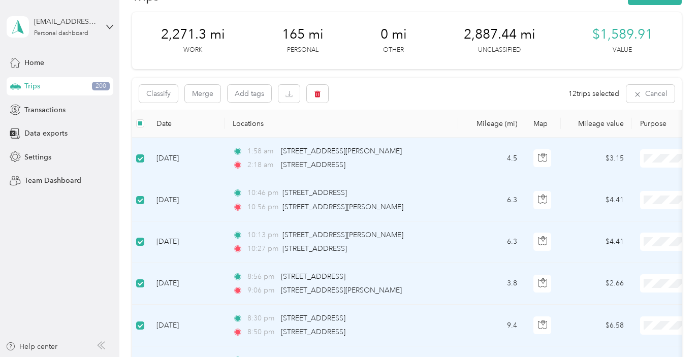
scroll to position [23, 0]
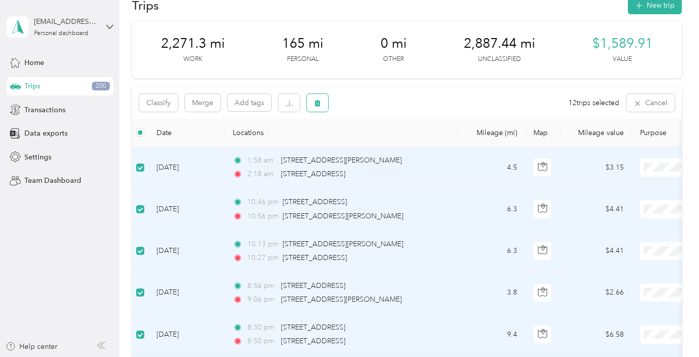
click at [322, 99] on button "button" at bounding box center [317, 103] width 21 height 18
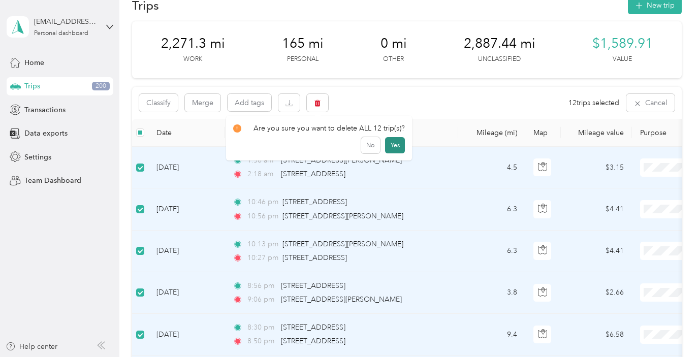
click at [399, 142] on button "Yes" at bounding box center [395, 145] width 20 height 16
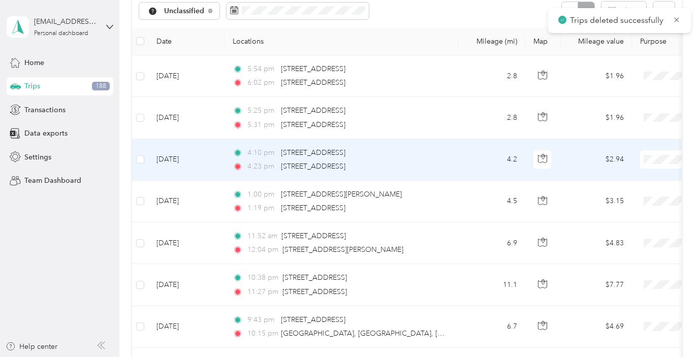
scroll to position [118, 0]
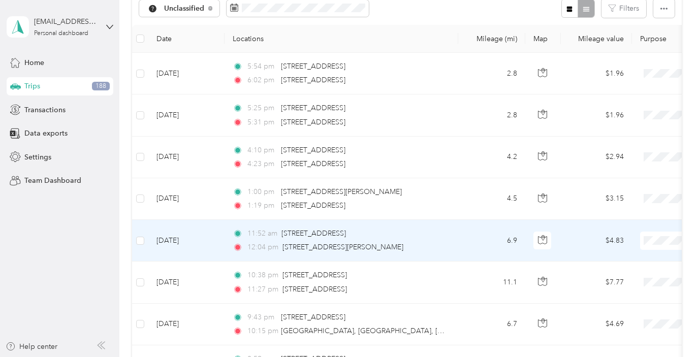
click at [191, 238] on td "[DATE]" at bounding box center [186, 241] width 76 height 42
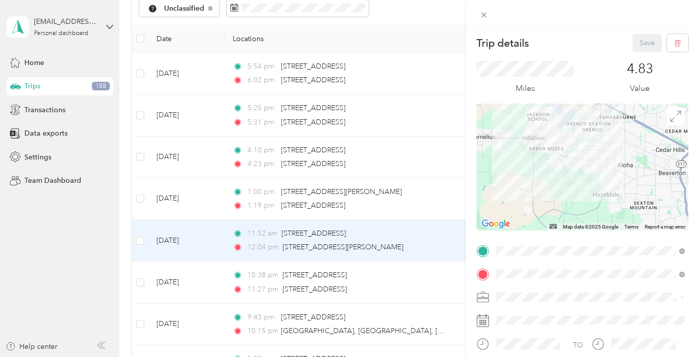
click at [180, 202] on div "Trip details Save This trip cannot be edited because it is either under review,…" at bounding box center [349, 178] width 699 height 357
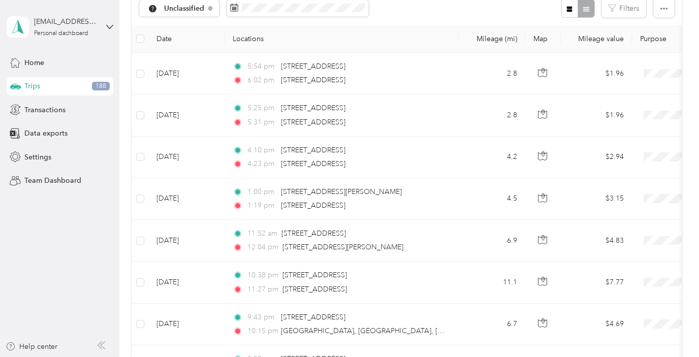
click at [180, 202] on td "[DATE]" at bounding box center [186, 199] width 76 height 42
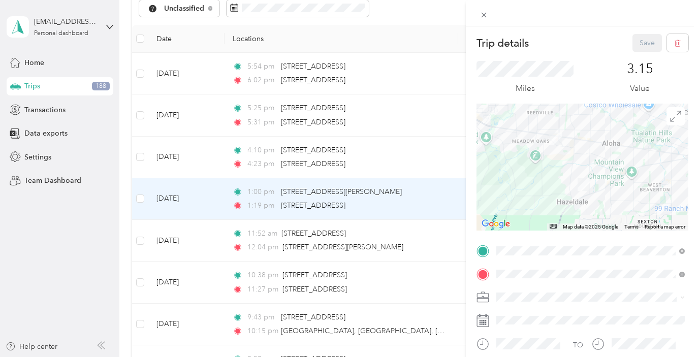
click at [192, 151] on div "Trip details Save This trip cannot be edited because it is either under review,…" at bounding box center [349, 178] width 699 height 357
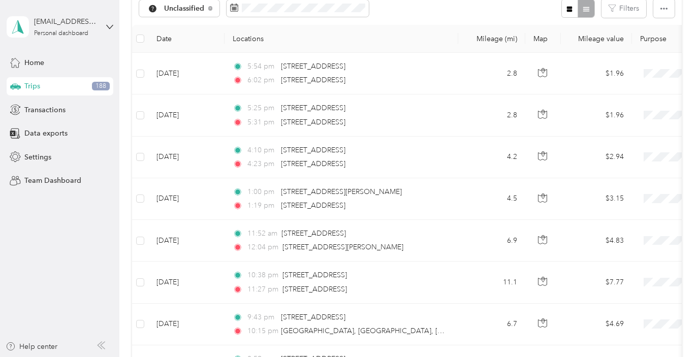
click at [192, 151] on td "[DATE]" at bounding box center [186, 158] width 76 height 42
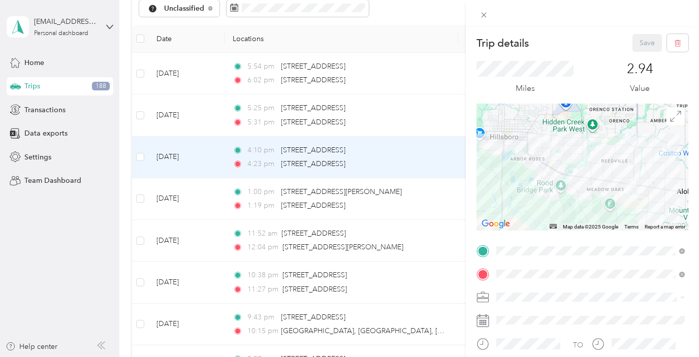
click at [186, 121] on div "Trip details Save This trip cannot be edited because it is either under review,…" at bounding box center [349, 178] width 699 height 357
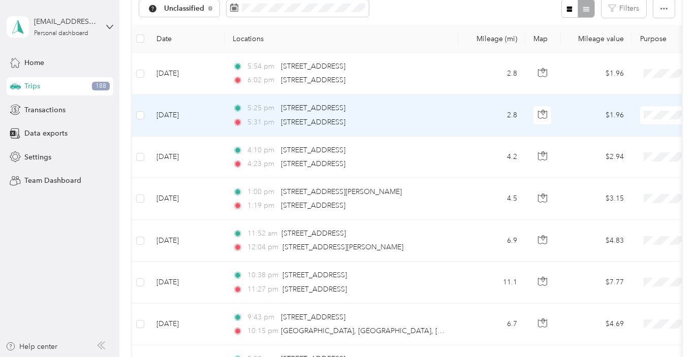
click at [186, 120] on td "[DATE]" at bounding box center [186, 116] width 76 height 42
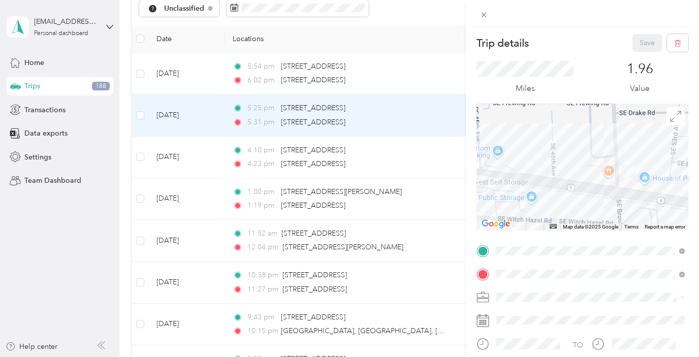
drag, startPoint x: 630, startPoint y: 198, endPoint x: 567, endPoint y: 156, distance: 76.2
click at [567, 156] on div at bounding box center [583, 167] width 212 height 127
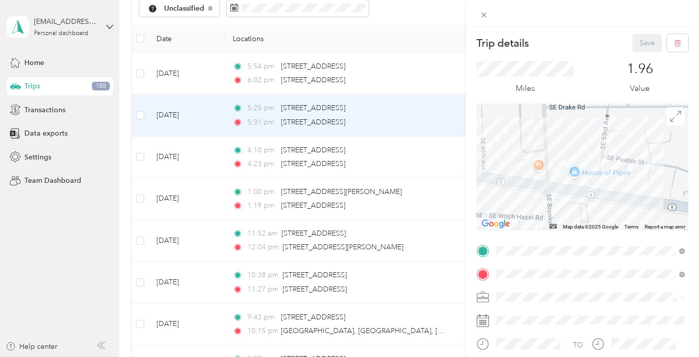
drag, startPoint x: 636, startPoint y: 181, endPoint x: 564, endPoint y: 175, distance: 71.9
click at [564, 175] on div at bounding box center [583, 167] width 212 height 127
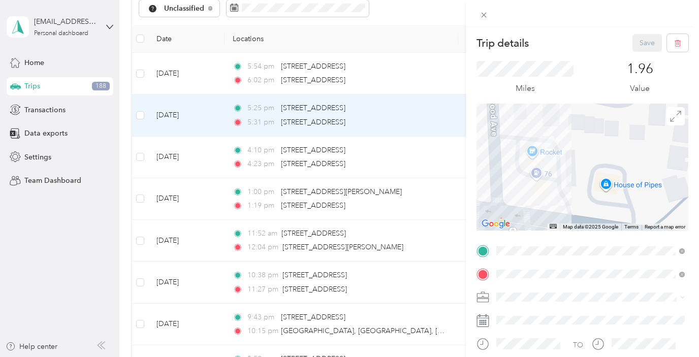
click at [172, 73] on div "Trip details Save This trip cannot be edited because it is either under review,…" at bounding box center [349, 178] width 699 height 357
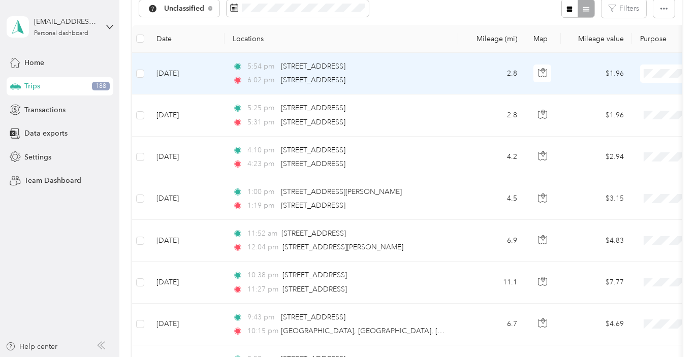
click at [172, 73] on td "[DATE]" at bounding box center [186, 74] width 76 height 42
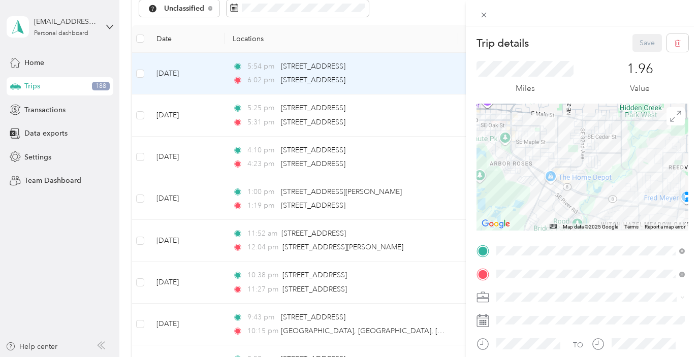
click at [137, 72] on div "Trip details Save This trip cannot be edited because it is either under review,…" at bounding box center [349, 178] width 699 height 357
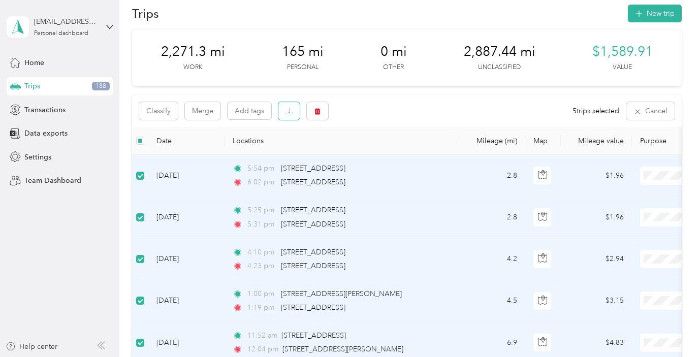
scroll to position [4, 0]
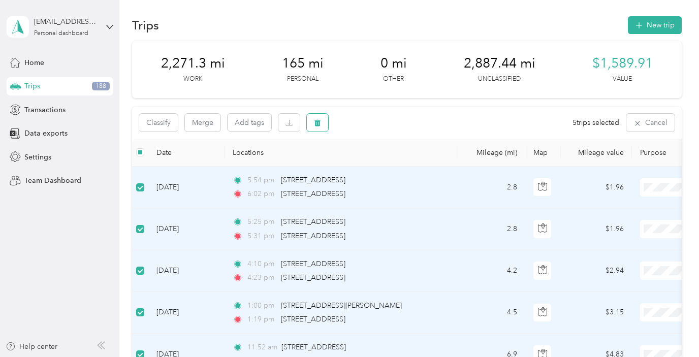
click at [323, 124] on button "button" at bounding box center [317, 123] width 21 height 18
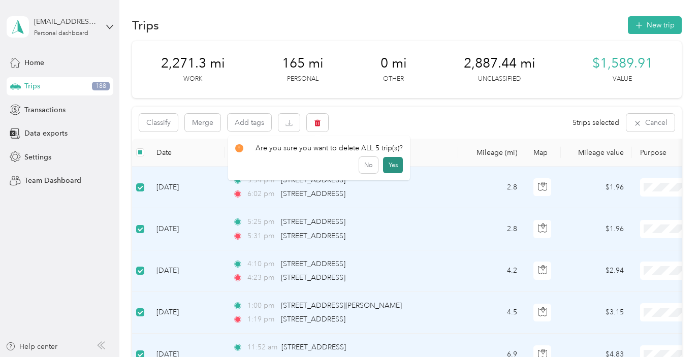
click at [386, 161] on button "Yes" at bounding box center [393, 165] width 20 height 16
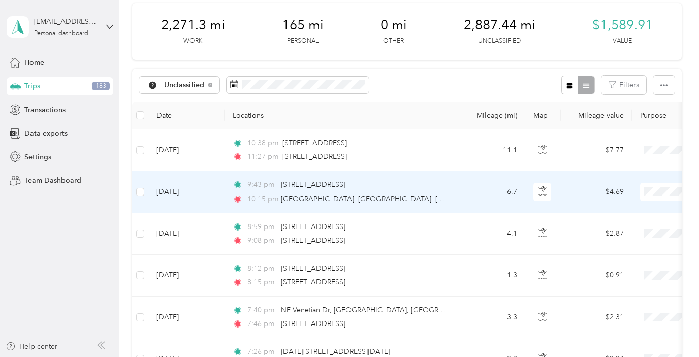
scroll to position [0, 0]
